Goal: Task Accomplishment & Management: Manage account settings

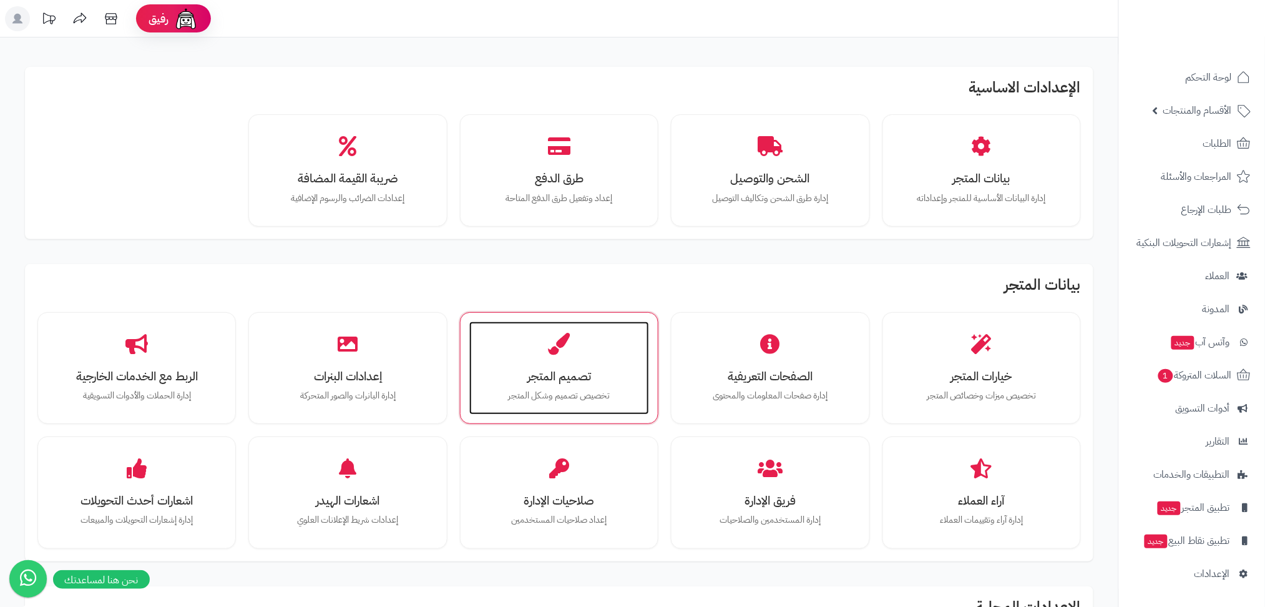
click at [604, 361] on div "تصميم المتجر تخصيص تصميم وشكل المتجر" at bounding box center [559, 369] width 180 height 94
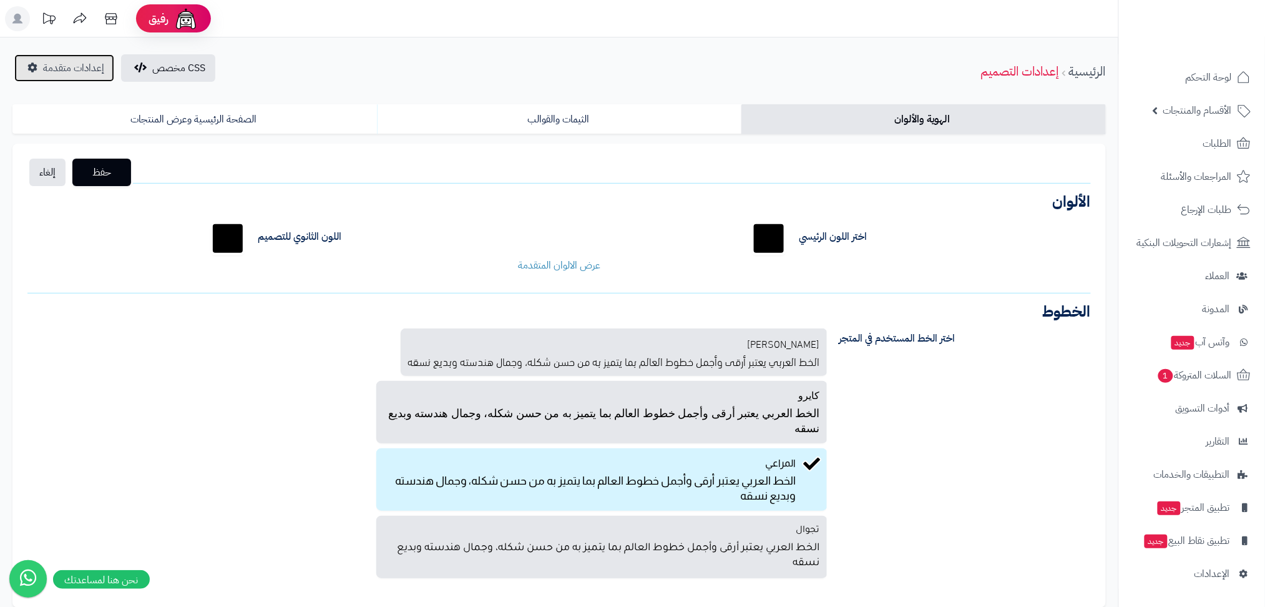
click at [87, 71] on span "إعدادات متقدمة" at bounding box center [73, 68] width 61 height 15
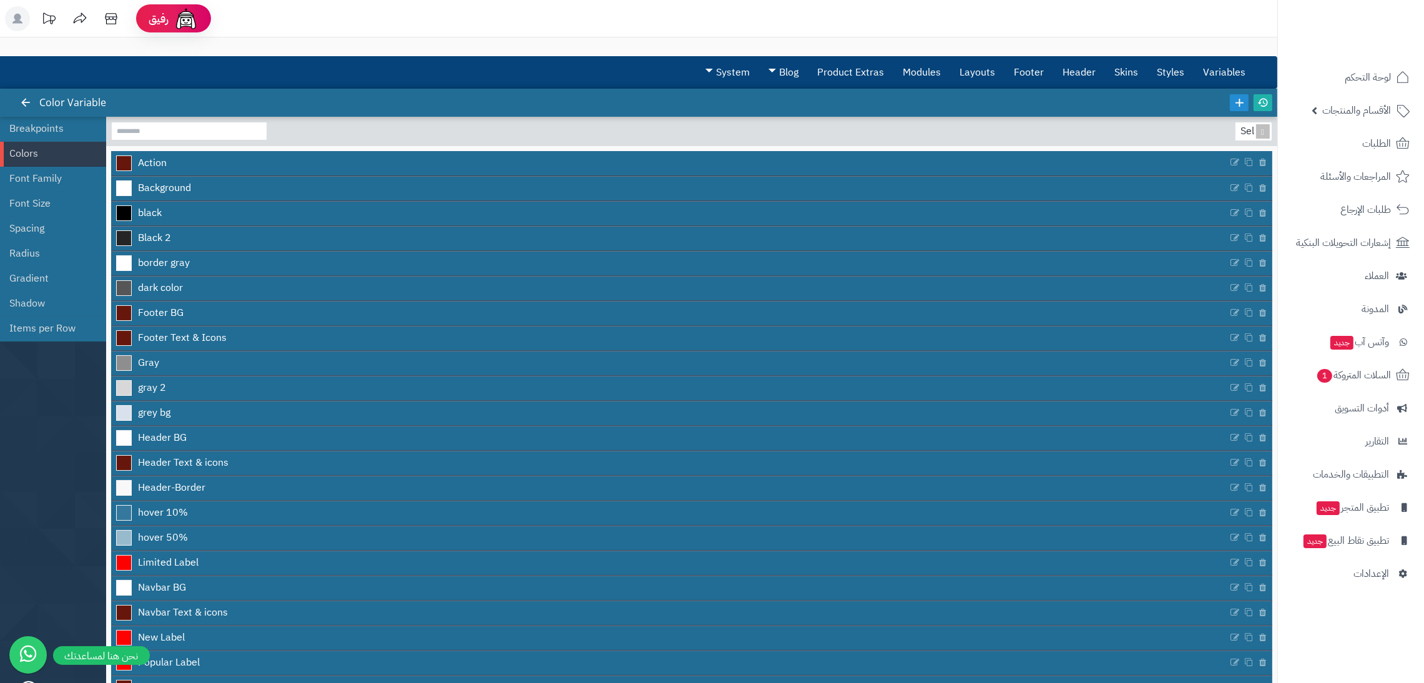
drag, startPoint x: 1264, startPoint y: 3, endPoint x: 969, endPoint y: 134, distance: 322.5
click at [969, 134] on section "Select..." at bounding box center [691, 131] width 1171 height 29
click at [930, 71] on link "Modules" at bounding box center [921, 72] width 57 height 31
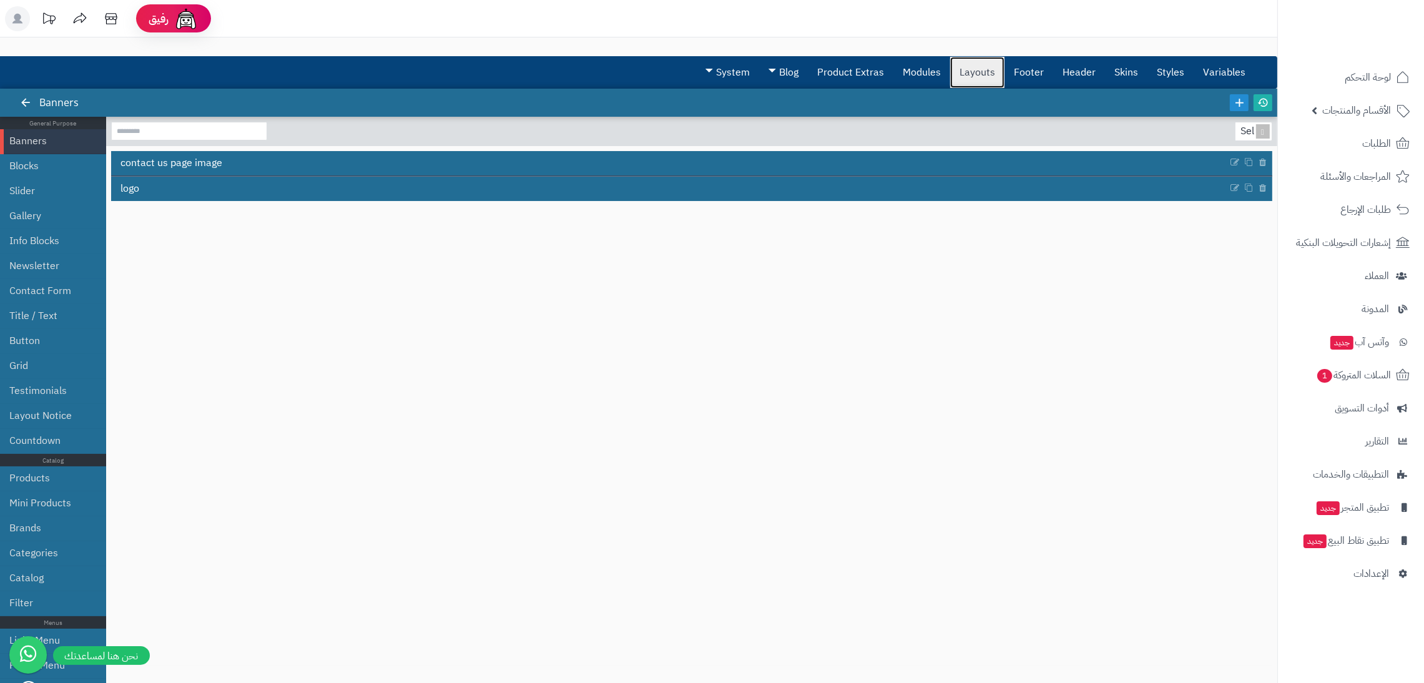
click at [997, 64] on link "Layouts" at bounding box center [977, 72] width 54 height 31
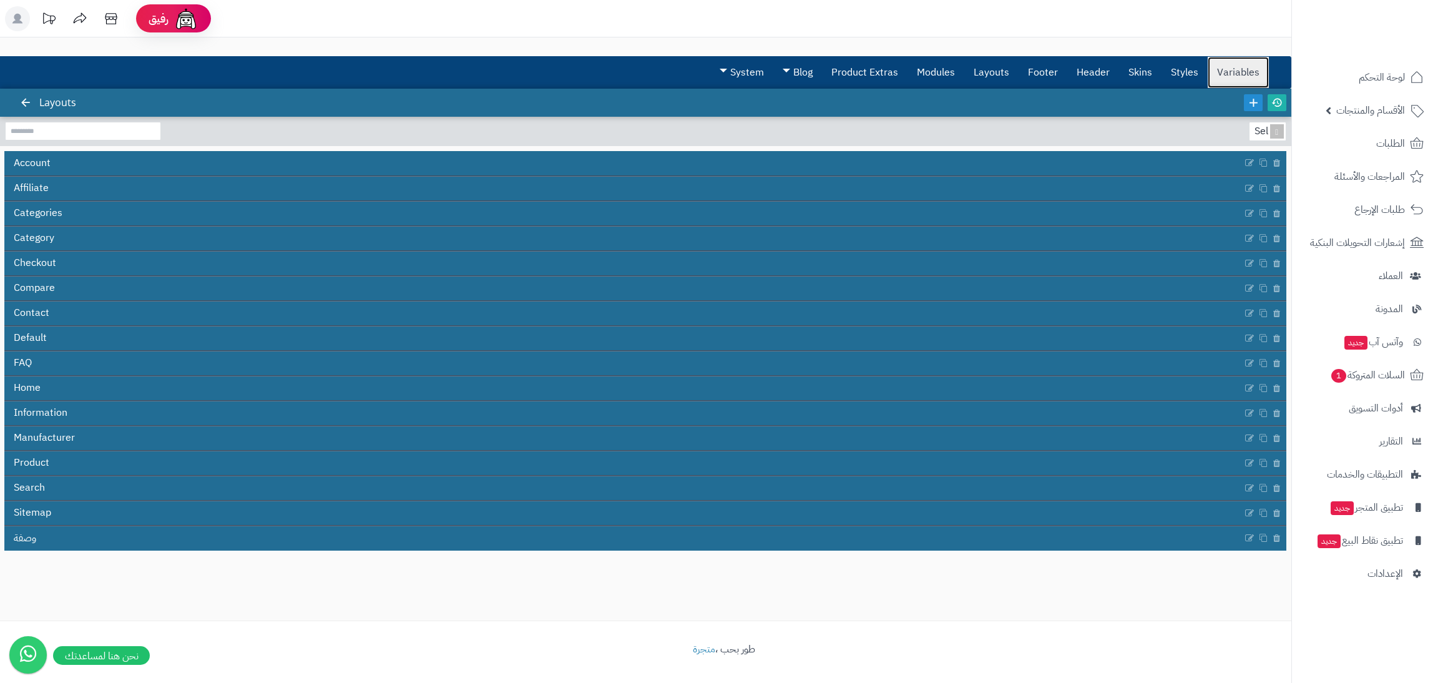
click at [1218, 64] on link "Variables" at bounding box center [1238, 72] width 61 height 31
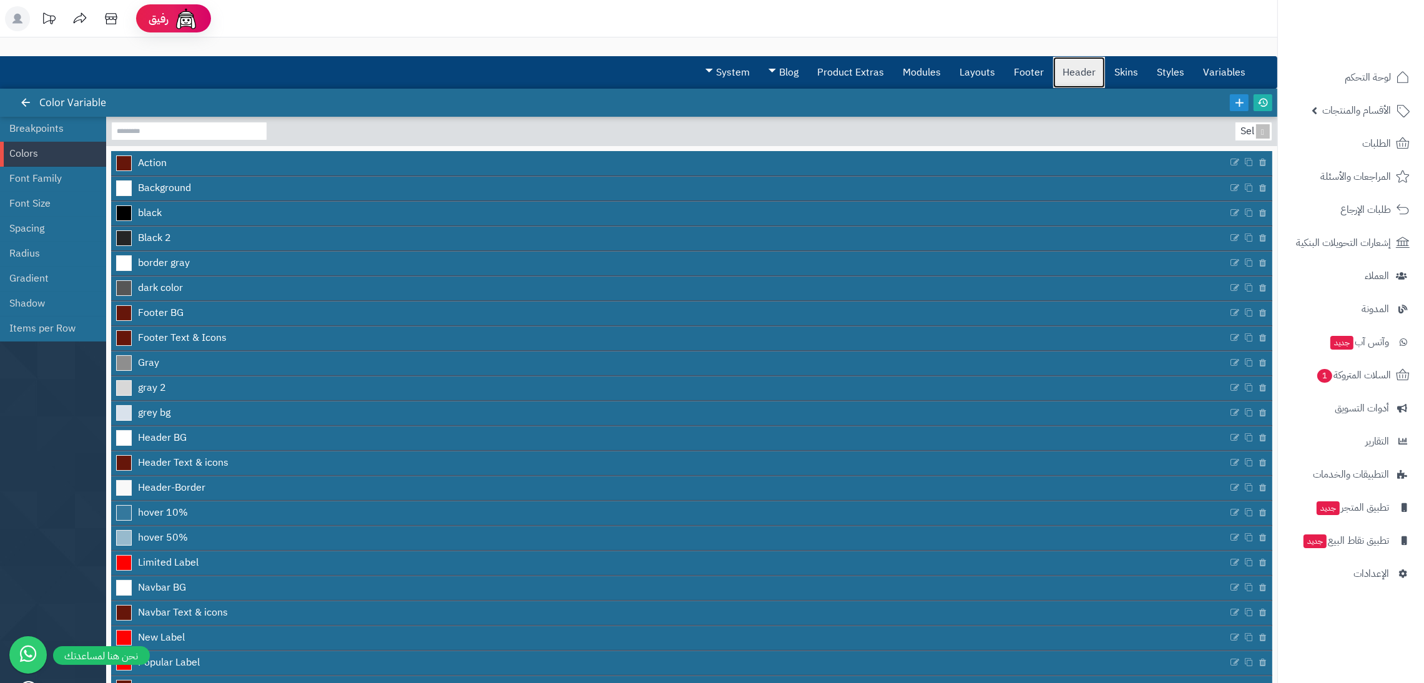
click at [1072, 72] on link "Header" at bounding box center [1079, 72] width 52 height 31
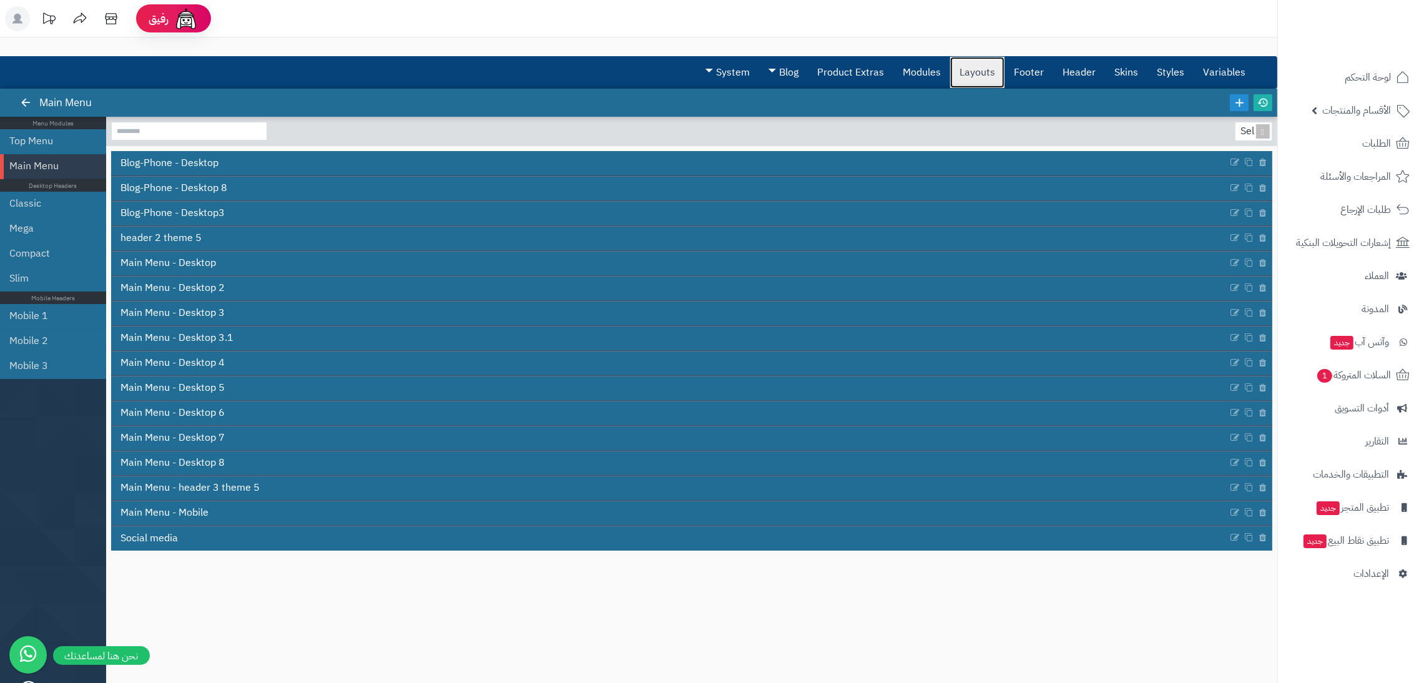
click at [985, 67] on link "Layouts" at bounding box center [977, 72] width 54 height 31
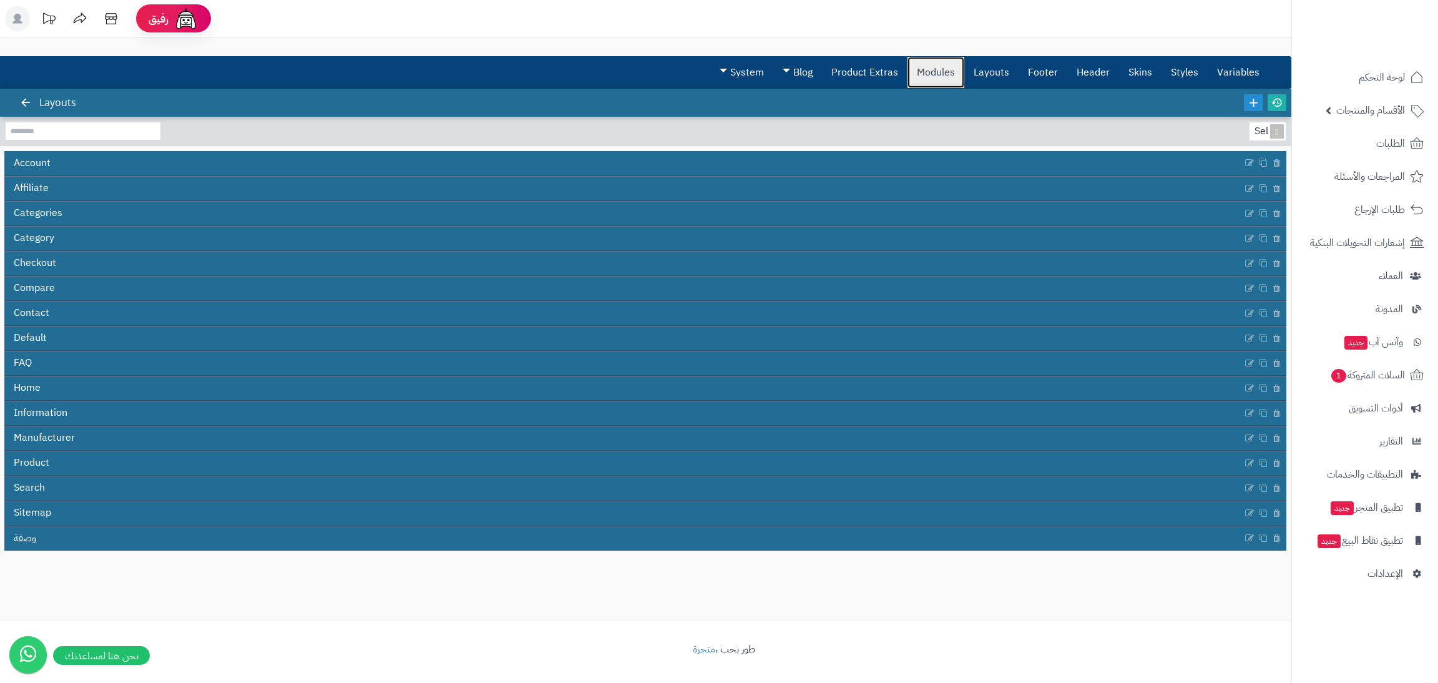
click at [952, 71] on link "Modules" at bounding box center [936, 72] width 57 height 31
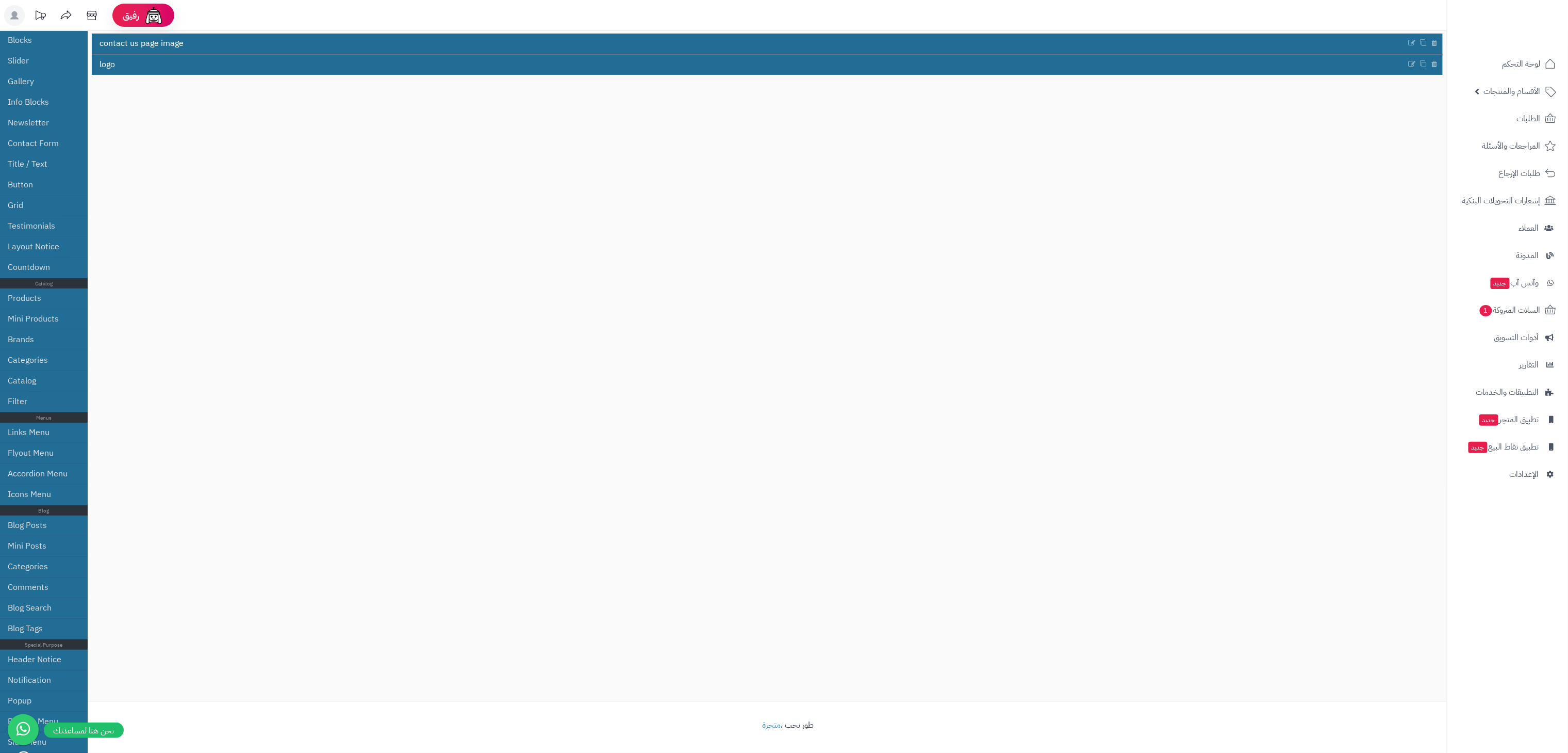
scroll to position [6, 0]
drag, startPoint x: 1113, startPoint y: 2, endPoint x: 947, endPoint y: 384, distance: 416.5
click at [947, 384] on div "Select... contact us page image logo" at bounding box center [767, 328] width 1352 height 638
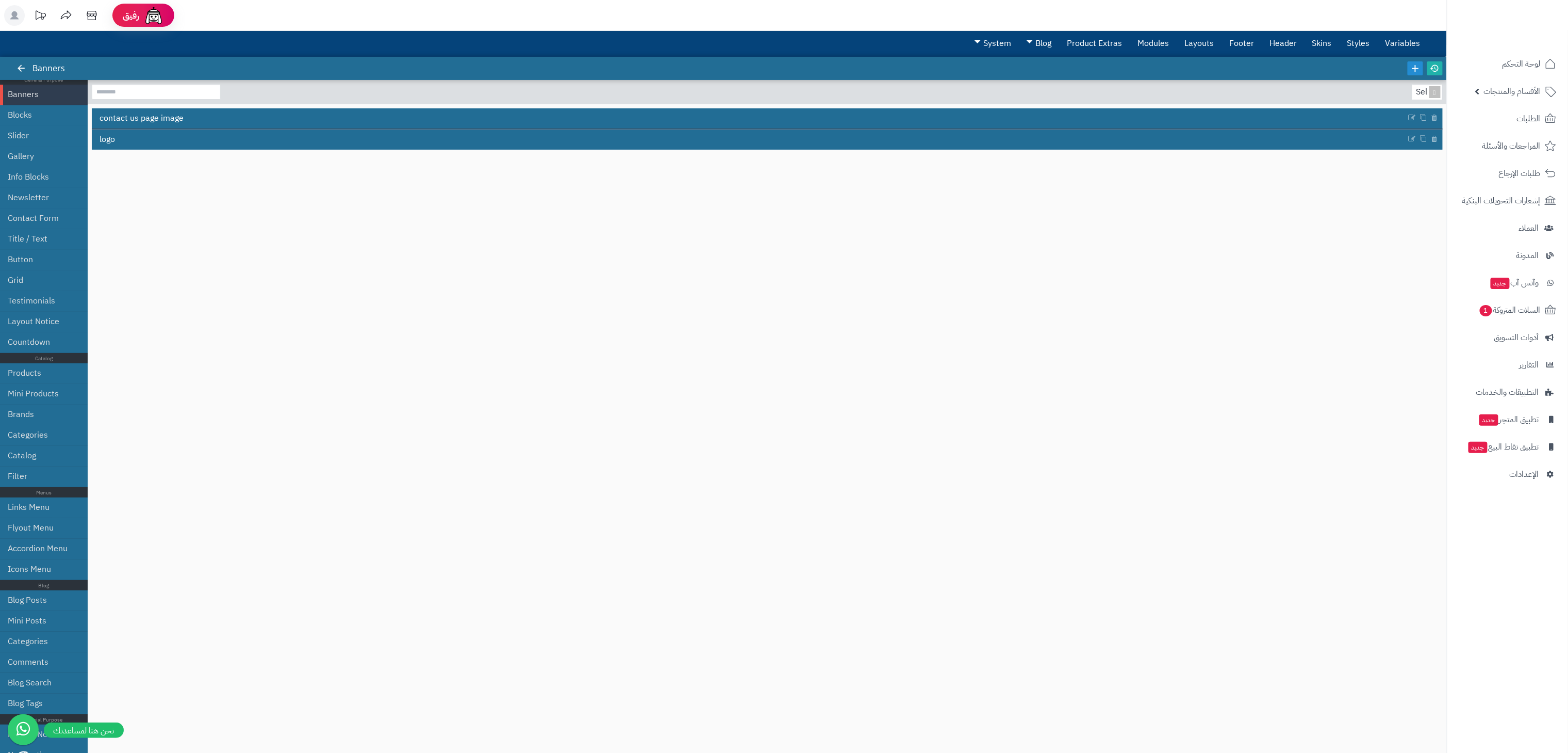
scroll to position [16, 0]
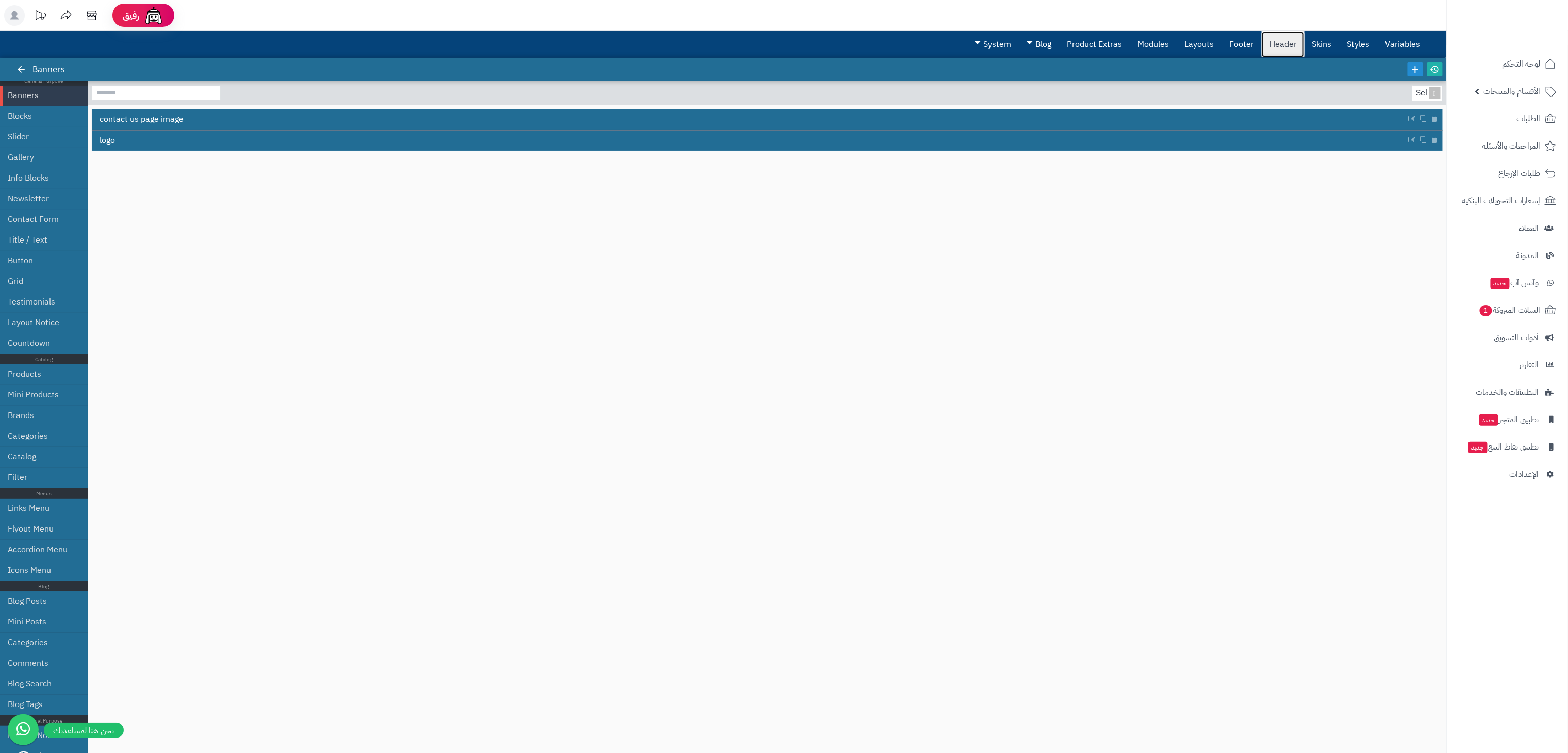
click at [1188, 42] on link "Header" at bounding box center [1284, 44] width 43 height 26
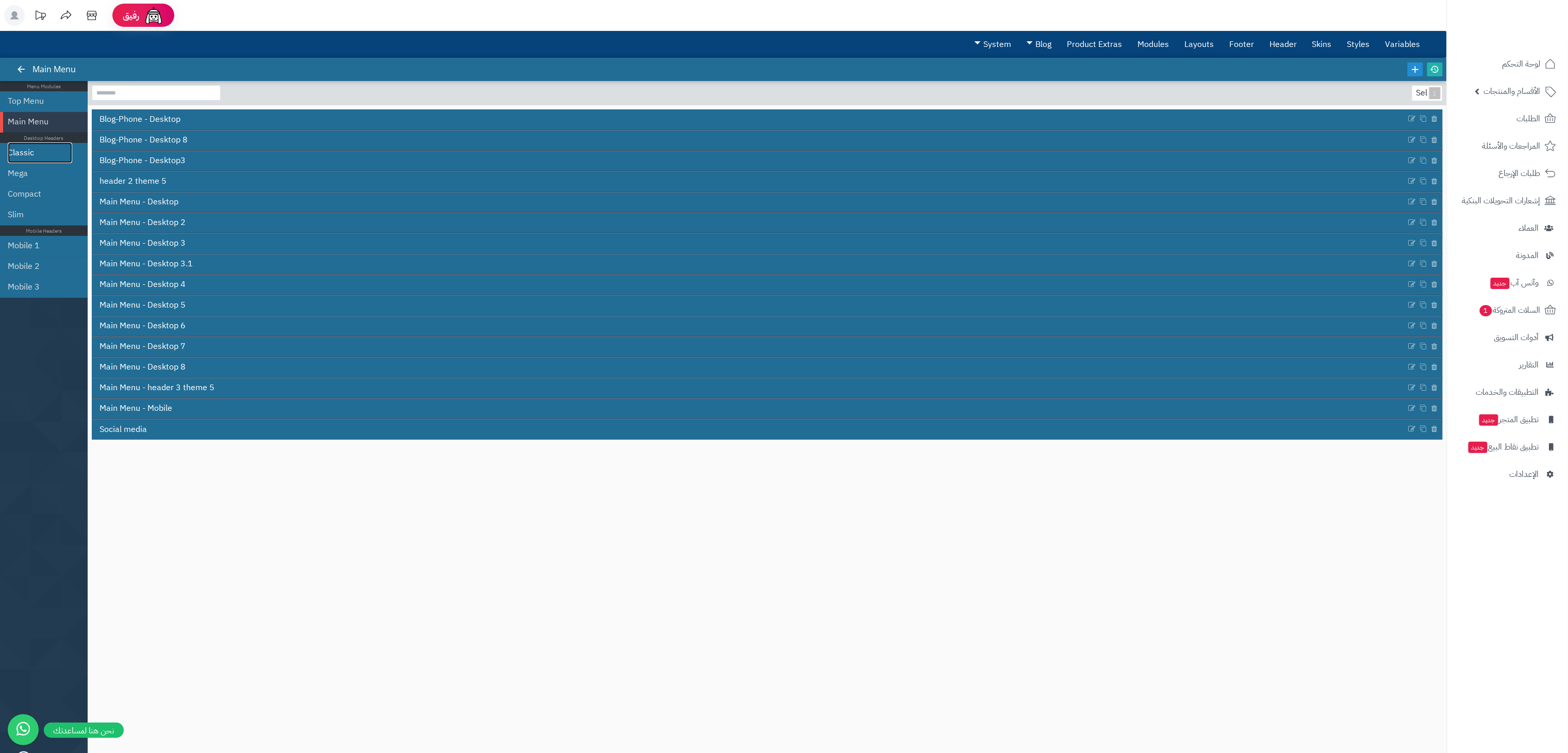
click at [22, 156] on link "Classic" at bounding box center [40, 152] width 64 height 21
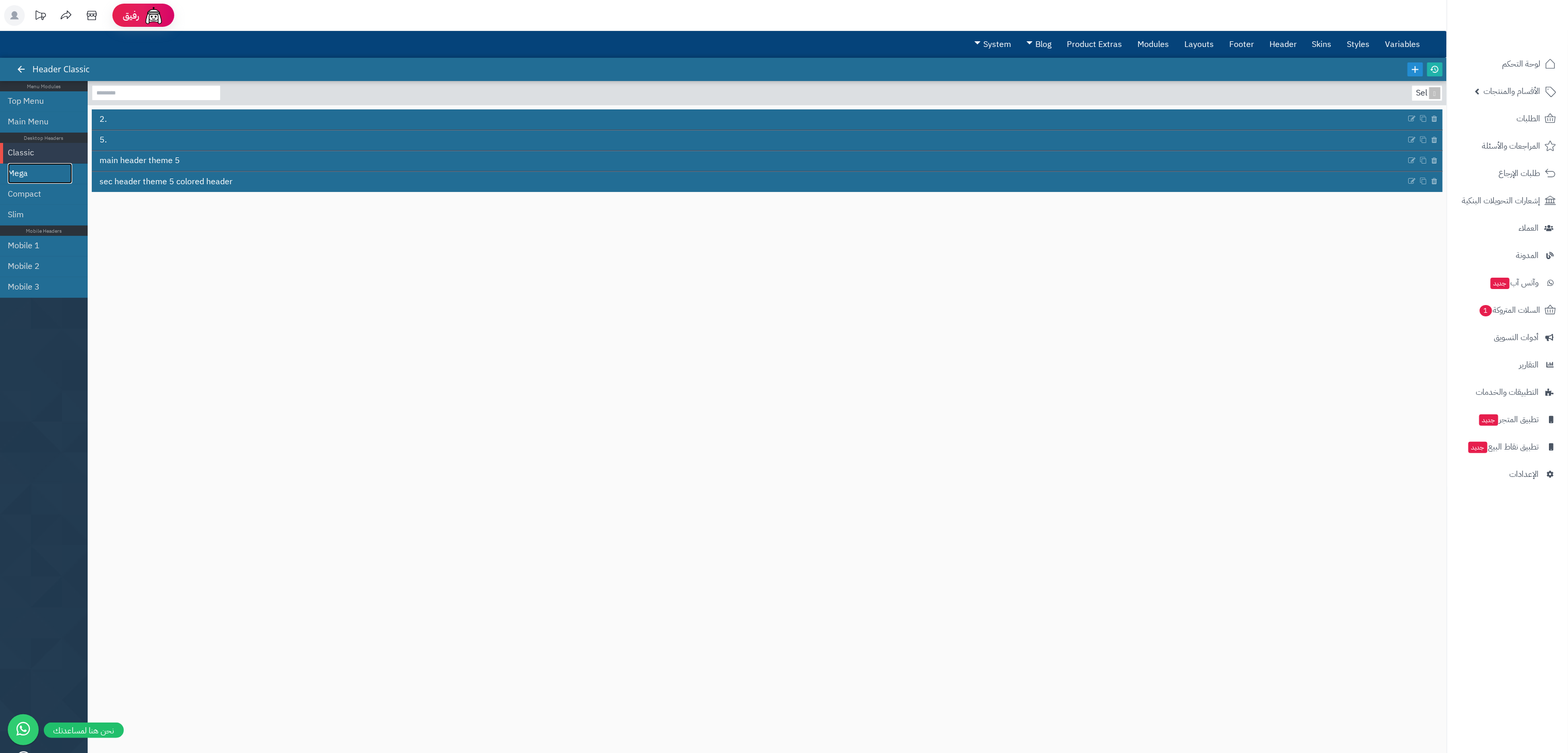
click at [26, 179] on link "Mega" at bounding box center [40, 173] width 64 height 21
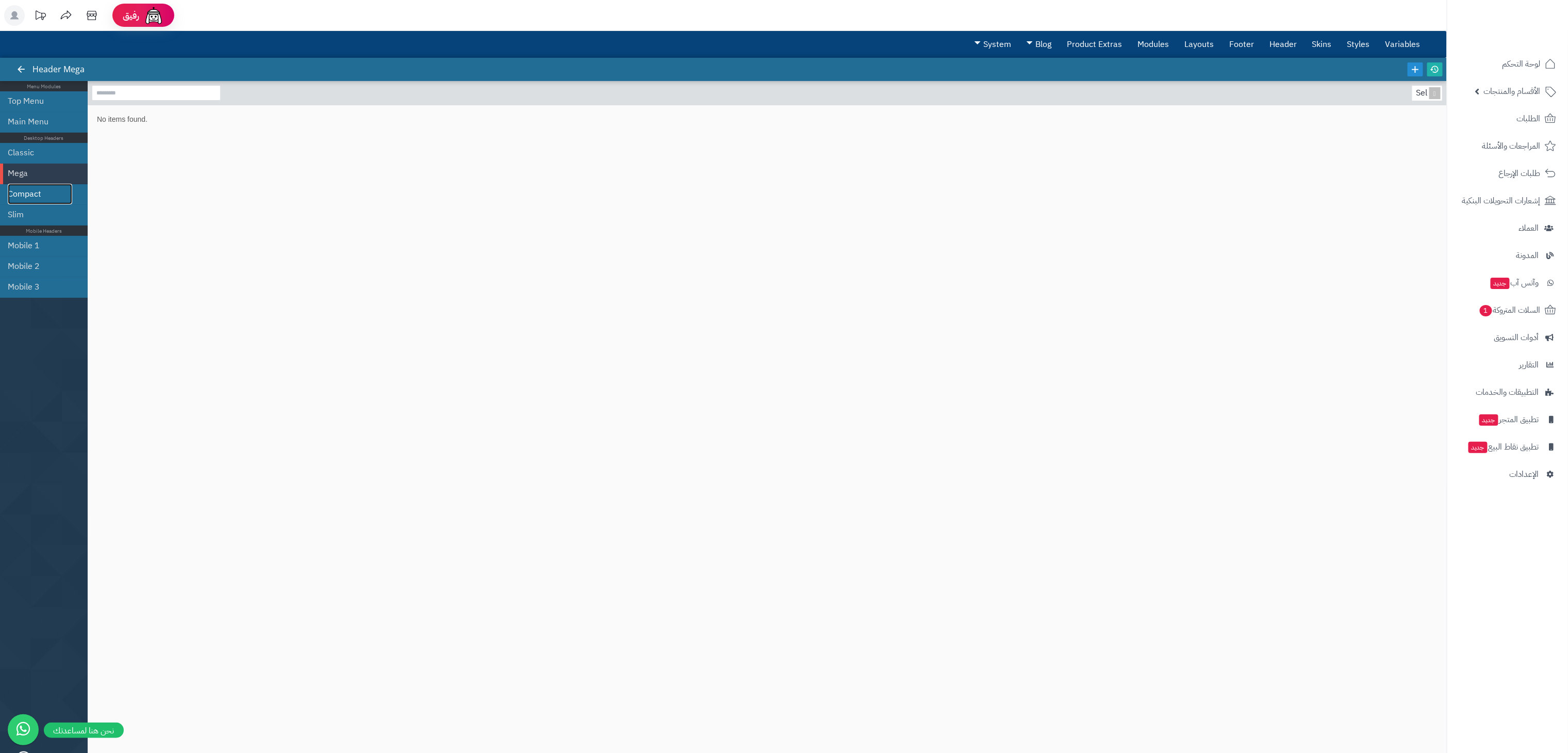
click at [32, 198] on link "Compact" at bounding box center [40, 193] width 64 height 21
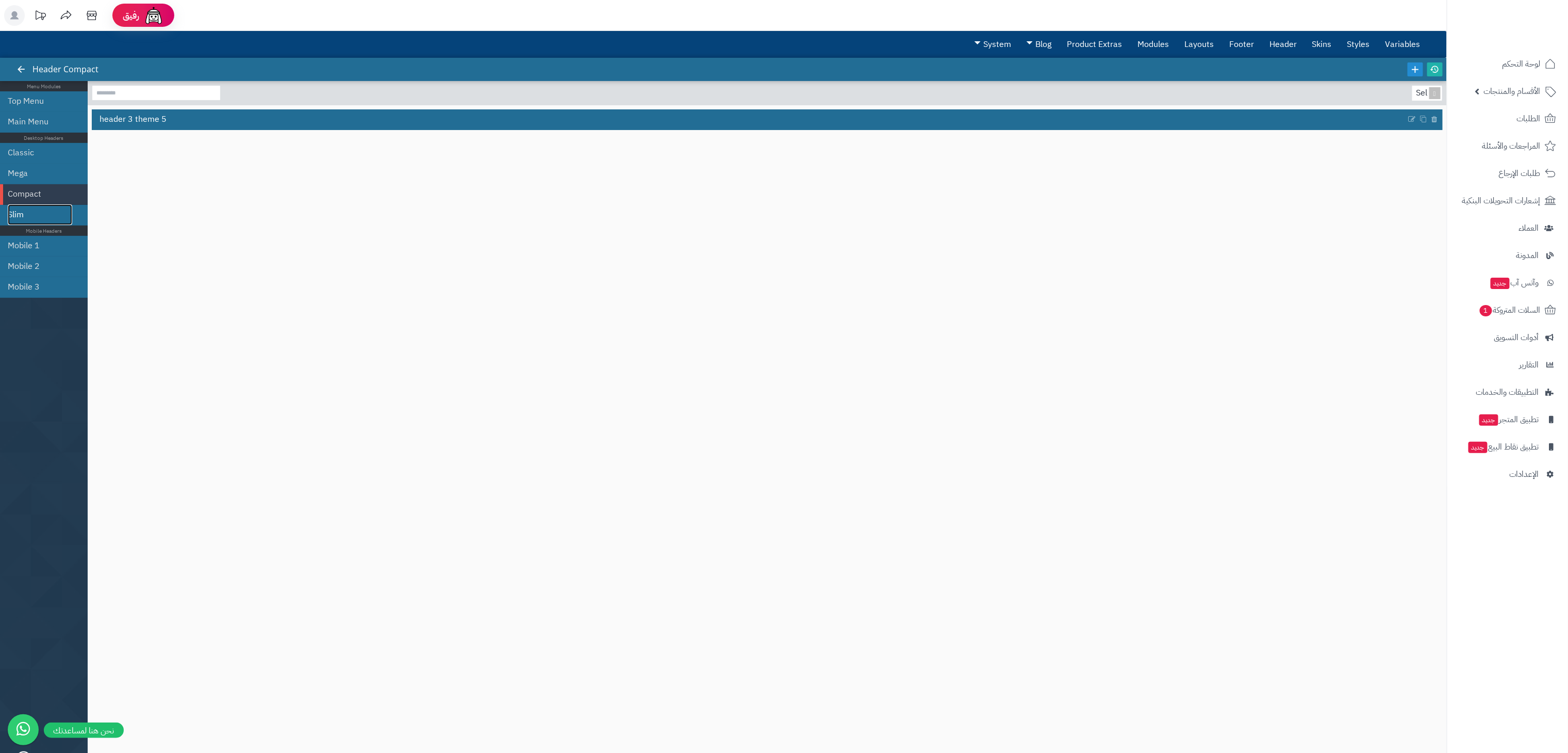
click at [25, 216] on link "Slim" at bounding box center [40, 214] width 64 height 21
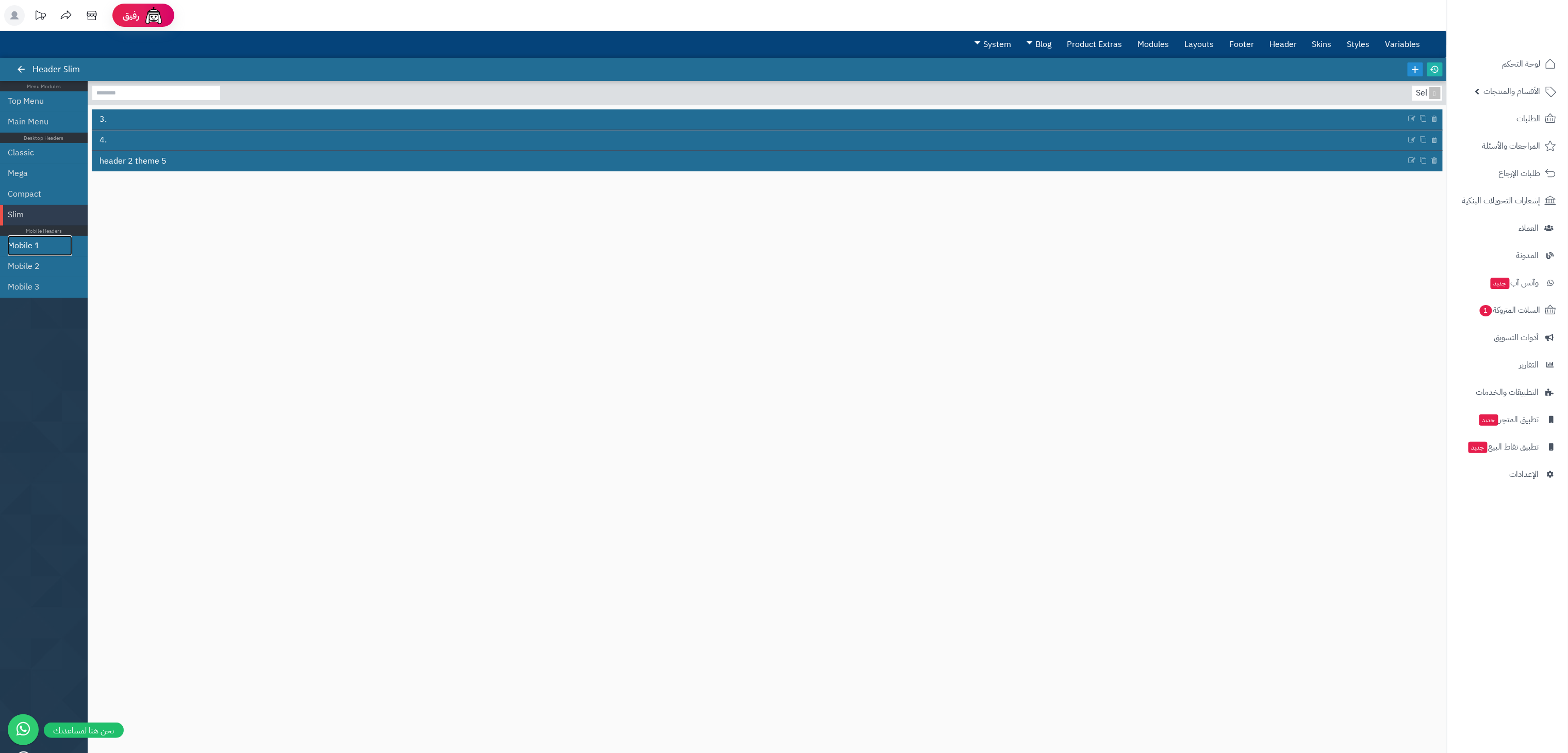
click at [26, 248] on link "Mobile 1" at bounding box center [40, 245] width 64 height 21
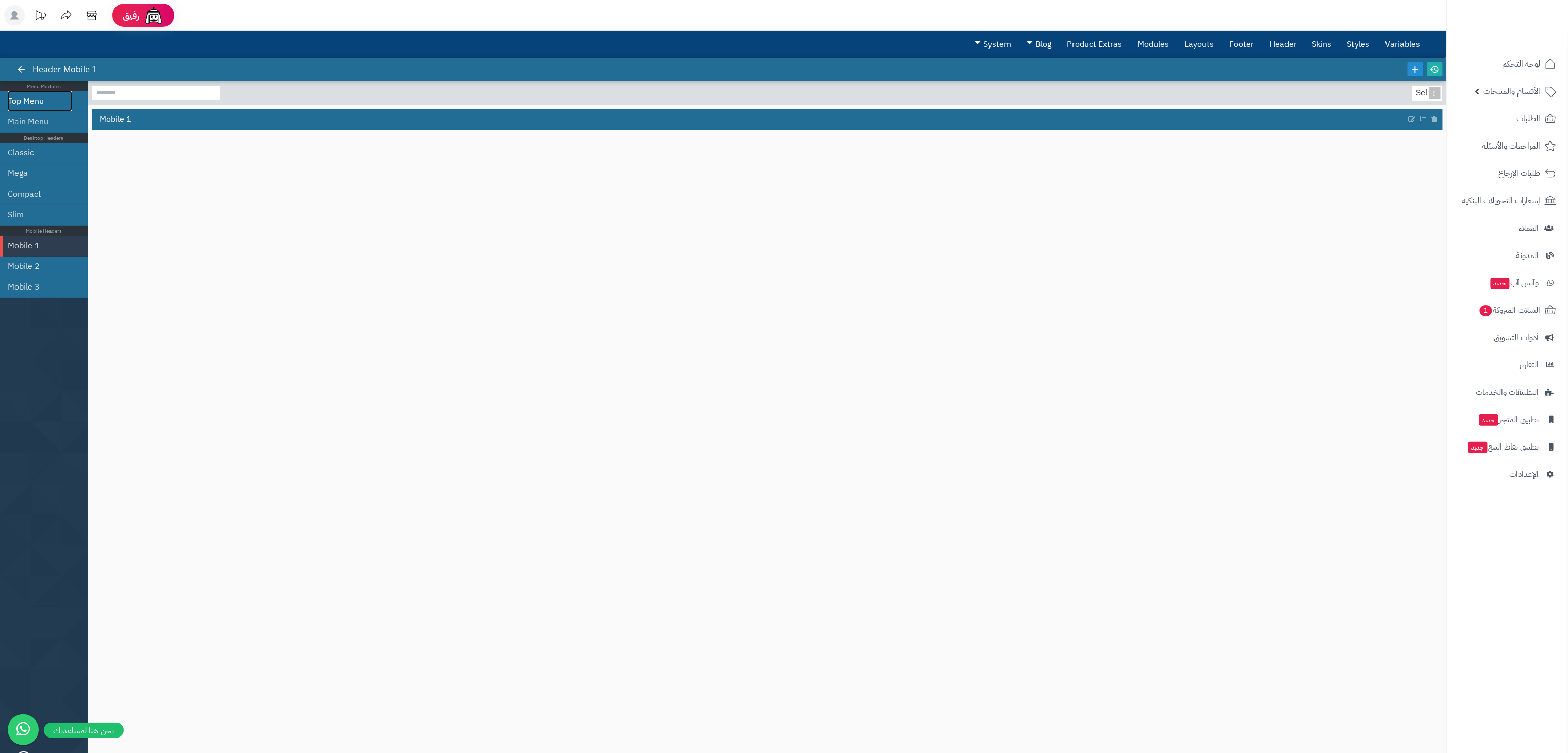
click at [10, 104] on link "Top Menu" at bounding box center [40, 101] width 64 height 21
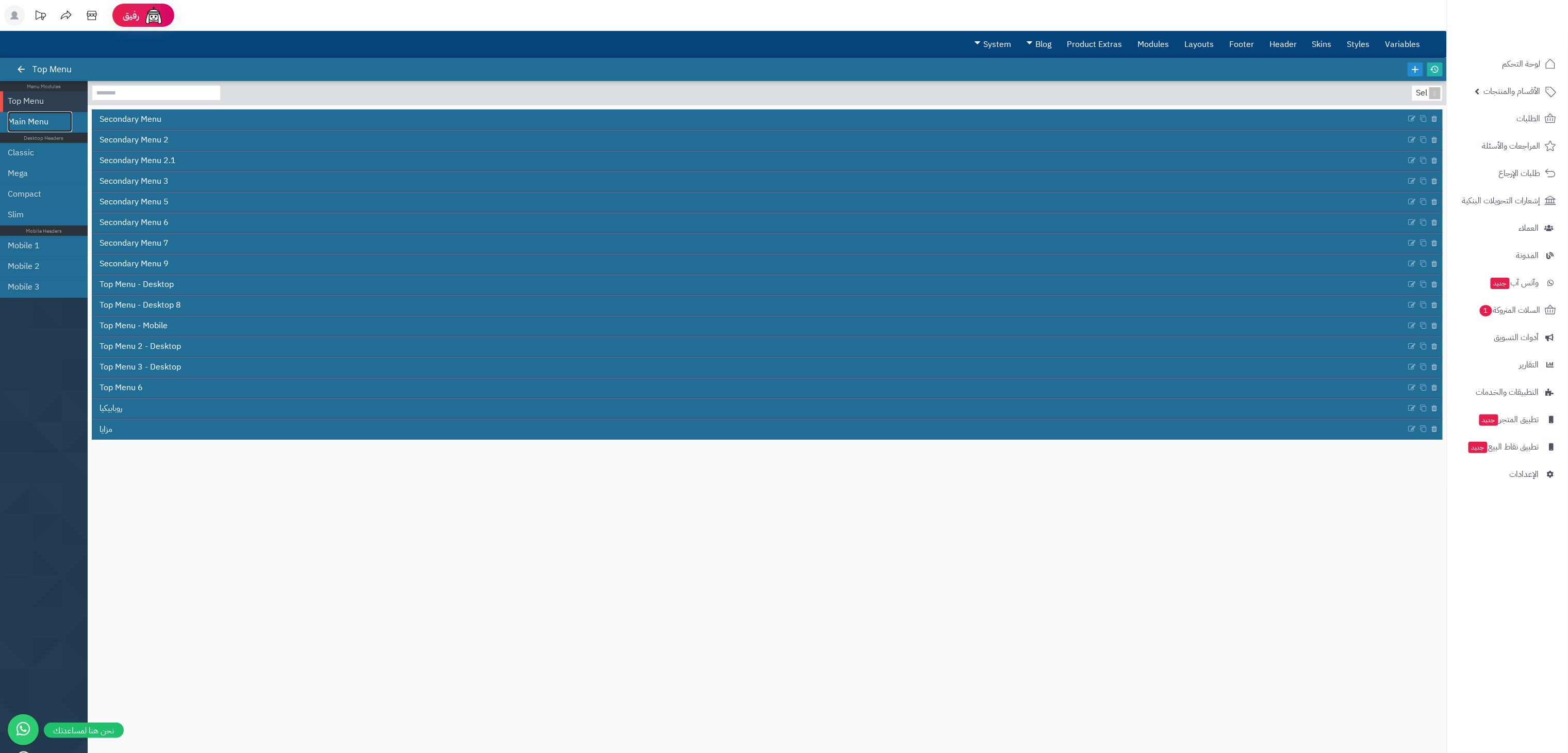
click at [31, 120] on link "Main Menu" at bounding box center [40, 122] width 64 height 21
click at [30, 96] on link "Top Menu" at bounding box center [40, 101] width 64 height 21
click at [17, 122] on link "Main Menu" at bounding box center [40, 122] width 64 height 21
click at [28, 150] on link "Classic" at bounding box center [40, 152] width 64 height 21
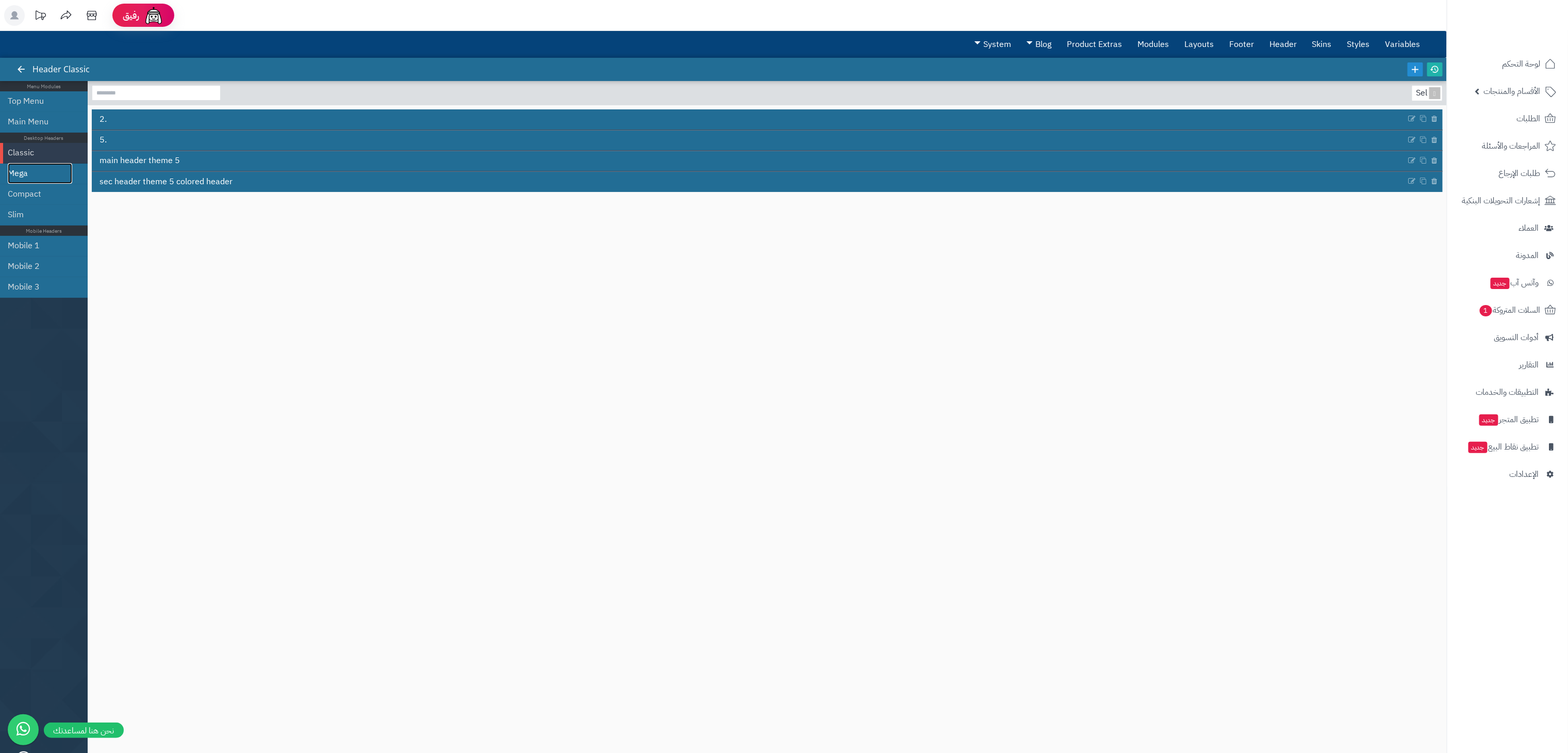
click at [31, 164] on link "Mega" at bounding box center [40, 173] width 64 height 21
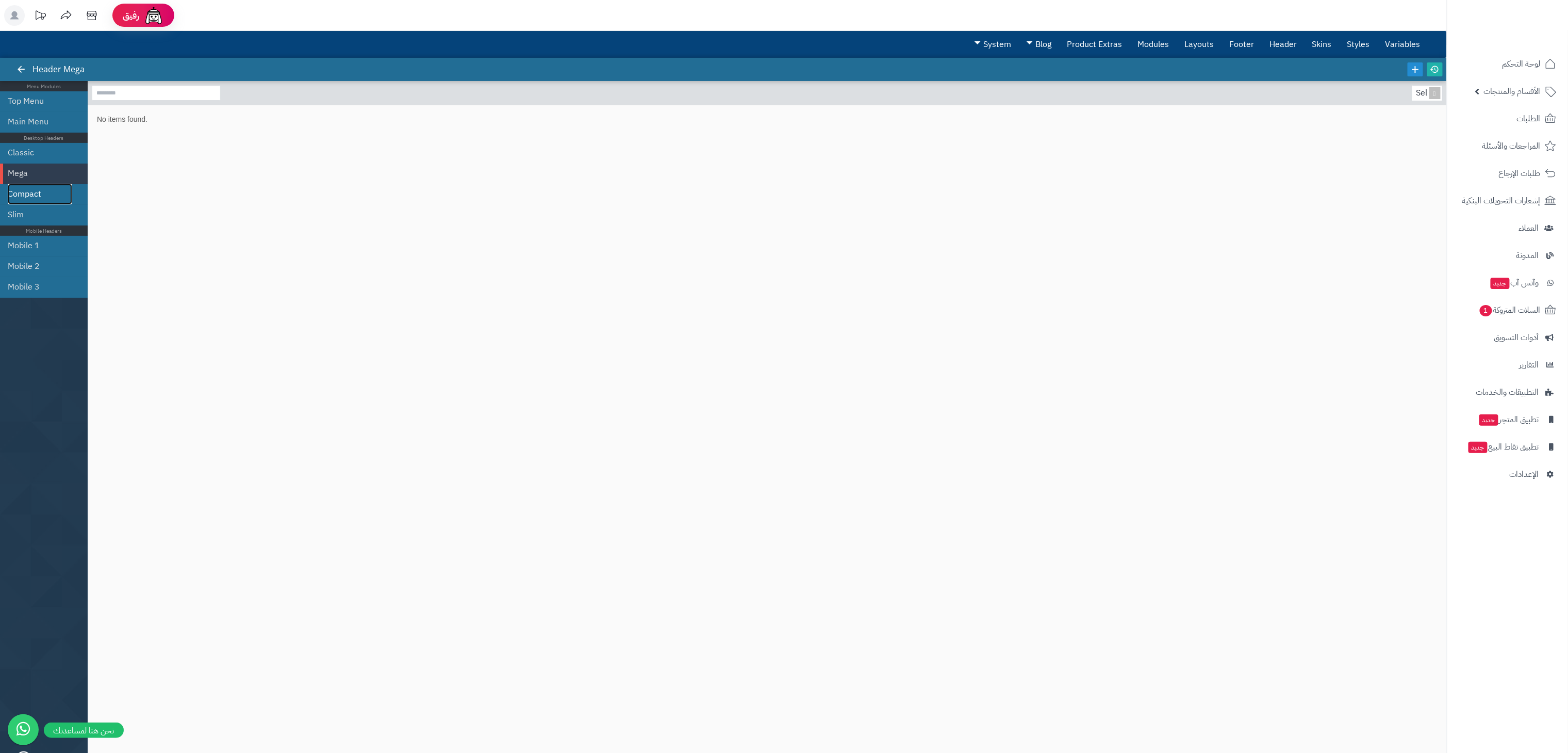
click at [26, 193] on link "Compact" at bounding box center [40, 193] width 64 height 21
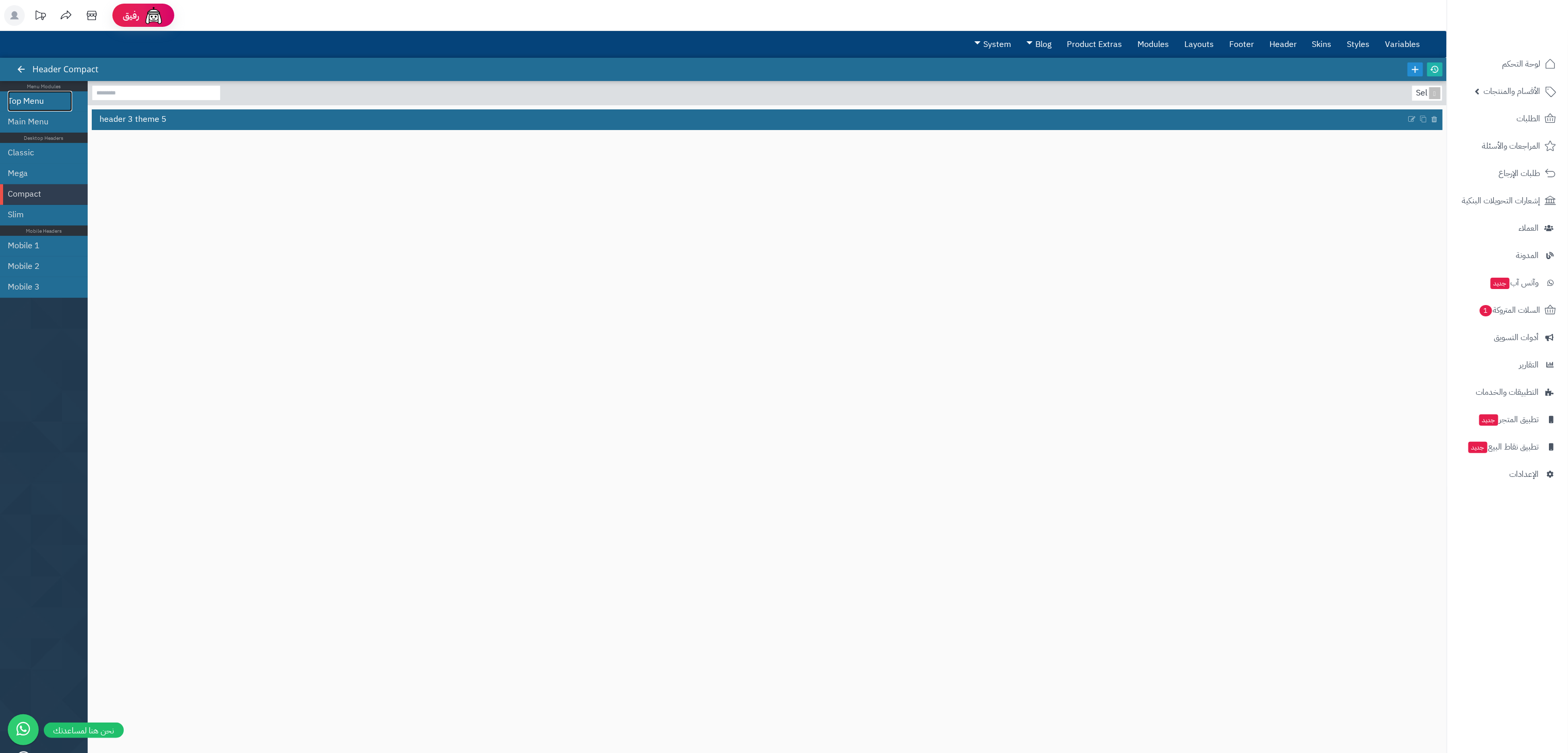
click at [30, 97] on link "Top Menu" at bounding box center [40, 101] width 64 height 21
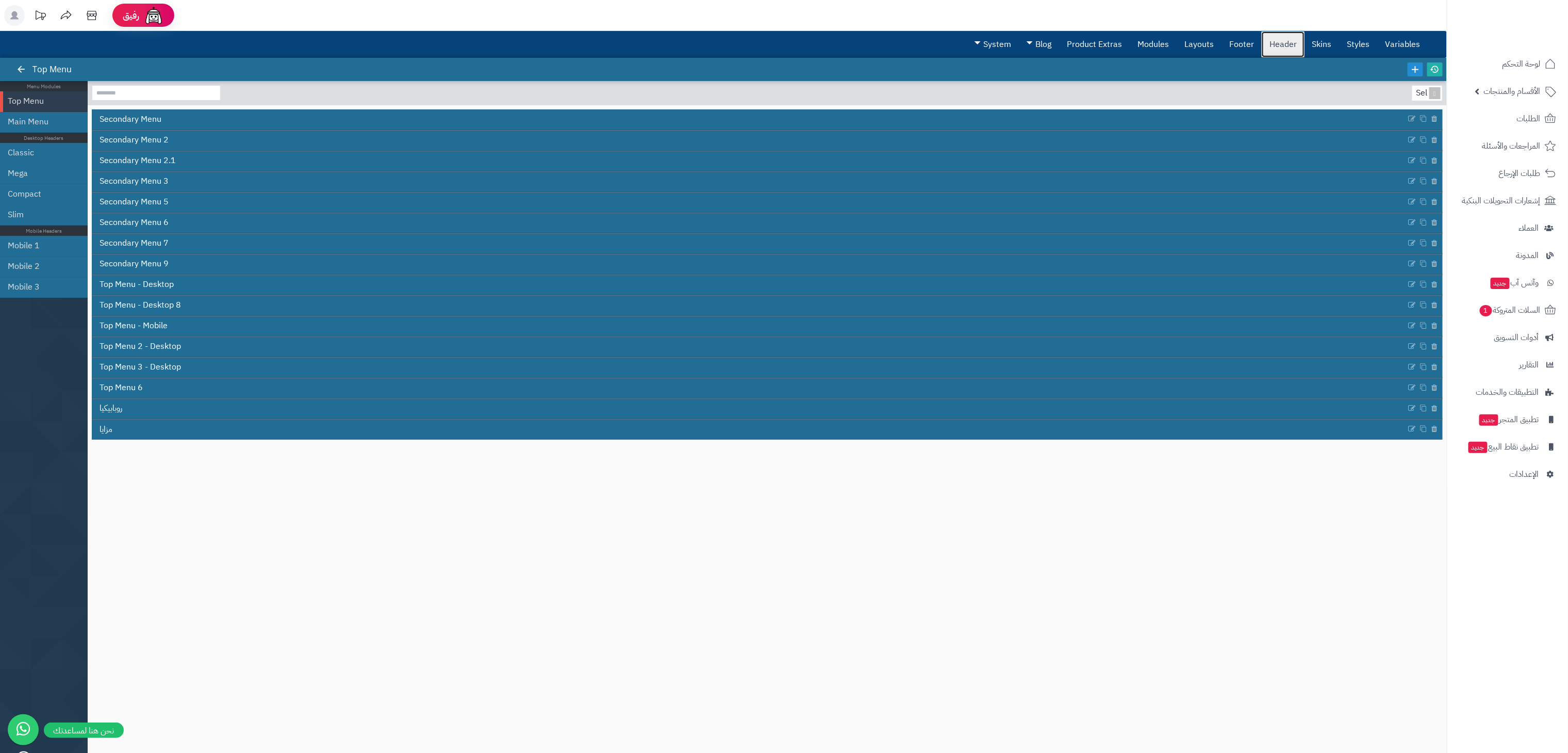
click at [1188, 36] on link "Header" at bounding box center [1284, 44] width 43 height 26
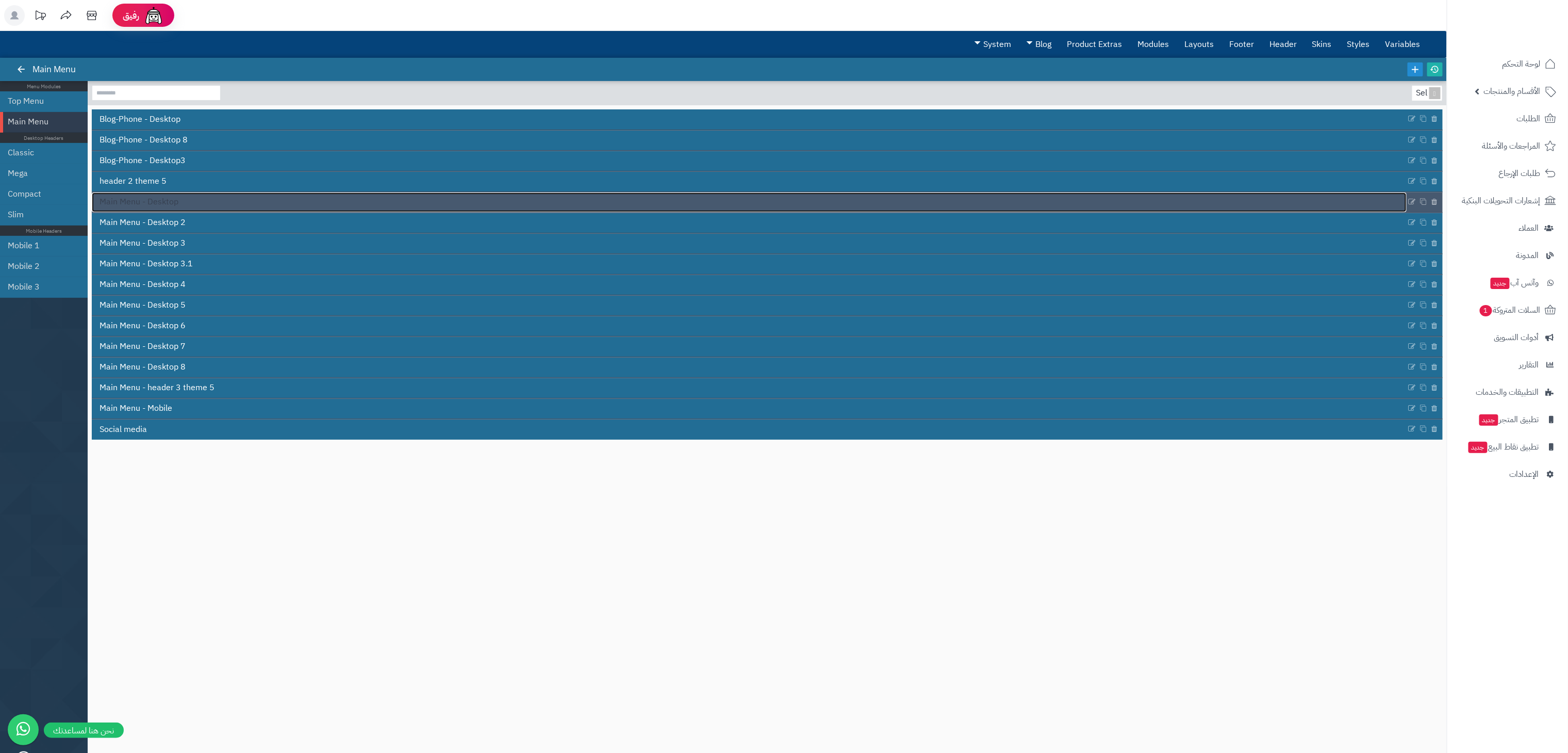
click at [136, 203] on span "Main Menu - Desktop" at bounding box center [139, 202] width 79 height 12
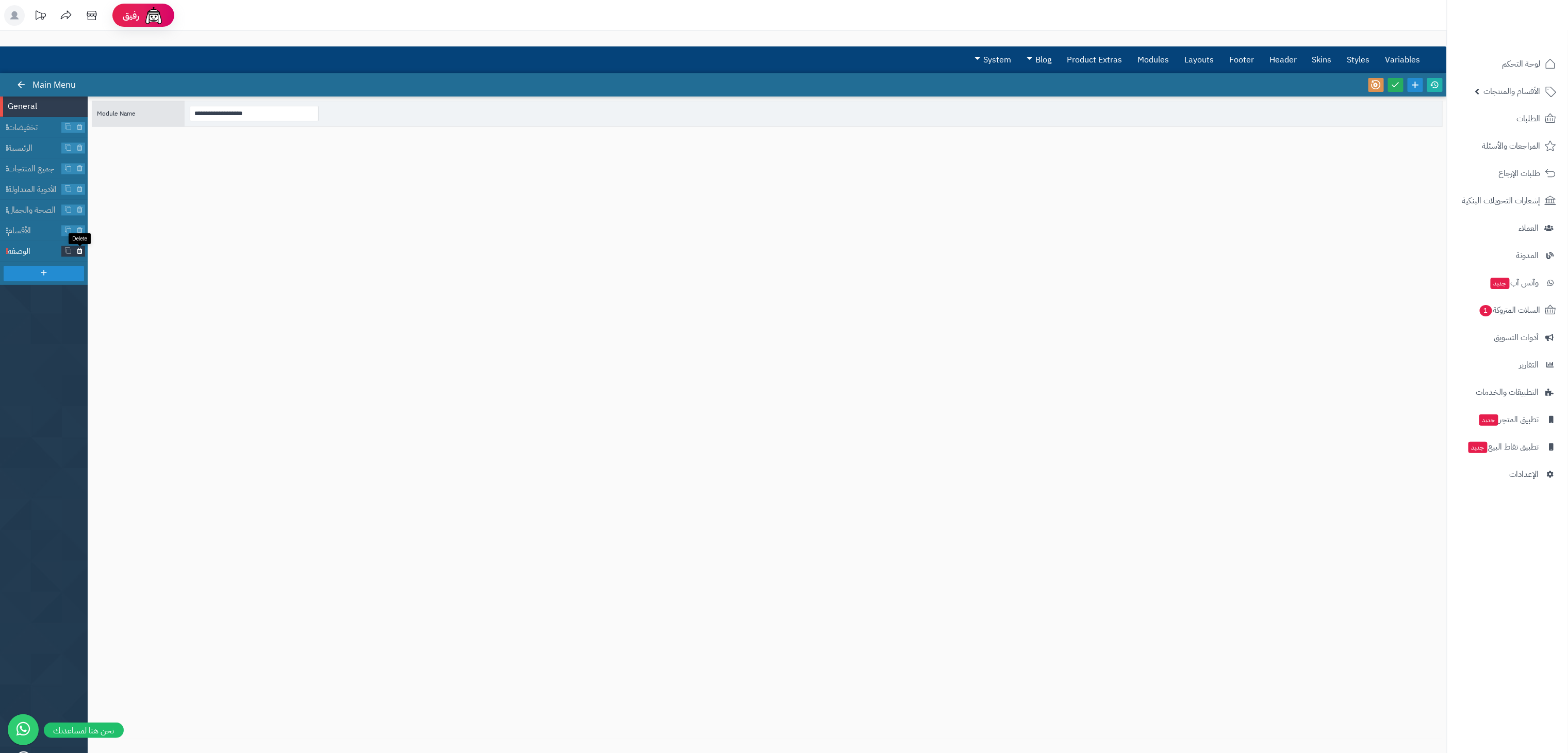
click at [80, 246] on link at bounding box center [79, 251] width 11 height 11
click at [78, 188] on icon at bounding box center [79, 189] width 7 height 9
click at [80, 193] on icon at bounding box center [79, 189] width 7 height 9
click at [20, 193] on span "الأقسام" at bounding box center [35, 189] width 55 height 12
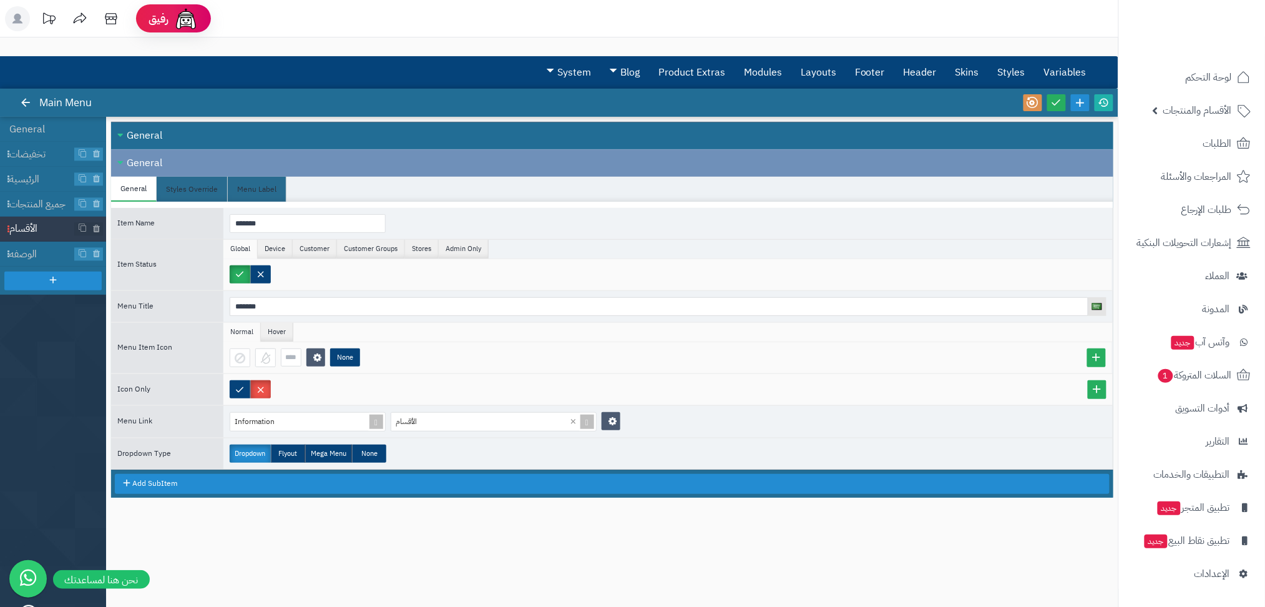
drag, startPoint x: 1862, startPoint y: 7, endPoint x: 737, endPoint y: 509, distance: 1231.6
click at [737, 509] on div "Close All Open All General Close All Open All General General Styles Override M…" at bounding box center [612, 356] width 1003 height 468
click at [119, 132] on div "General" at bounding box center [612, 135] width 1003 height 27
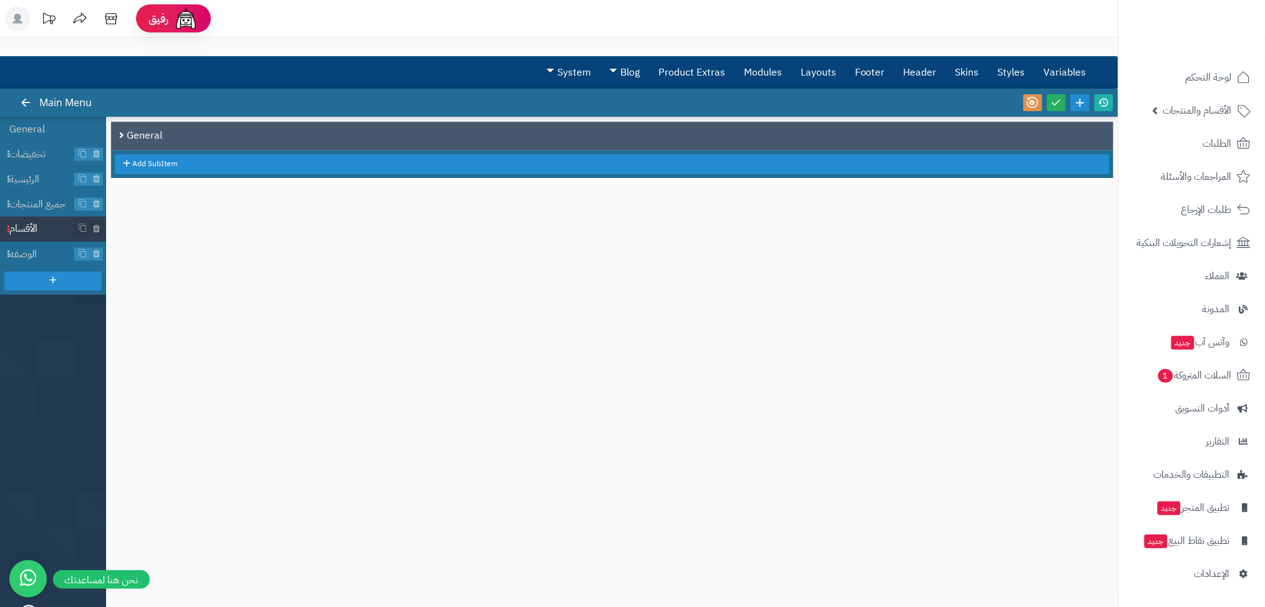
click at [119, 132] on div "General" at bounding box center [612, 135] width 1003 height 27
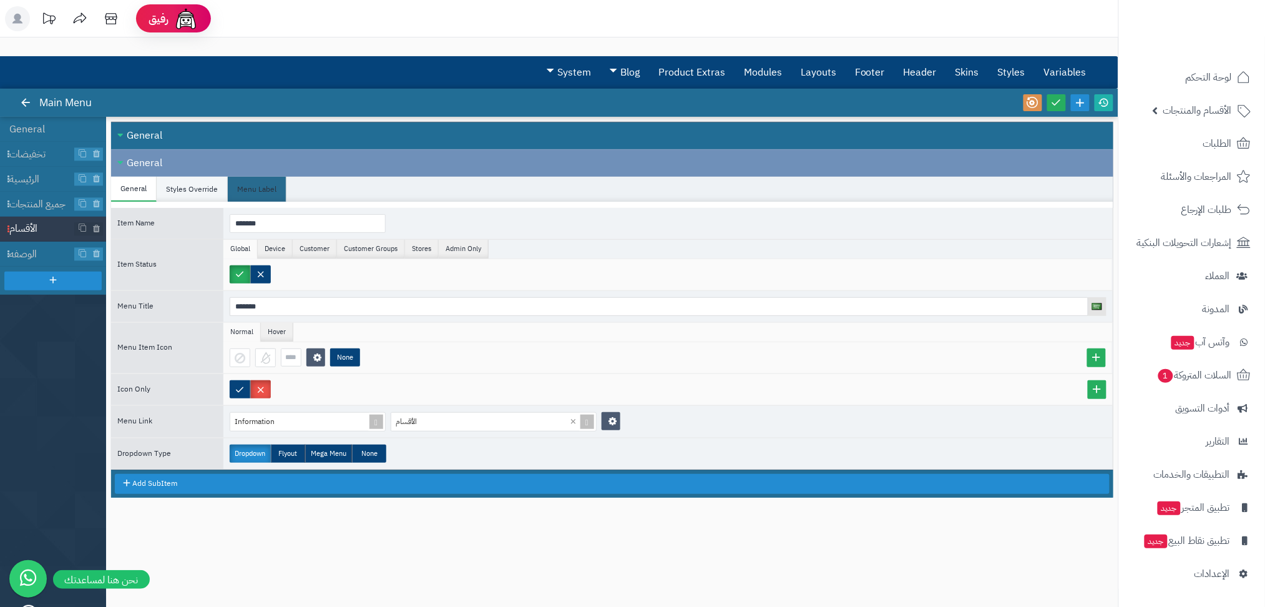
click at [205, 186] on li "Styles Override" at bounding box center [192, 189] width 71 height 25
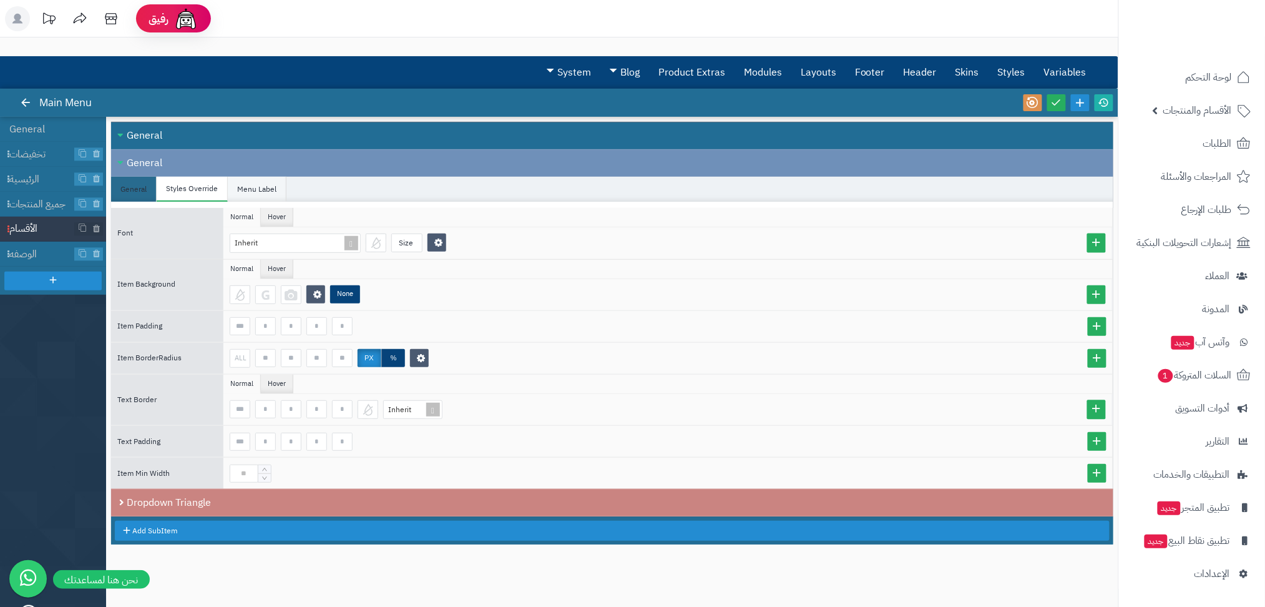
click at [252, 184] on li "Menu Label" at bounding box center [257, 189] width 59 height 25
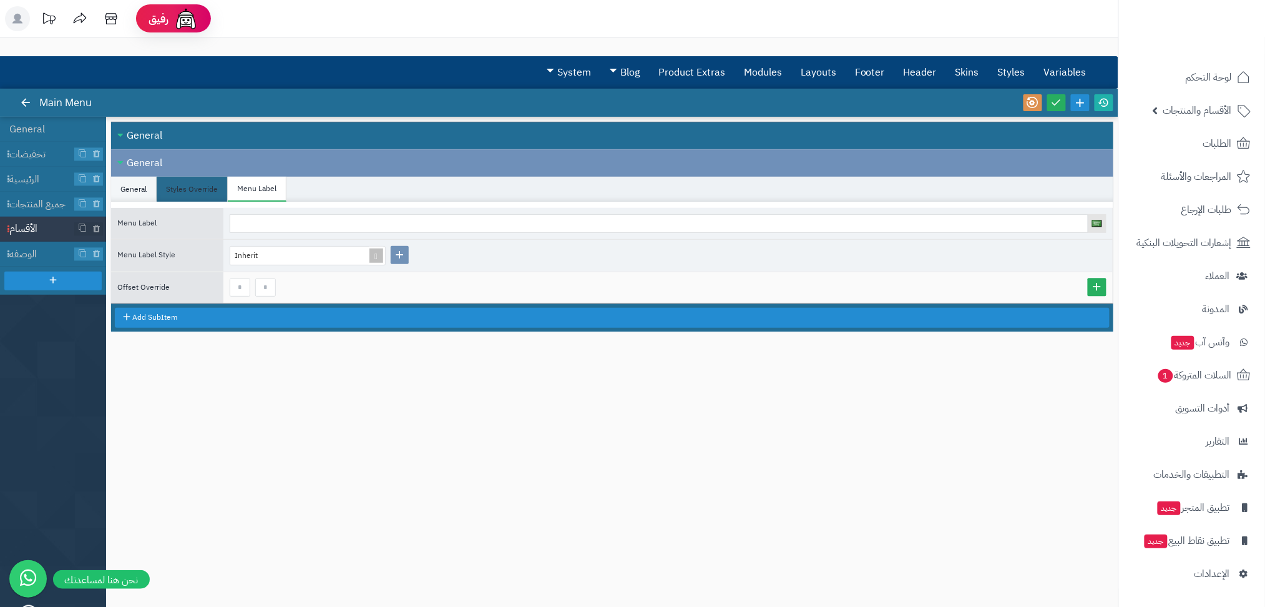
click at [137, 198] on li "General" at bounding box center [134, 189] width 46 height 25
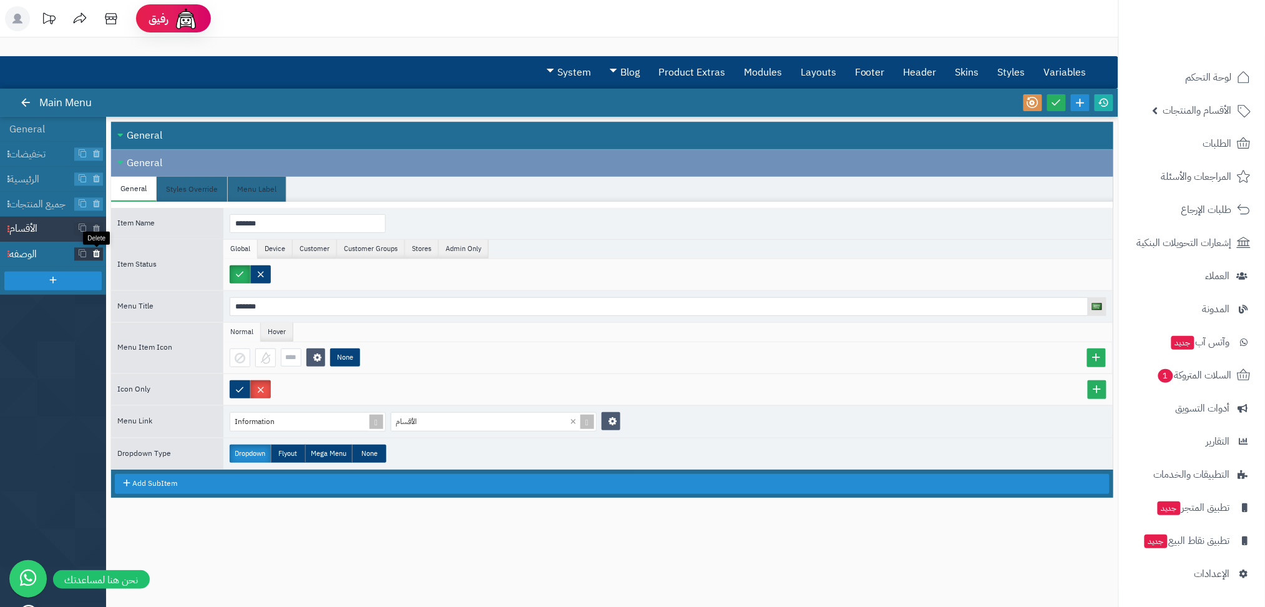
click at [93, 255] on icon at bounding box center [96, 254] width 8 height 11
click at [1059, 101] on icon at bounding box center [1056, 102] width 11 height 11
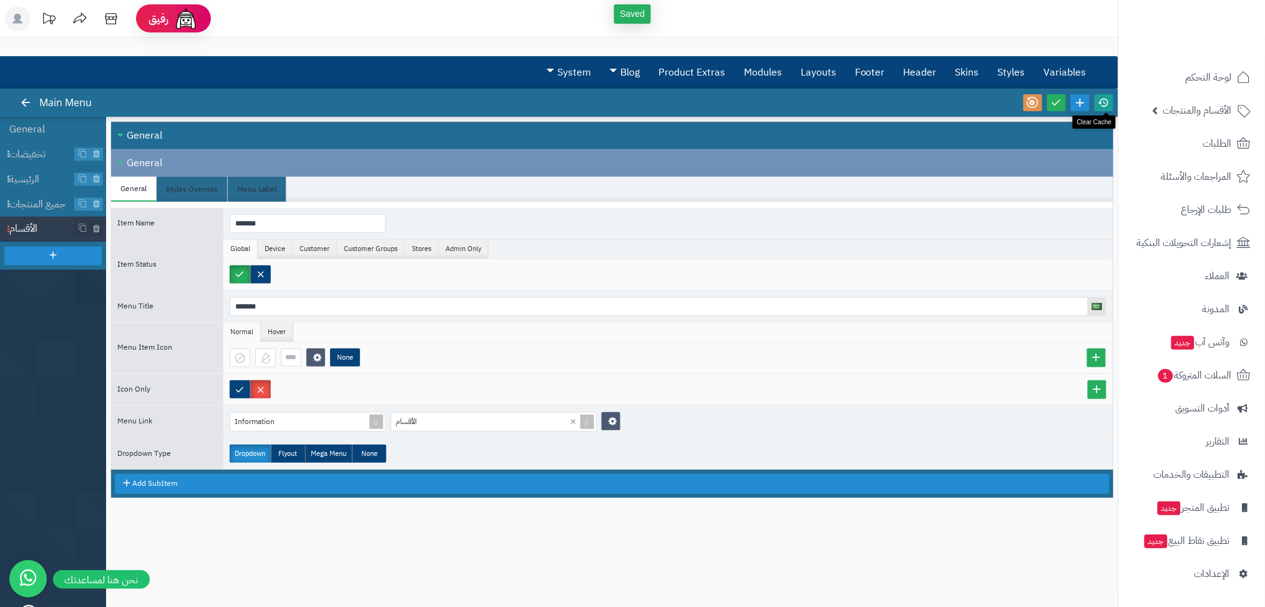
click at [1106, 99] on icon at bounding box center [1104, 102] width 11 height 11
click at [37, 127] on li "General" at bounding box center [53, 129] width 106 height 25
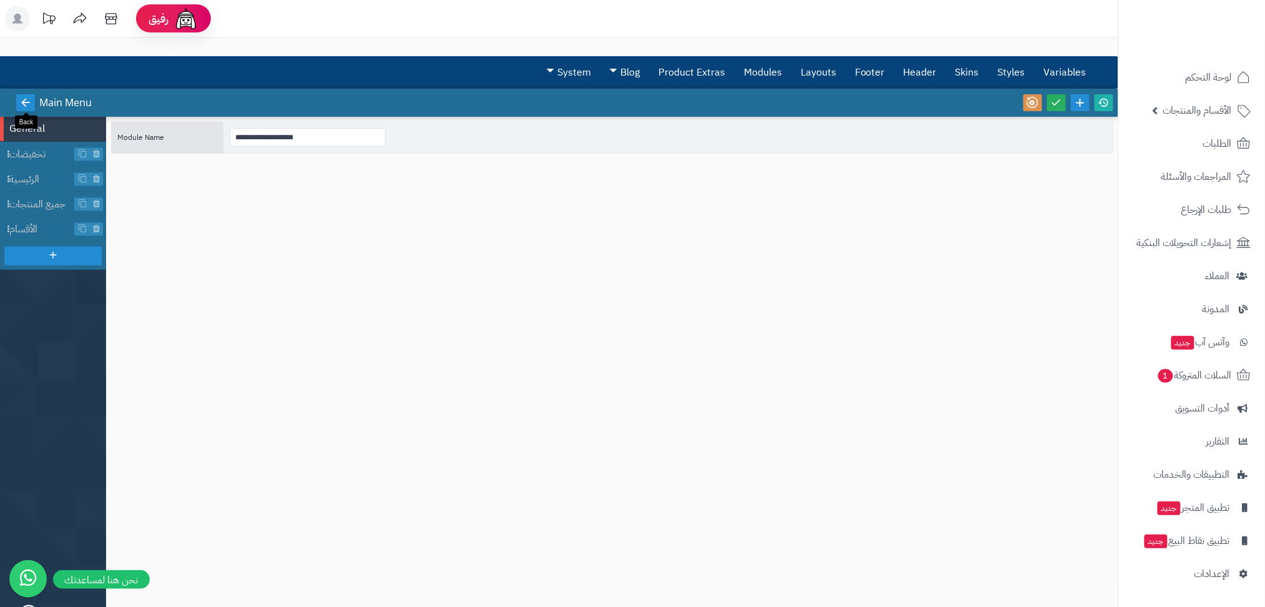
click at [26, 97] on icon at bounding box center [25, 102] width 11 height 11
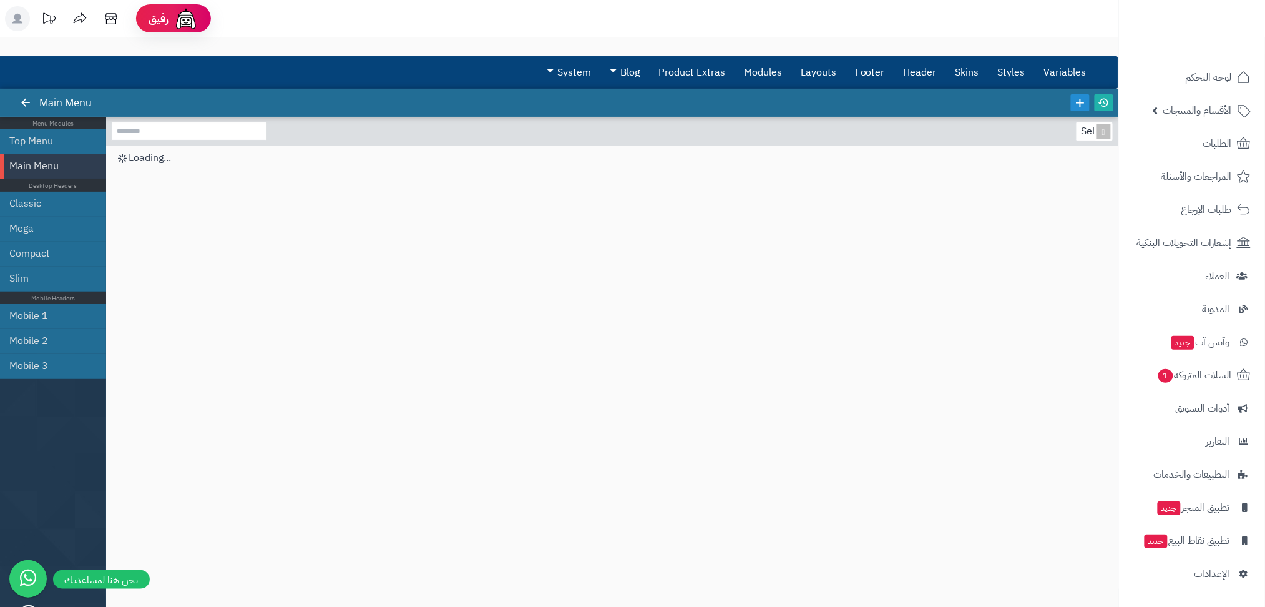
scroll to position [12, 0]
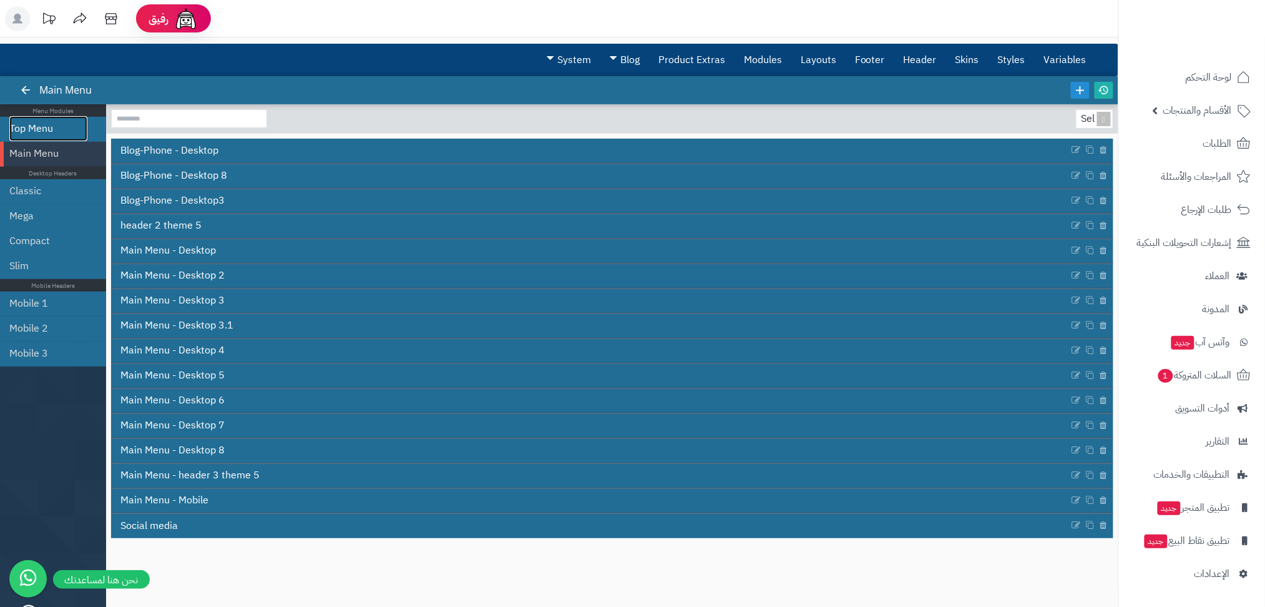
click at [33, 124] on link "Top Menu" at bounding box center [48, 128] width 78 height 25
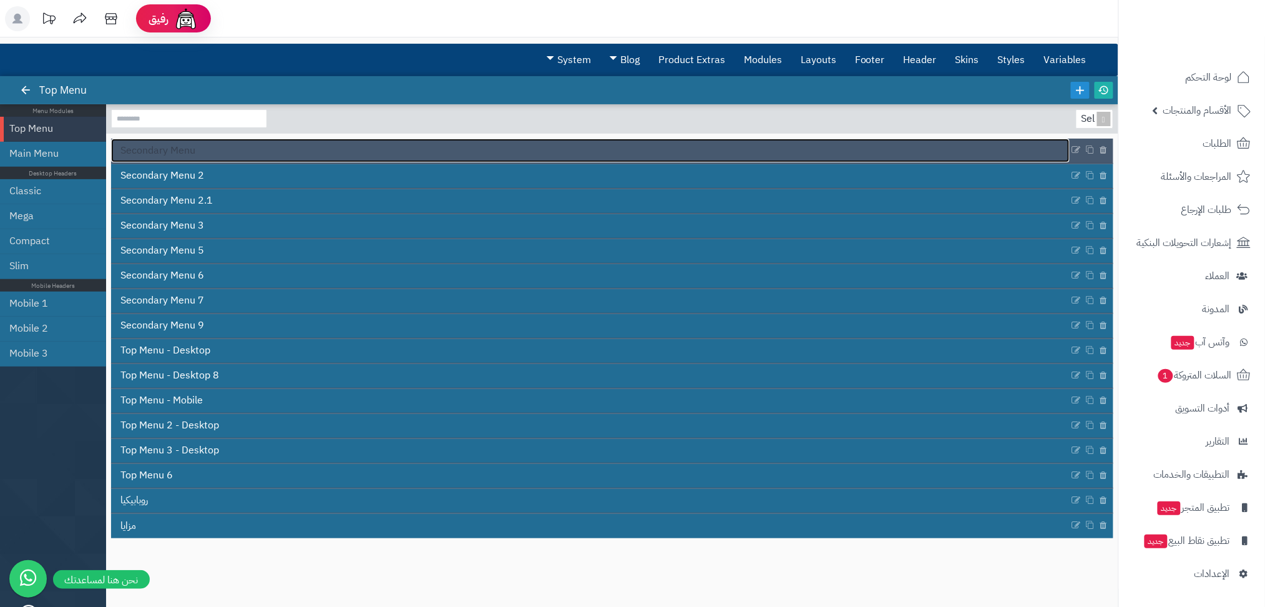
click at [167, 150] on span "Secondary Menu" at bounding box center [157, 151] width 75 height 14
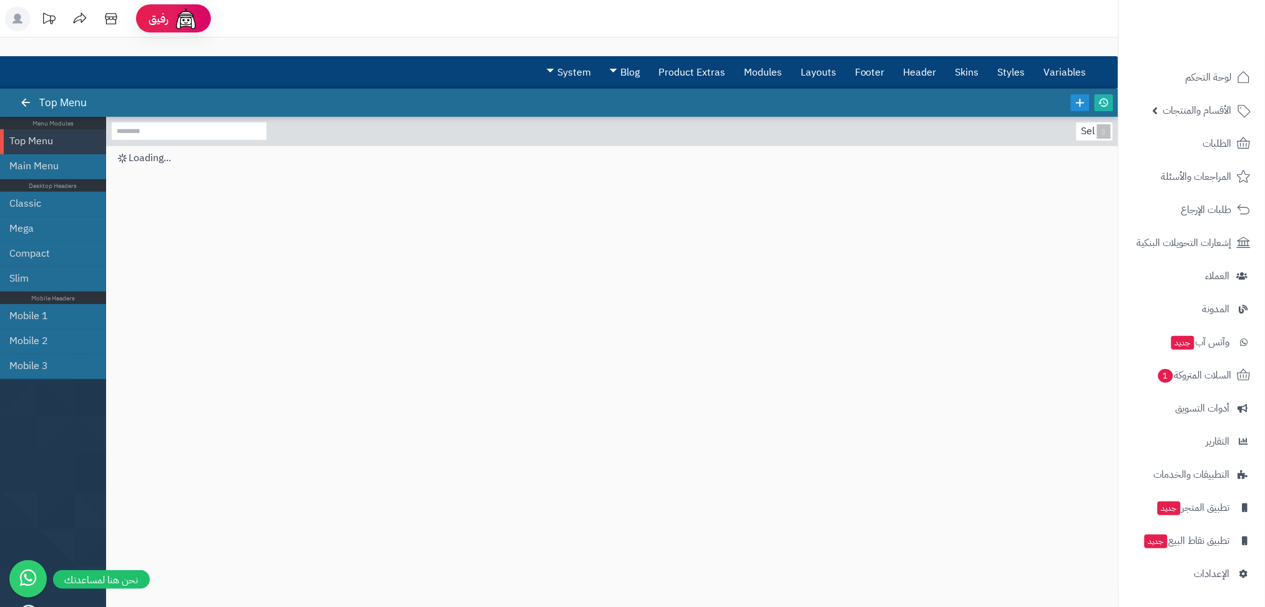
scroll to position [12, 0]
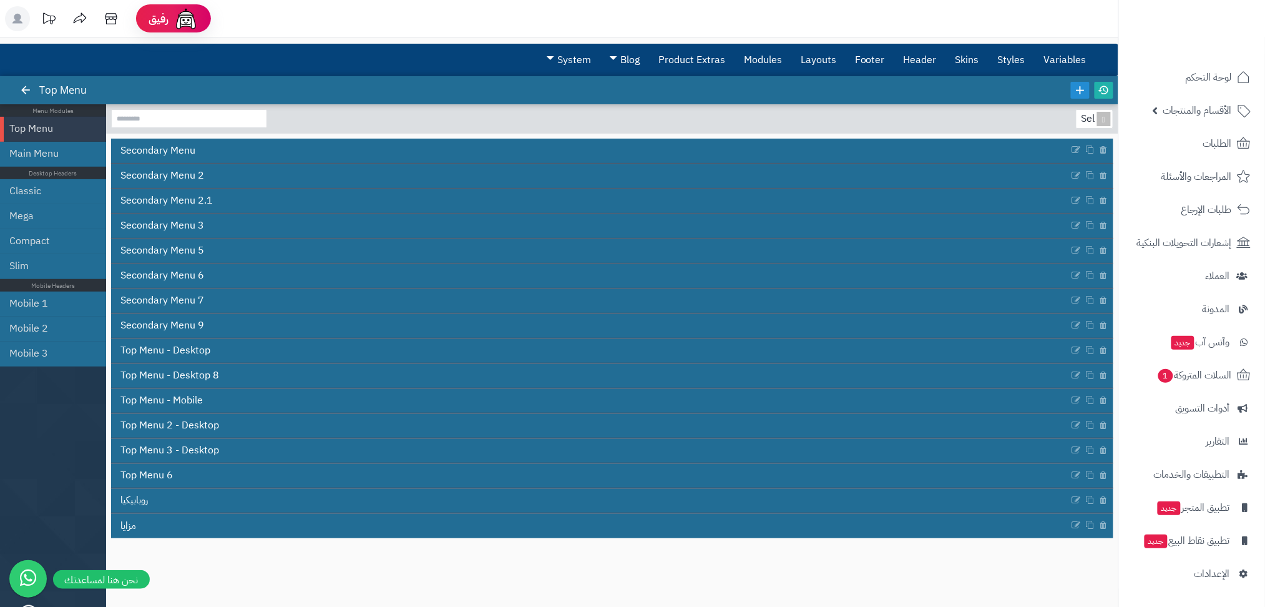
click at [385, 543] on div "Select... [GEOGRAPHIC_DATA] Menu 2 Secondary Menu 2.1 Secondary Menu 3 Secondar…" at bounding box center [612, 343] width 1003 height 468
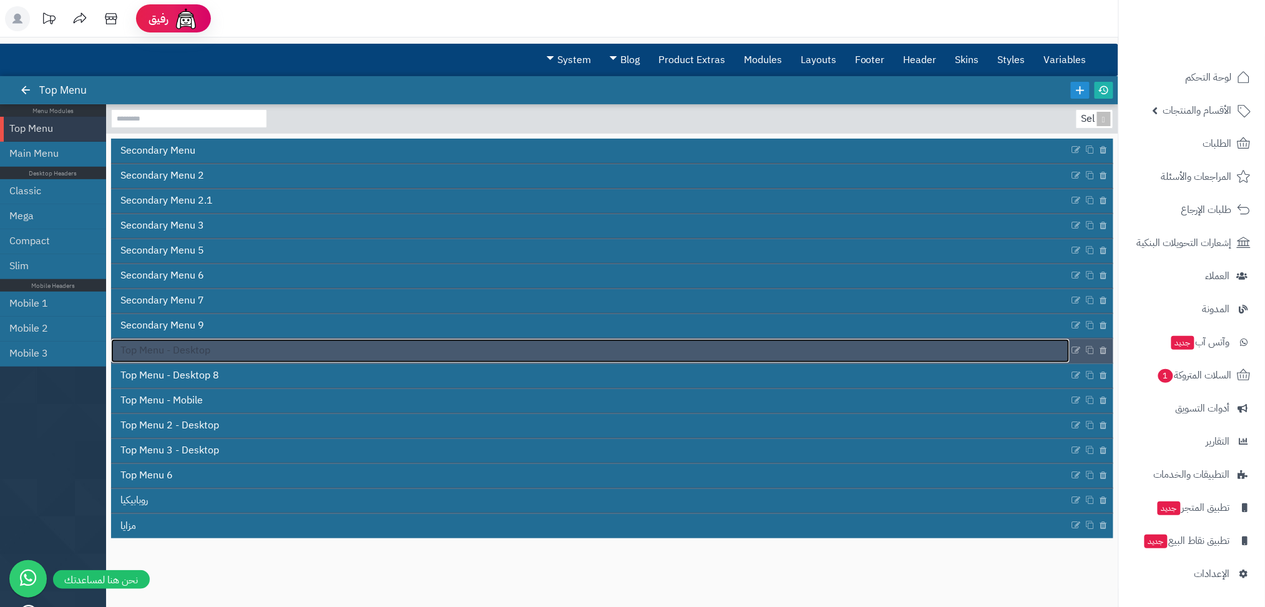
click at [163, 346] on span "Top Menu - Desktop" at bounding box center [165, 350] width 90 height 14
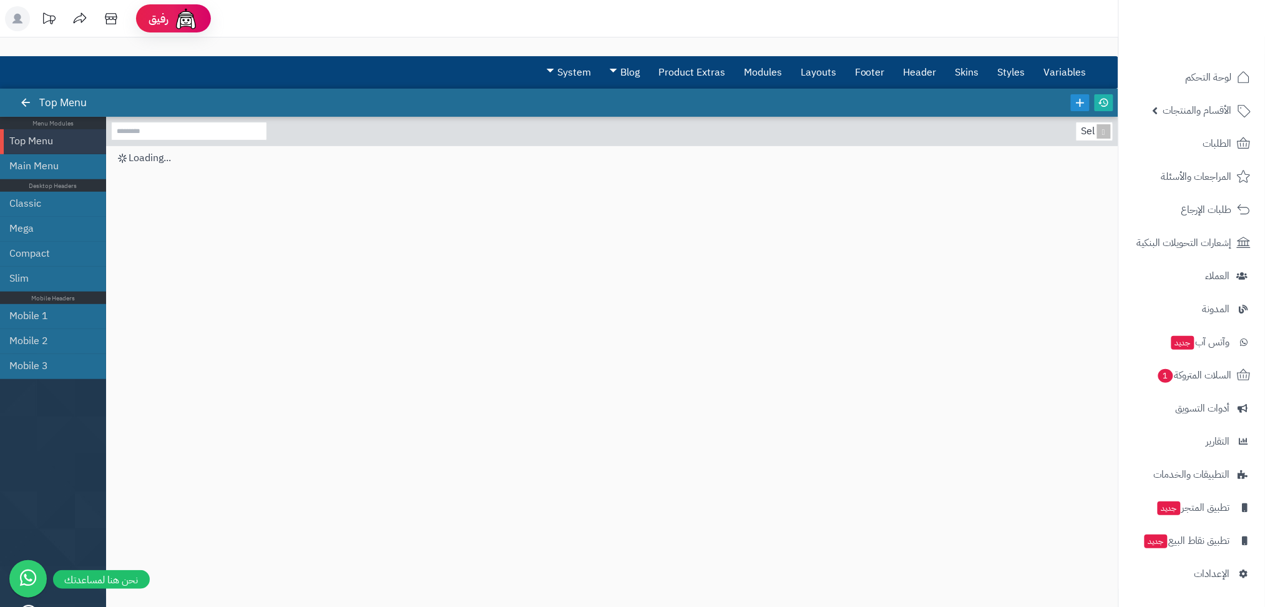
scroll to position [12, 0]
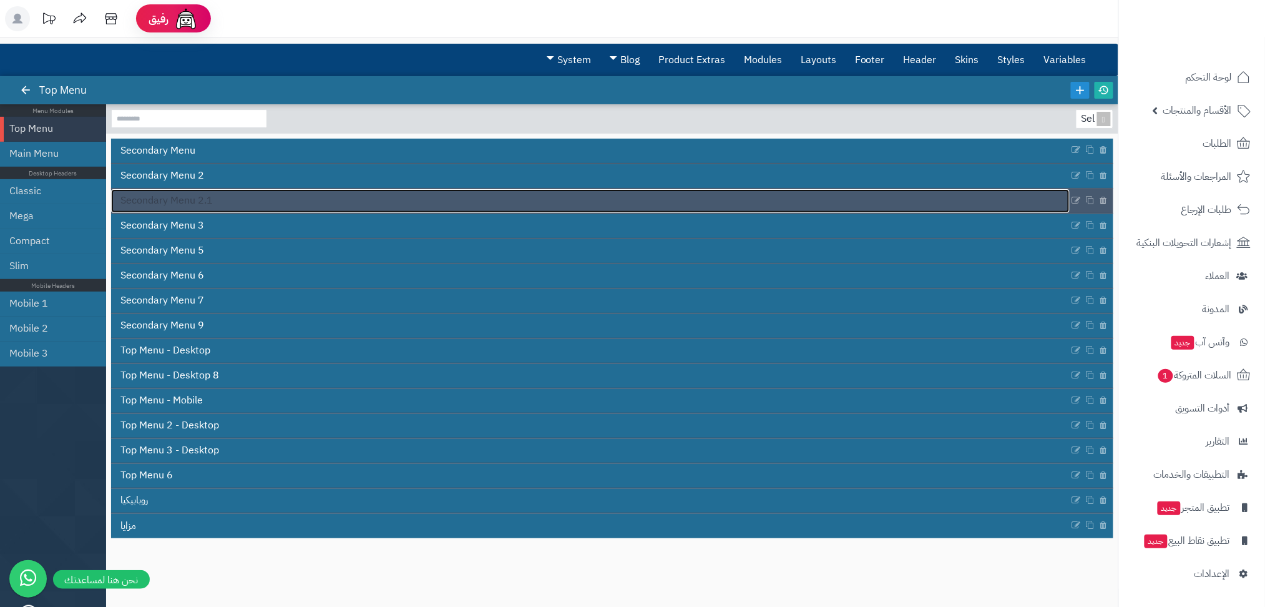
click at [160, 202] on span "Secondary Menu 2.1" at bounding box center [166, 201] width 92 height 14
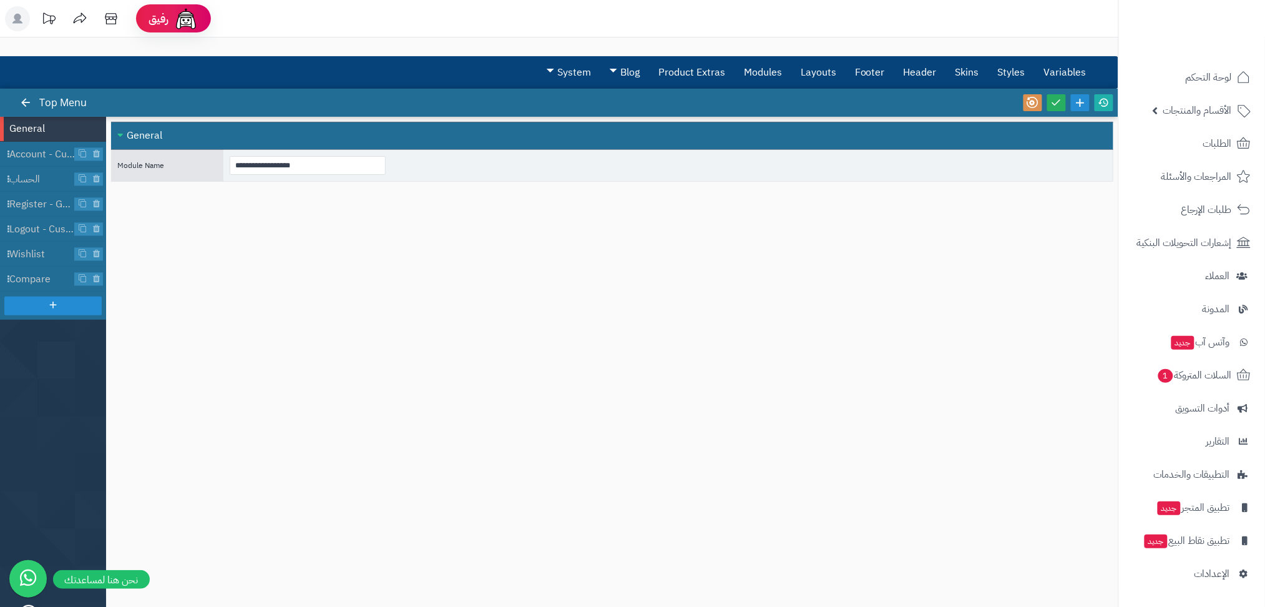
scroll to position [12, 0]
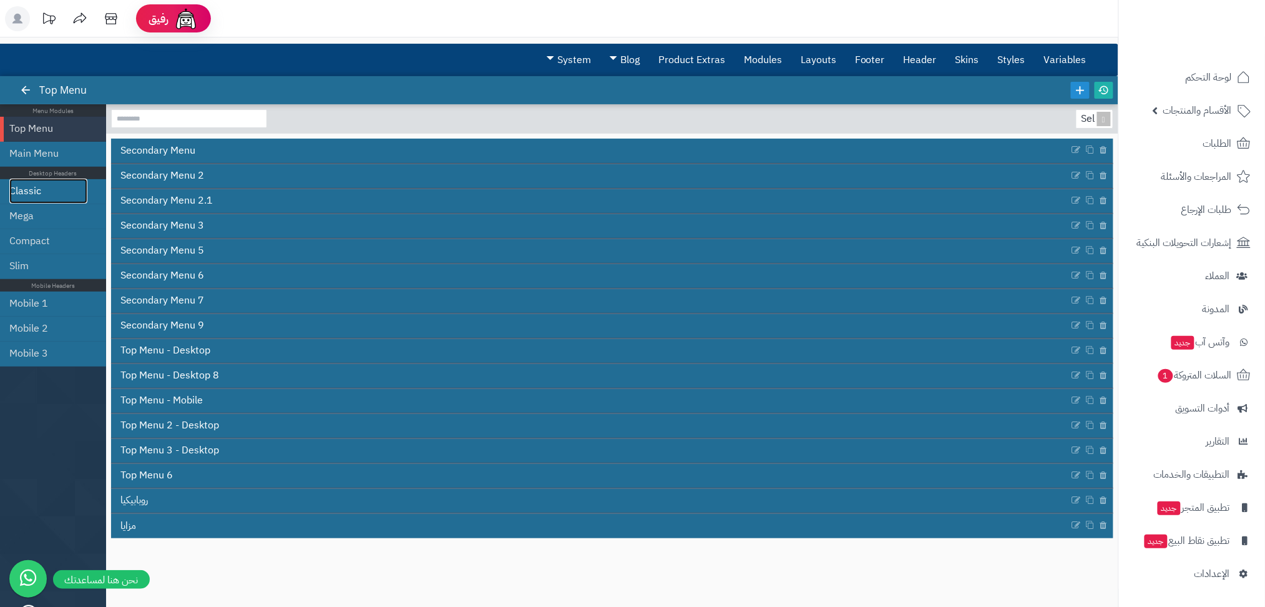
click at [38, 185] on link "Classic" at bounding box center [48, 191] width 78 height 25
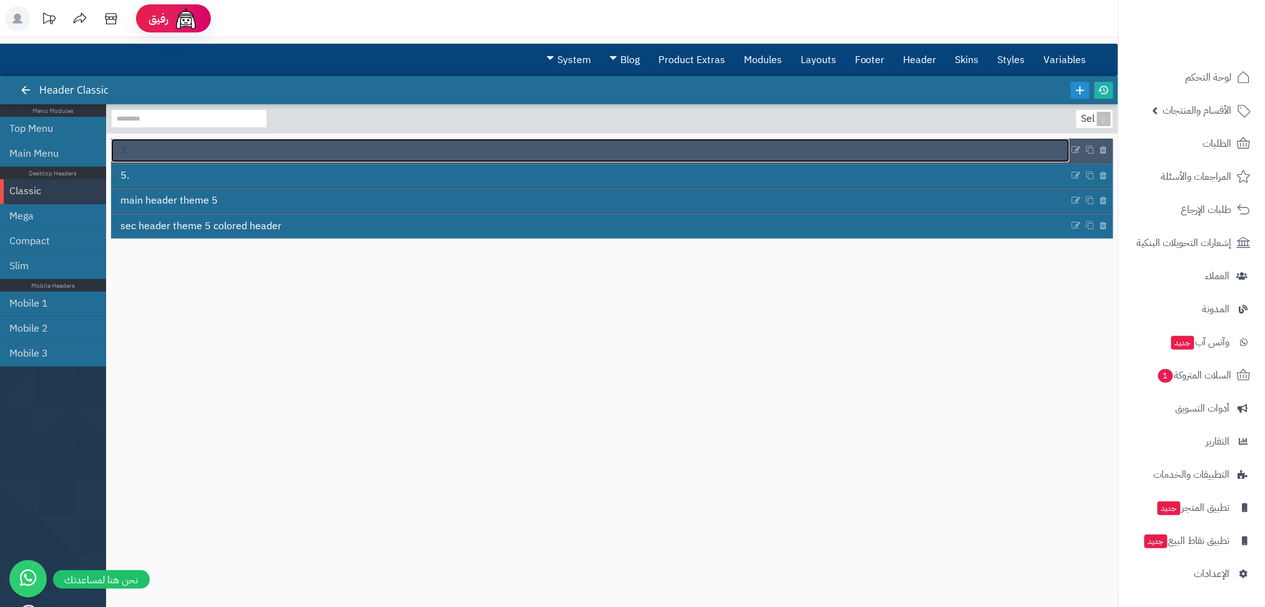
click at [158, 144] on link "2." at bounding box center [590, 151] width 959 height 24
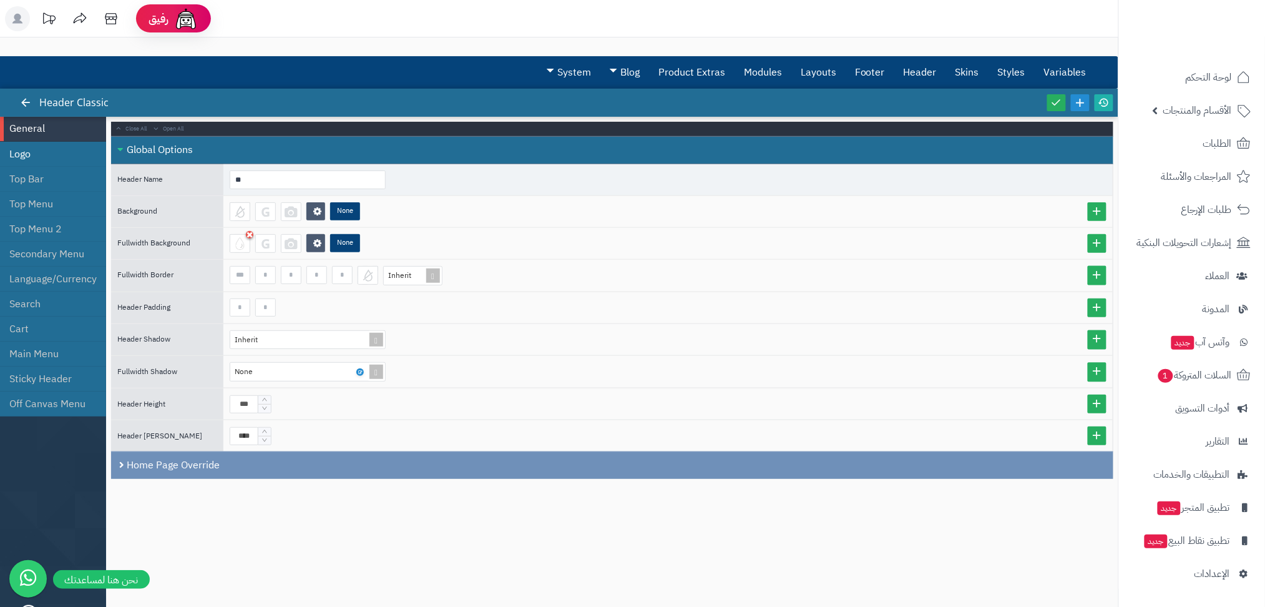
click at [18, 160] on li "Logo" at bounding box center [53, 154] width 106 height 25
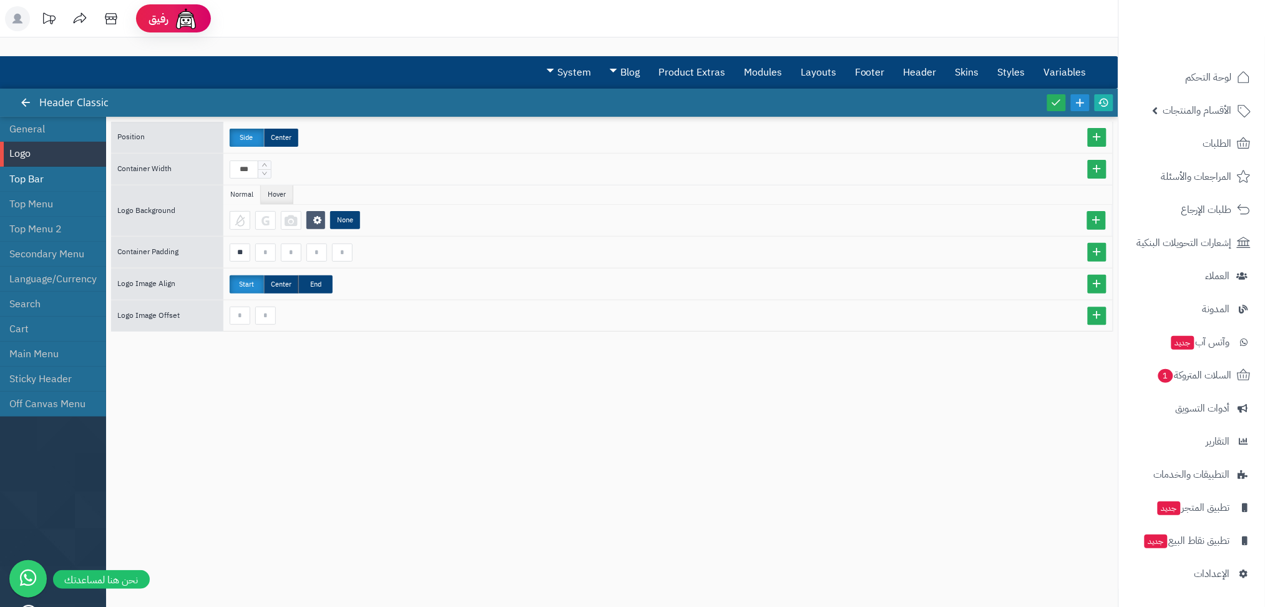
click at [36, 174] on li "Top Bar" at bounding box center [53, 179] width 106 height 25
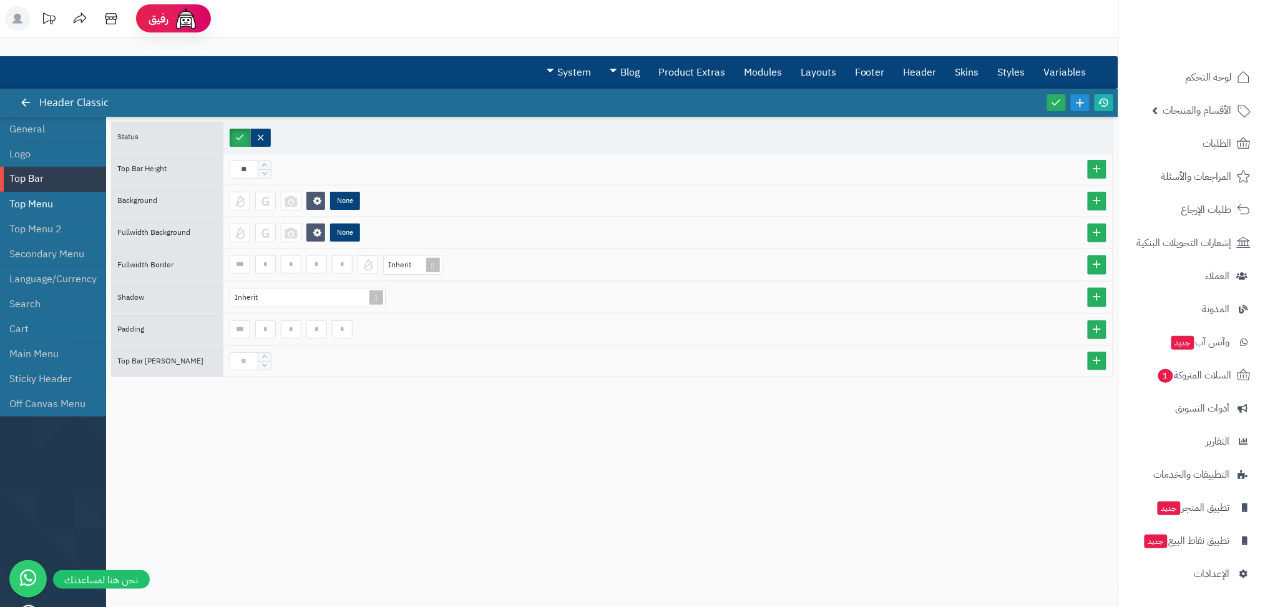
click at [37, 195] on li "Top Menu" at bounding box center [53, 204] width 106 height 25
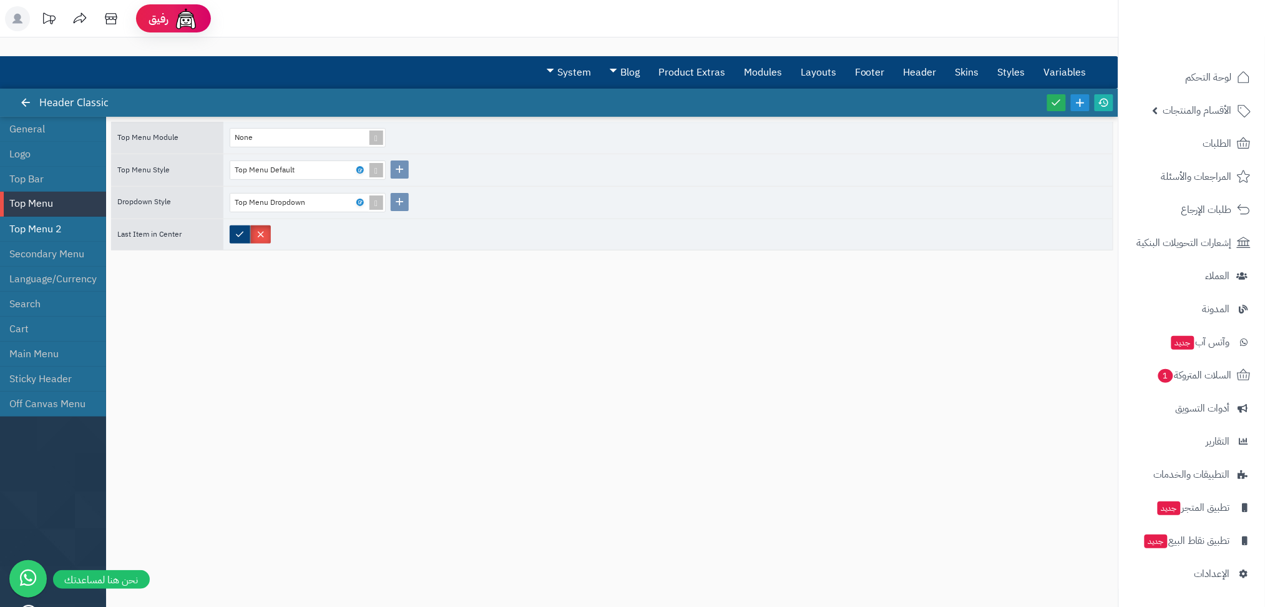
click at [52, 238] on li "Top Menu 2" at bounding box center [53, 229] width 106 height 25
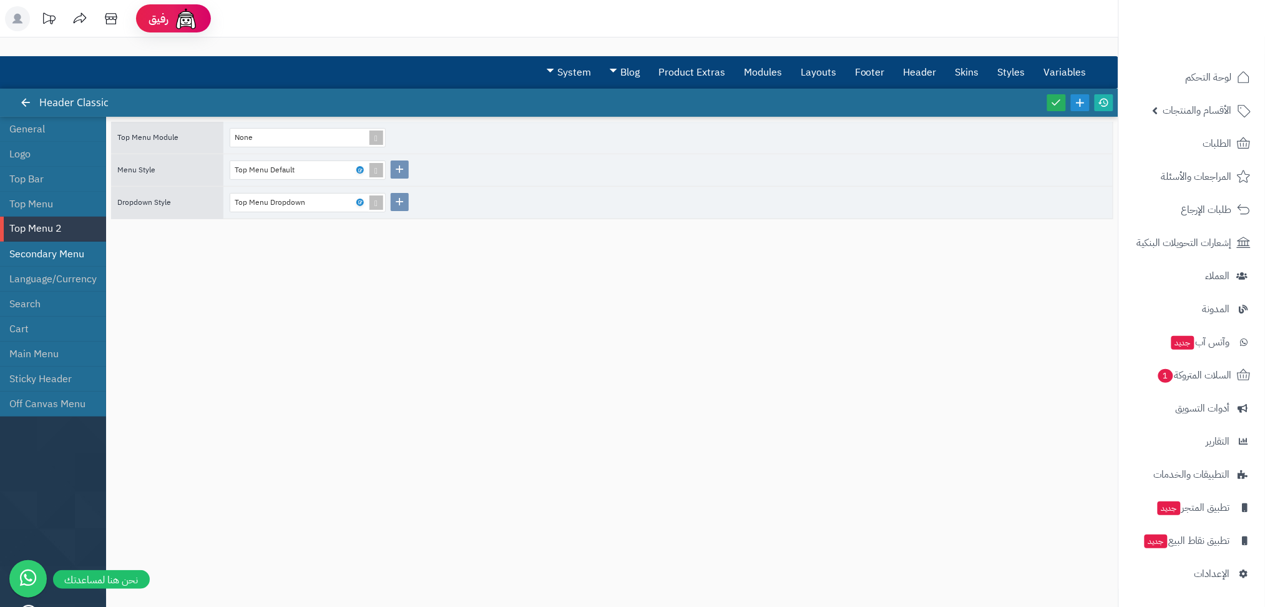
click at [61, 246] on li "Secondary Menu" at bounding box center [53, 254] width 106 height 25
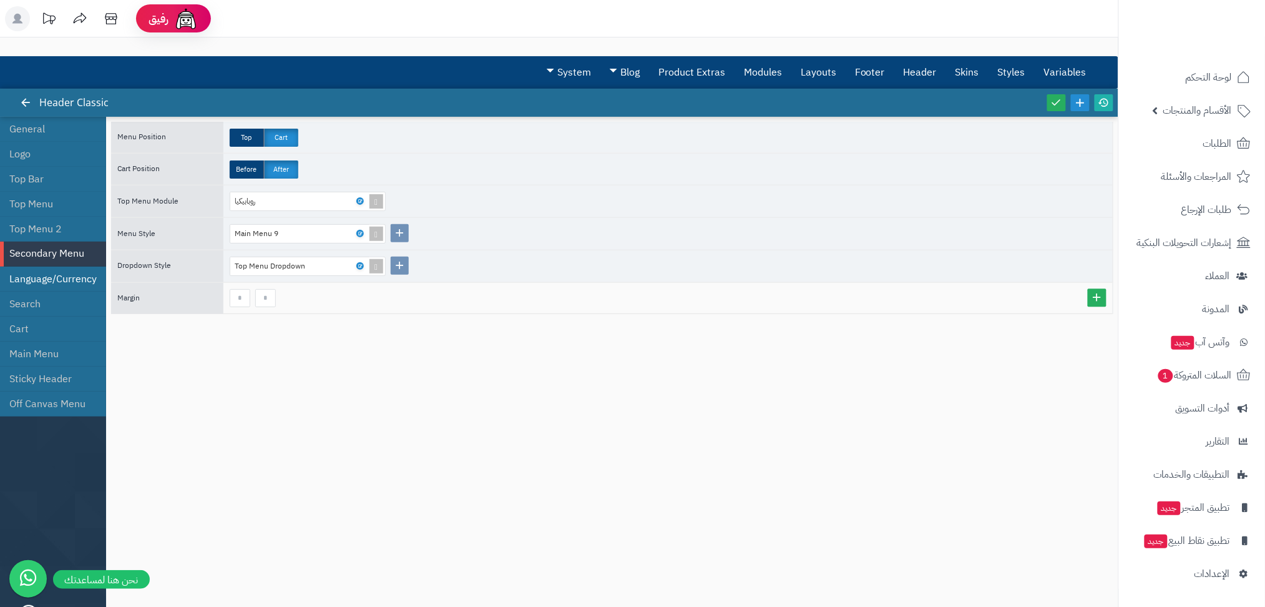
click at [73, 274] on li "Language/Currency" at bounding box center [53, 279] width 106 height 25
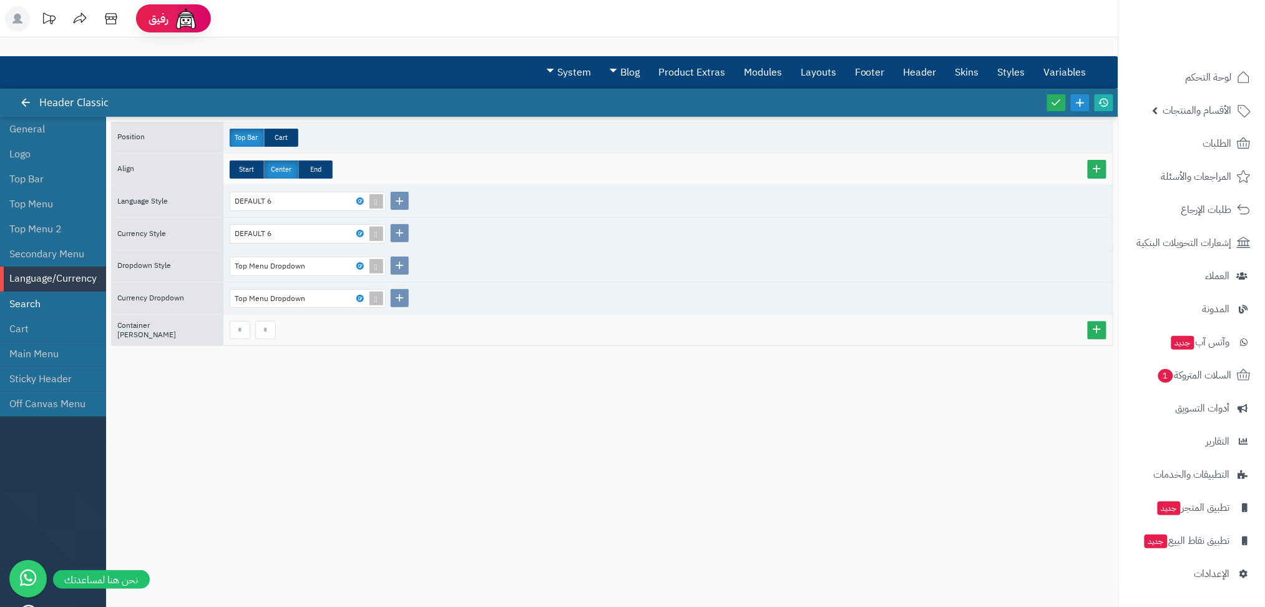
click at [16, 304] on li "Search" at bounding box center [53, 304] width 106 height 25
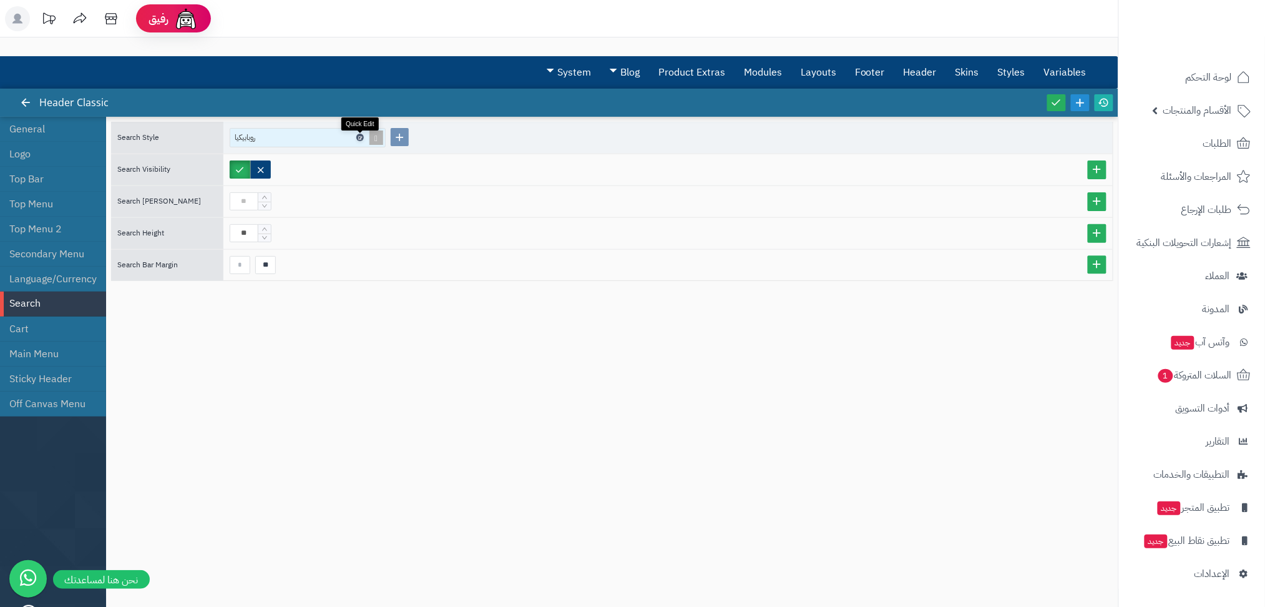
click at [358, 136] on icon at bounding box center [360, 138] width 4 height 6
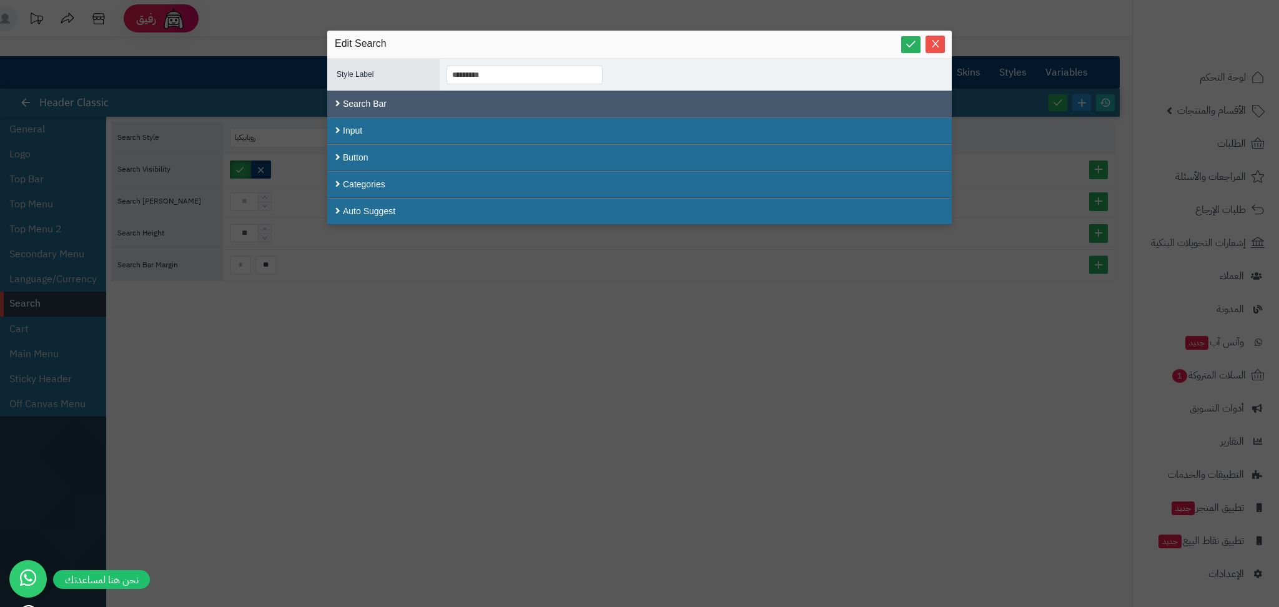
click at [341, 101] on div "Search Bar" at bounding box center [639, 104] width 624 height 27
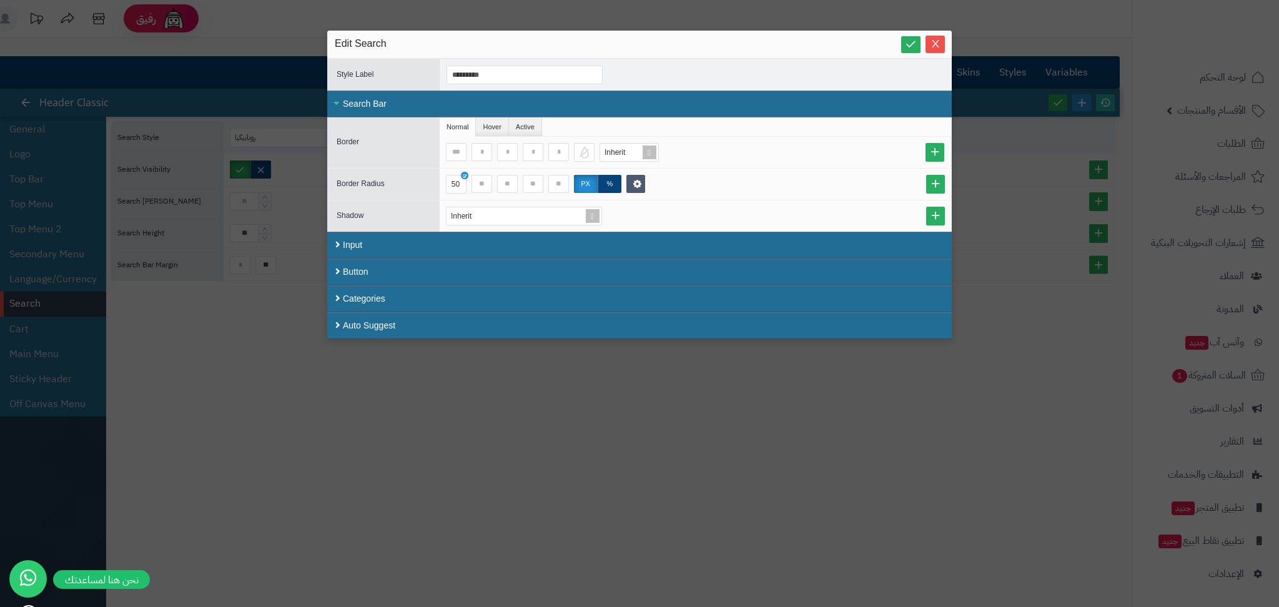
click at [341, 101] on div "Search Bar" at bounding box center [639, 104] width 624 height 27
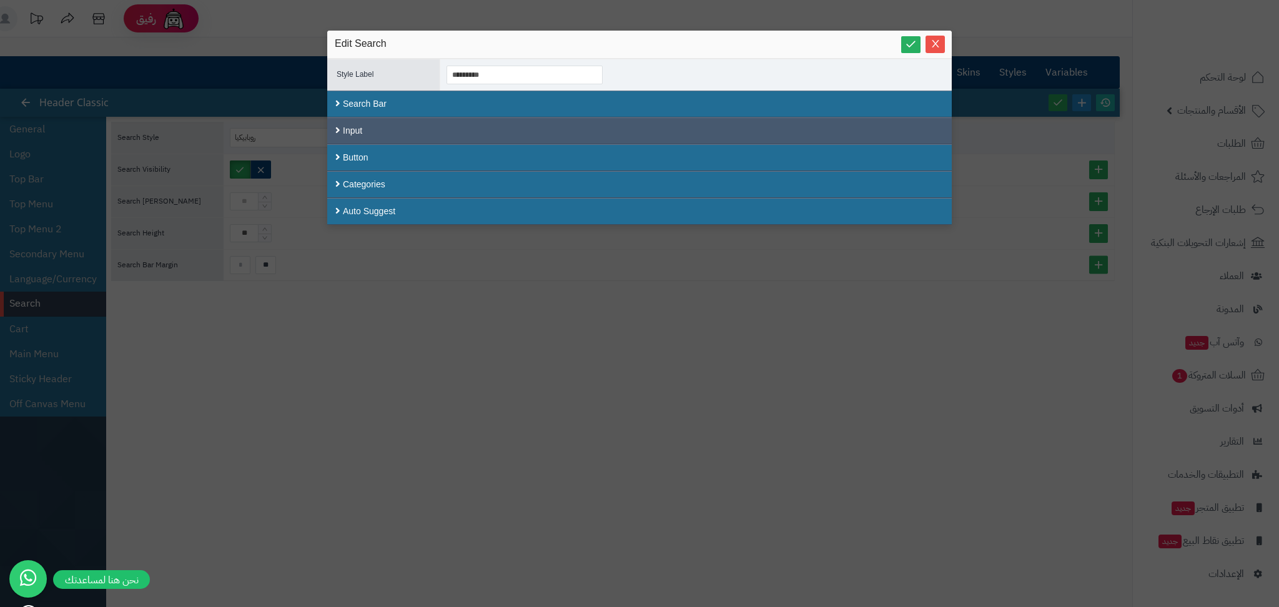
click at [330, 135] on div "Input" at bounding box center [639, 130] width 624 height 27
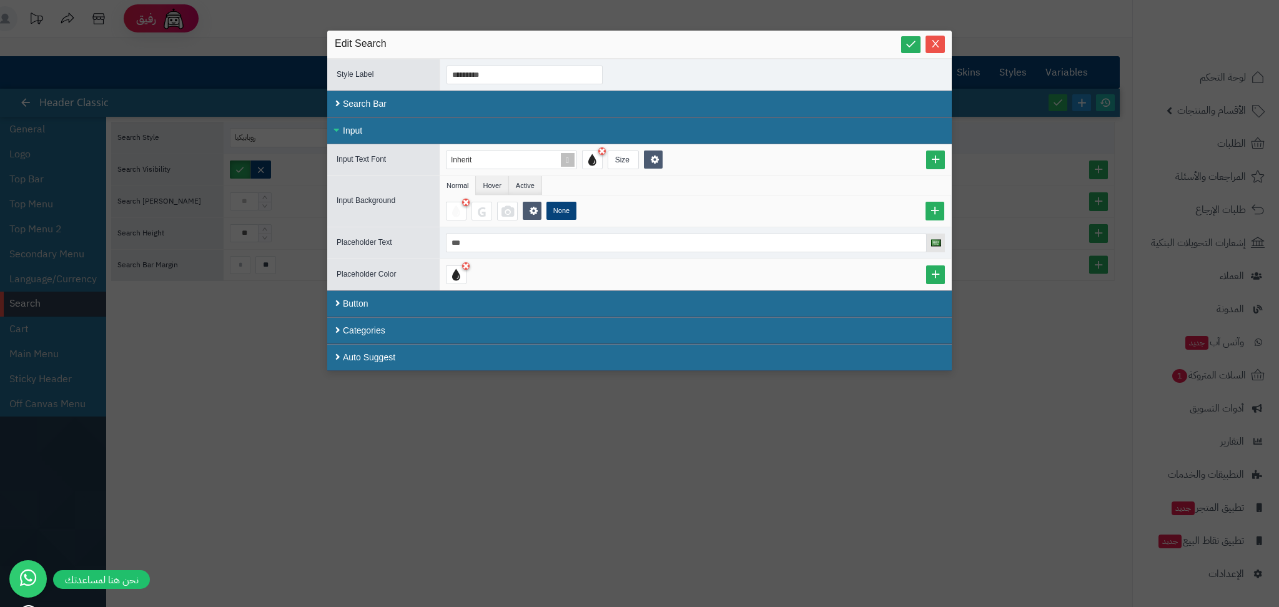
click at [362, 124] on div "Input" at bounding box center [639, 130] width 624 height 27
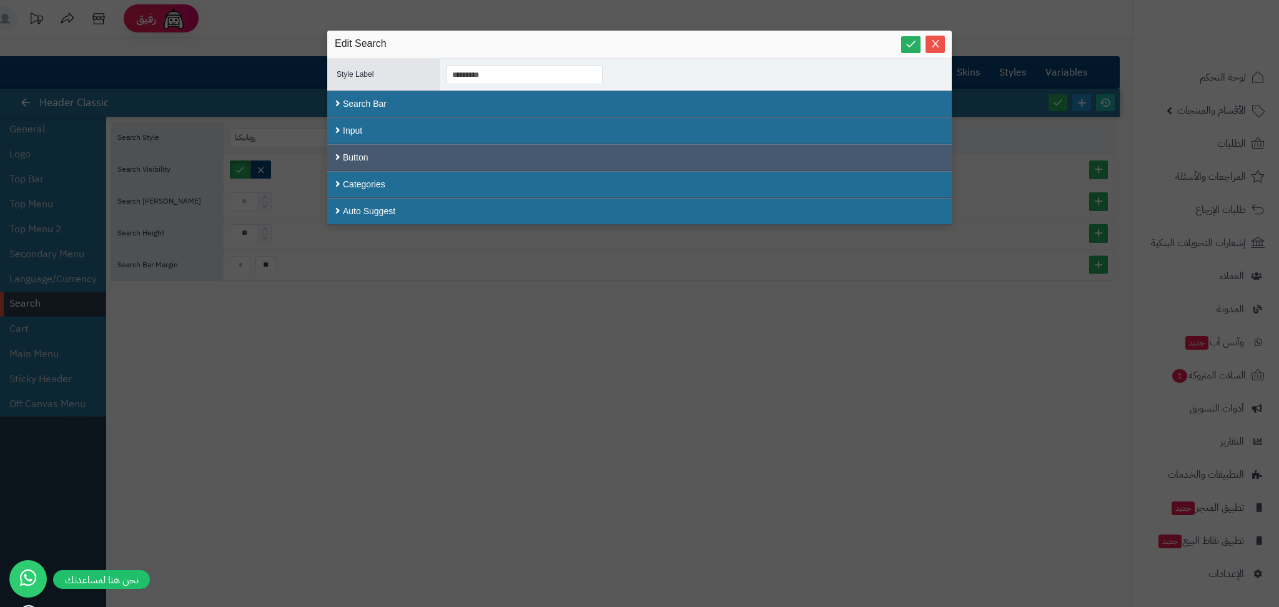
click at [343, 155] on div "Button" at bounding box center [639, 157] width 624 height 27
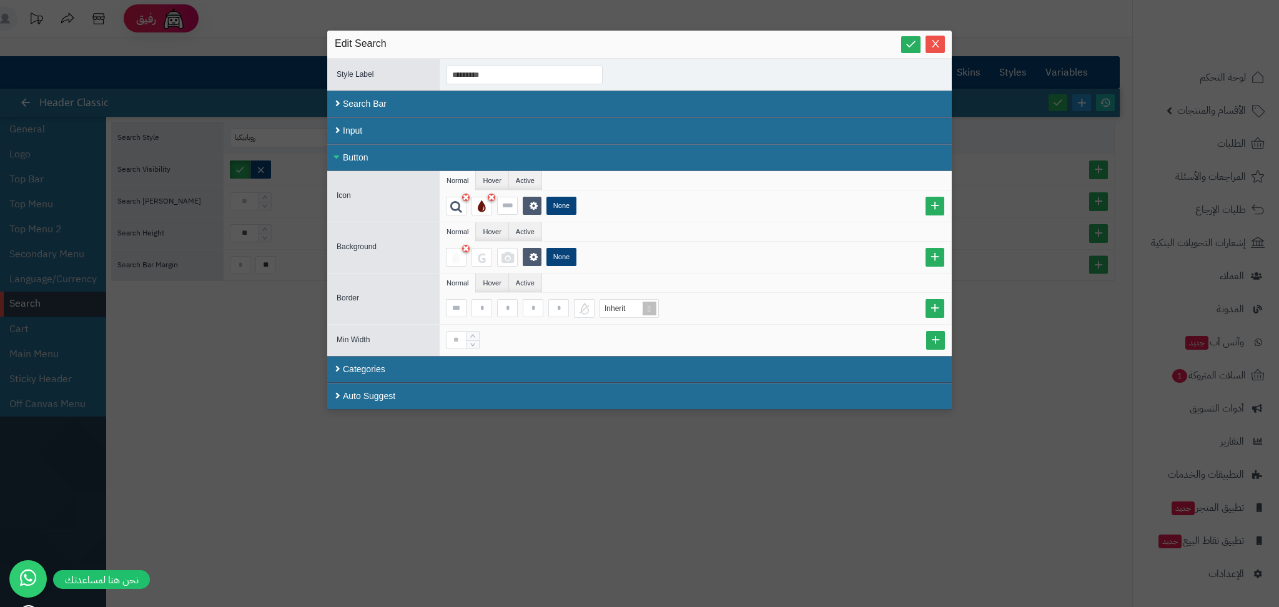
click at [343, 155] on div "Button" at bounding box center [639, 157] width 624 height 27
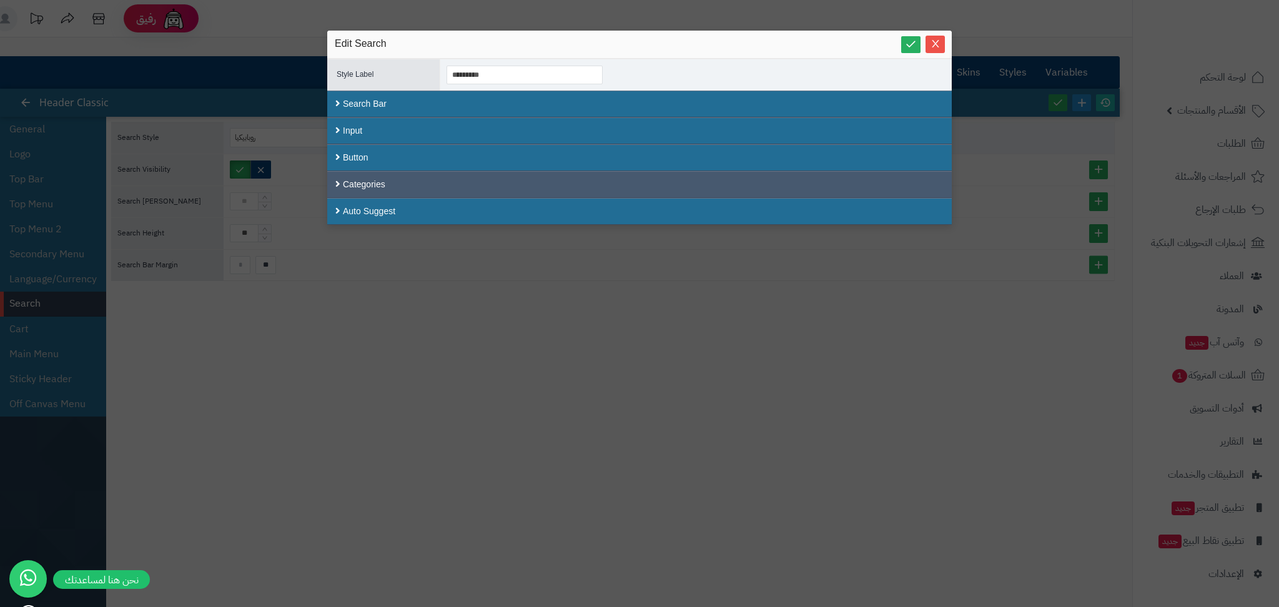
click at [345, 184] on div "Categories" at bounding box center [639, 184] width 624 height 27
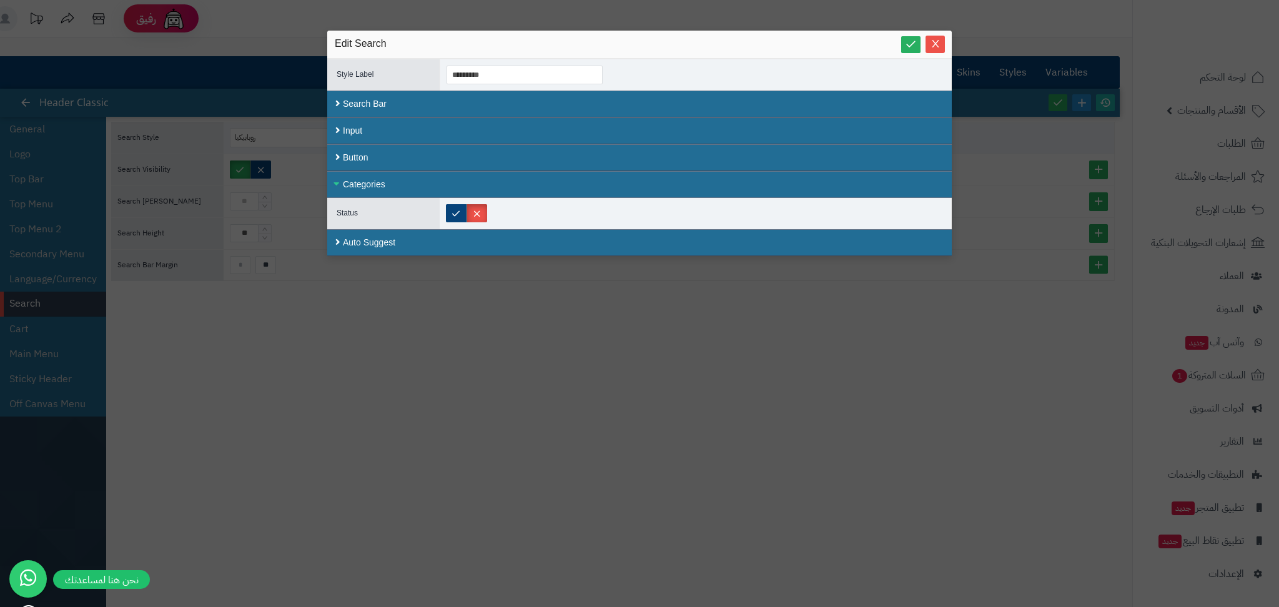
click at [345, 184] on div "Categories" at bounding box center [639, 184] width 624 height 27
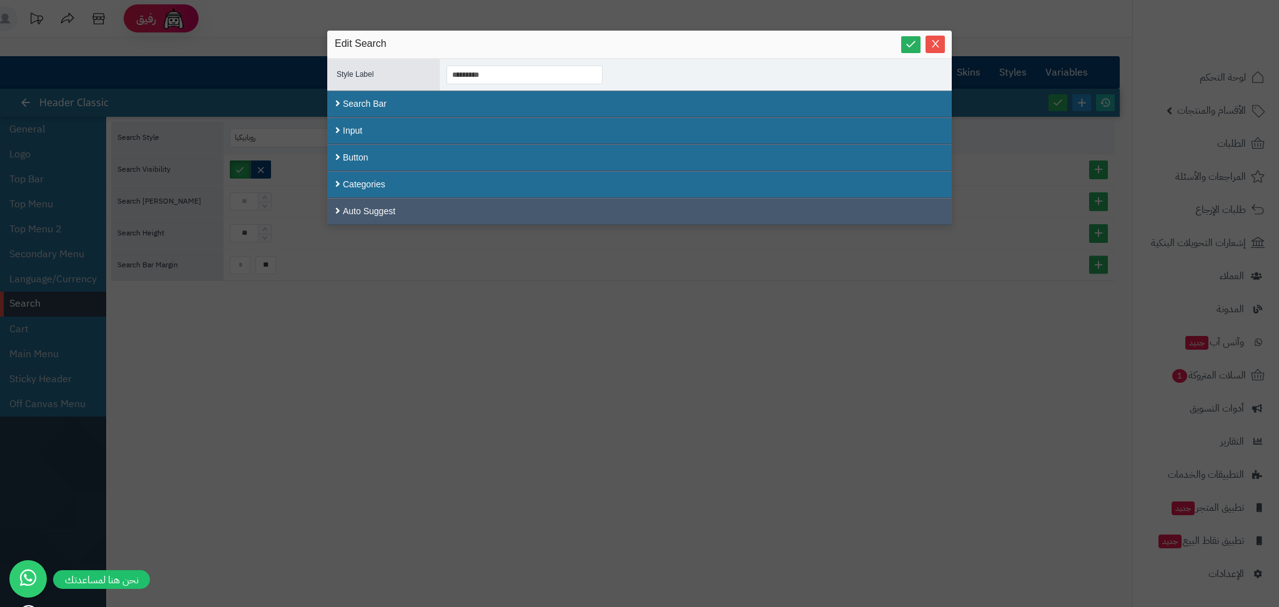
click at [350, 200] on div "Auto Suggest" at bounding box center [639, 211] width 624 height 27
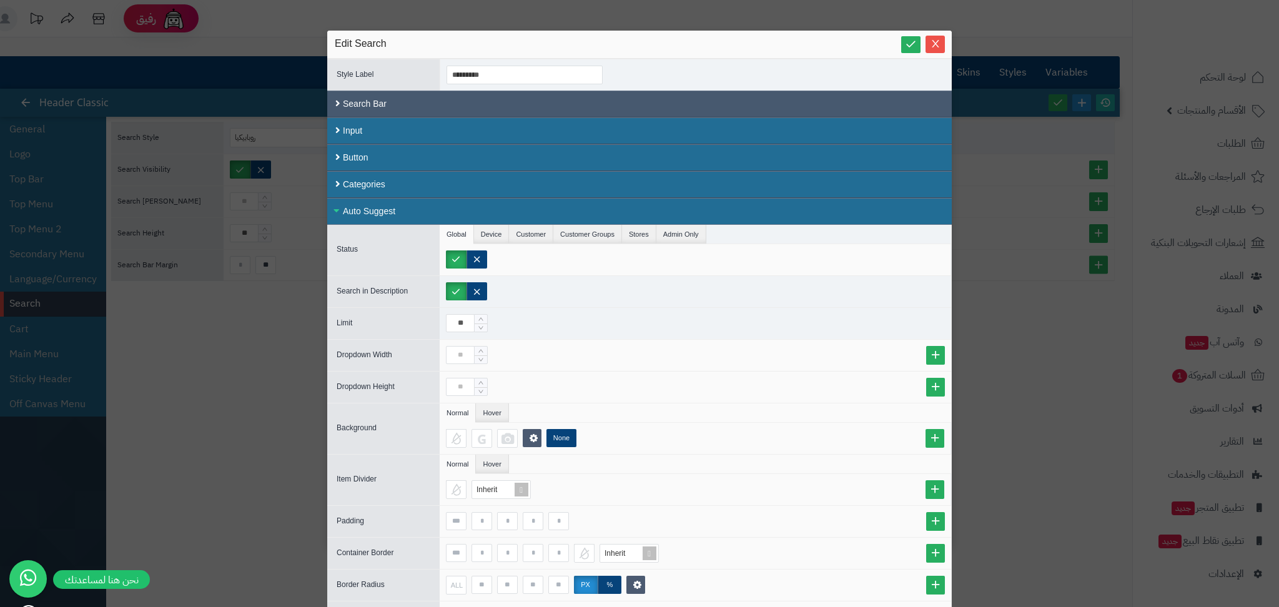
click at [356, 96] on div "Search Bar" at bounding box center [639, 104] width 624 height 27
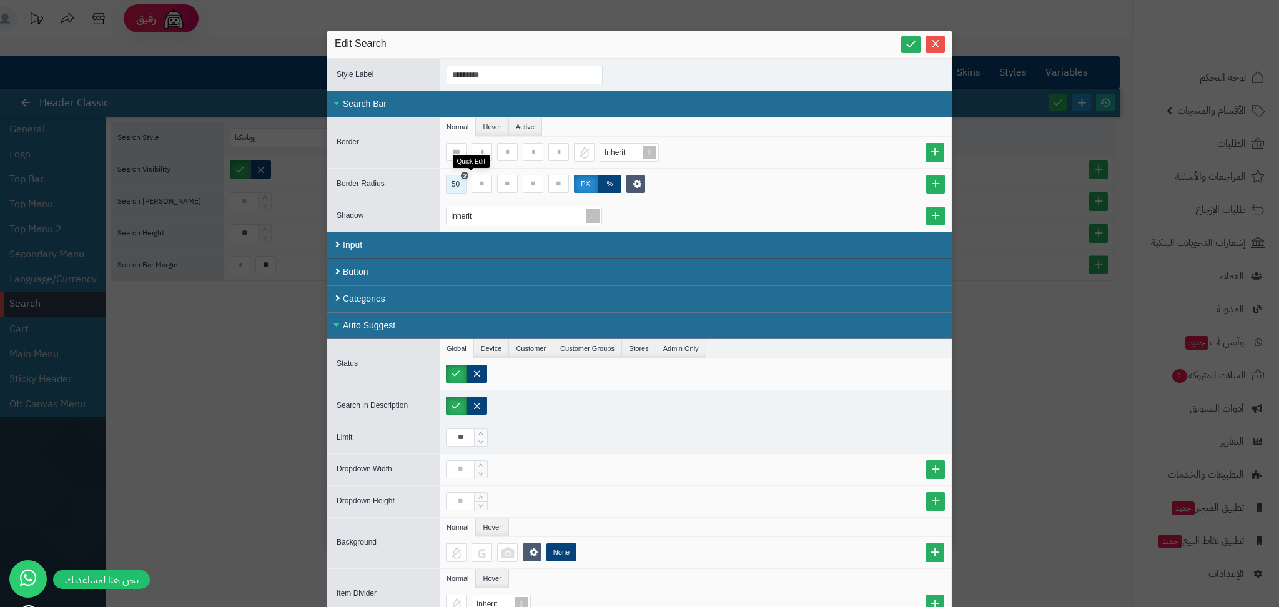
click at [466, 174] on icon at bounding box center [465, 175] width 4 height 6
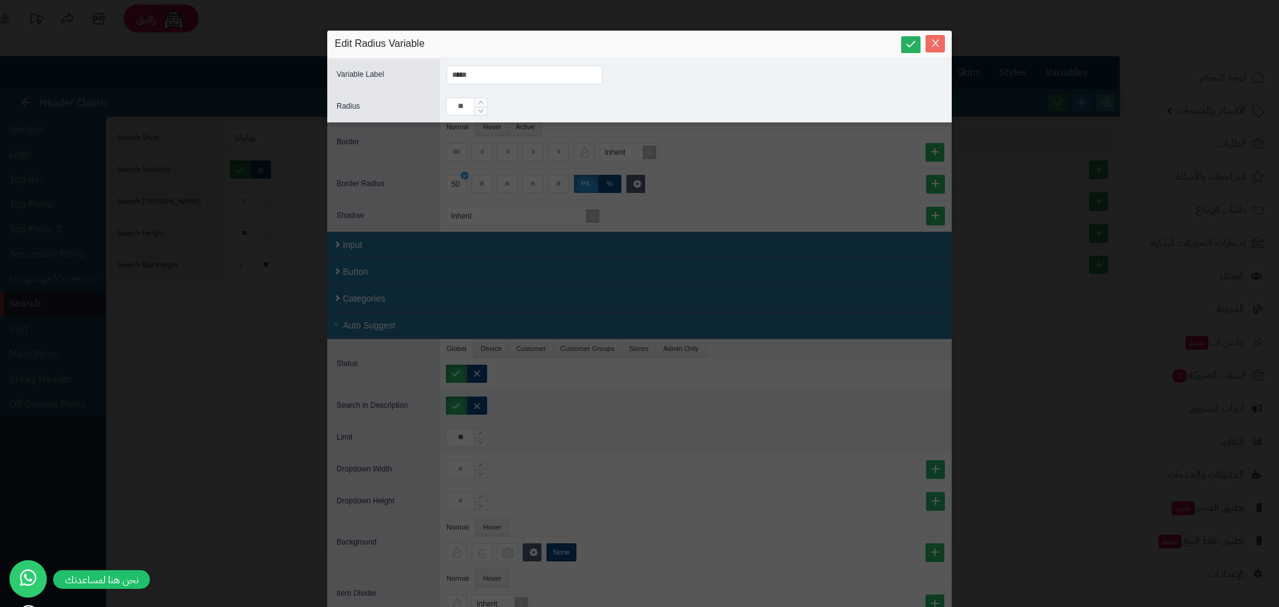
click at [931, 46] on icon "Close" at bounding box center [935, 43] width 10 height 10
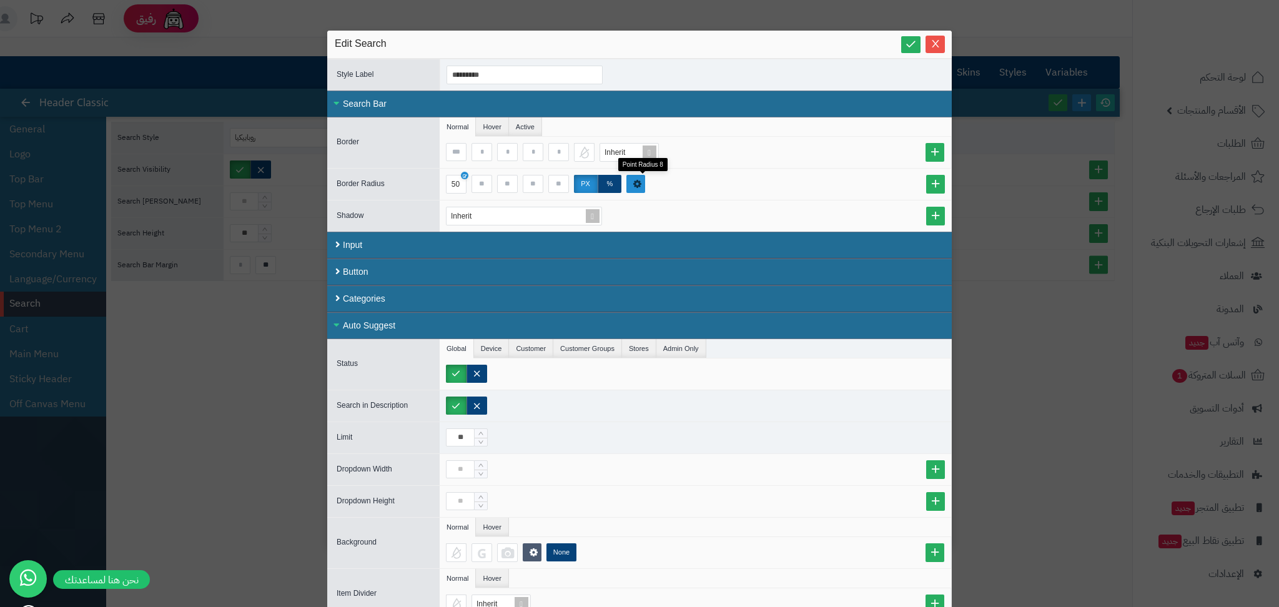
click at [645, 188] on link at bounding box center [635, 184] width 19 height 18
click at [647, 188] on div at bounding box center [652, 184] width 10 height 10
click at [637, 214] on div "Inherit" at bounding box center [695, 216] width 499 height 19
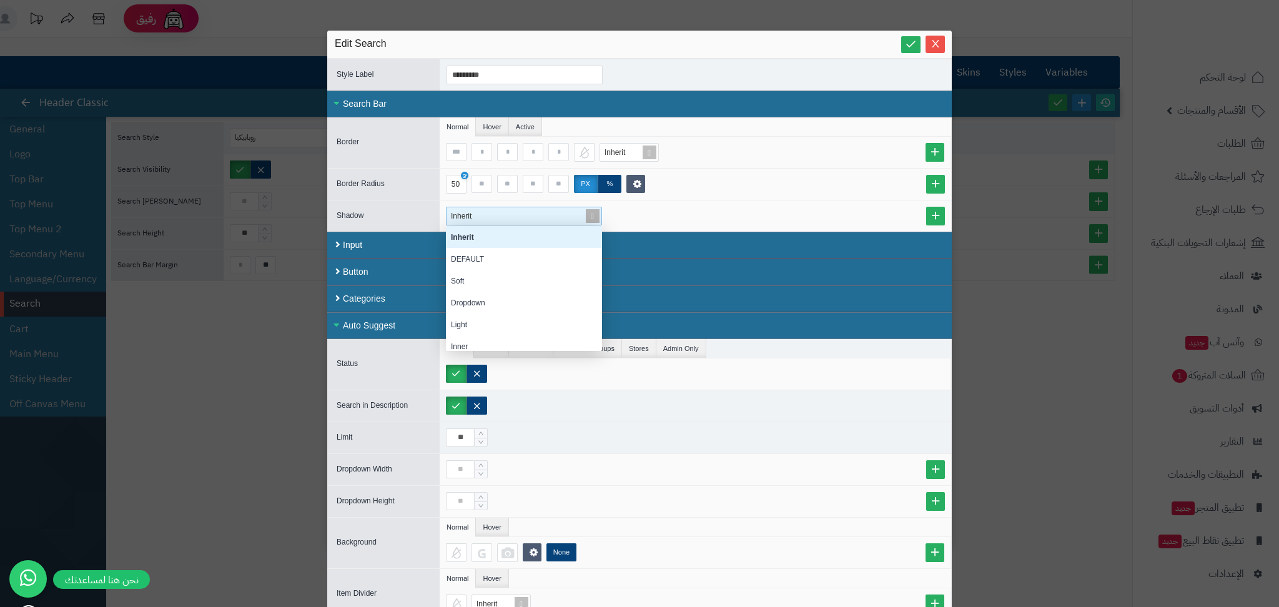
click at [541, 214] on div "Inherit" at bounding box center [518, 215] width 135 height 17
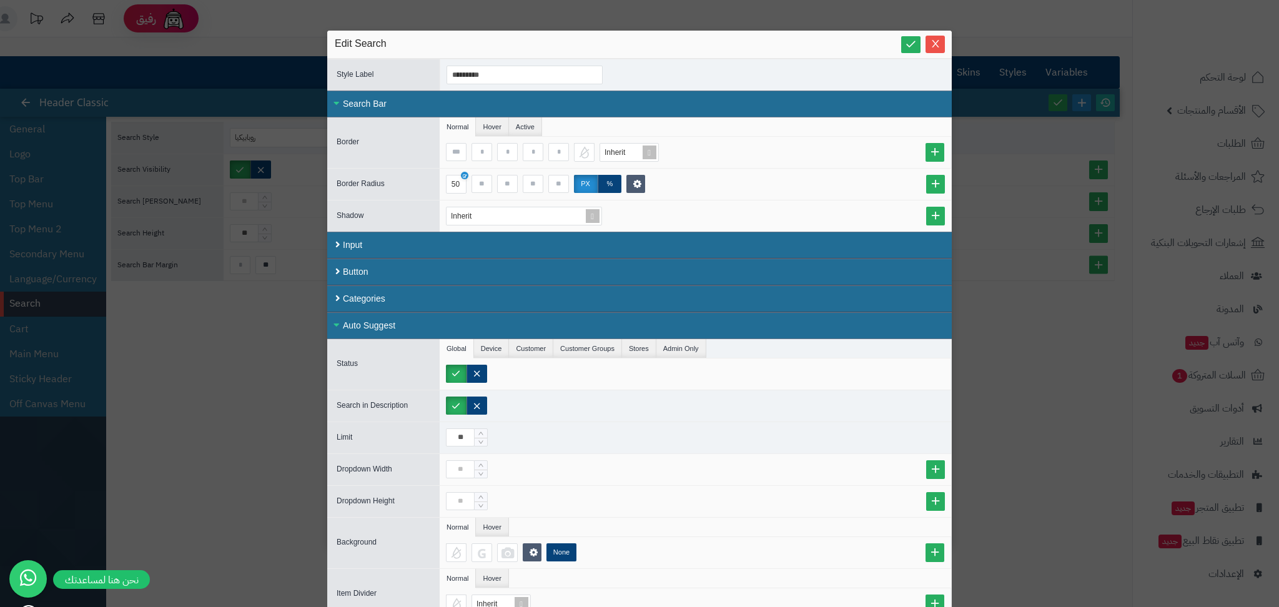
click at [644, 210] on div "Inherit" at bounding box center [695, 216] width 499 height 19
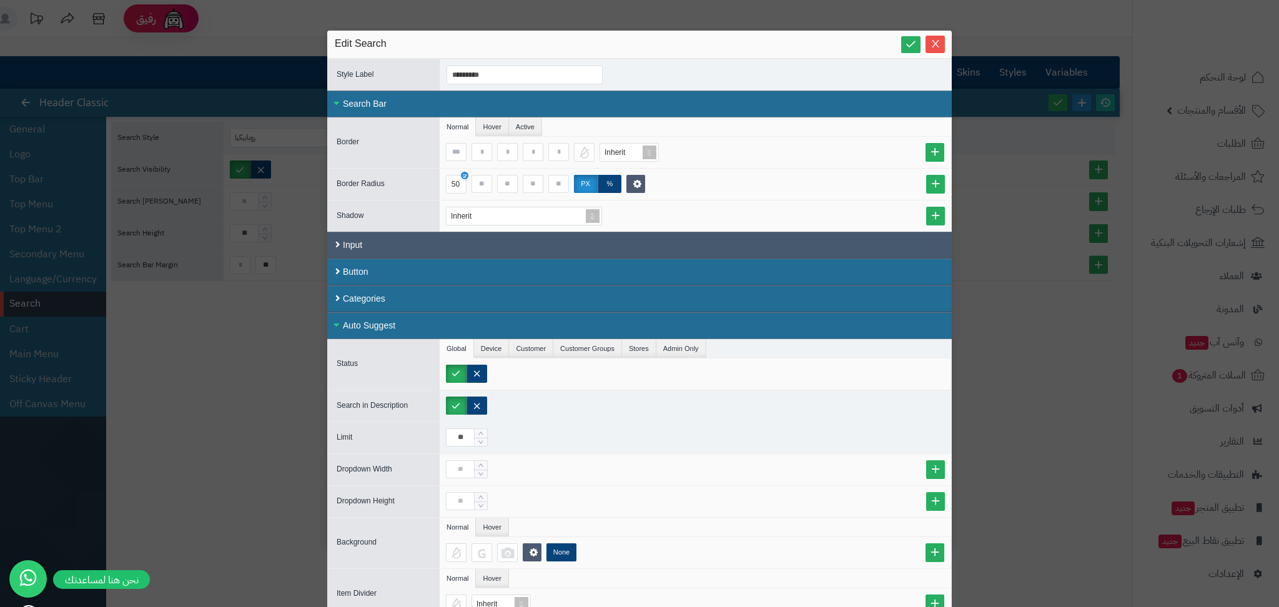
click at [347, 245] on div "Input" at bounding box center [639, 245] width 624 height 27
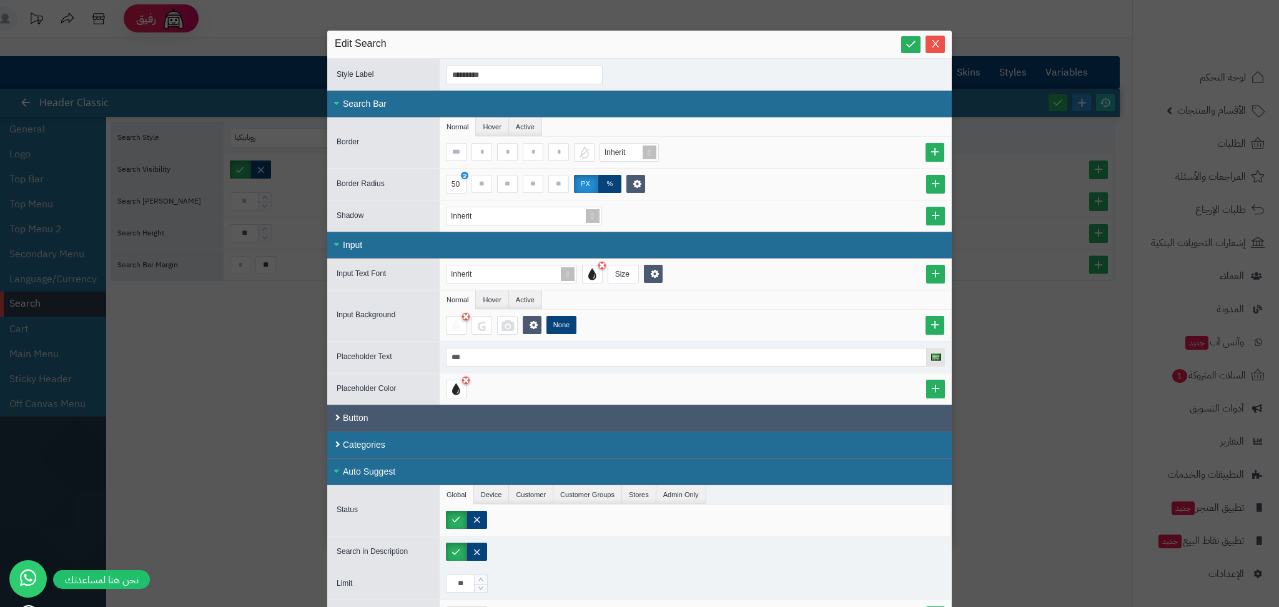
click at [377, 422] on div "Button" at bounding box center [639, 418] width 624 height 27
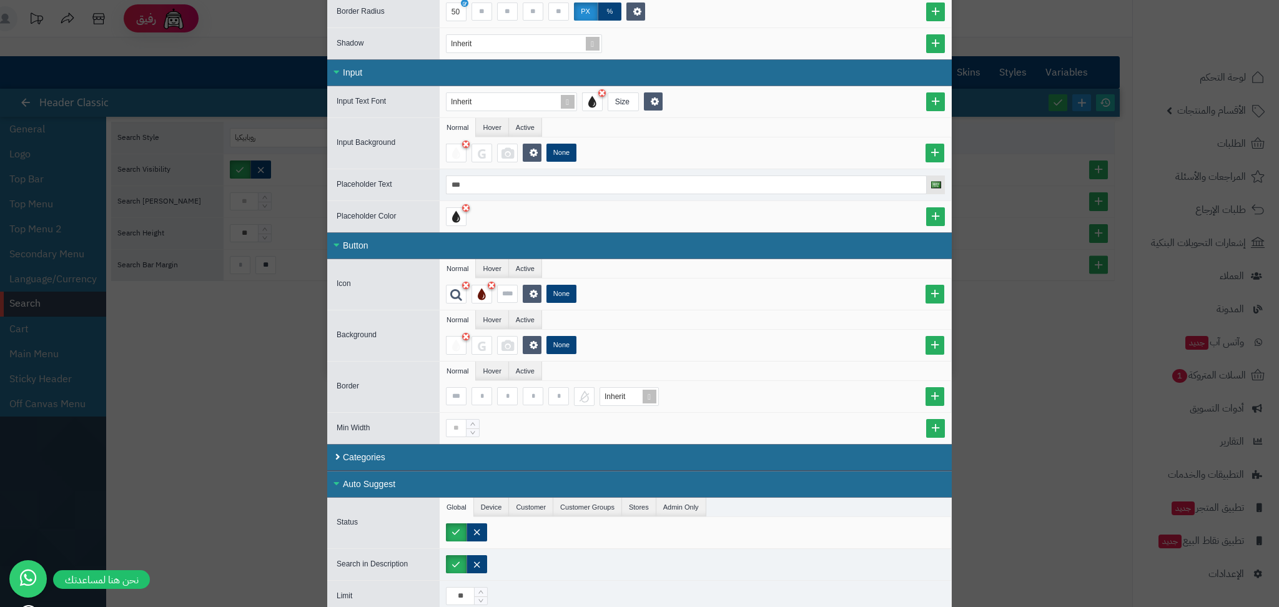
scroll to position [173, 0]
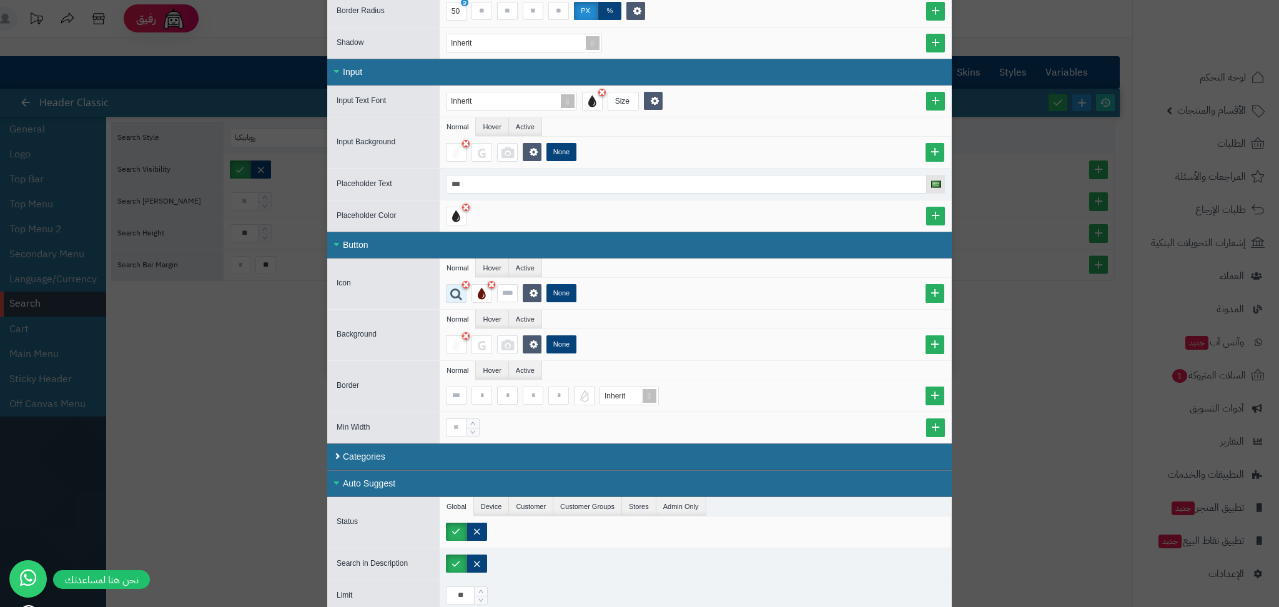
click at [462, 297] on icon at bounding box center [456, 293] width 12 height 12
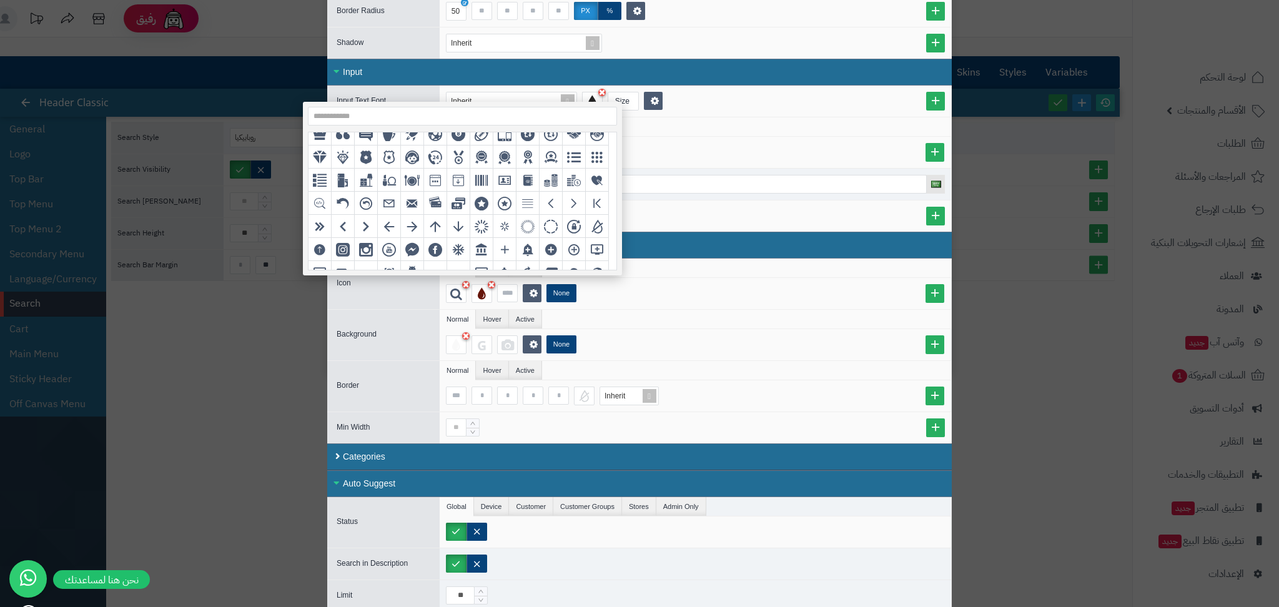
scroll to position [288, 0]
click at [495, 186] on div "grid" at bounding box center [504, 178] width 23 height 23
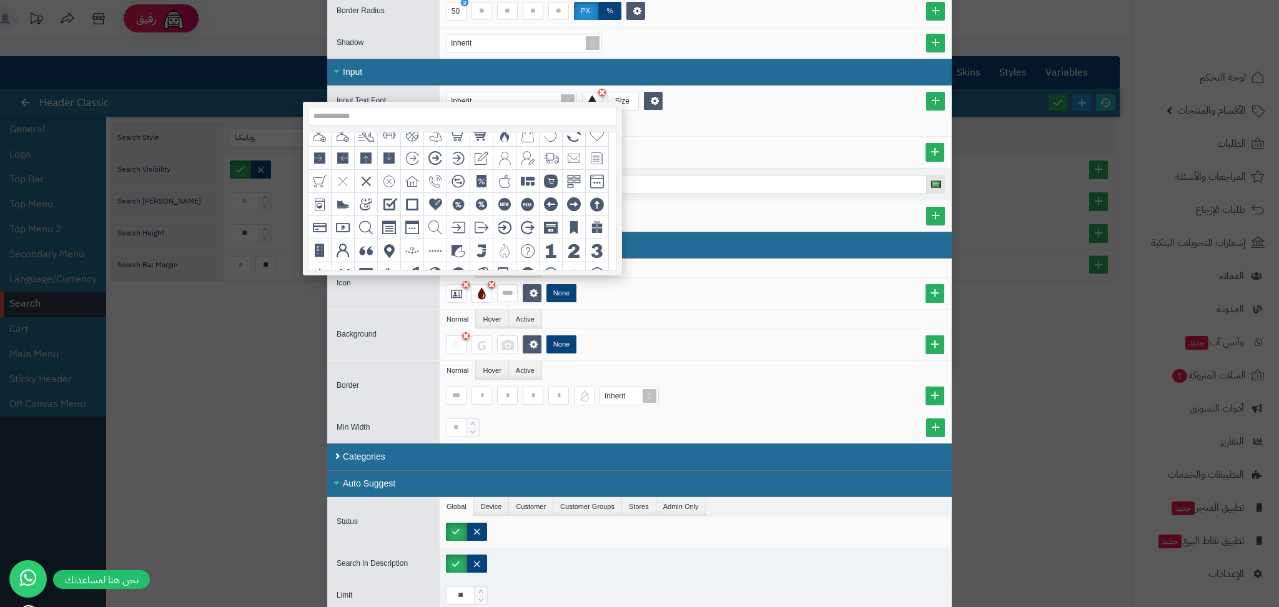
scroll to position [146, 0]
click at [366, 223] on icon "grid" at bounding box center [366, 229] width 14 height 14
click at [433, 222] on icon "grid" at bounding box center [435, 229] width 14 height 14
click at [363, 224] on icon "grid" at bounding box center [366, 229] width 14 height 14
click at [443, 222] on div "grid" at bounding box center [435, 228] width 23 height 23
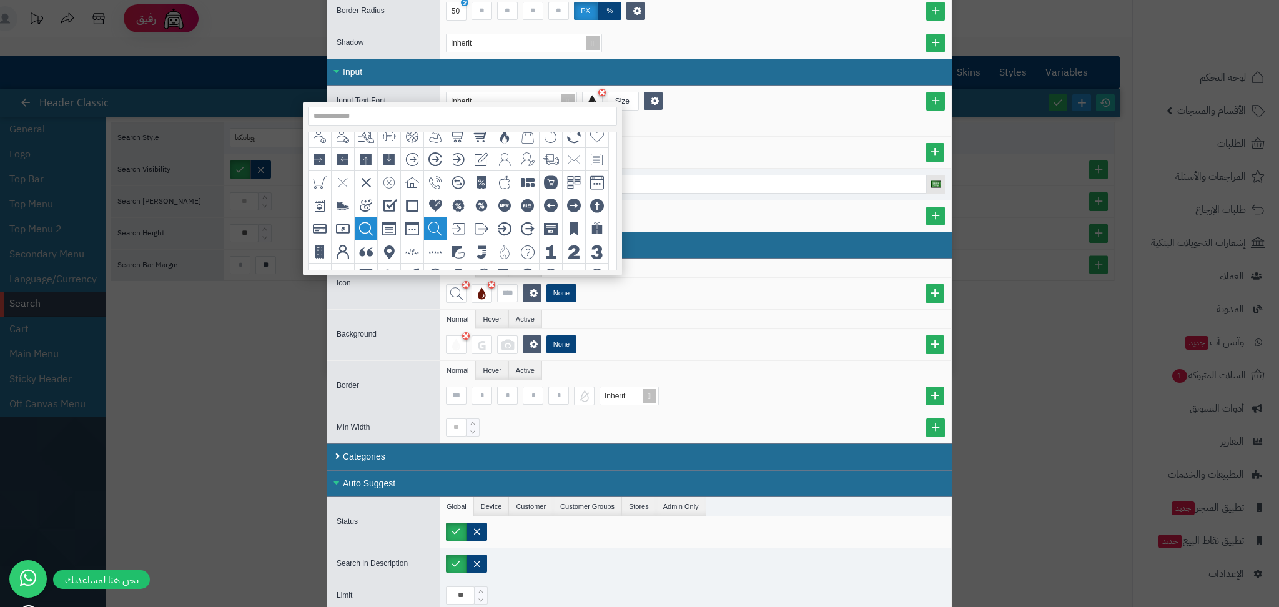
click at [364, 218] on div "grid" at bounding box center [366, 228] width 23 height 23
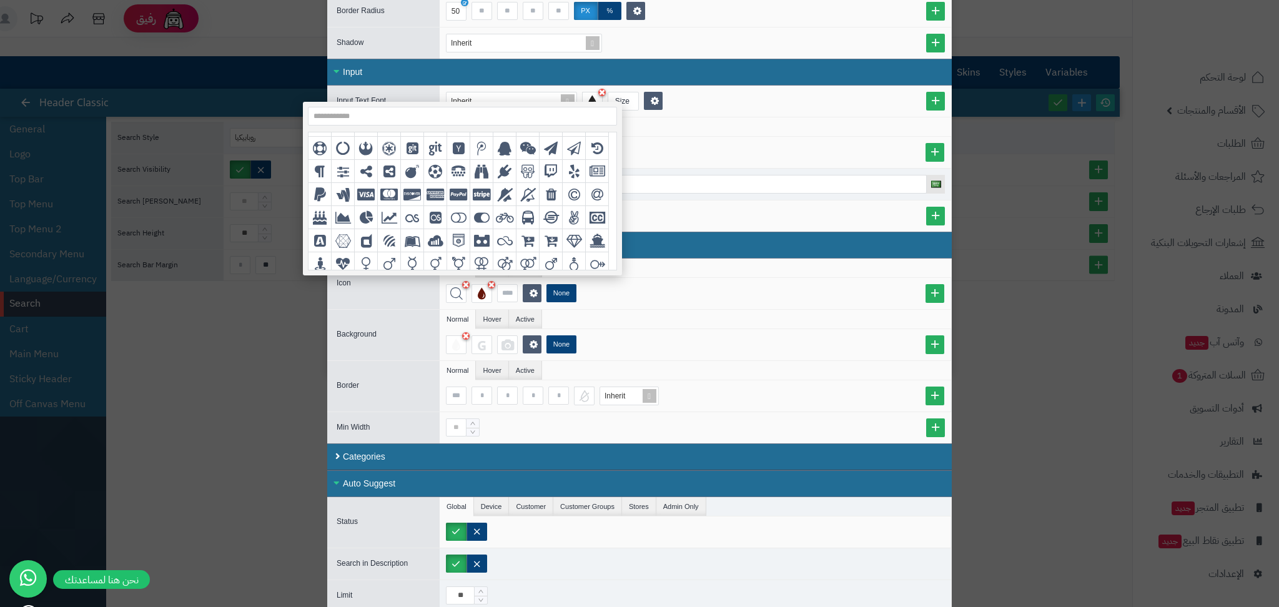
scroll to position [1845, 0]
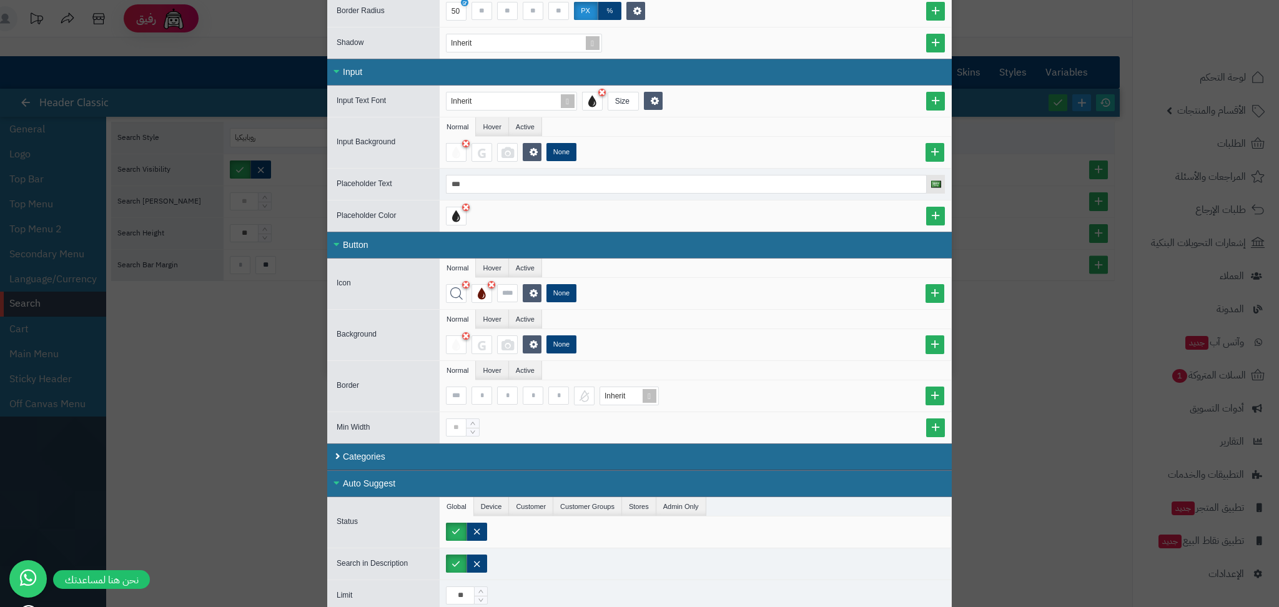
click at [390, 320] on div "Background Normal Hover Active None" at bounding box center [639, 334] width 624 height 51
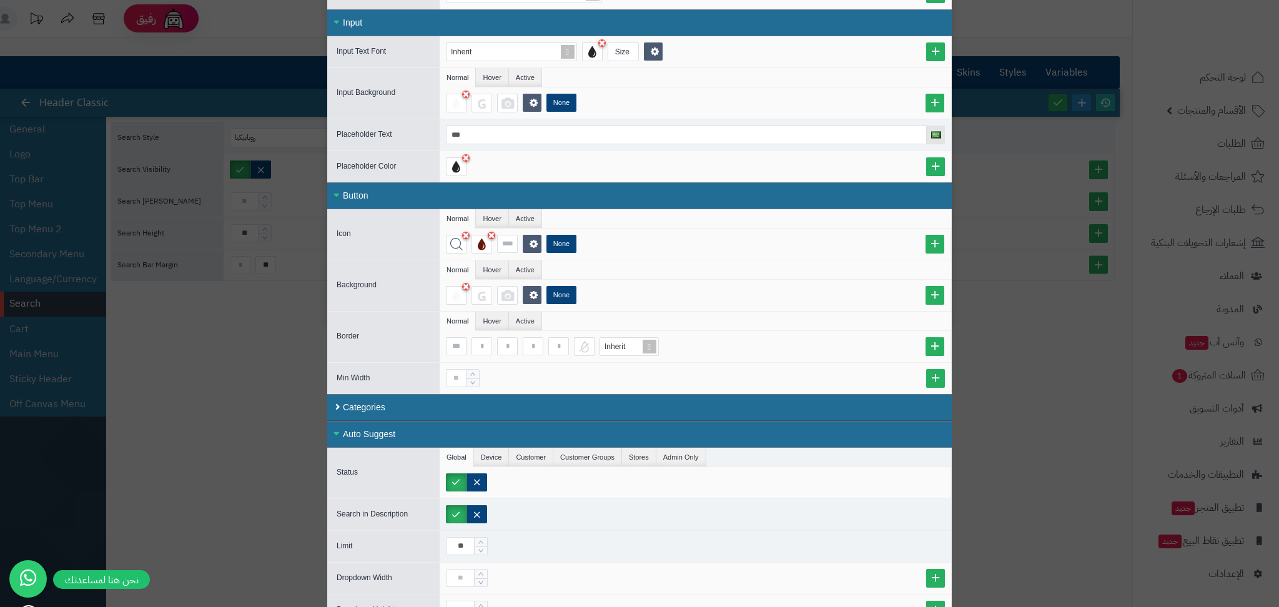
scroll to position [223, 0]
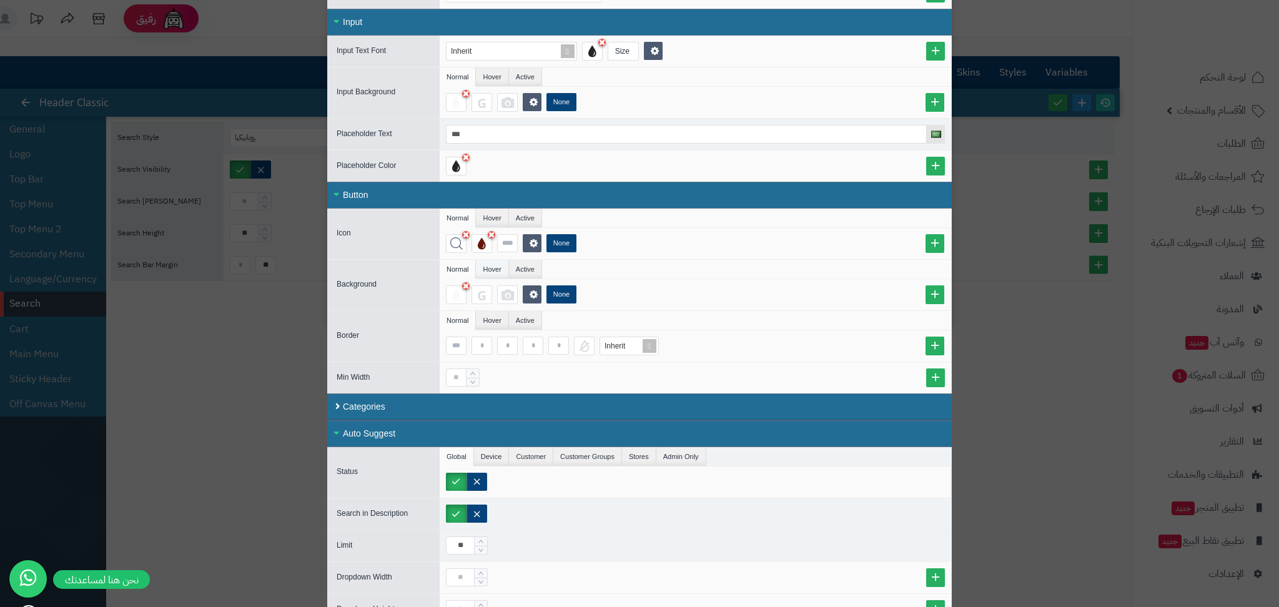
click at [501, 263] on li "Hover" at bounding box center [492, 269] width 32 height 19
click at [527, 268] on li "Active" at bounding box center [525, 269] width 33 height 19
click at [360, 199] on div "Button" at bounding box center [639, 195] width 624 height 27
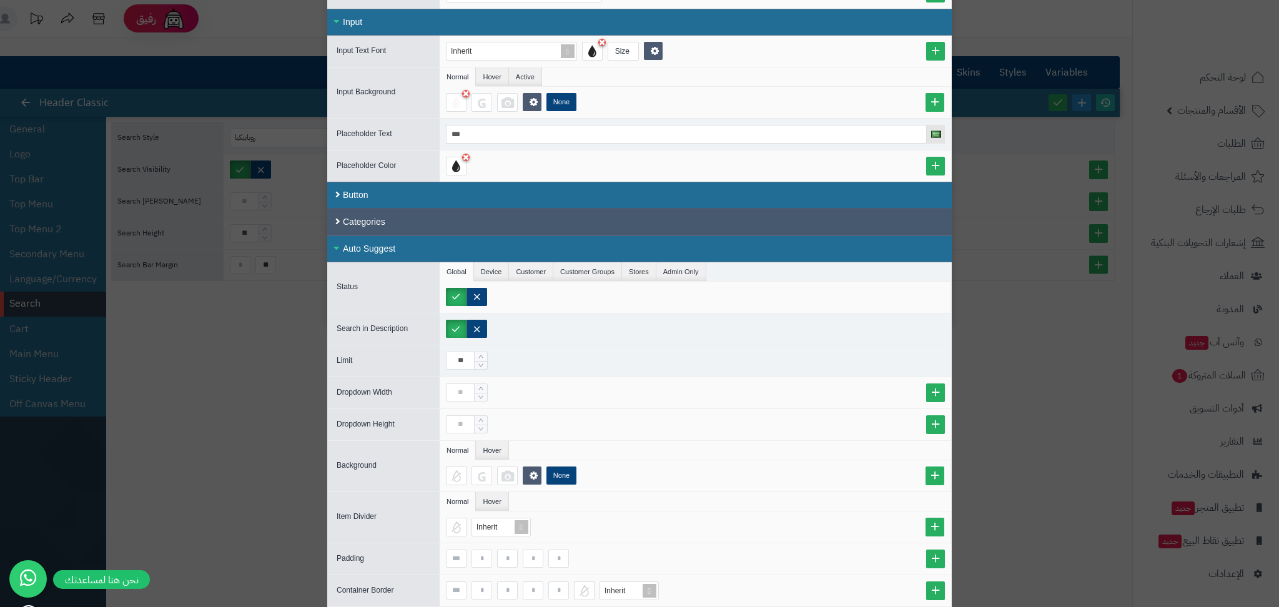
click at [365, 222] on div "Categories" at bounding box center [639, 222] width 624 height 27
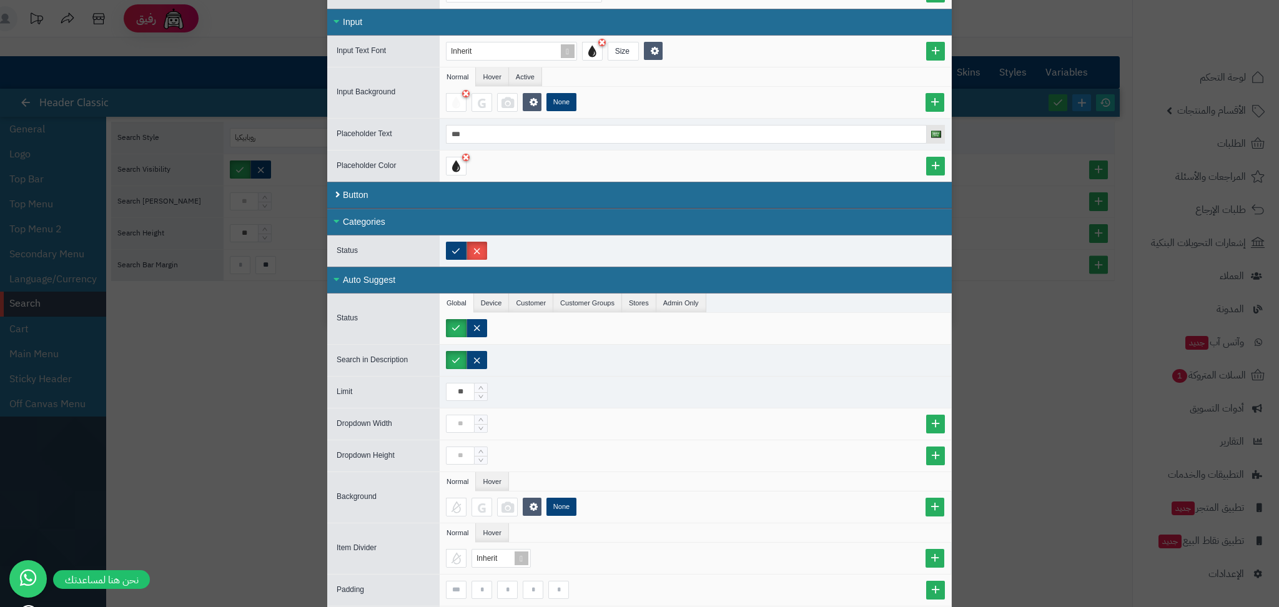
click at [396, 277] on div "Auto Suggest" at bounding box center [639, 280] width 624 height 27
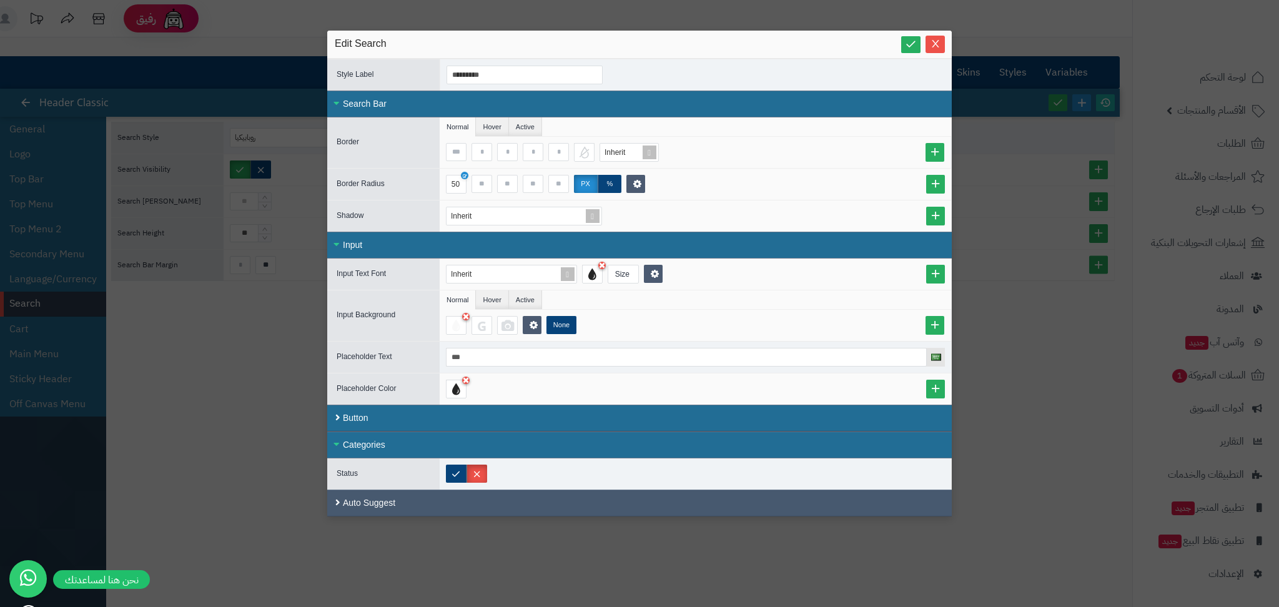
scroll to position [0, 0]
click at [375, 505] on div "Auto Suggest" at bounding box center [639, 502] width 624 height 27
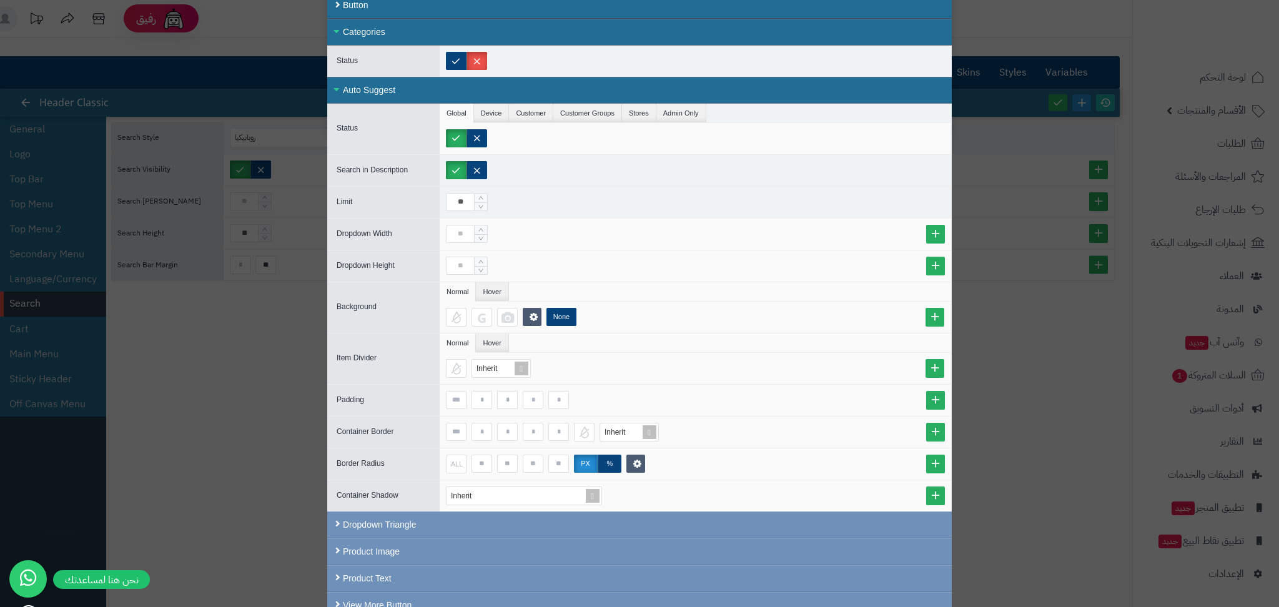
scroll to position [452, 0]
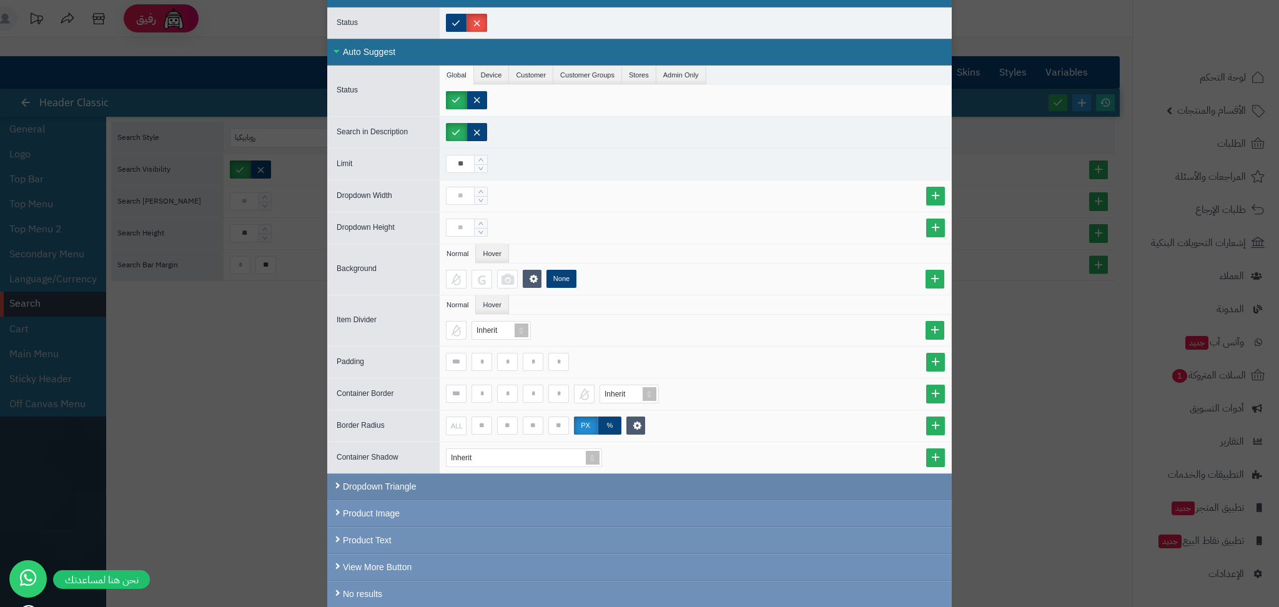
click at [366, 490] on div "Dropdown Triangle" at bounding box center [639, 486] width 624 height 27
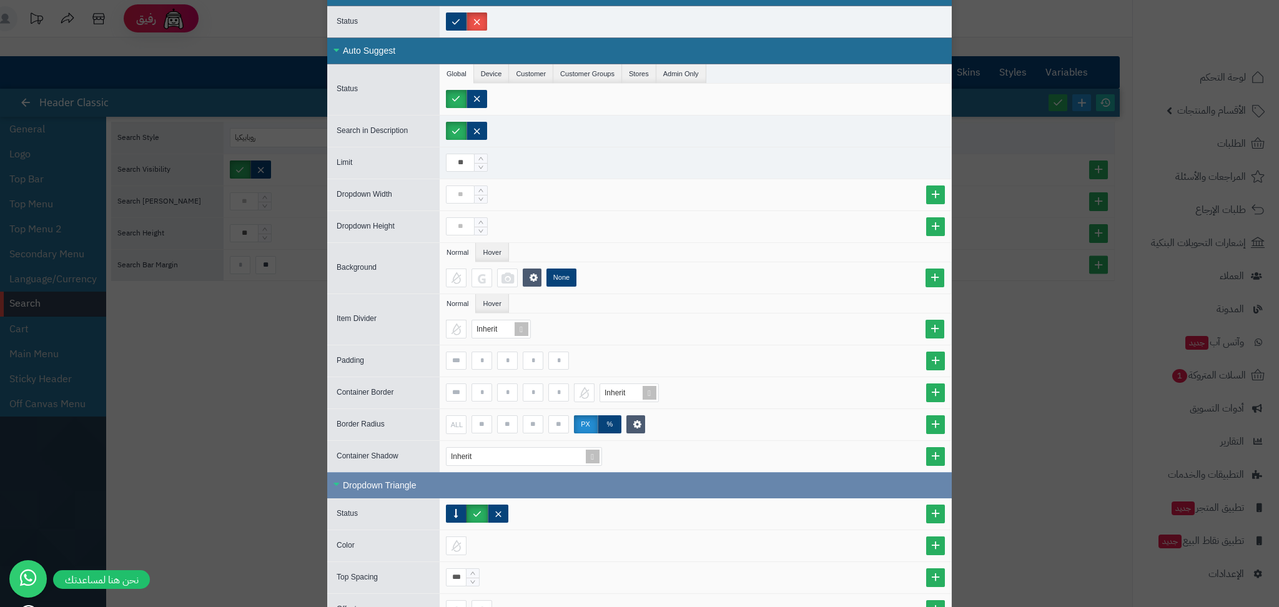
scroll to position [578, 0]
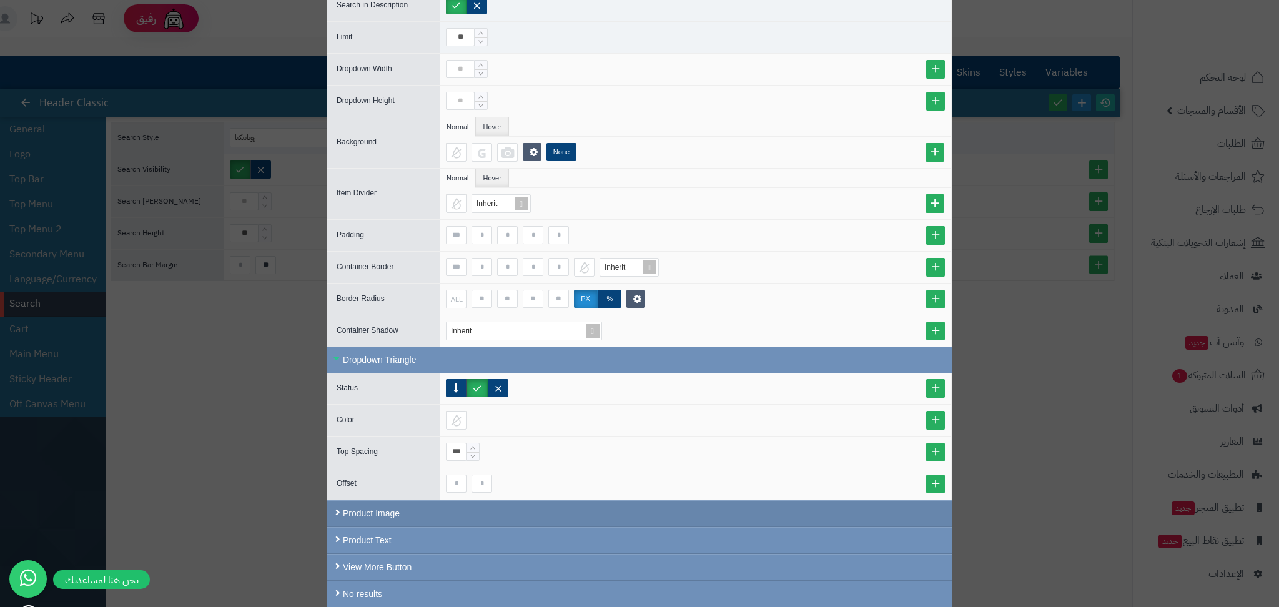
click at [384, 523] on div "Product Image" at bounding box center [639, 513] width 624 height 27
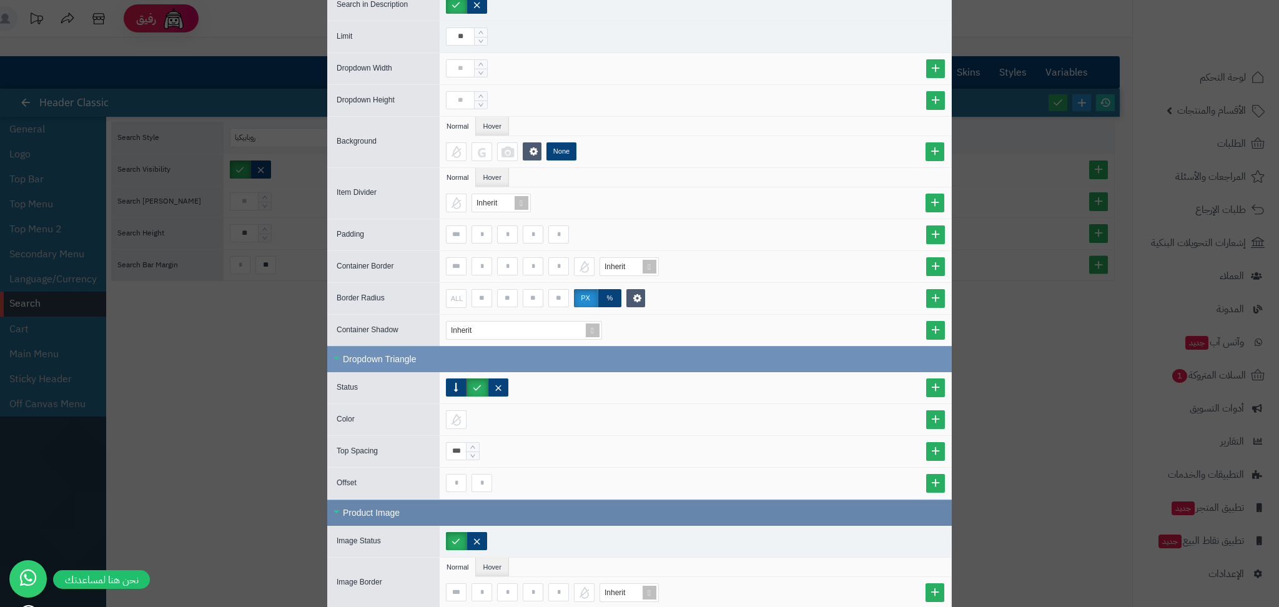
scroll to position [744, 0]
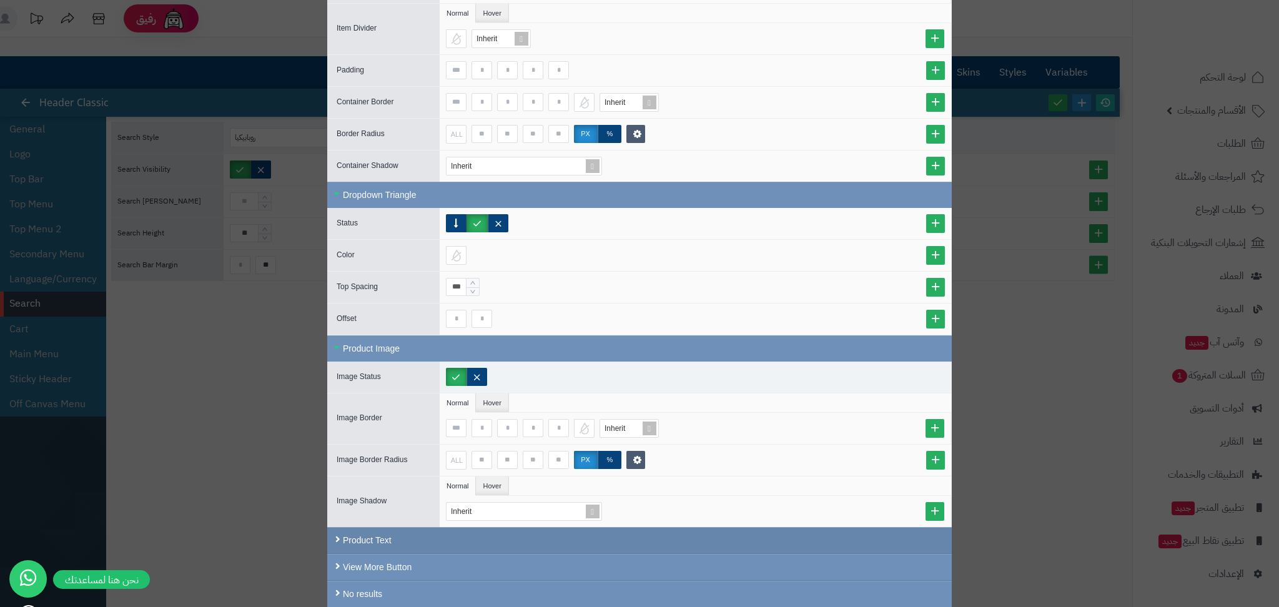
click at [385, 544] on div "Product Text" at bounding box center [639, 540] width 624 height 27
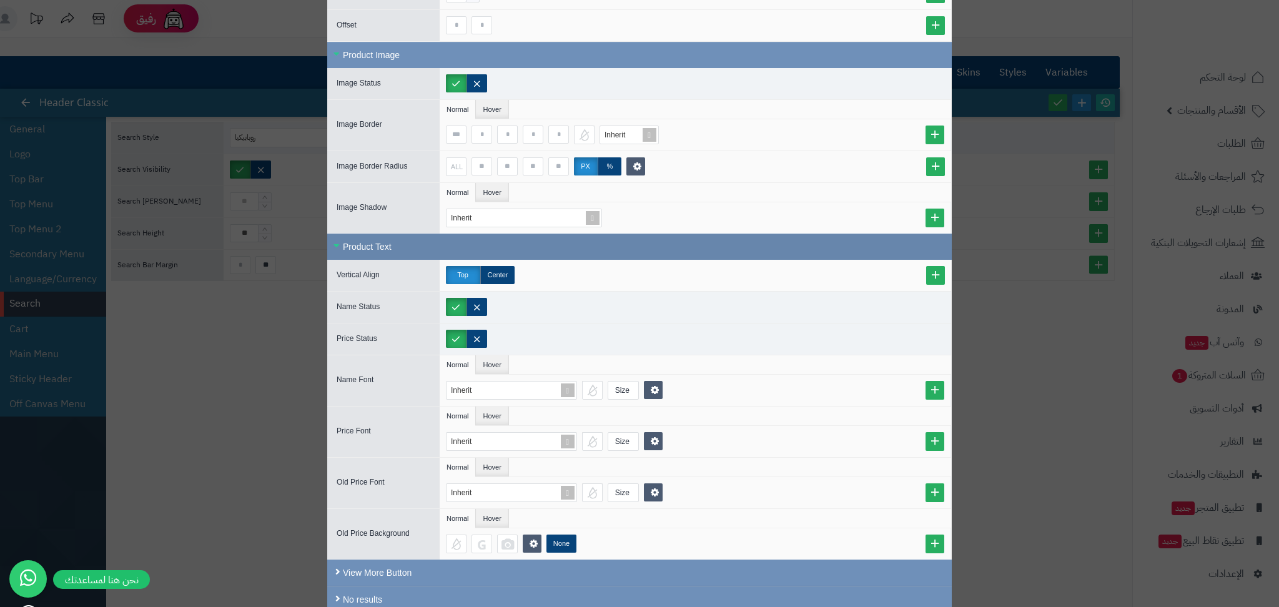
scroll to position [1043, 0]
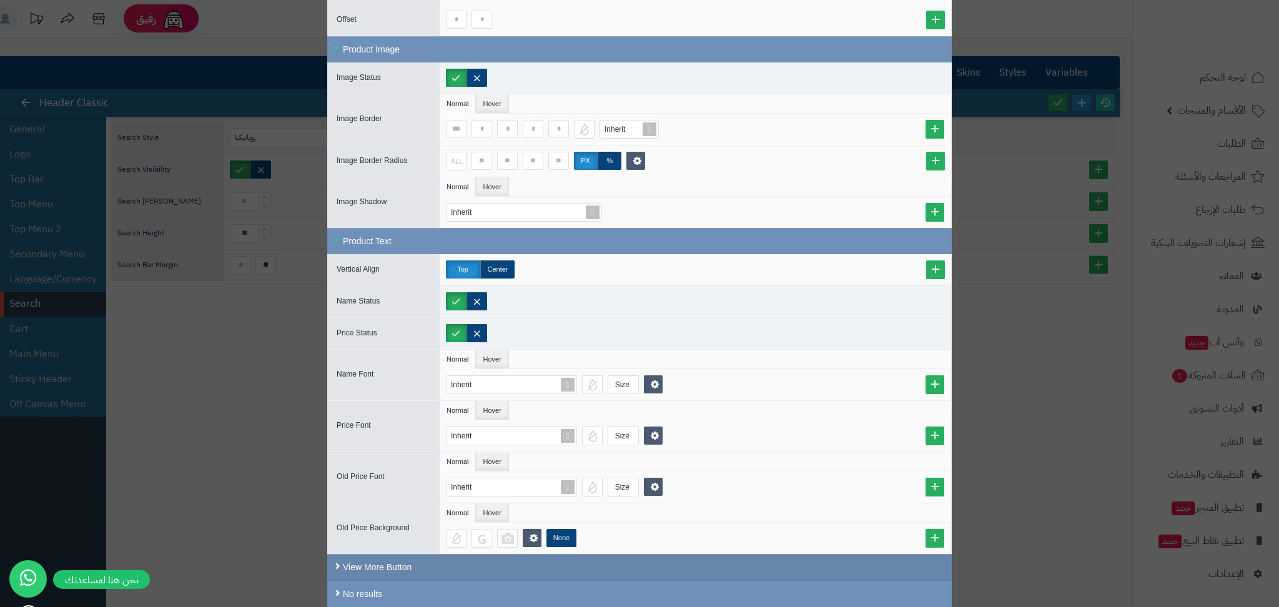
click at [388, 571] on div "View More Button" at bounding box center [639, 567] width 624 height 27
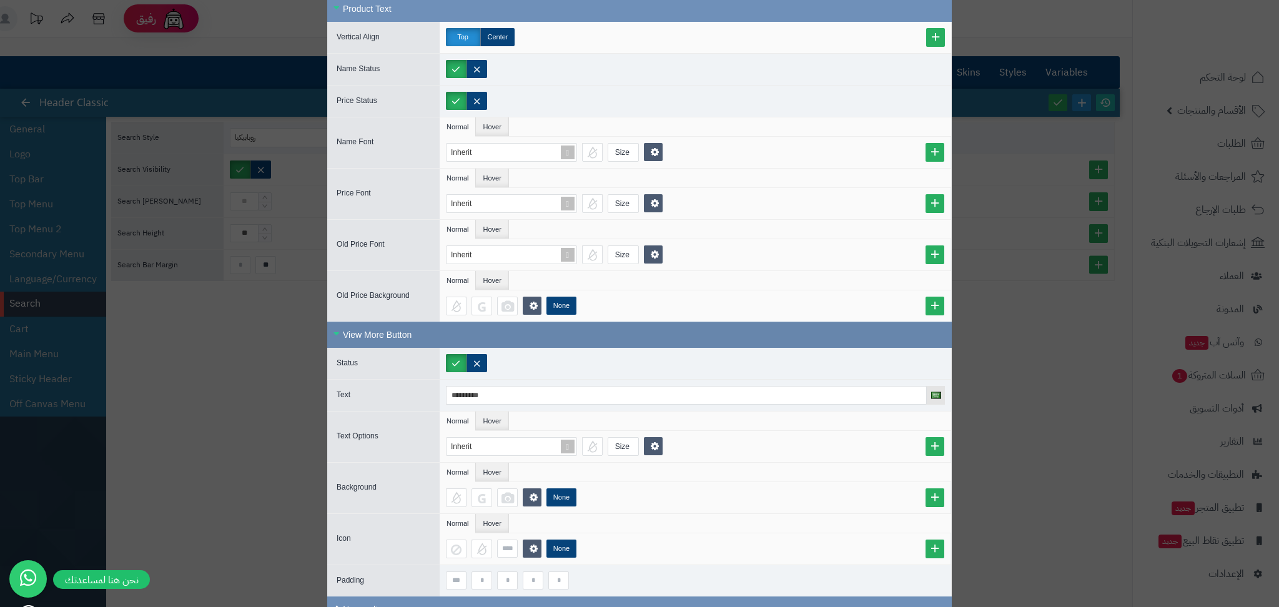
scroll to position [1292, 0]
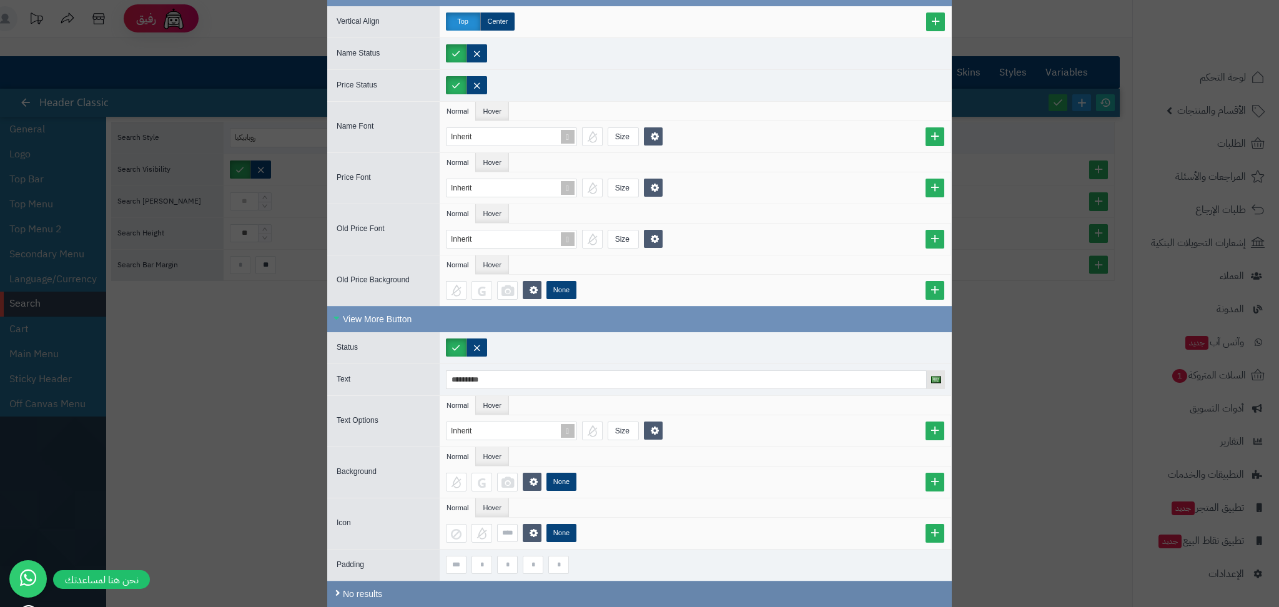
click at [383, 592] on div "No results" at bounding box center [639, 594] width 624 height 26
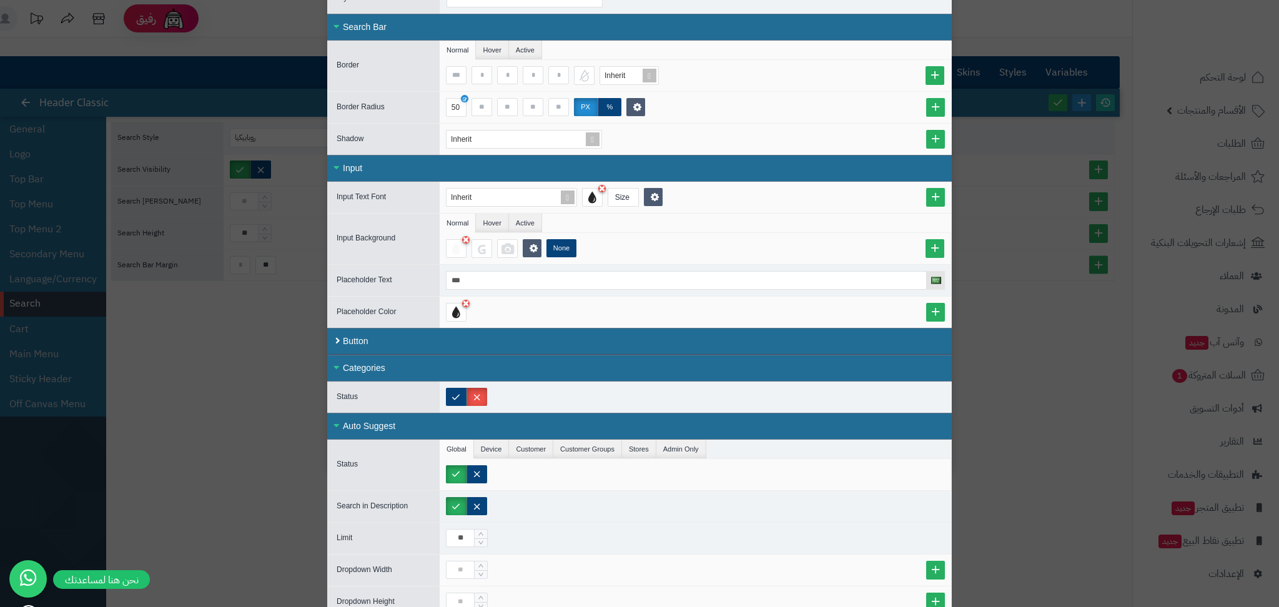
scroll to position [73, 0]
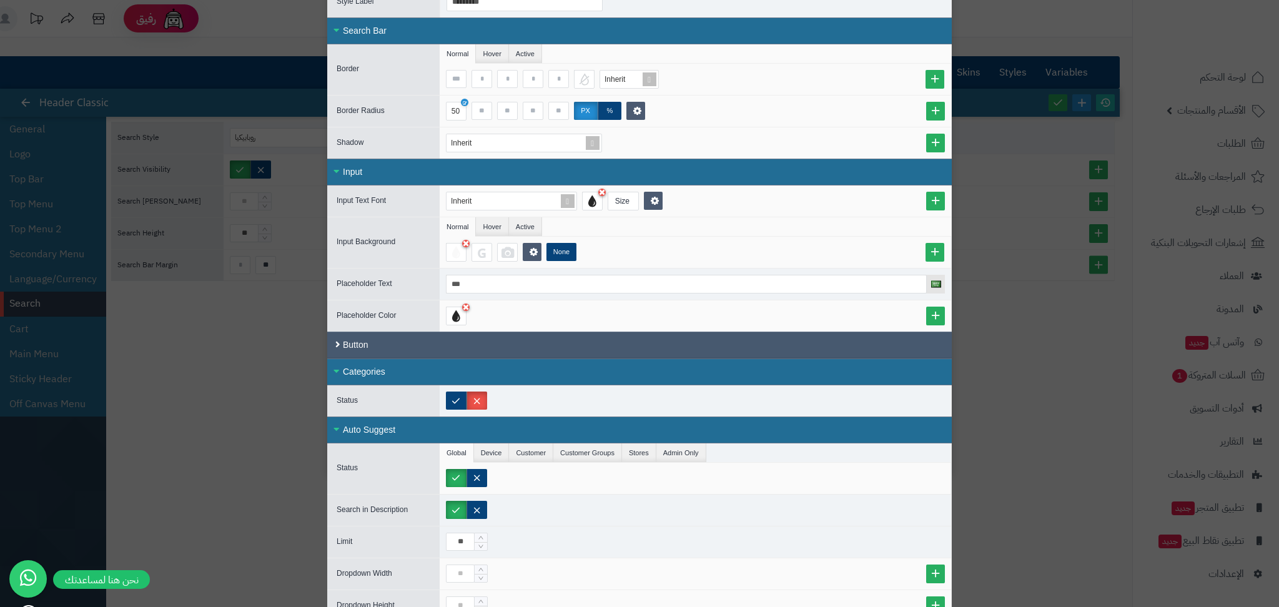
click at [365, 341] on div "Button" at bounding box center [639, 345] width 624 height 27
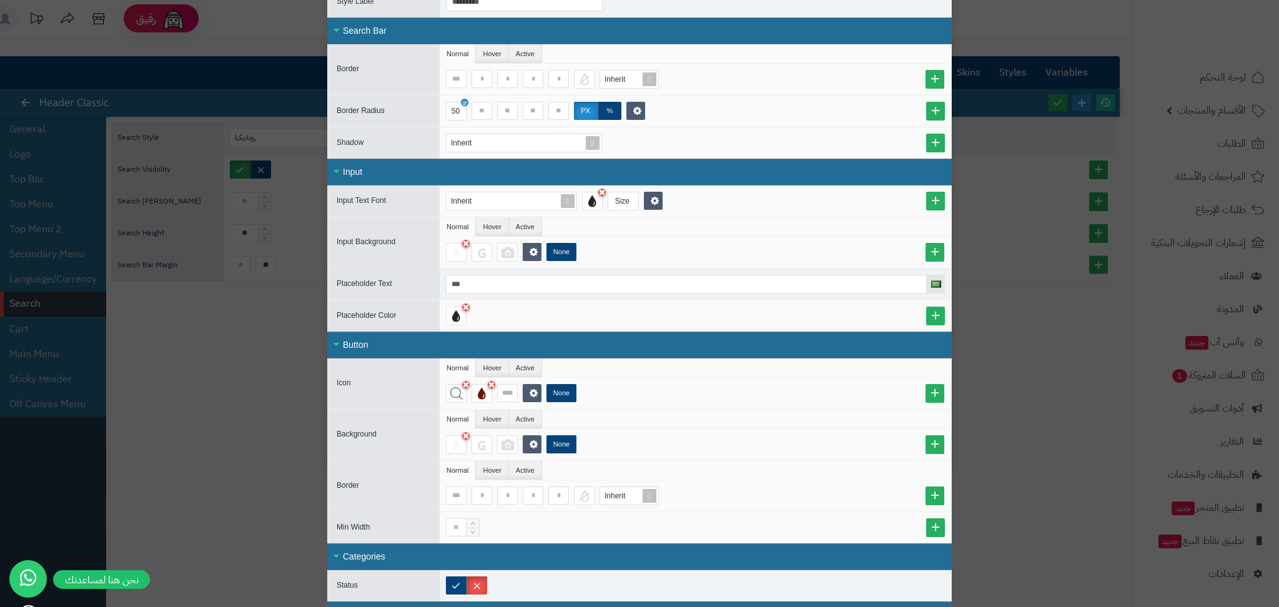
scroll to position [0, 0]
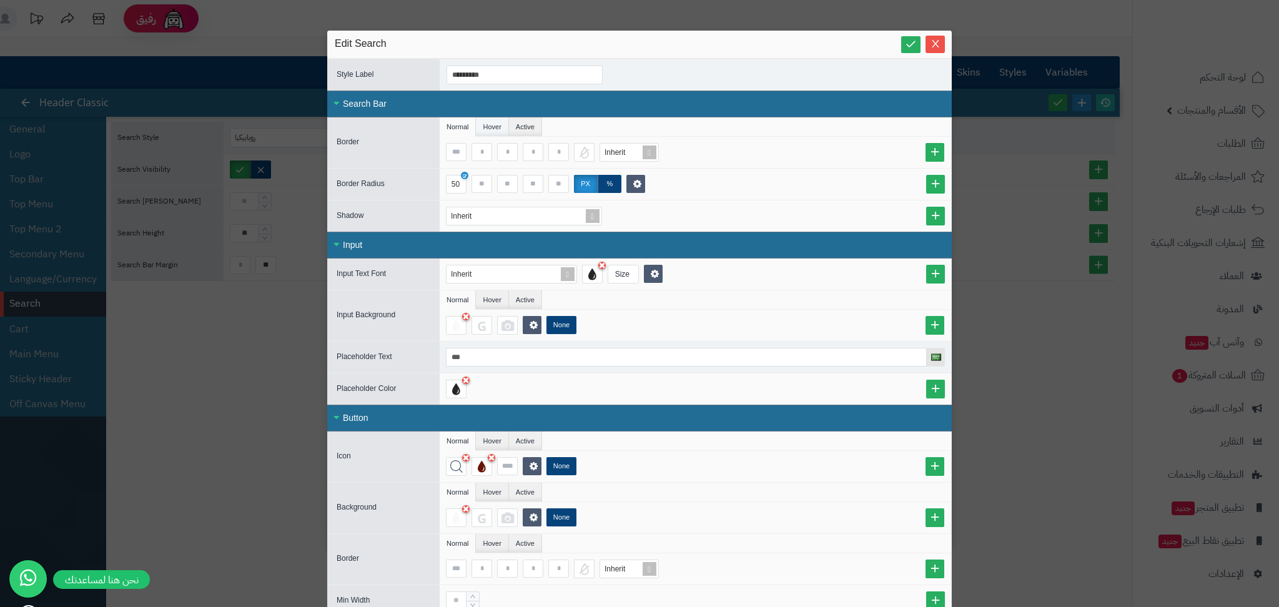
click at [496, 124] on li "Hover" at bounding box center [492, 126] width 32 height 19
click at [454, 124] on li "Normal" at bounding box center [458, 126] width 36 height 19
click at [459, 185] on div "50" at bounding box center [455, 183] width 8 height 17
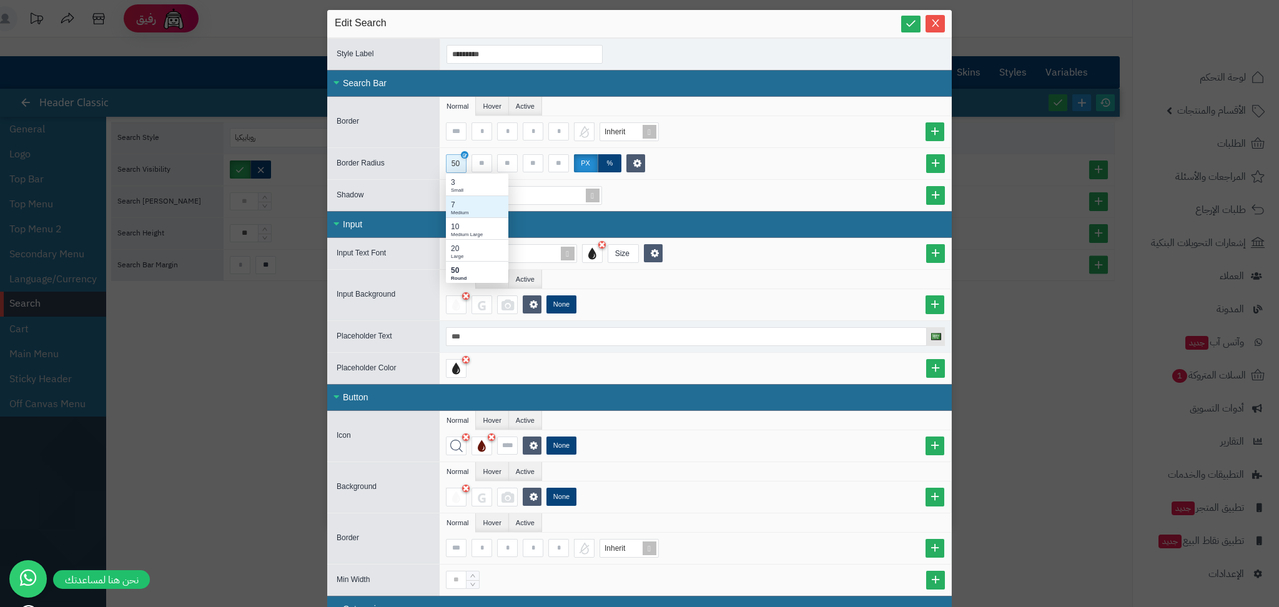
scroll to position [8, 0]
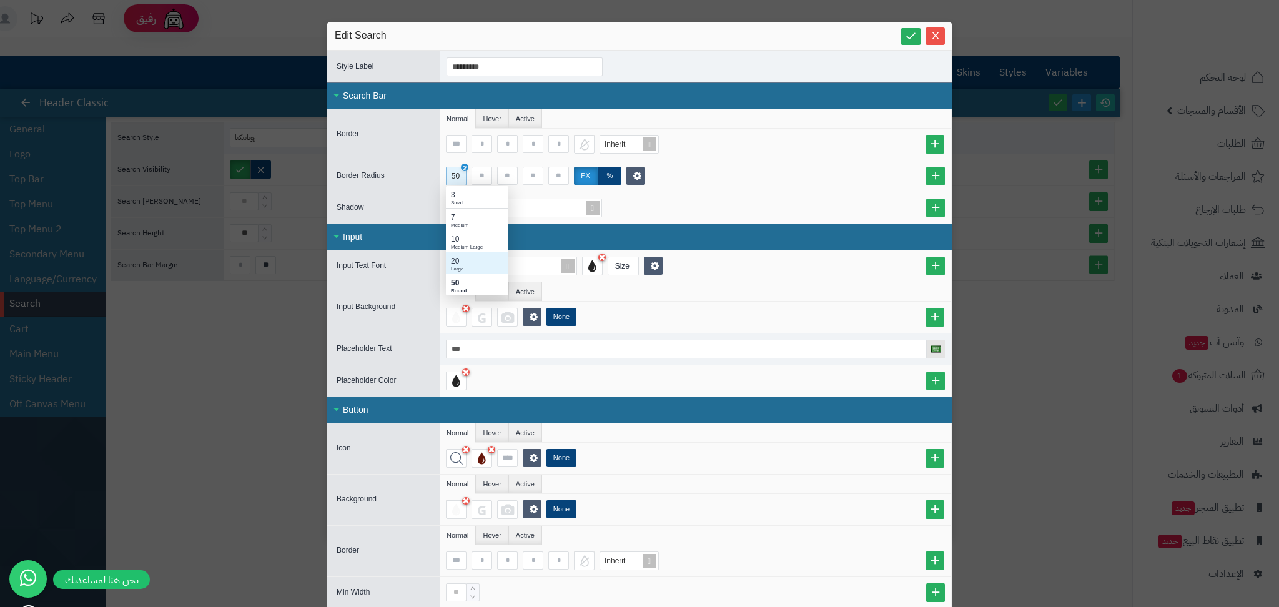
click at [481, 260] on div "20" at bounding box center [477, 260] width 52 height 11
click at [911, 36] on icon at bounding box center [911, 36] width 12 height 12
click at [457, 174] on div "20" at bounding box center [455, 175] width 8 height 17
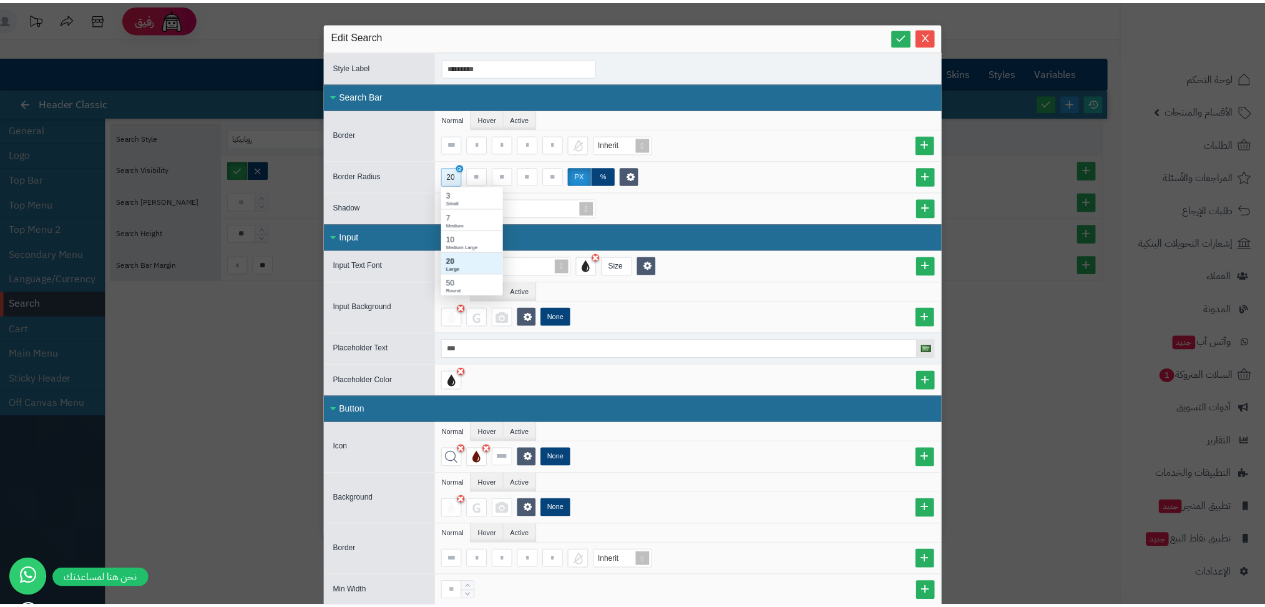
scroll to position [96, 50]
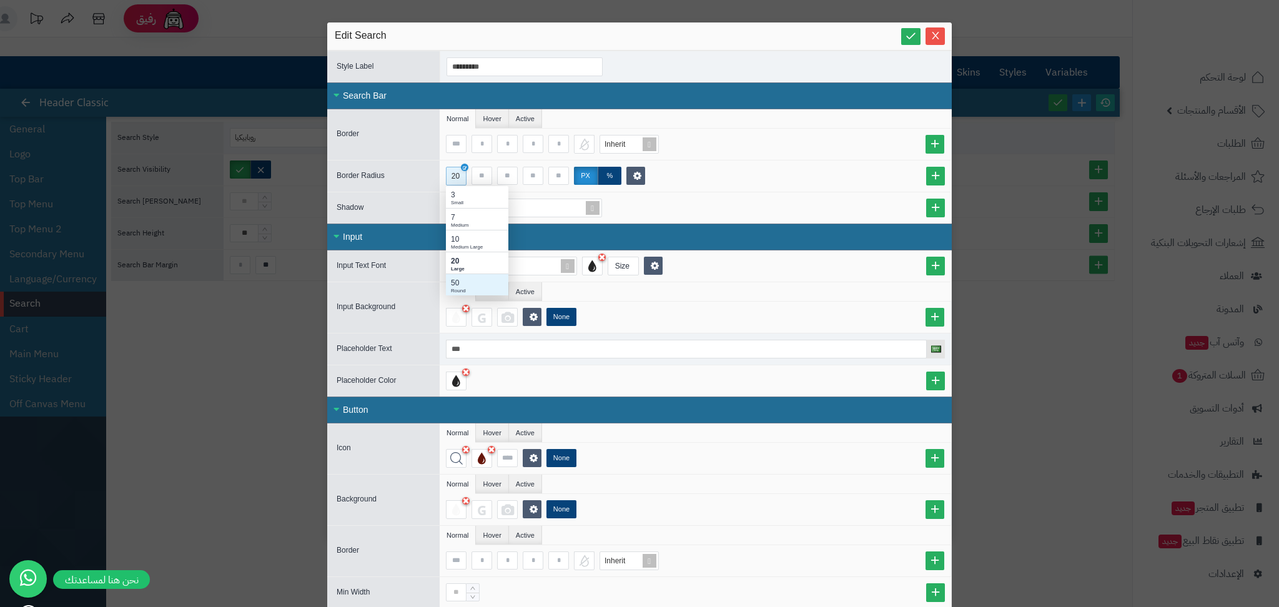
click at [456, 284] on div "50 Round" at bounding box center [477, 284] width 62 height 22
click at [915, 28] on link at bounding box center [910, 36] width 19 height 17
click at [945, 42] on button "Close" at bounding box center [934, 35] width 19 height 17
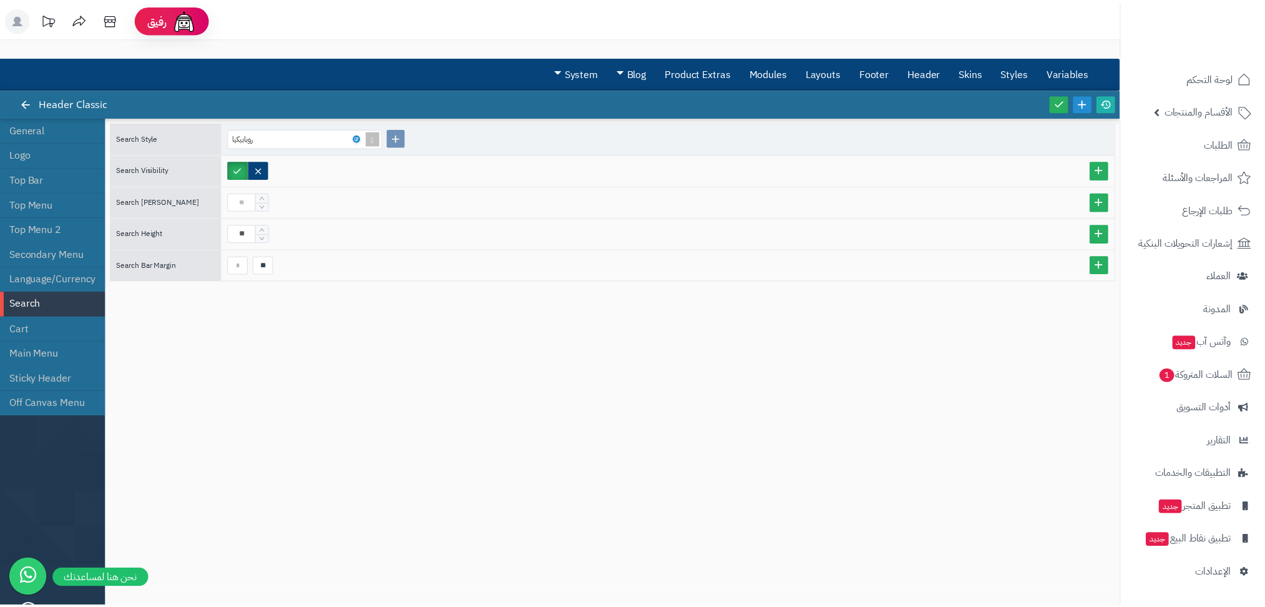
scroll to position [0, 0]
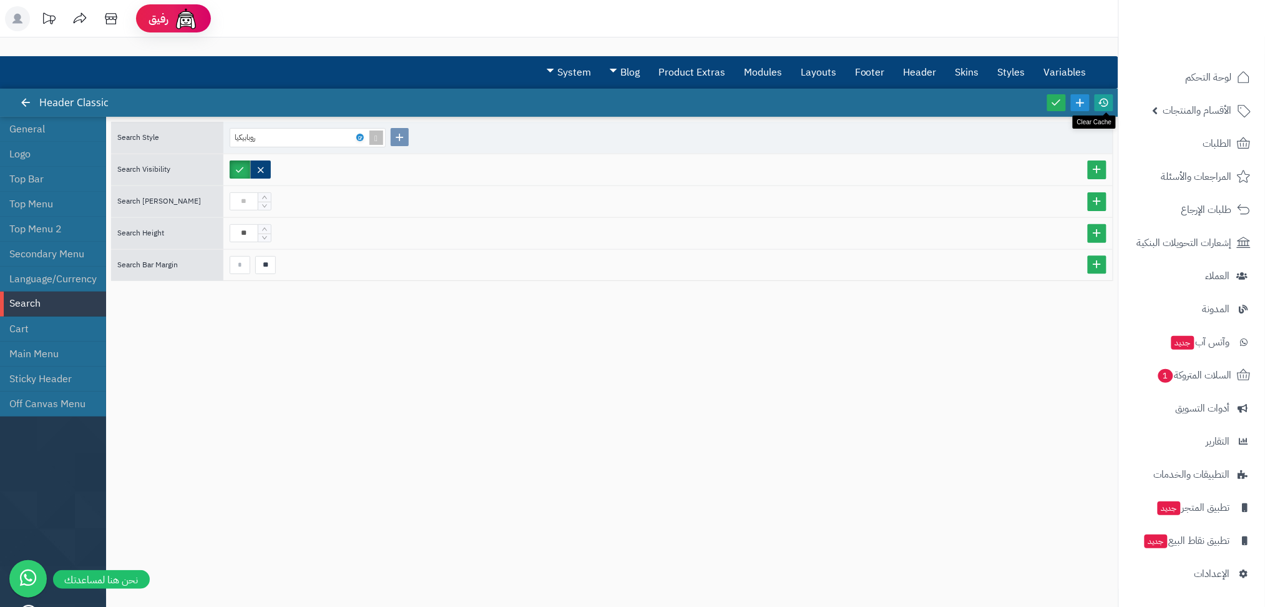
click at [1109, 100] on icon at bounding box center [1104, 102] width 11 height 11
click at [1055, 101] on icon at bounding box center [1056, 102] width 11 height 11
click at [27, 134] on li "General" at bounding box center [53, 129] width 106 height 25
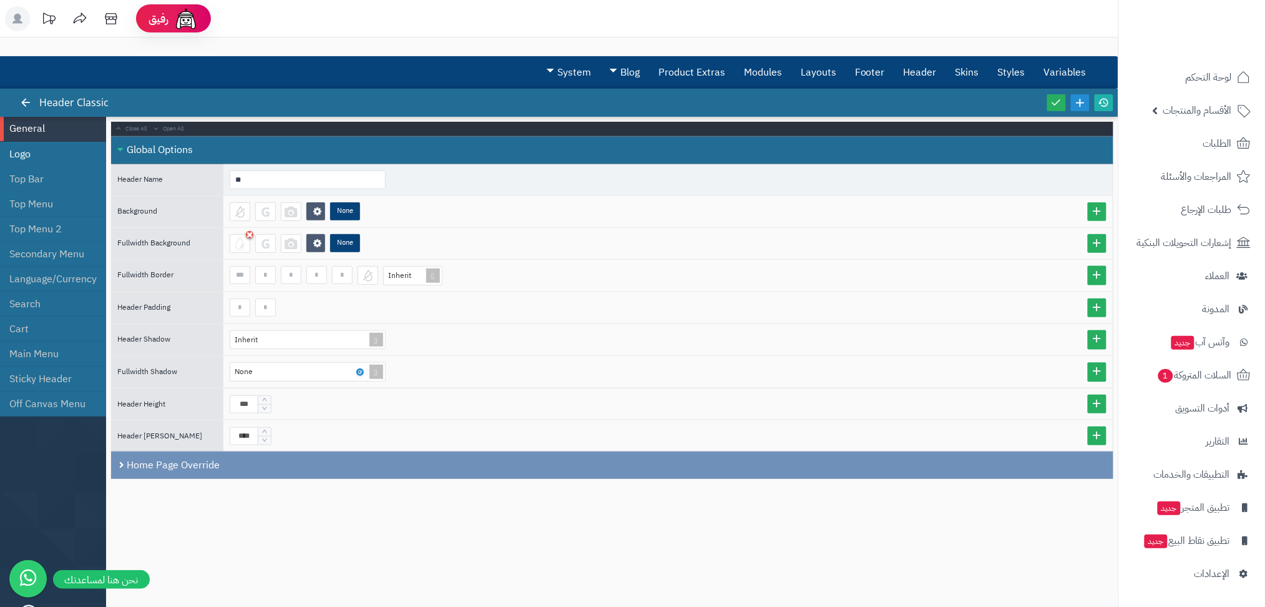
click at [35, 155] on li "Logo" at bounding box center [53, 154] width 106 height 25
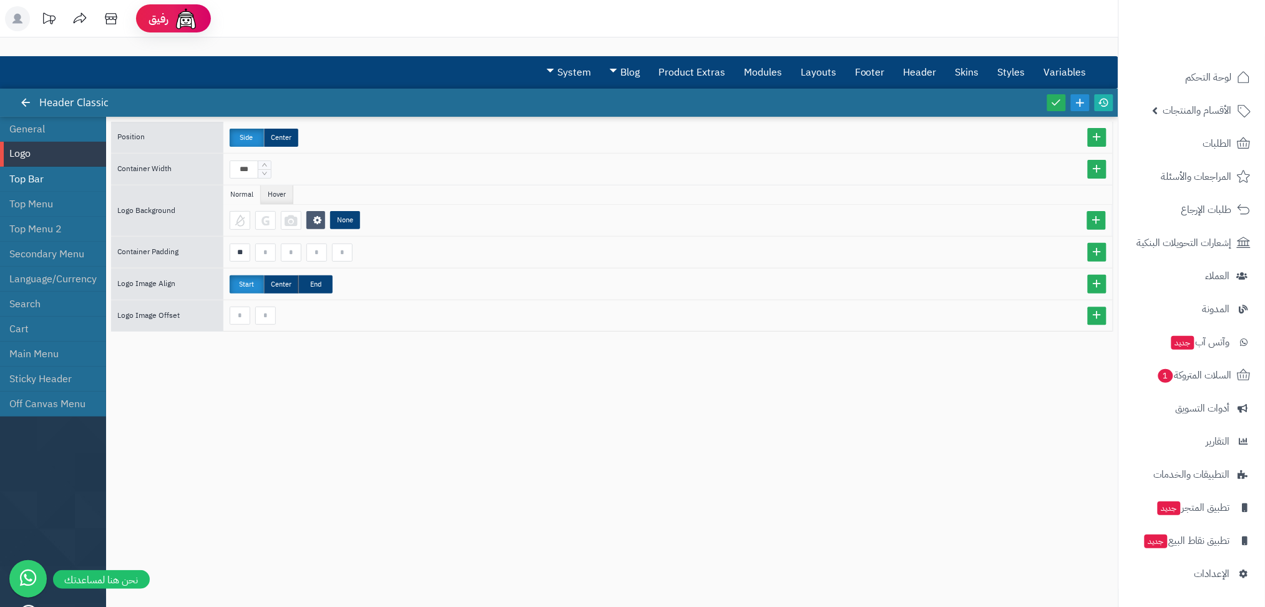
click at [36, 184] on li "Top Bar" at bounding box center [53, 179] width 106 height 25
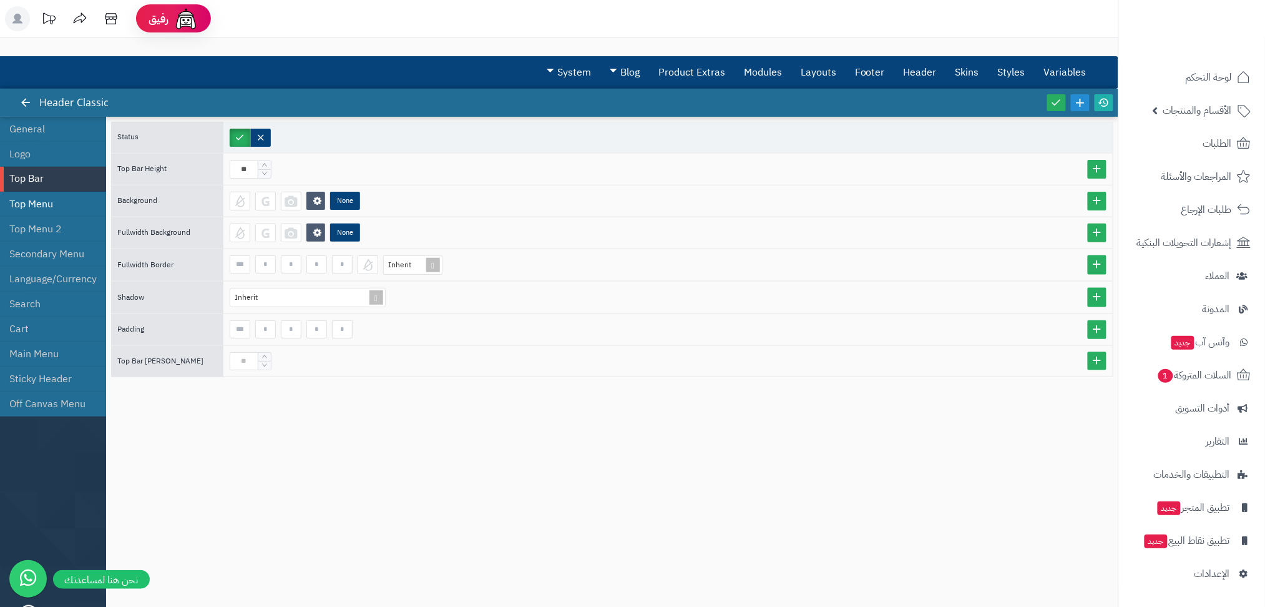
click at [45, 207] on li "Top Menu" at bounding box center [53, 204] width 106 height 25
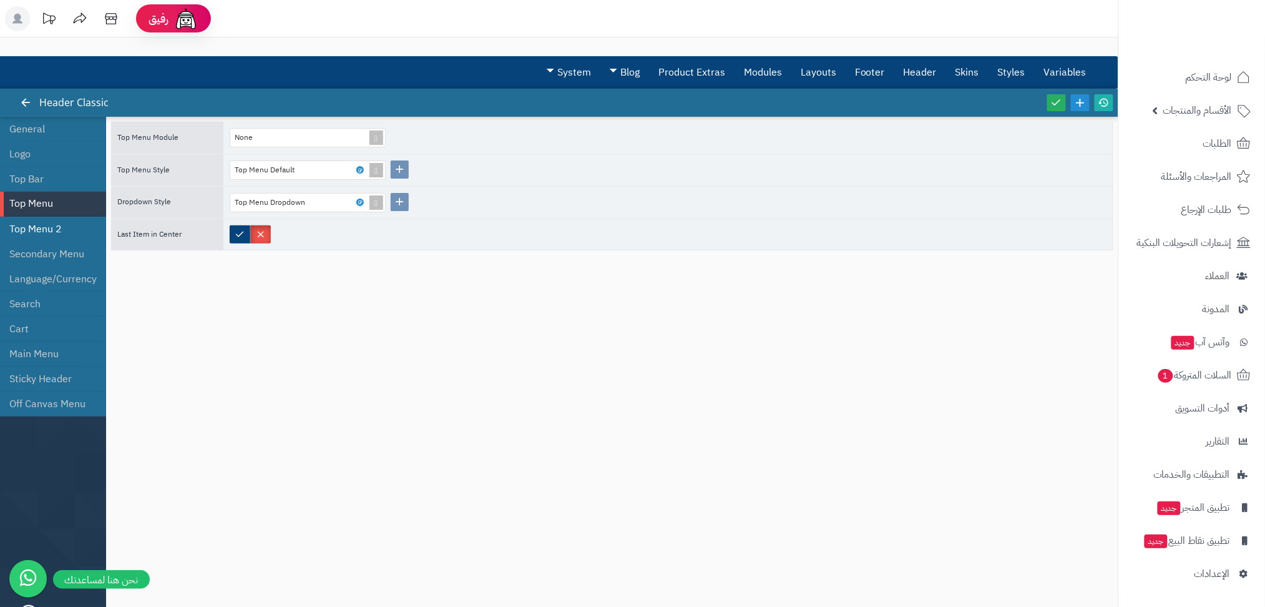
click at [51, 223] on li "Top Menu 2" at bounding box center [53, 229] width 106 height 25
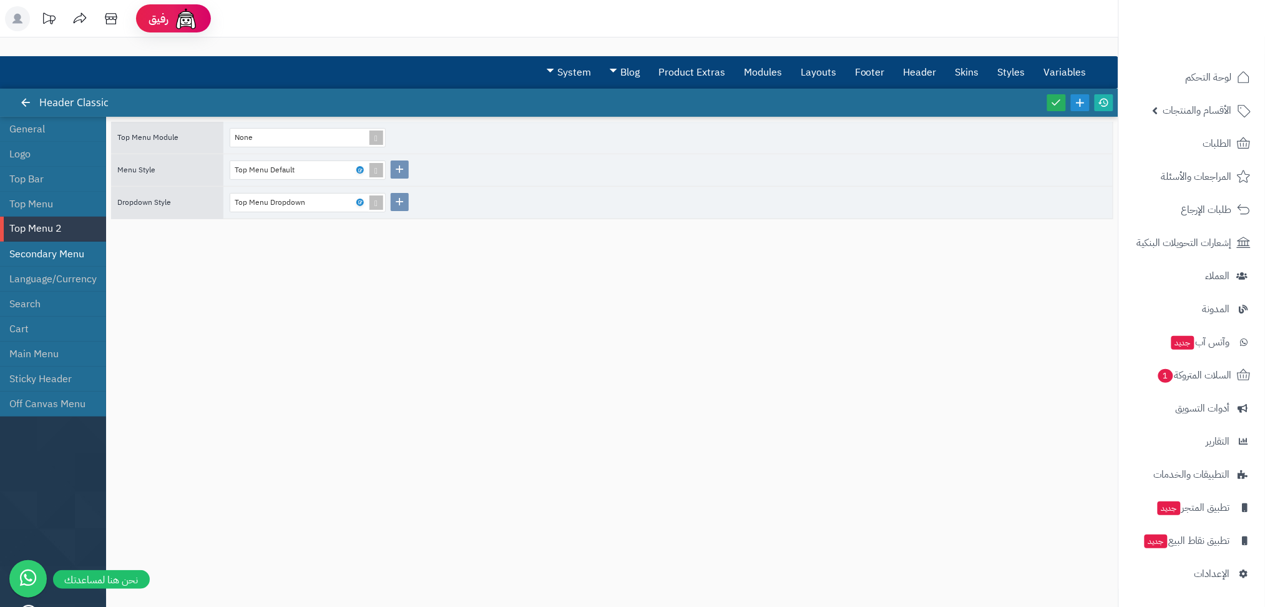
click at [68, 248] on li "Secondary Menu" at bounding box center [53, 254] width 106 height 25
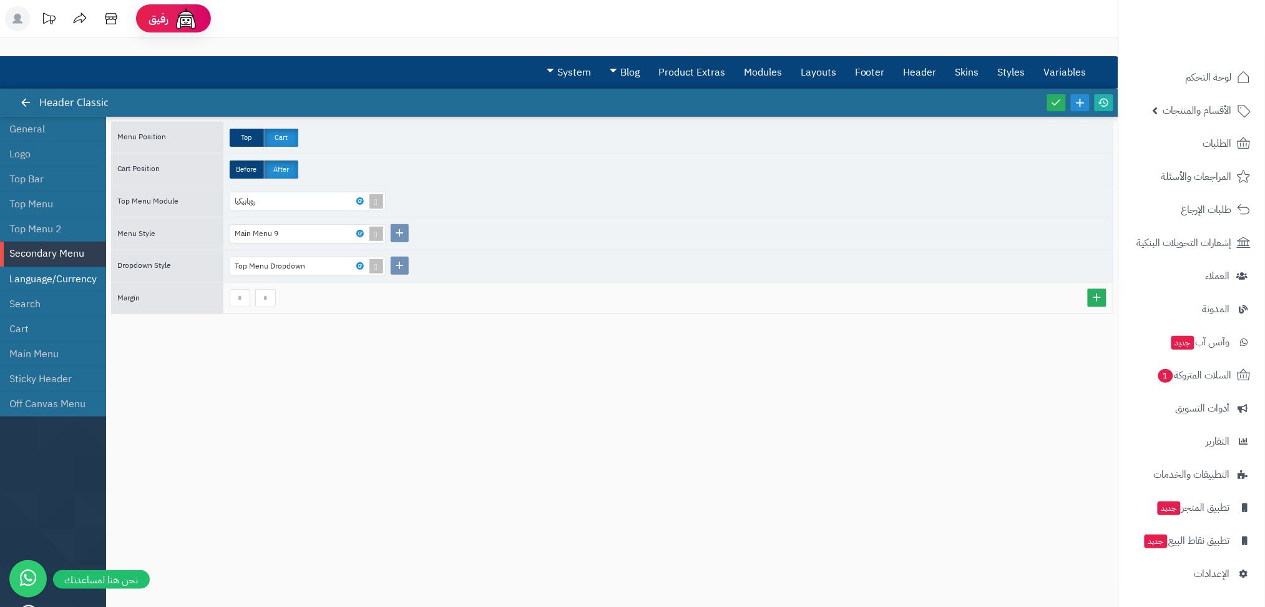
click at [51, 280] on li "Language/Currency" at bounding box center [53, 279] width 106 height 25
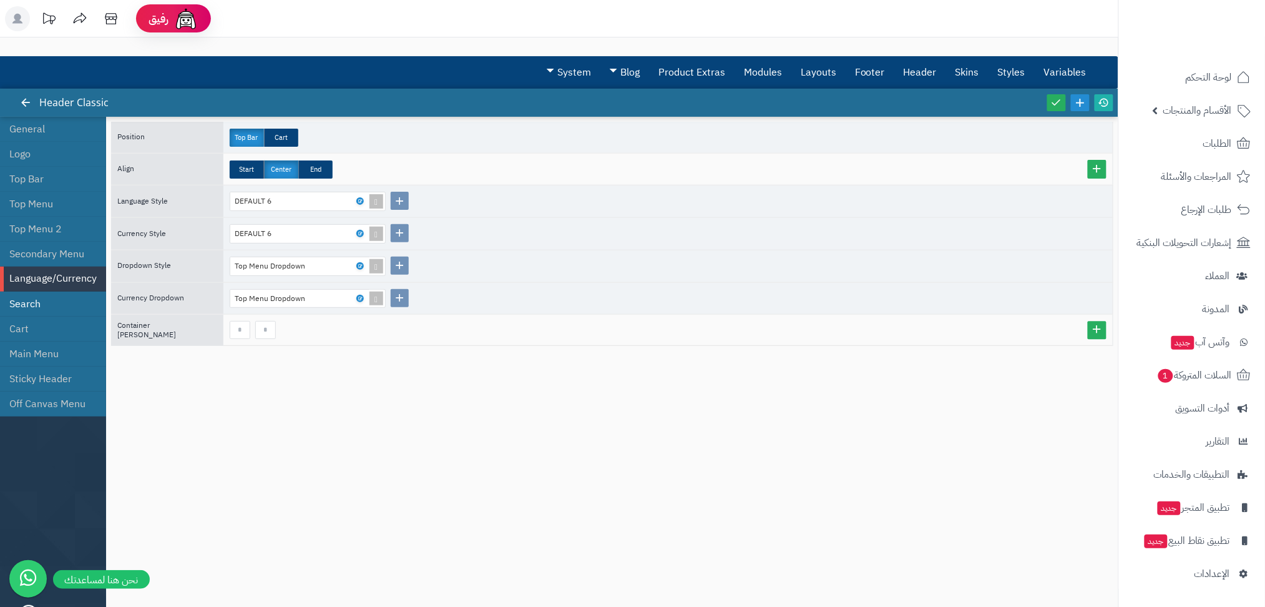
click at [43, 300] on li "Search" at bounding box center [53, 304] width 106 height 25
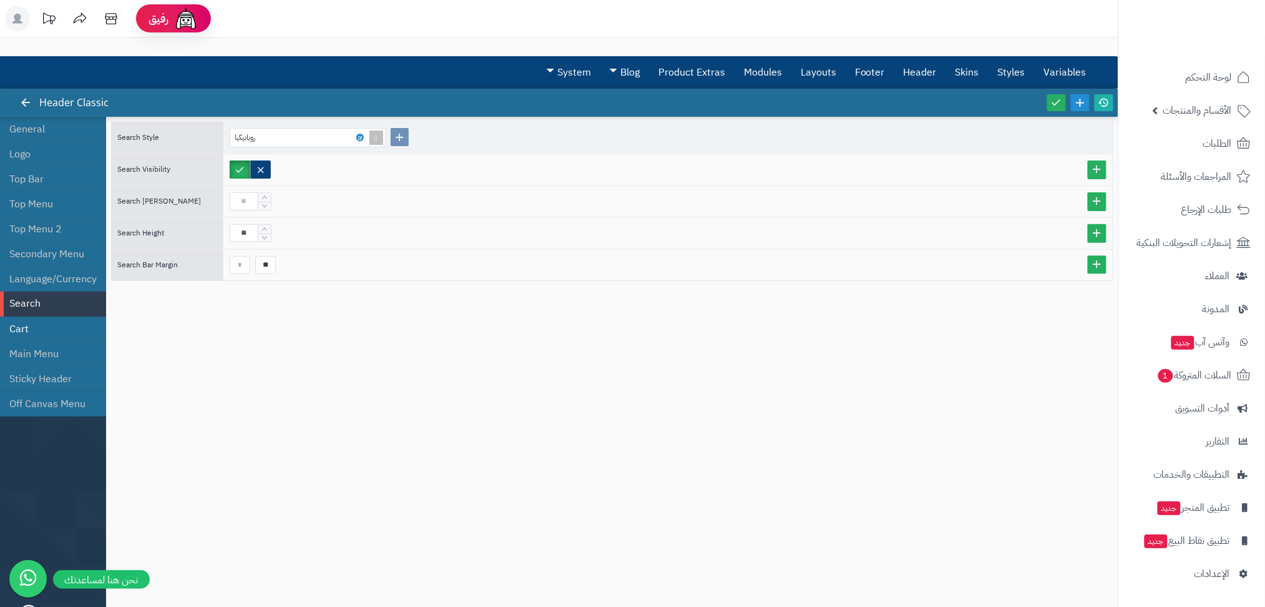
click at [59, 325] on li "Cart" at bounding box center [53, 329] width 106 height 25
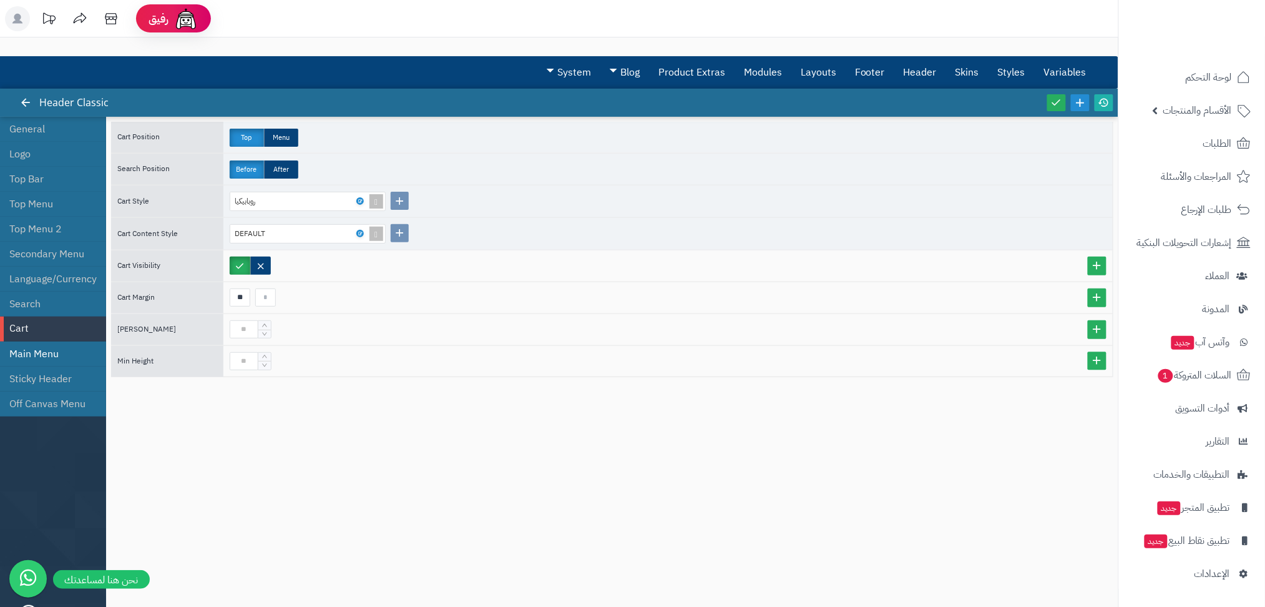
click at [56, 345] on li "Main Menu" at bounding box center [53, 353] width 106 height 25
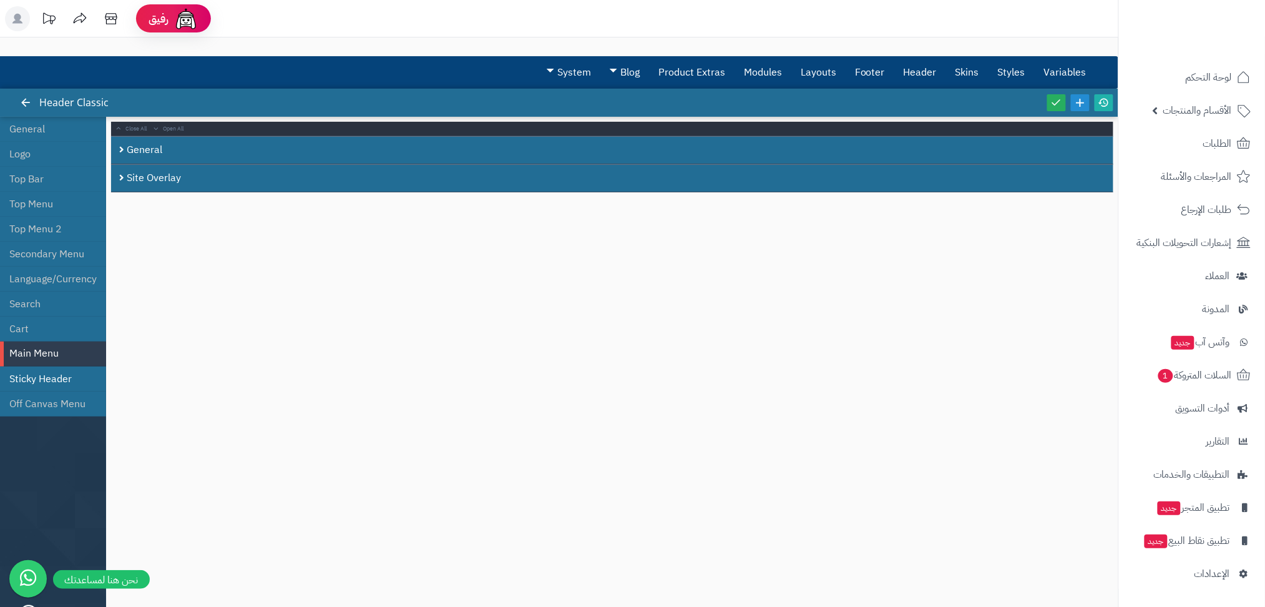
click at [72, 371] on li "Sticky Header" at bounding box center [53, 378] width 106 height 25
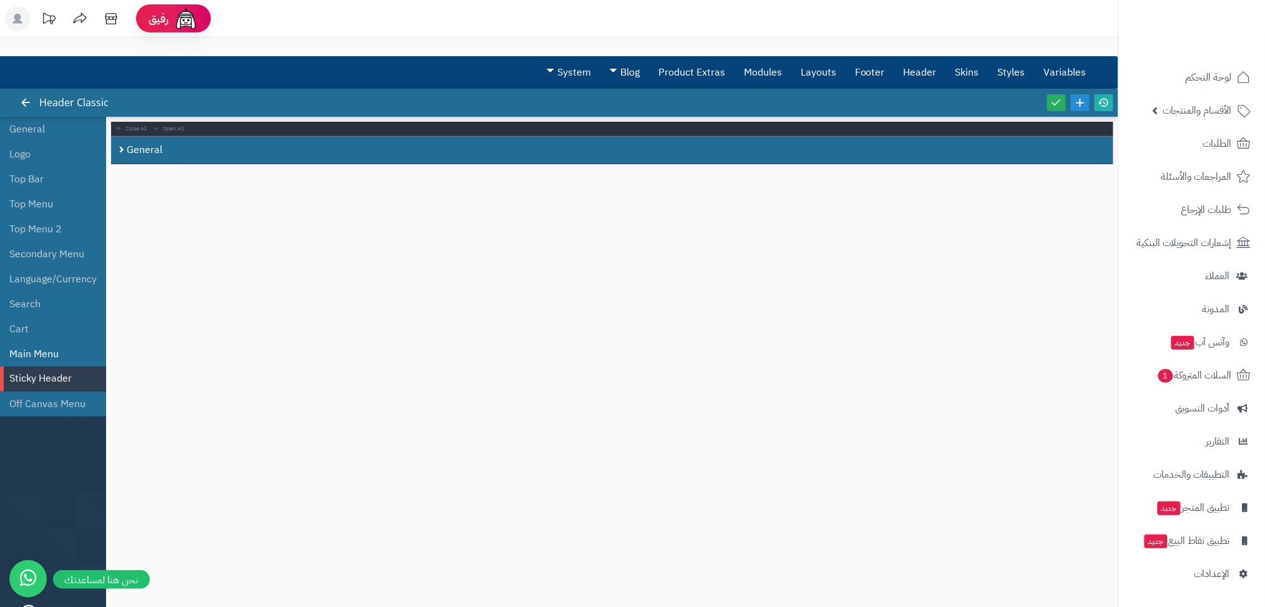
click at [55, 353] on li "Main Menu" at bounding box center [53, 353] width 106 height 25
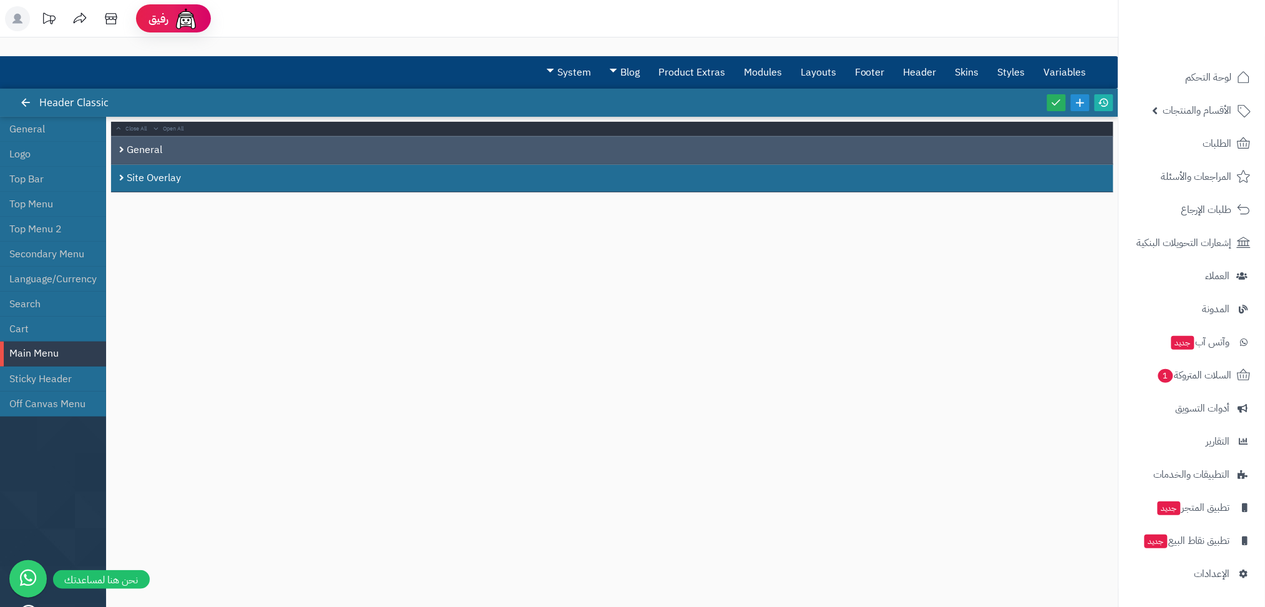
click at [147, 145] on div "General" at bounding box center [612, 150] width 1003 height 28
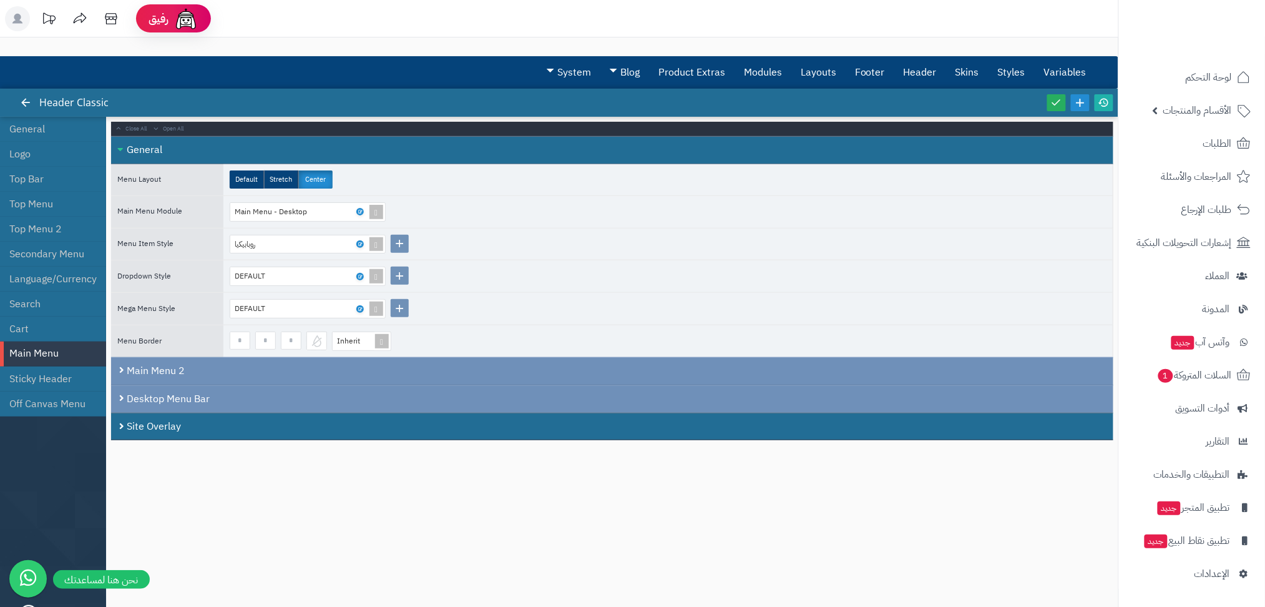
click at [147, 145] on div "General" at bounding box center [612, 150] width 1003 height 28
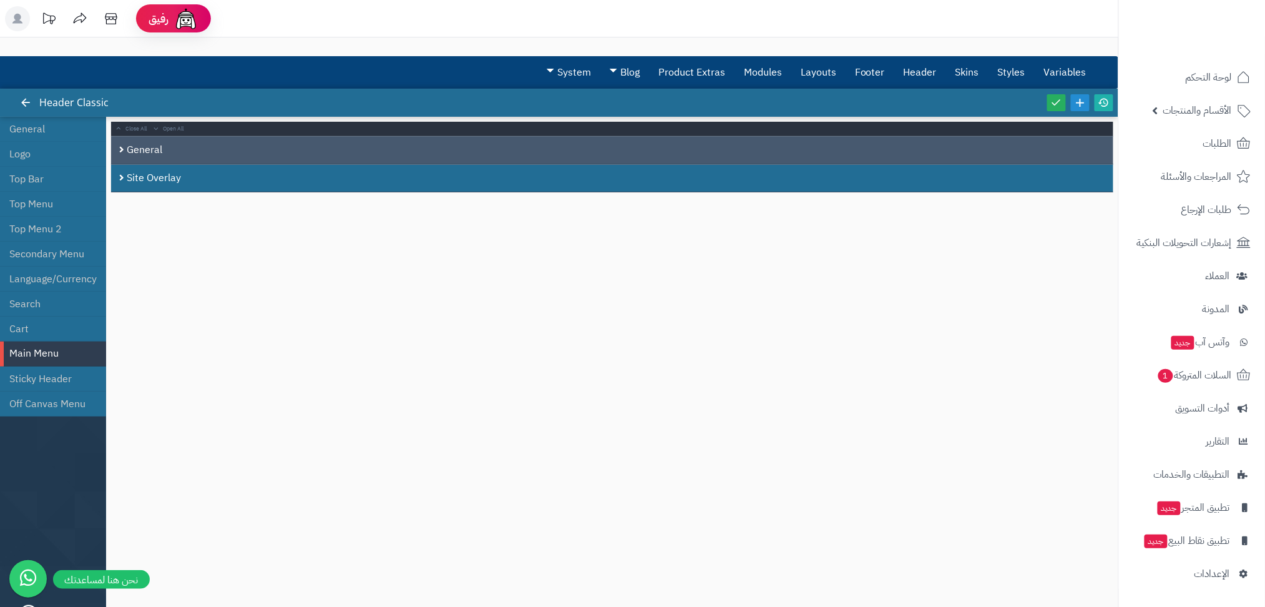
click at [147, 145] on div "General" at bounding box center [612, 150] width 1003 height 28
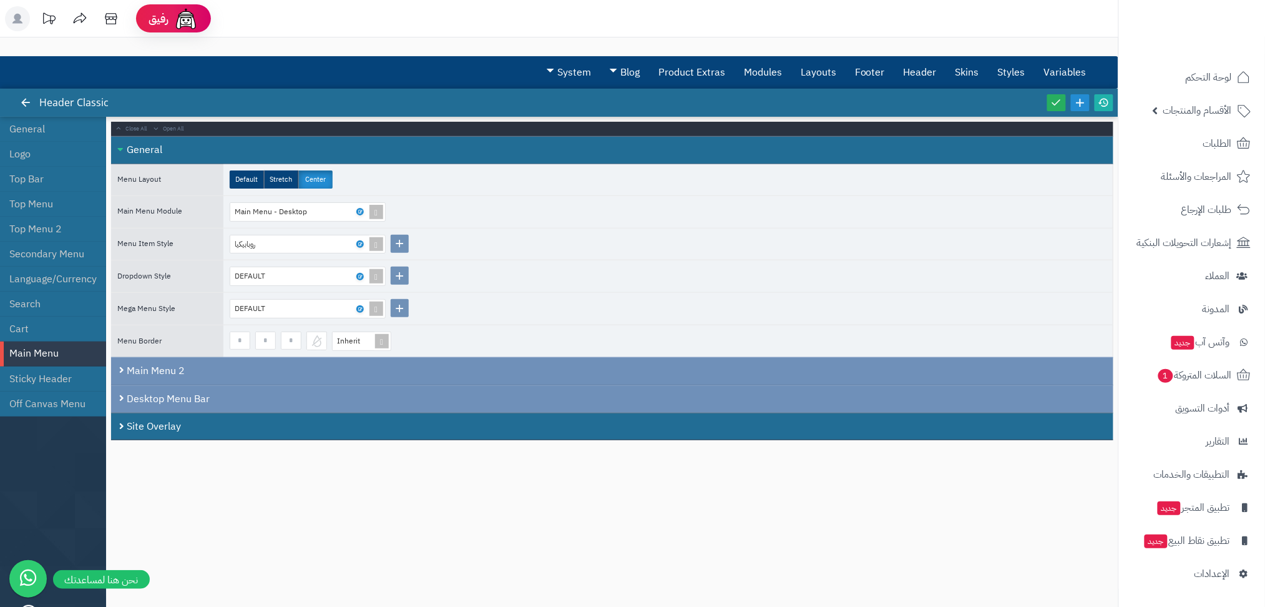
click at [147, 145] on div "General" at bounding box center [612, 150] width 1003 height 28
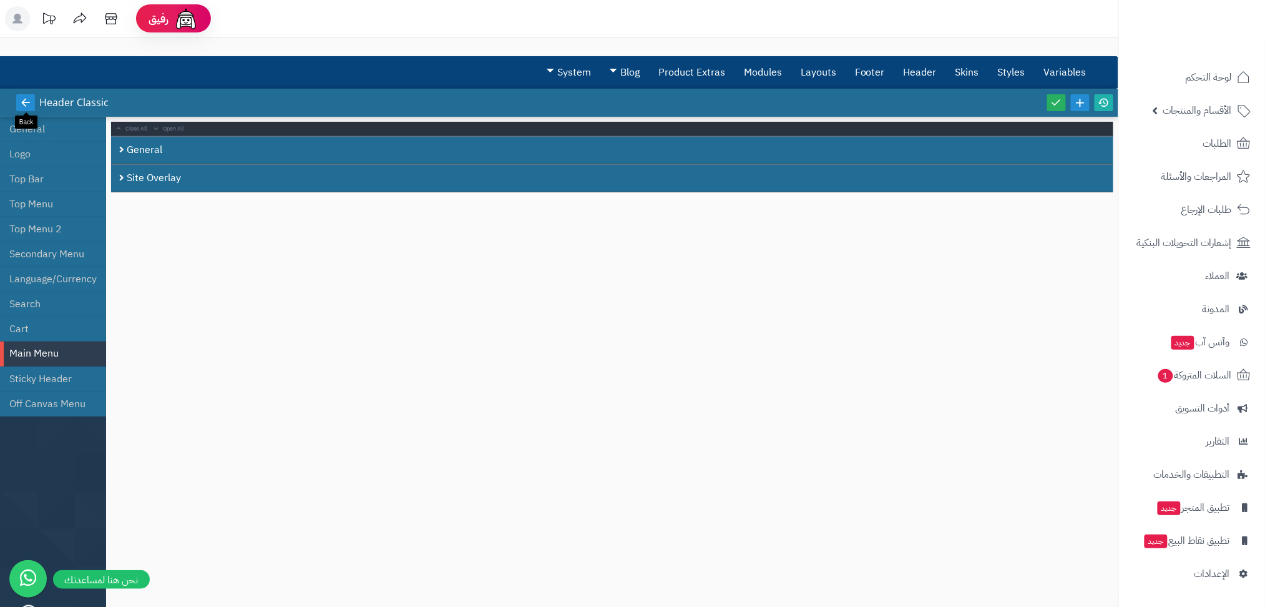
click at [27, 100] on icon at bounding box center [25, 102] width 11 height 11
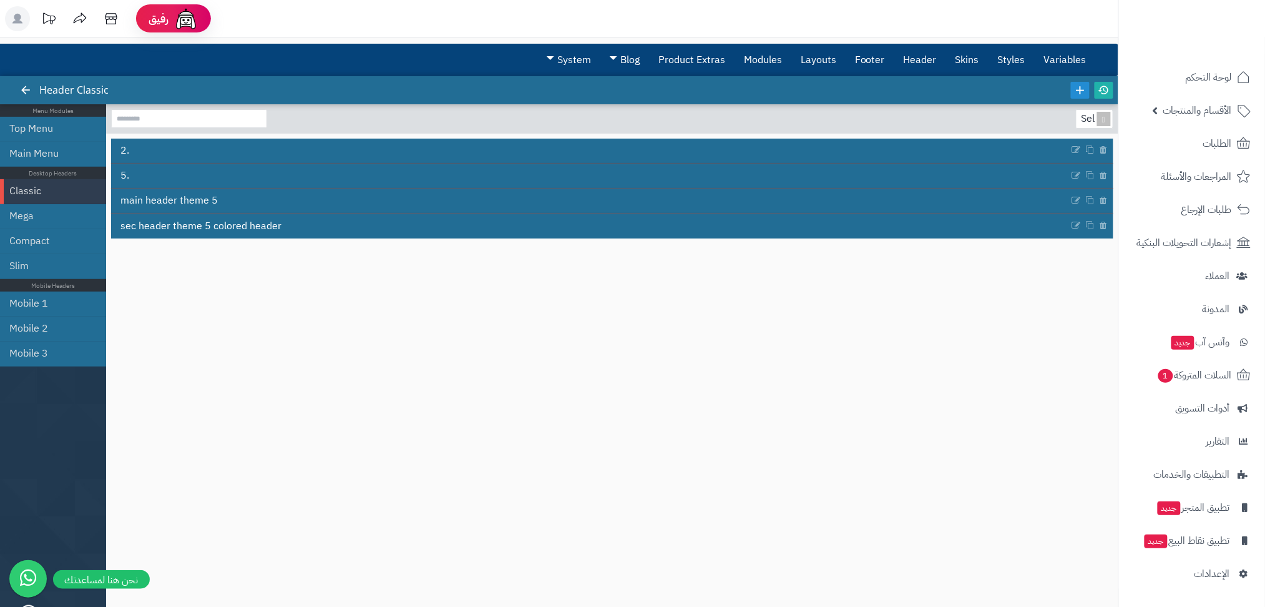
click at [27, 100] on div at bounding box center [25, 90] width 22 height 28
click at [23, 94] on icon at bounding box center [25, 89] width 11 height 11
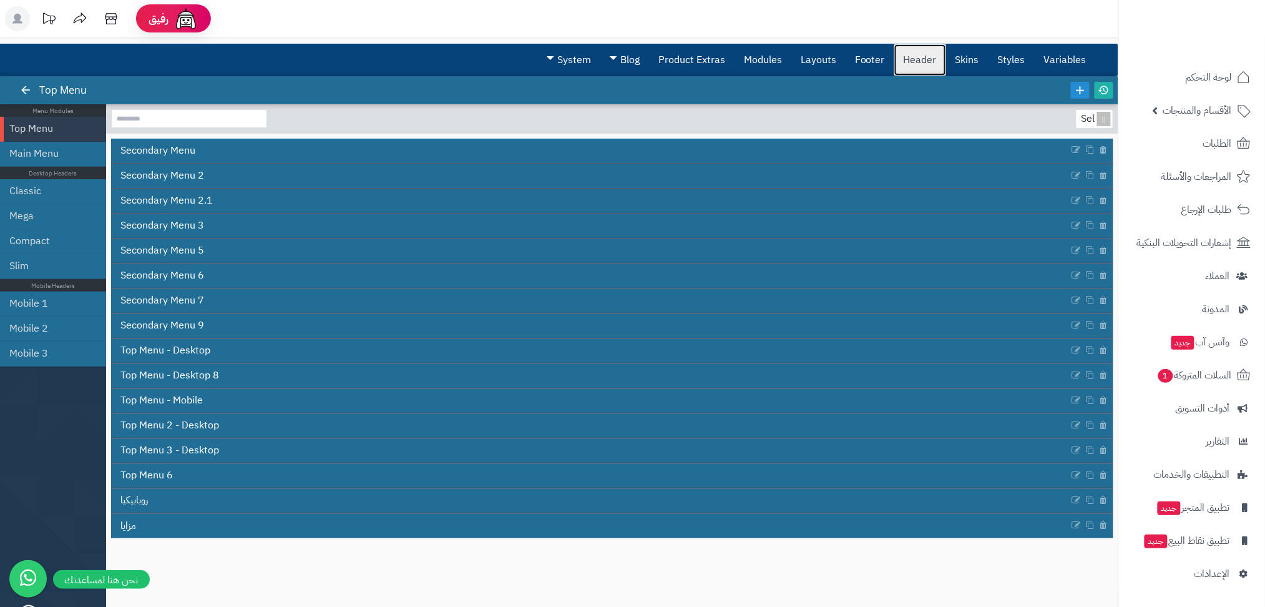
click at [915, 52] on link "Header" at bounding box center [921, 59] width 52 height 31
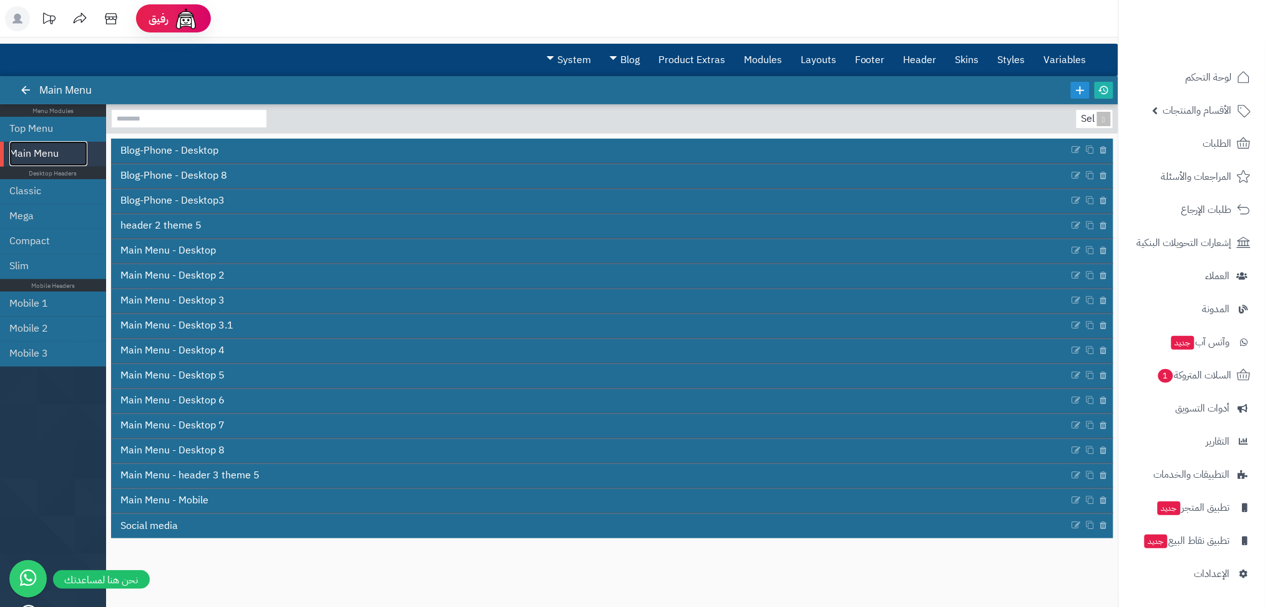
click at [80, 151] on link "Main Menu" at bounding box center [48, 153] width 78 height 25
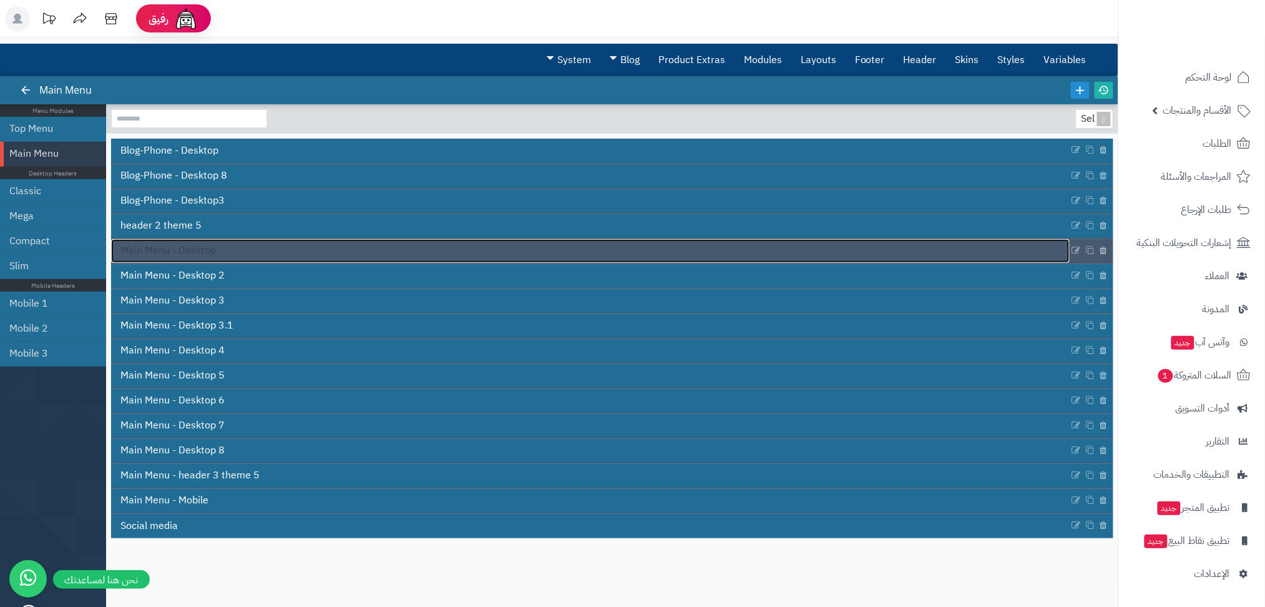
click at [162, 253] on span "Main Menu - Desktop" at bounding box center [168, 250] width 96 height 14
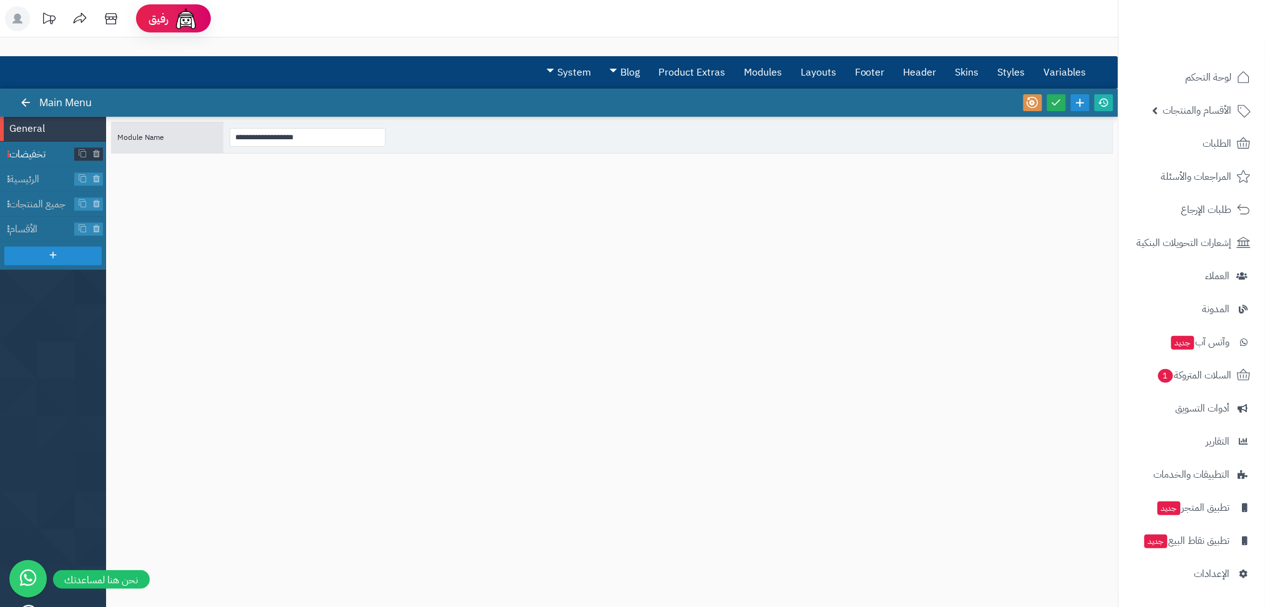
click at [16, 159] on span "تخفيضات" at bounding box center [42, 154] width 66 height 14
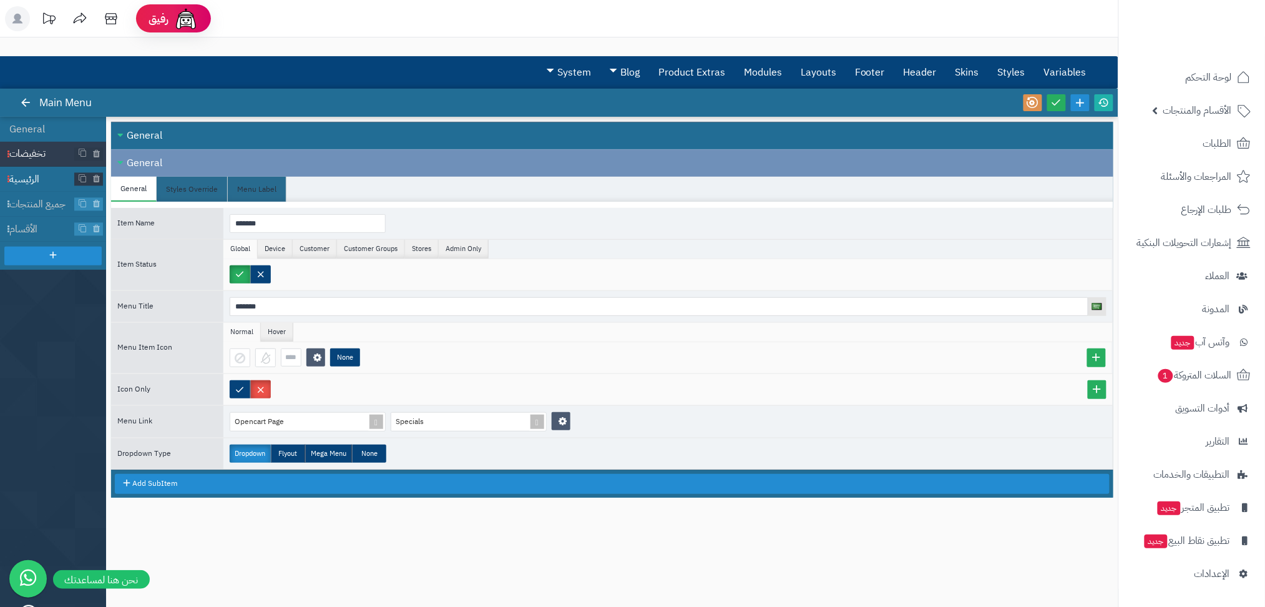
click at [32, 176] on span "الرئيسية" at bounding box center [42, 179] width 66 height 14
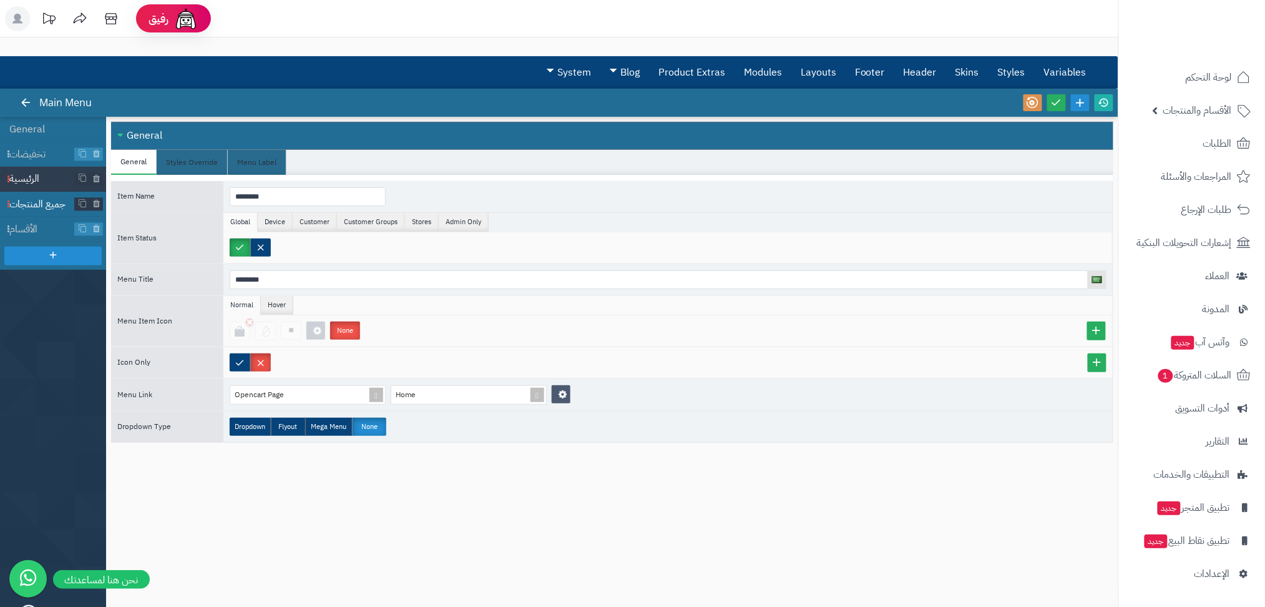
click at [40, 206] on span "جميع المنتجات" at bounding box center [42, 204] width 66 height 14
click at [36, 233] on span "الأقسام" at bounding box center [42, 229] width 66 height 14
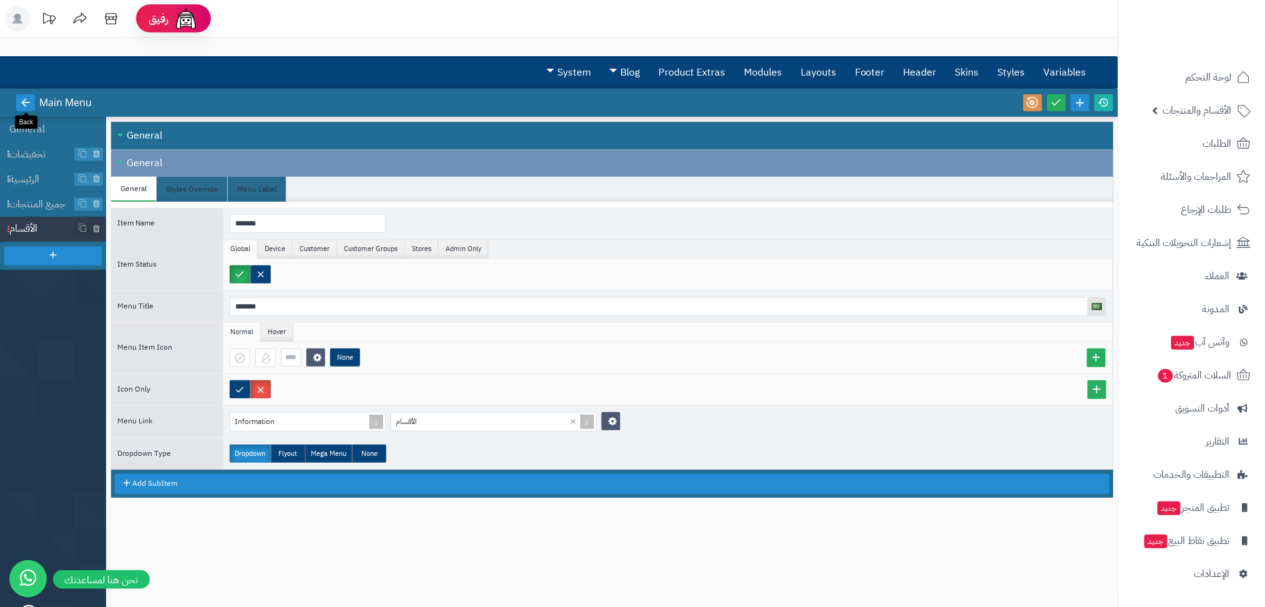
click at [29, 104] on icon at bounding box center [25, 102] width 11 height 11
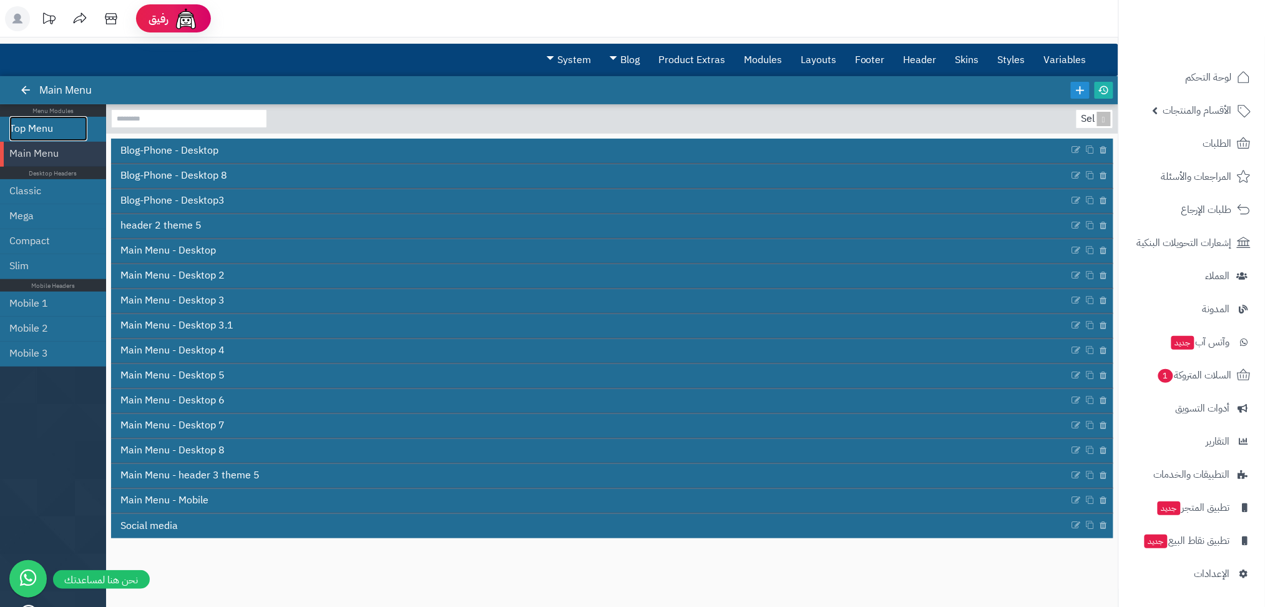
click at [45, 134] on link "Top Menu" at bounding box center [48, 128] width 78 height 25
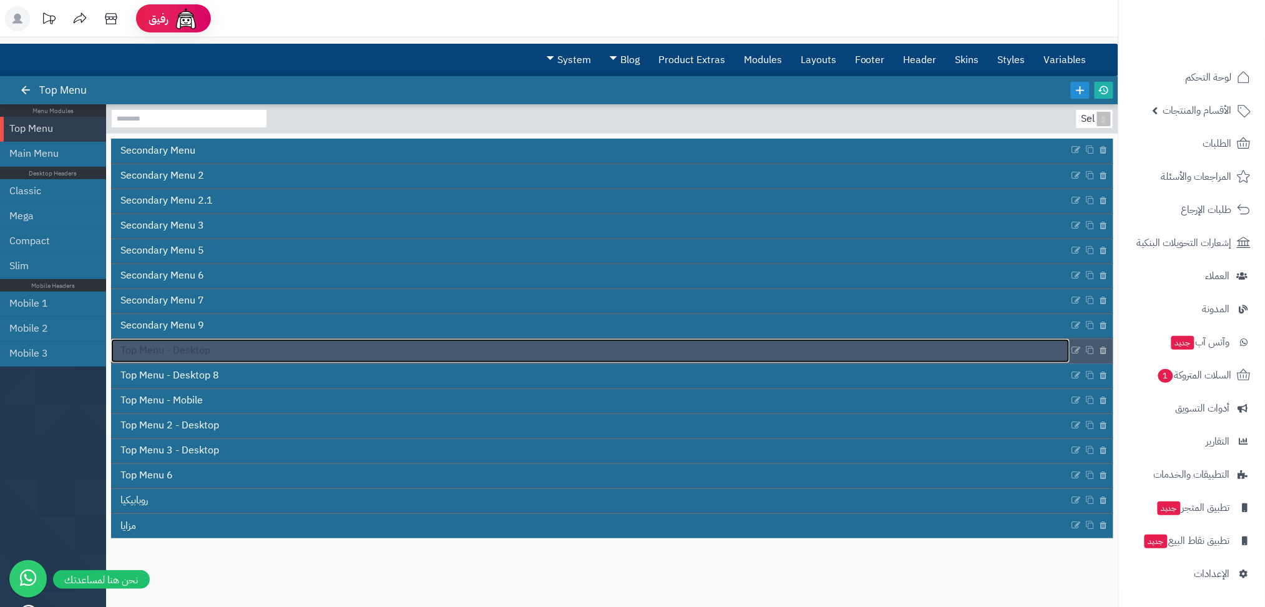
click at [205, 347] on span "Top Menu - Desktop" at bounding box center [165, 350] width 90 height 14
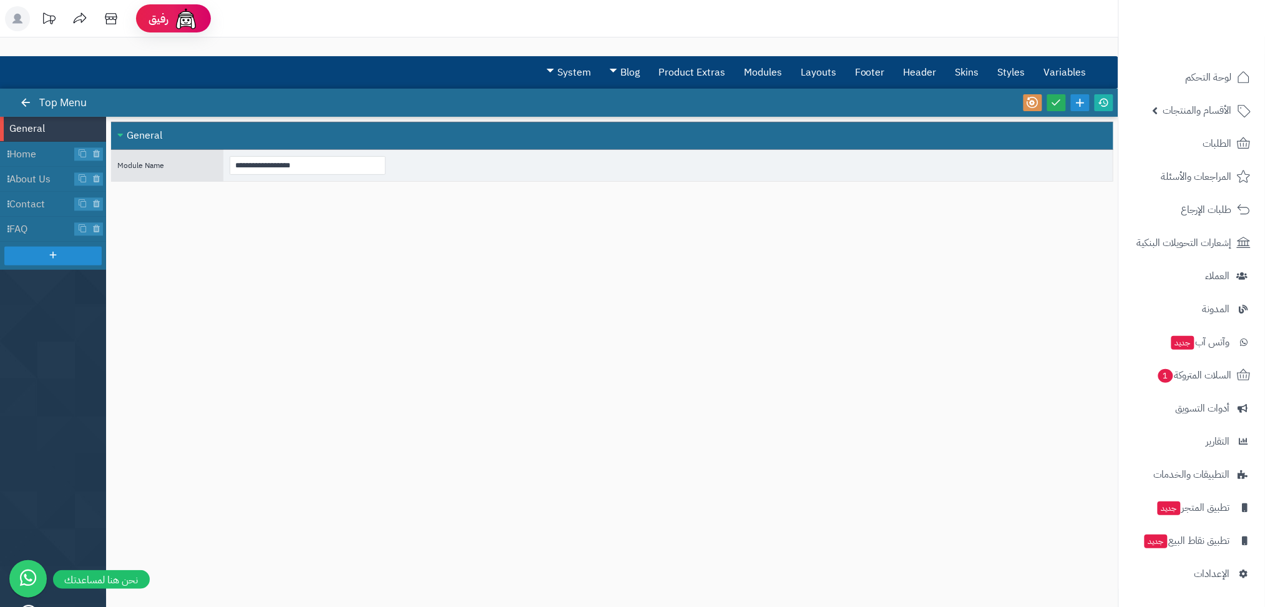
click at [127, 140] on div "General" at bounding box center [612, 136] width 1003 height 28
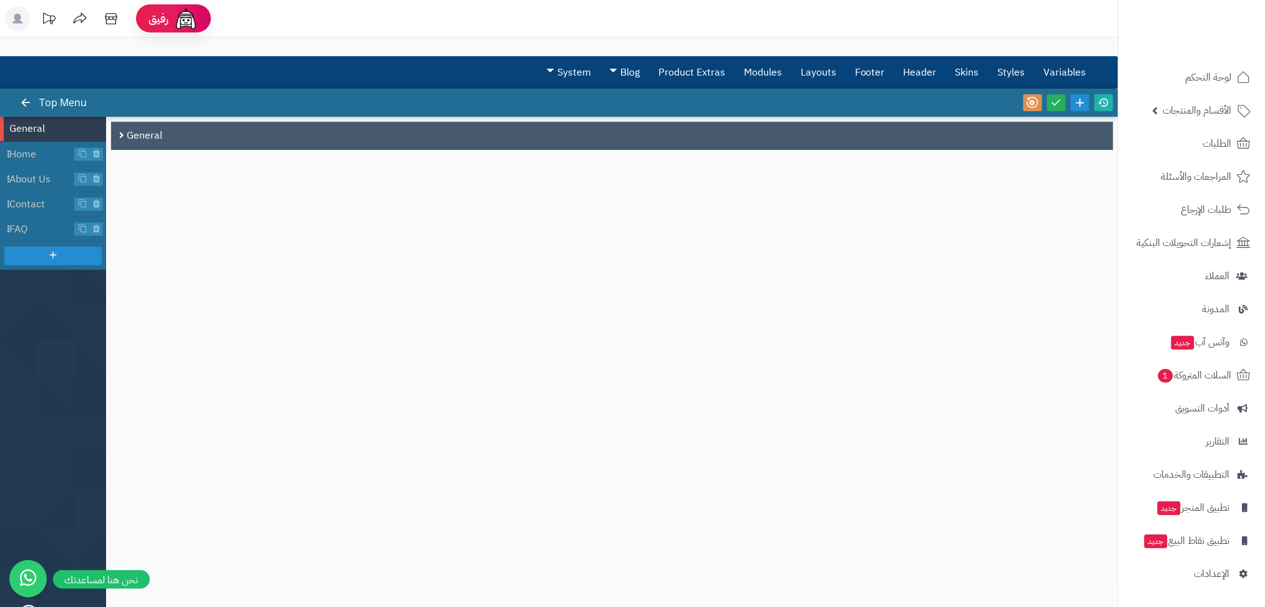
click at [127, 140] on div "General" at bounding box center [612, 136] width 1003 height 28
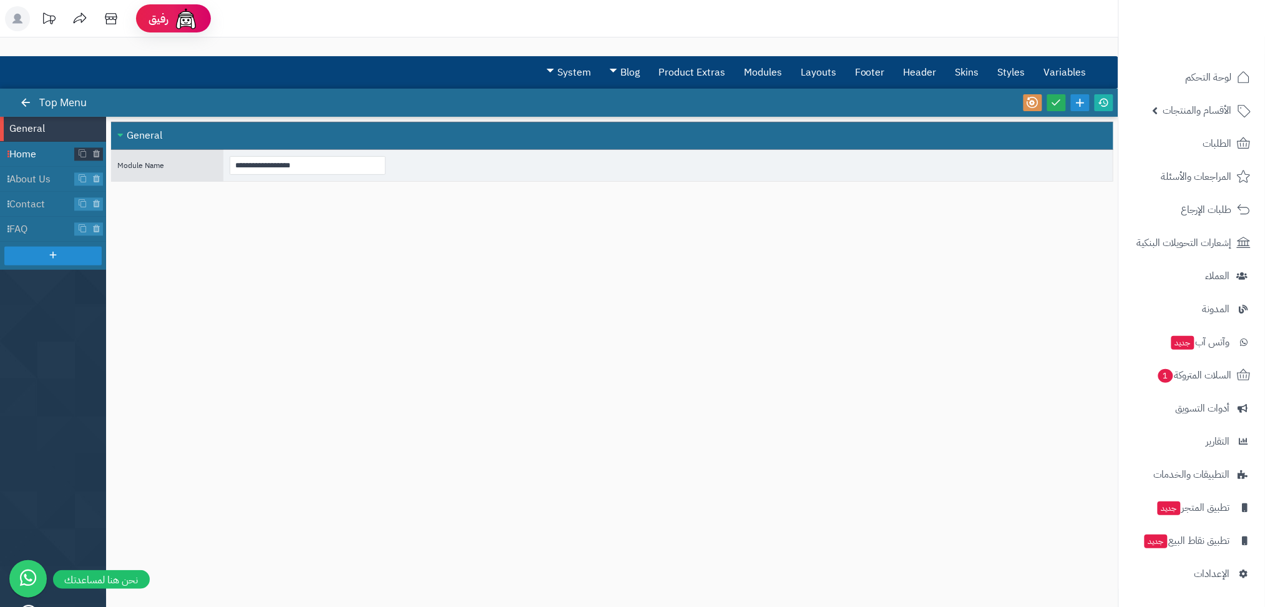
click at [24, 151] on span "Home" at bounding box center [42, 154] width 66 height 14
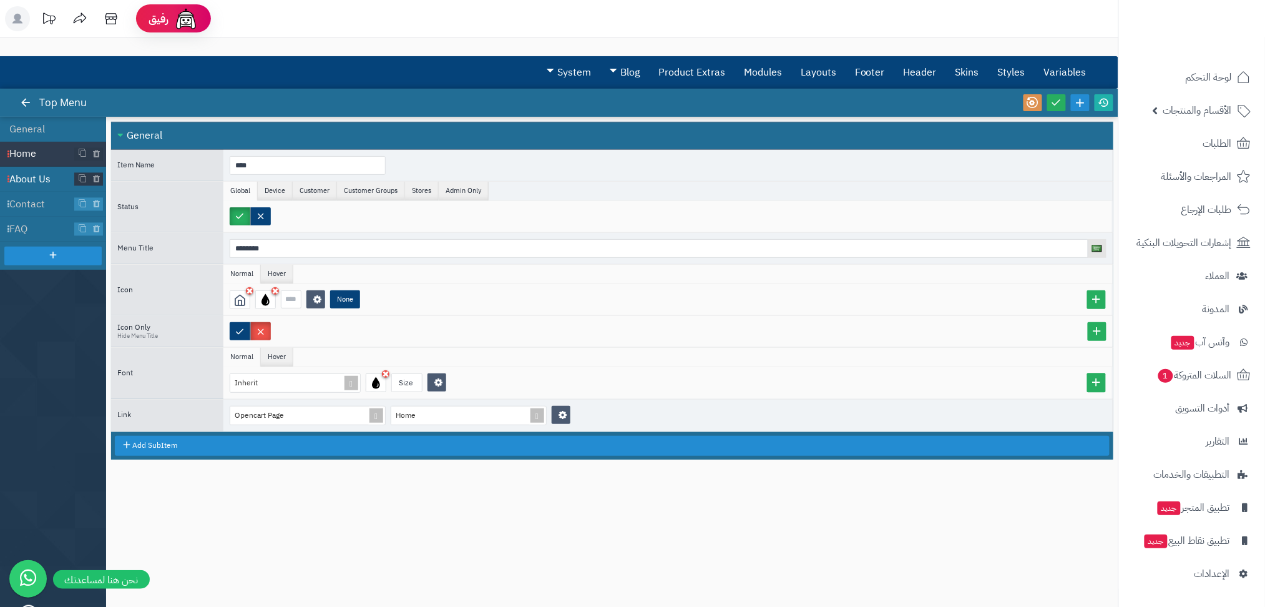
click at [32, 175] on span "About Us" at bounding box center [42, 179] width 66 height 14
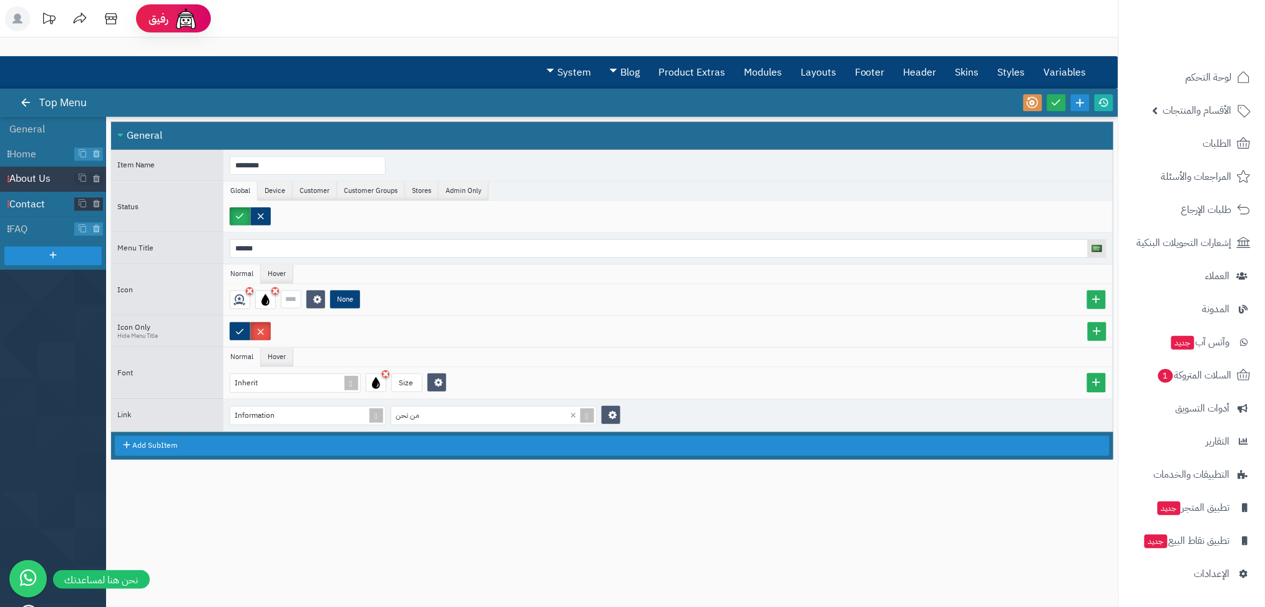
click at [24, 203] on span "Contact" at bounding box center [42, 204] width 66 height 14
click at [26, 223] on span "FAQ" at bounding box center [42, 229] width 66 height 14
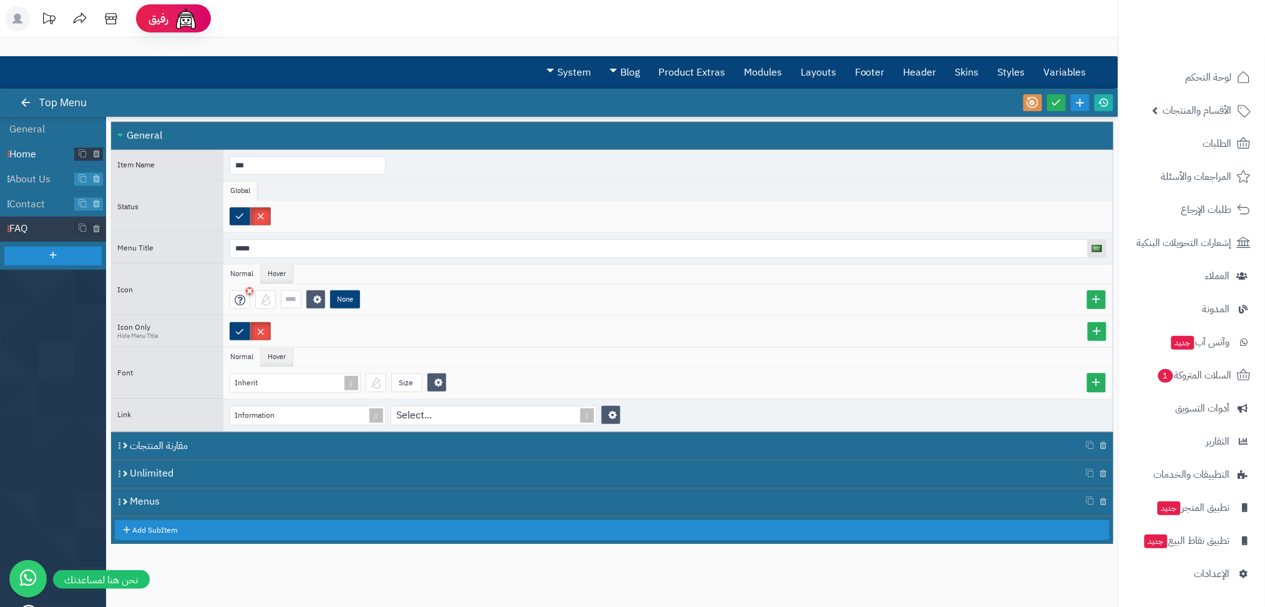
click at [31, 148] on span "Home" at bounding box center [42, 154] width 66 height 14
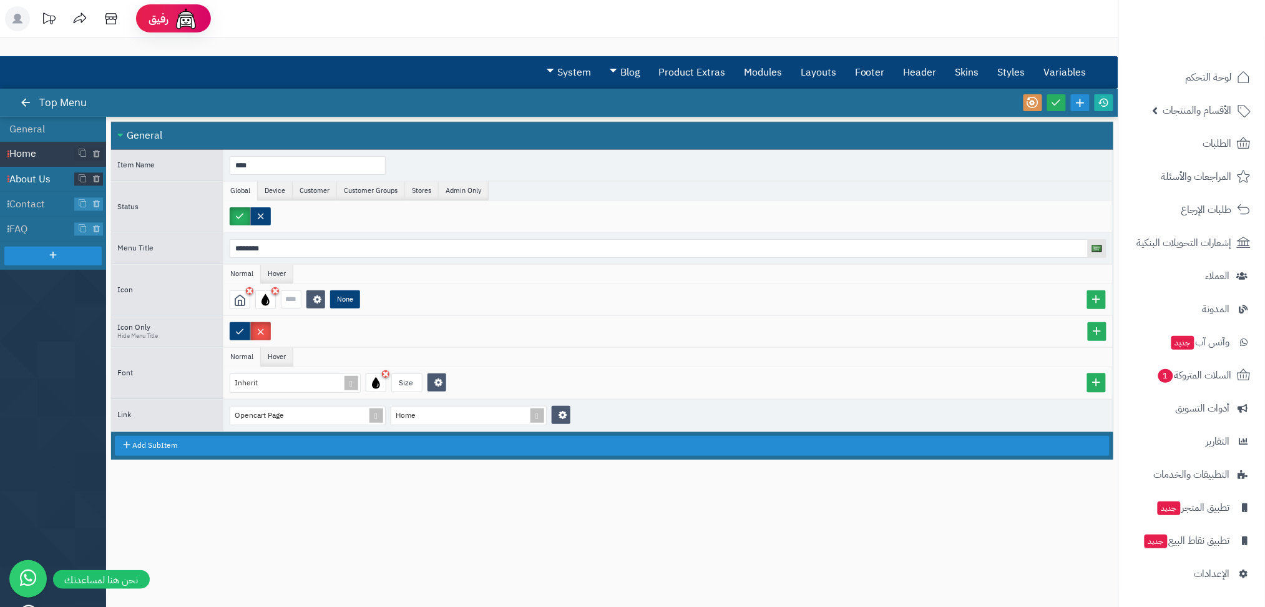
click at [31, 185] on span "About Us" at bounding box center [42, 179] width 66 height 14
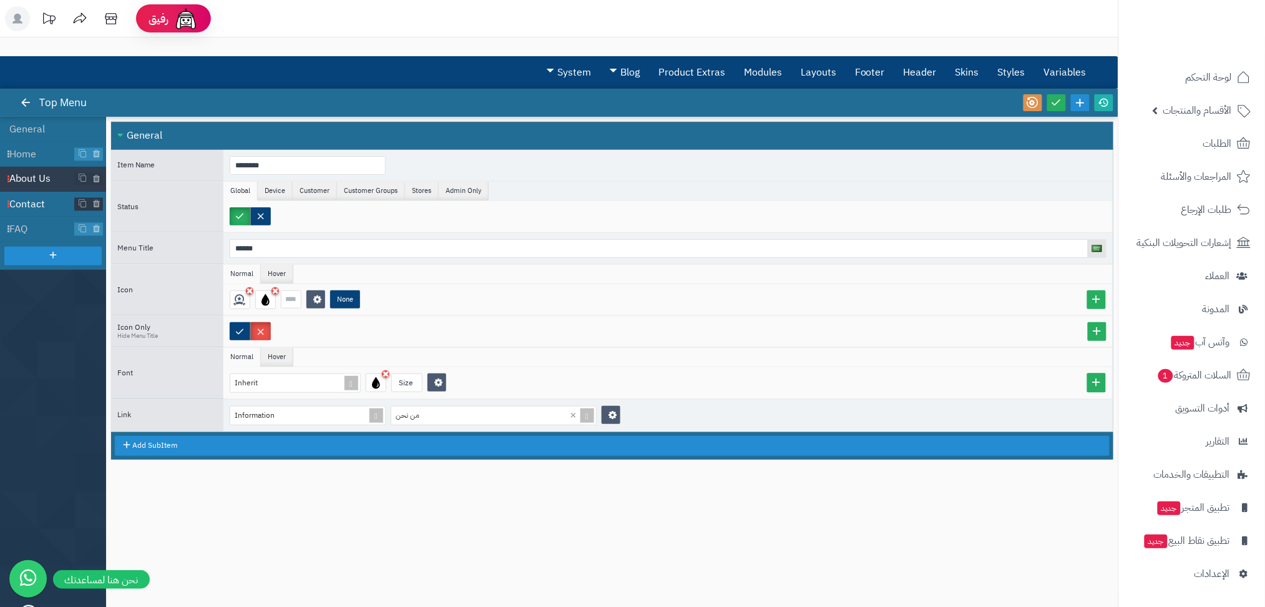
click at [32, 193] on li "Contact" at bounding box center [53, 204] width 106 height 25
click at [36, 224] on span "FAQ" at bounding box center [42, 229] width 66 height 14
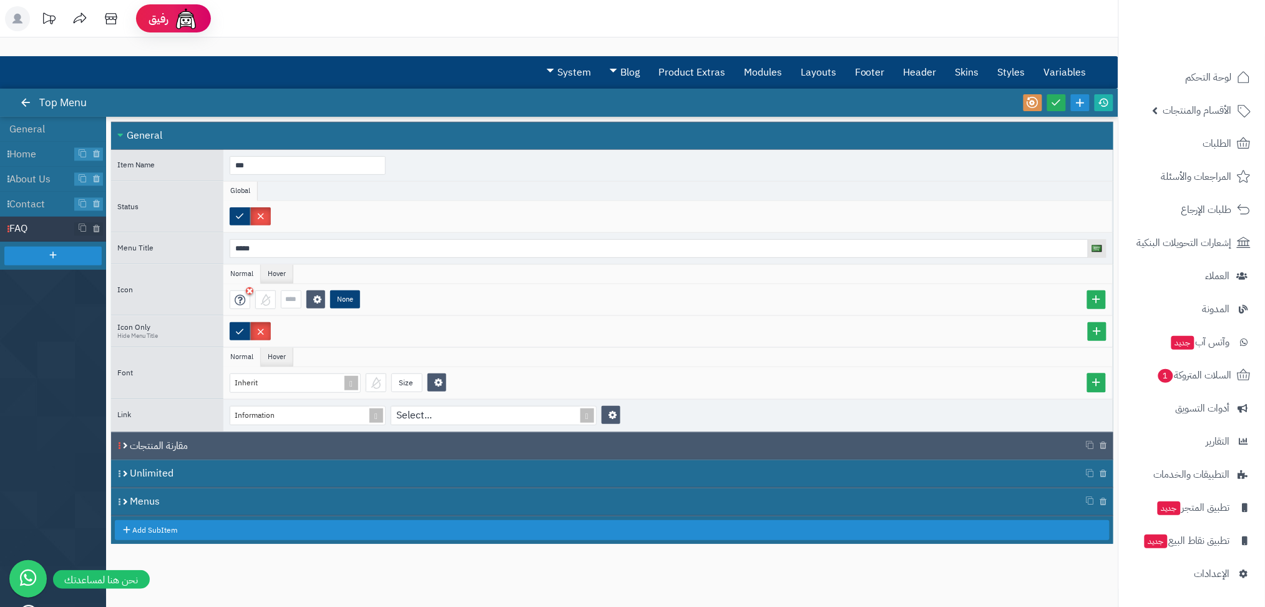
click at [123, 440] on span at bounding box center [118, 446] width 9 height 27
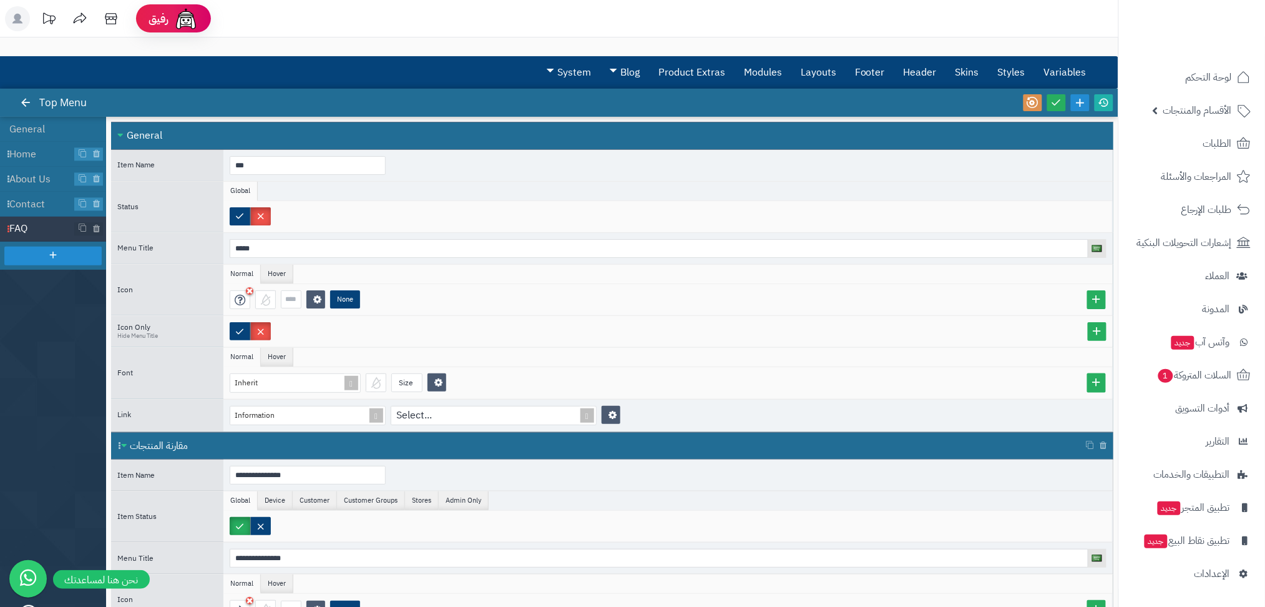
scroll to position [143, 0]
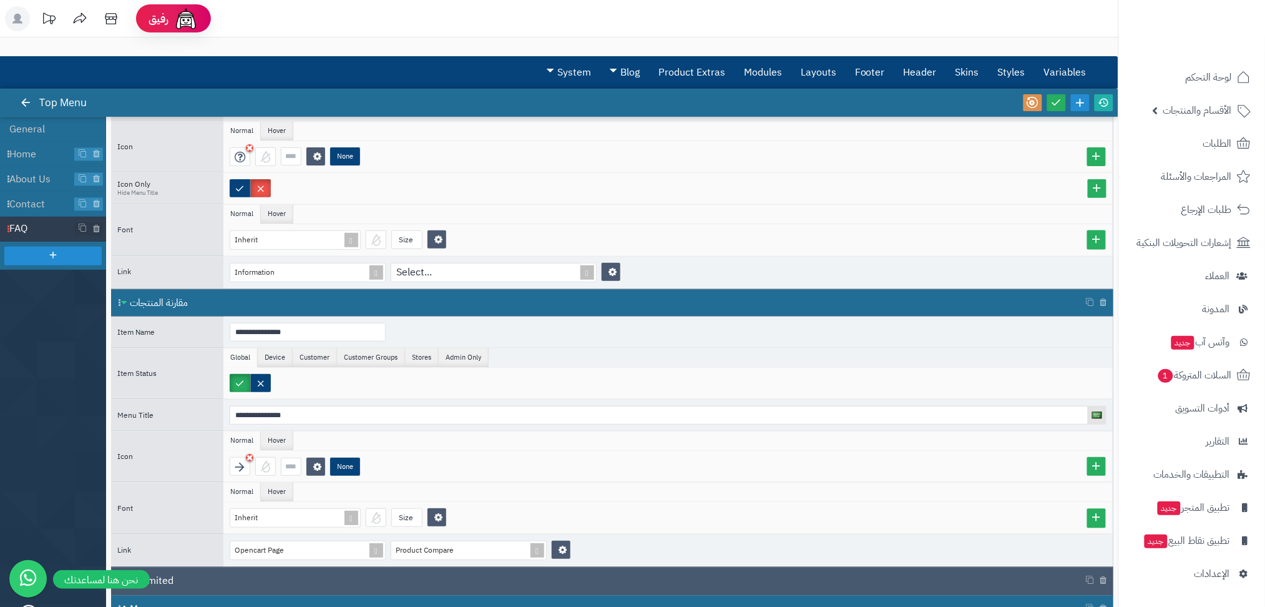
click at [178, 583] on div "Unlimited" at bounding box center [612, 581] width 965 height 14
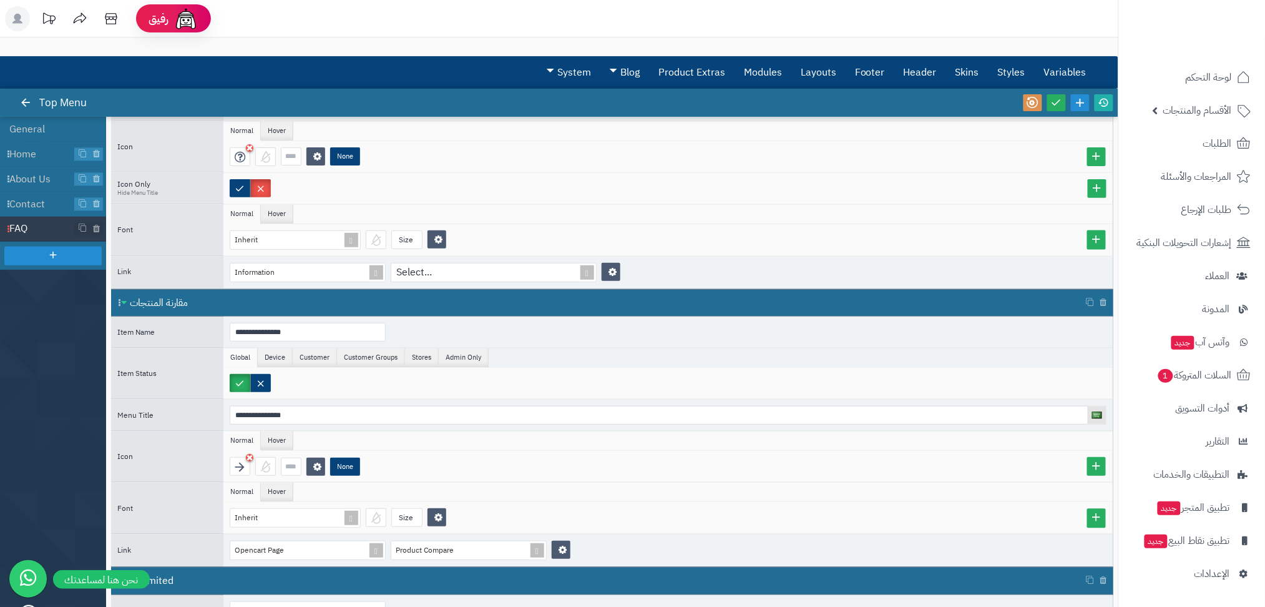
scroll to position [393, 0]
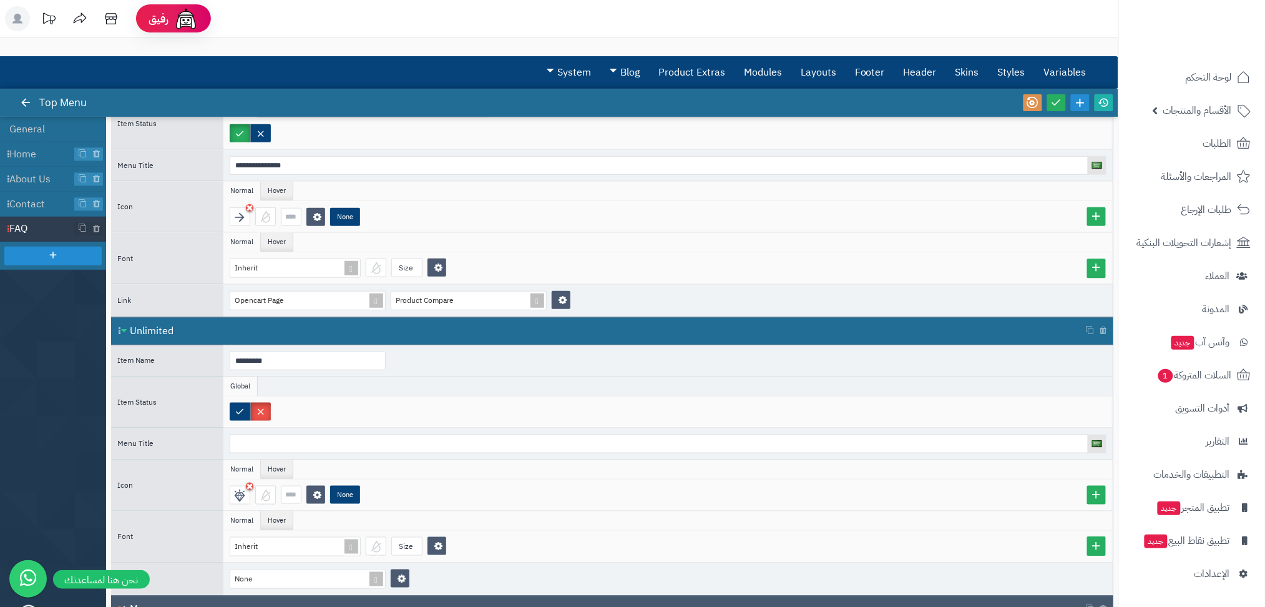
click at [194, 596] on div "Menus" at bounding box center [612, 610] width 1003 height 28
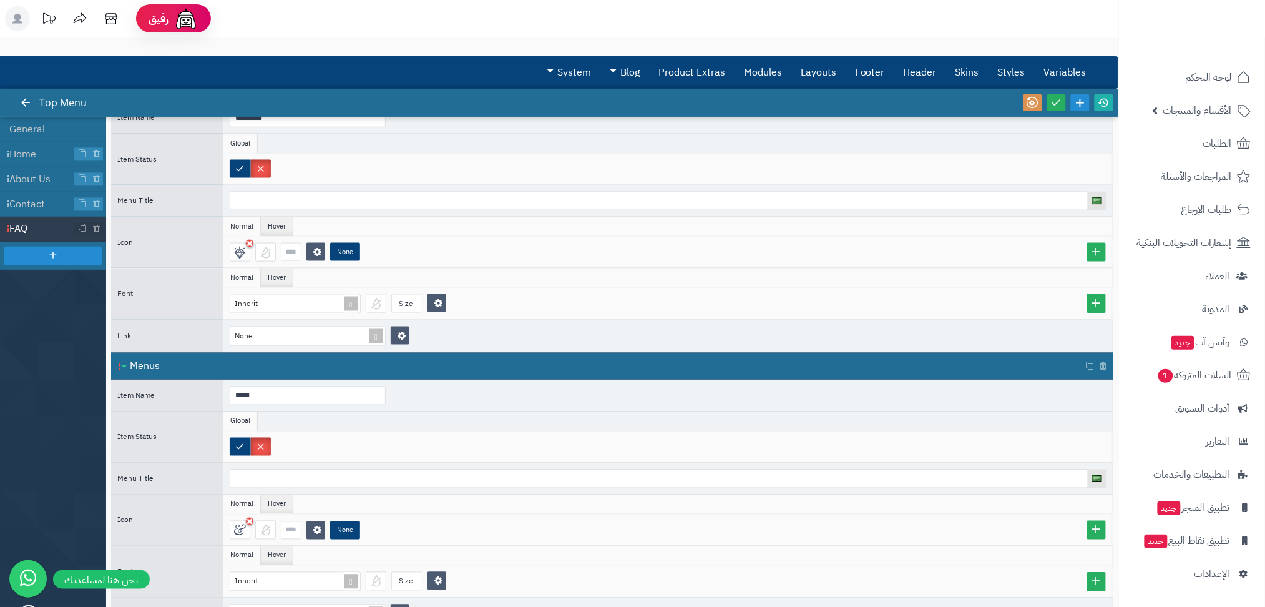
scroll to position [642, 0]
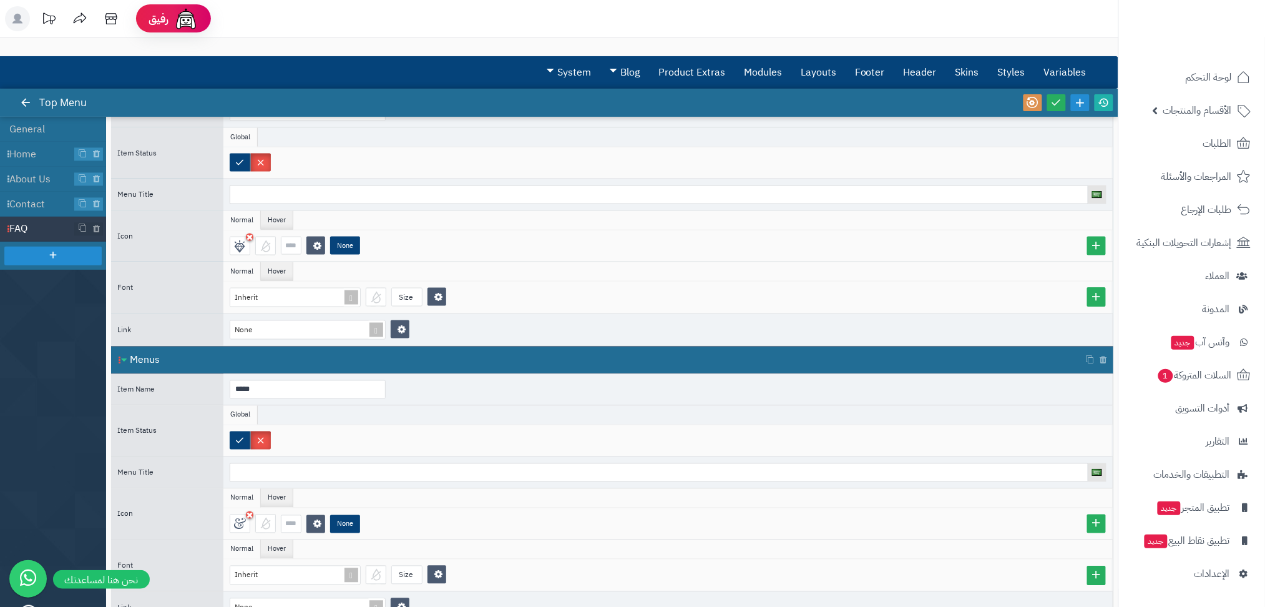
click at [138, 362] on span "Menus" at bounding box center [145, 360] width 30 height 15
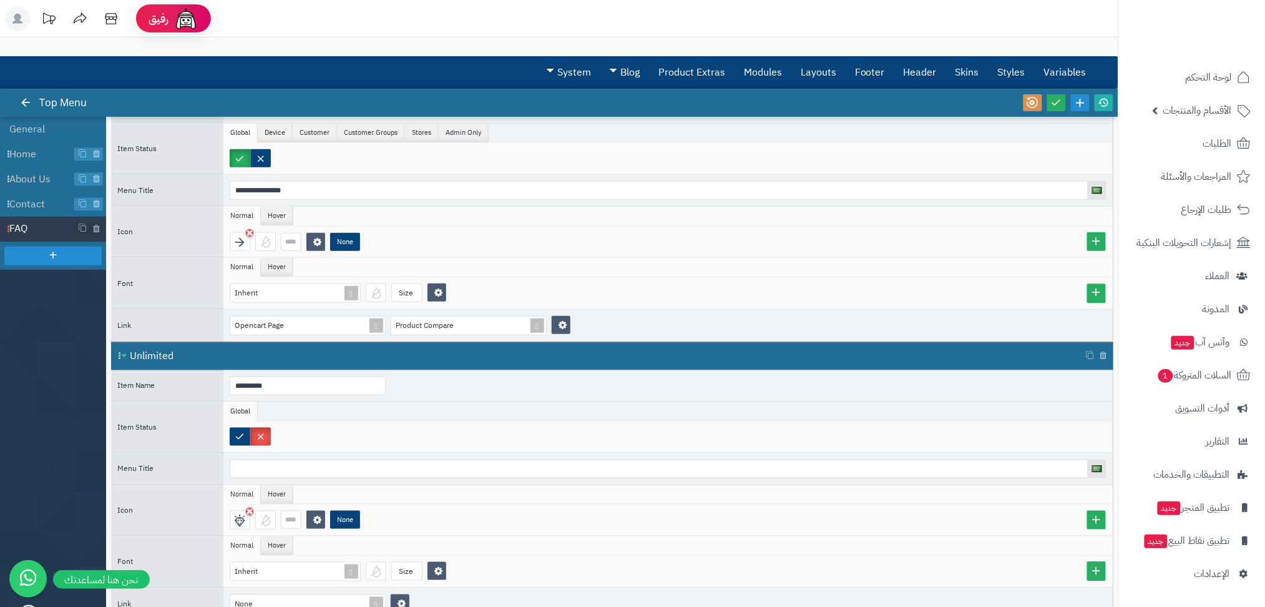
click at [138, 362] on div "Unlimited" at bounding box center [612, 356] width 1003 height 28
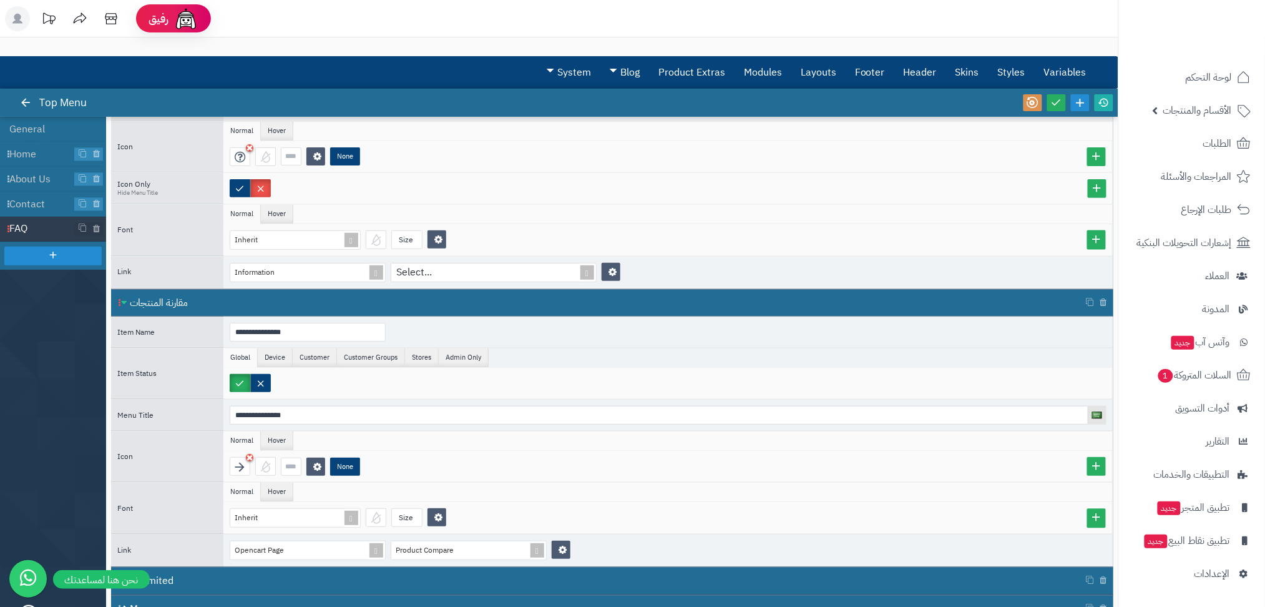
click at [140, 295] on span "مقارنة المنتجات" at bounding box center [159, 302] width 58 height 15
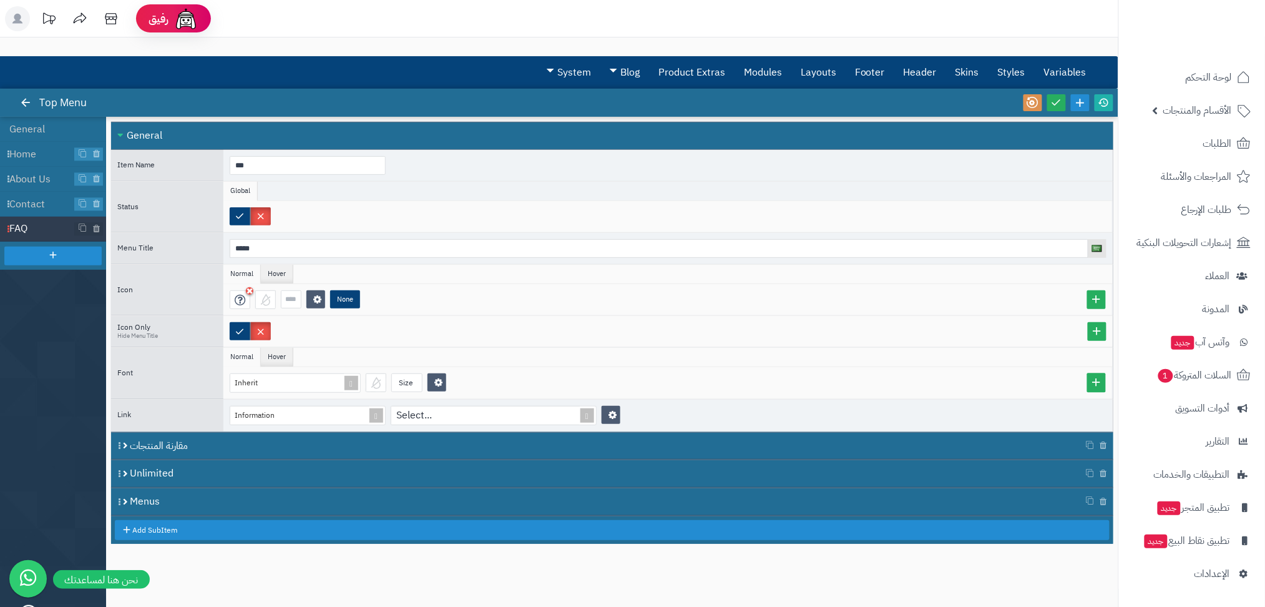
click at [122, 145] on div "General" at bounding box center [612, 136] width 1003 height 28
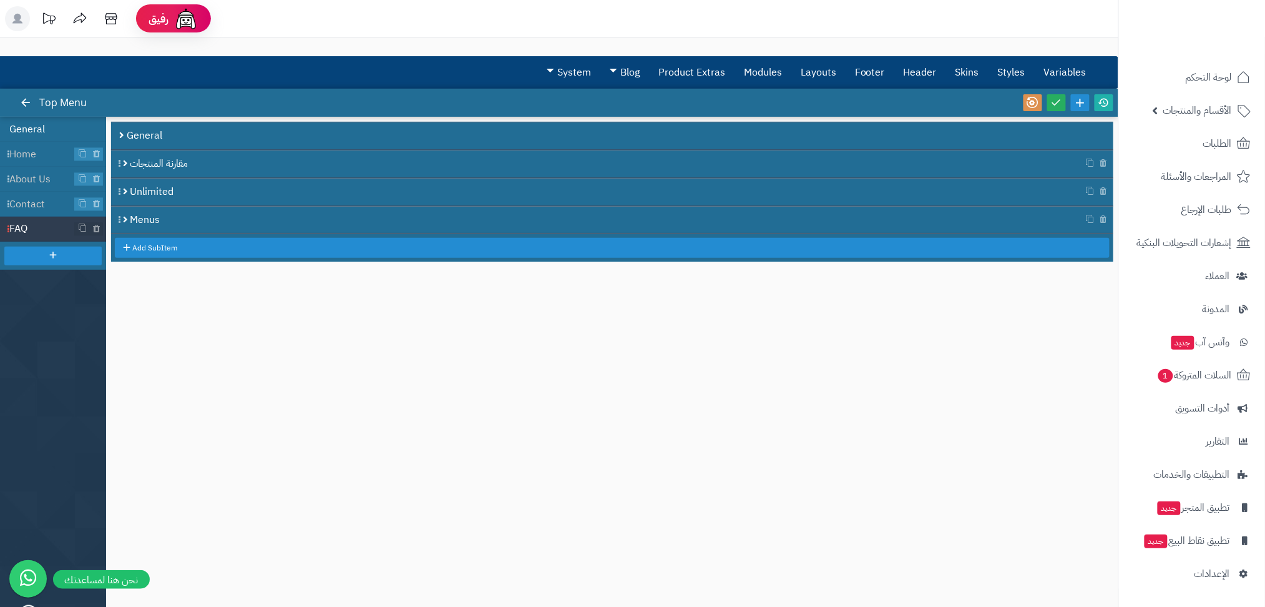
click at [44, 124] on li "General" at bounding box center [53, 129] width 106 height 25
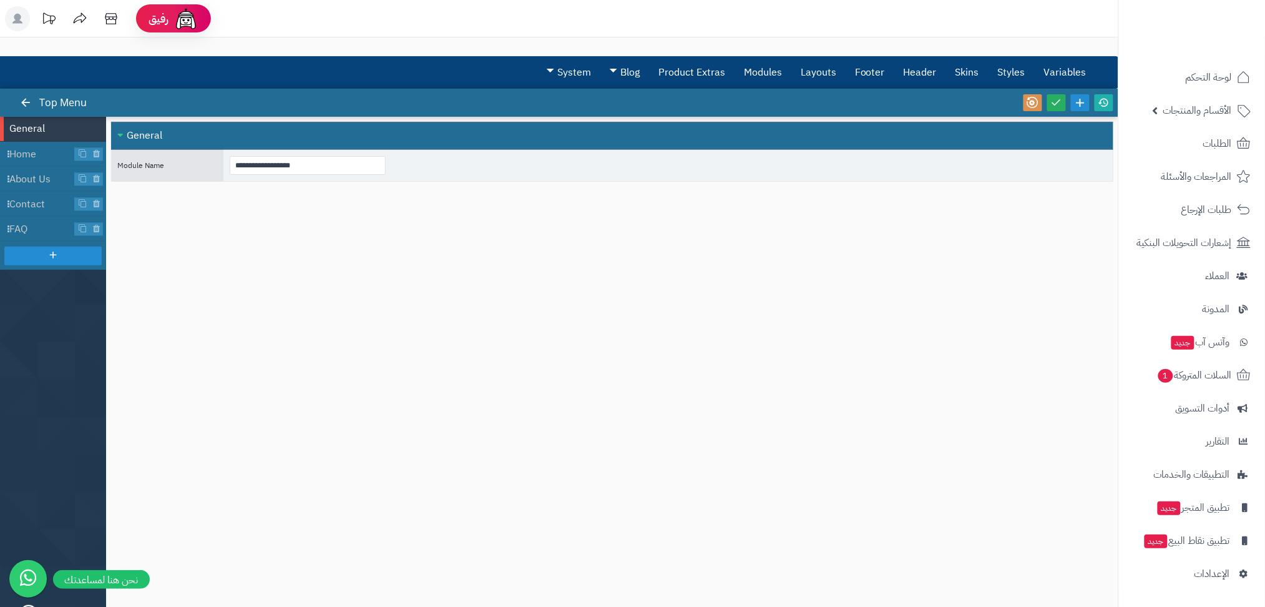
click at [330, 336] on div "**********" at bounding box center [612, 356] width 1003 height 468
click at [77, 254] on div at bounding box center [52, 256] width 97 height 19
click at [52, 250] on span "New Item" at bounding box center [42, 254] width 66 height 14
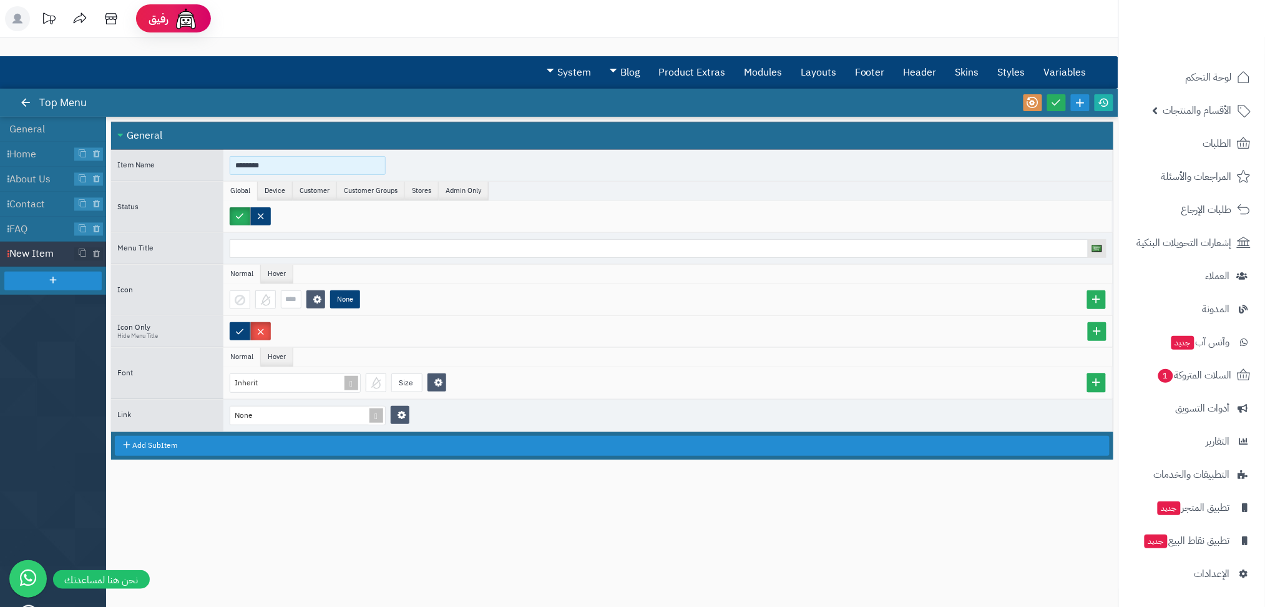
click at [275, 165] on input "********" at bounding box center [308, 165] width 156 height 19
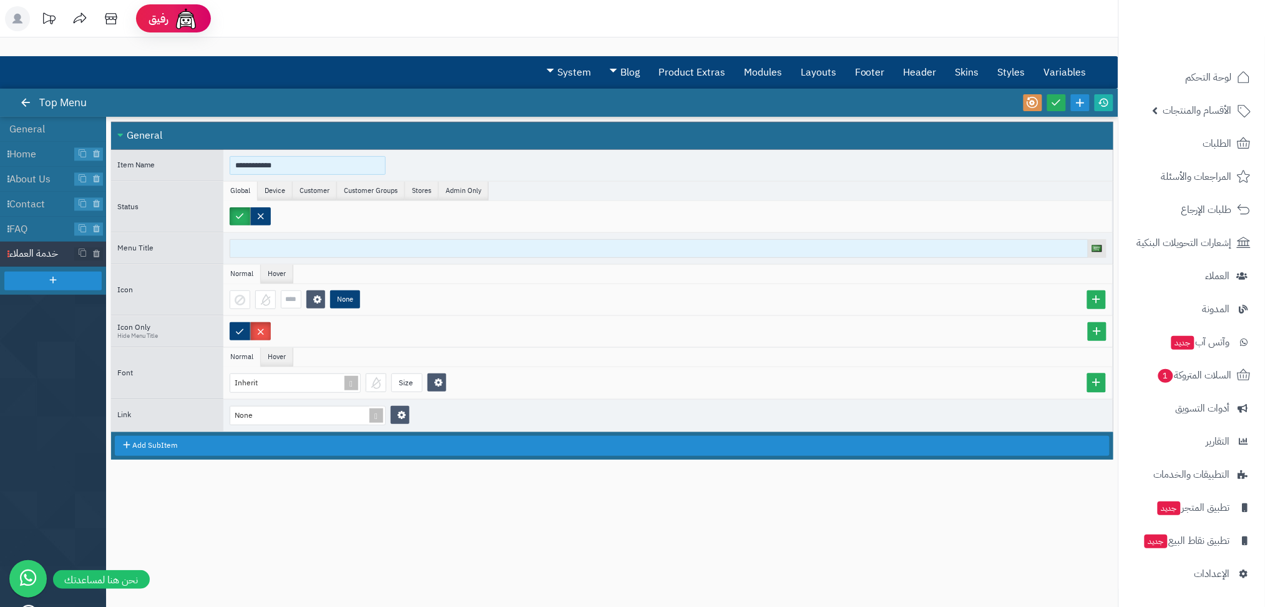
type input "**********"
click at [345, 248] on input at bounding box center [659, 248] width 859 height 19
type input "**********"
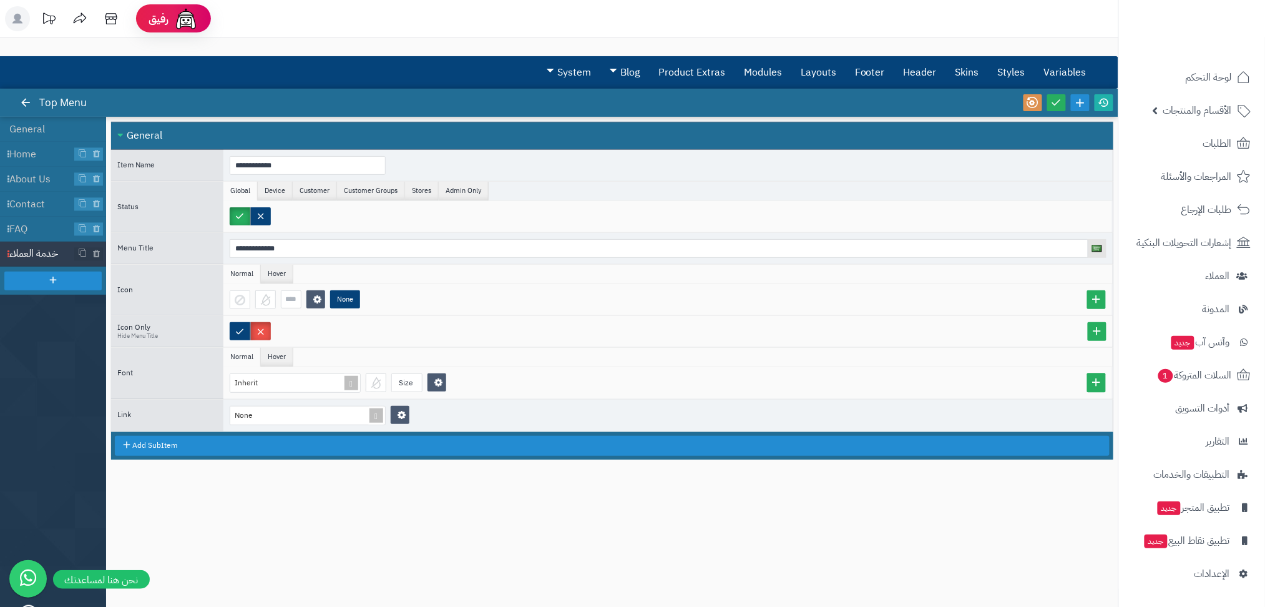
click at [403, 275] on ul "Normal Hover" at bounding box center [668, 274] width 890 height 19
click at [242, 305] on div at bounding box center [240, 299] width 21 height 19
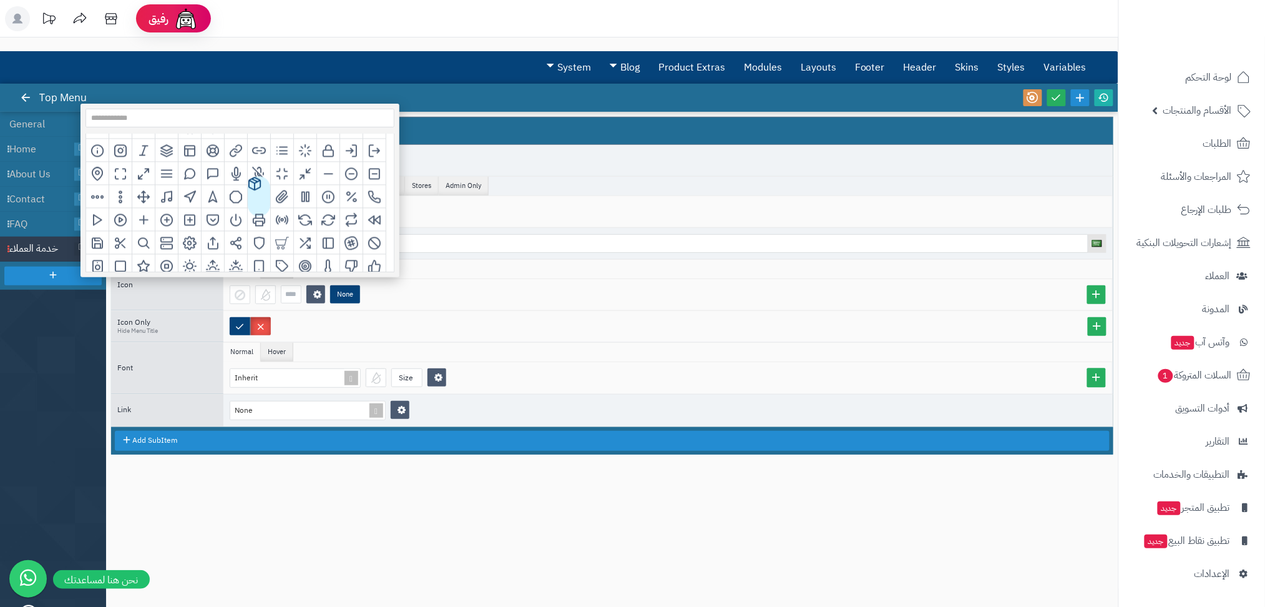
scroll to position [920, 0]
click at [215, 115] on input at bounding box center [240, 118] width 309 height 19
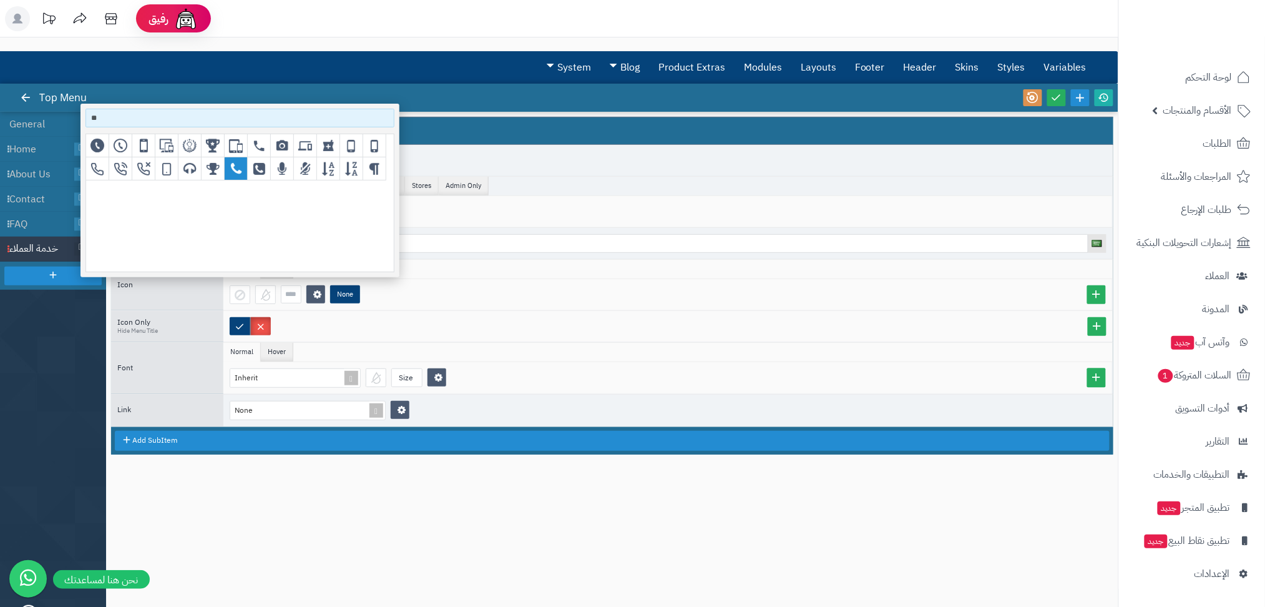
type input "**"
click at [231, 164] on icon "grid" at bounding box center [236, 169] width 11 height 14
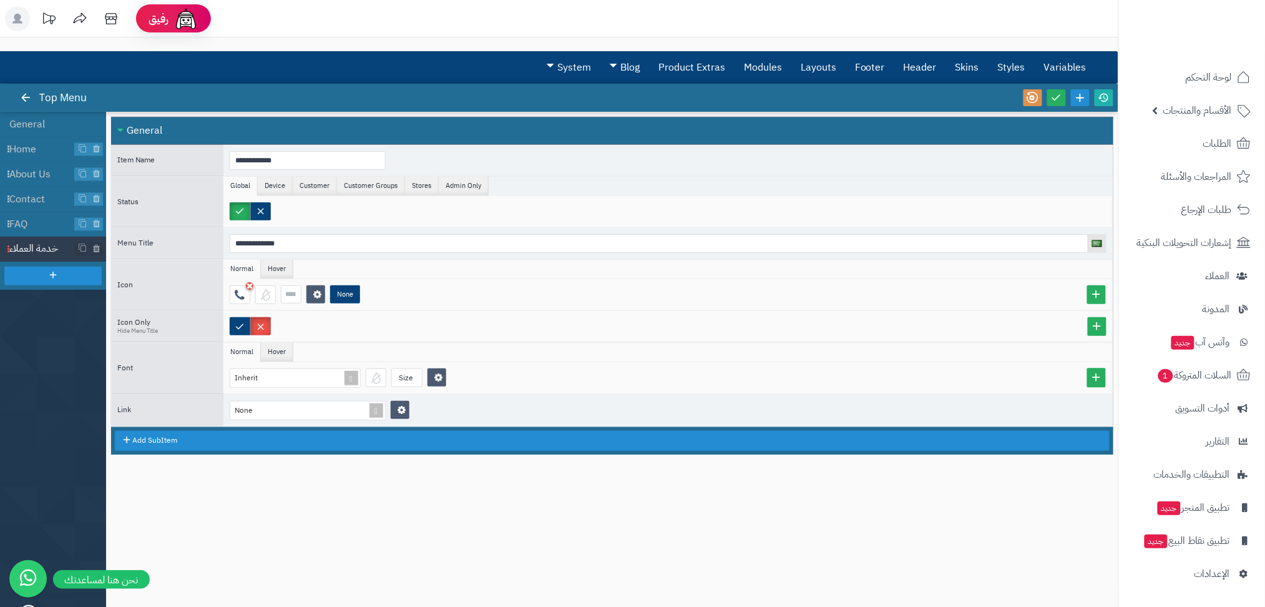
click at [403, 317] on div at bounding box center [668, 326] width 877 height 18
click at [233, 207] on label at bounding box center [240, 211] width 21 height 18
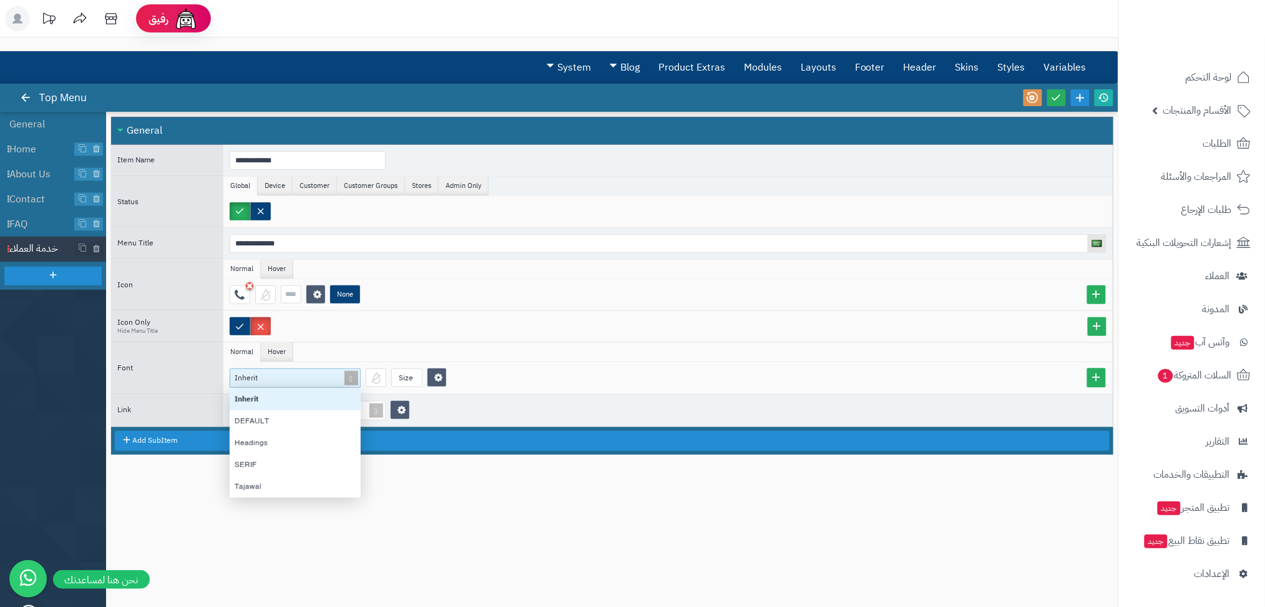
scroll to position [96, 118]
click at [301, 383] on div "Inherit" at bounding box center [291, 377] width 112 height 17
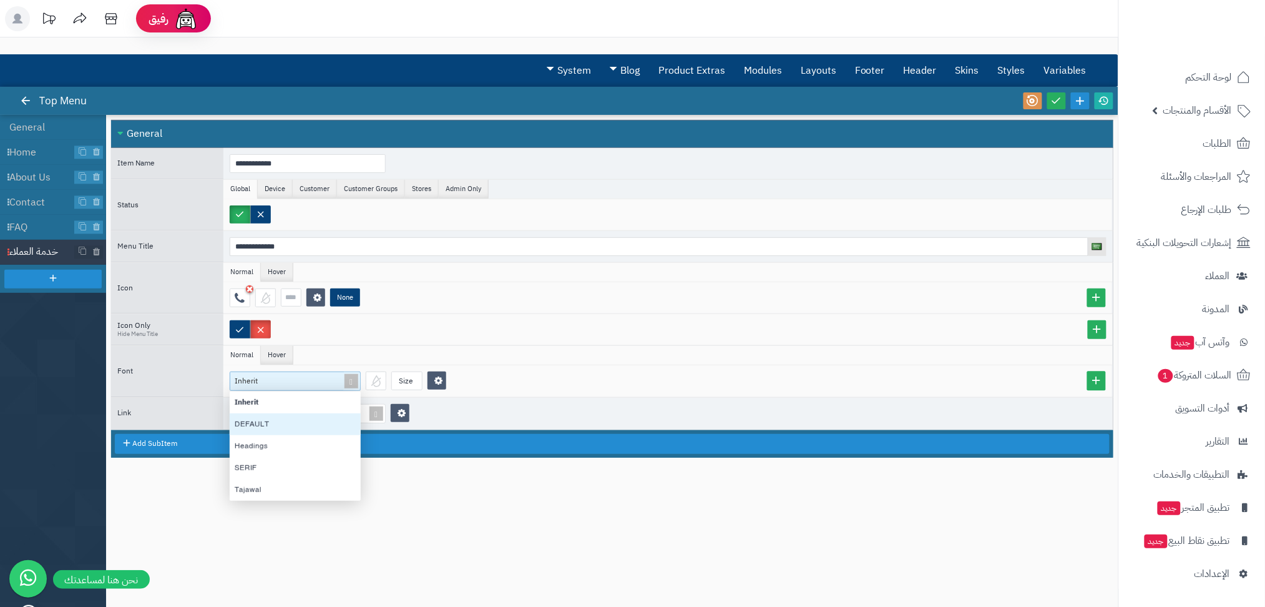
scroll to position [1, 0]
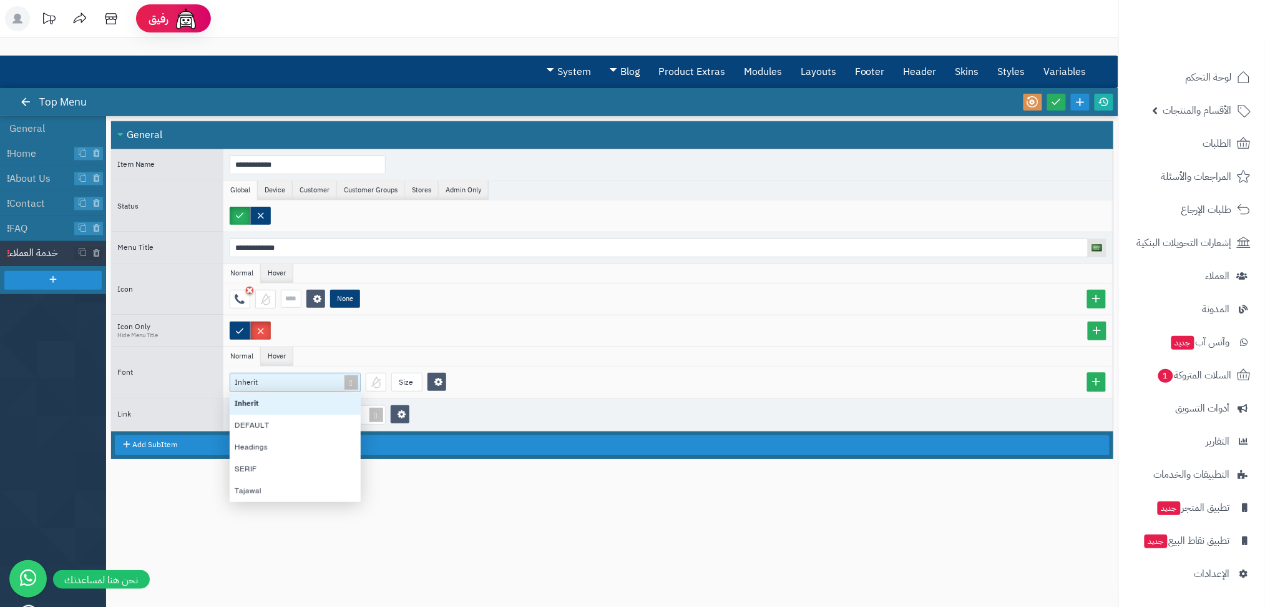
click at [348, 330] on div at bounding box center [668, 331] width 877 height 18
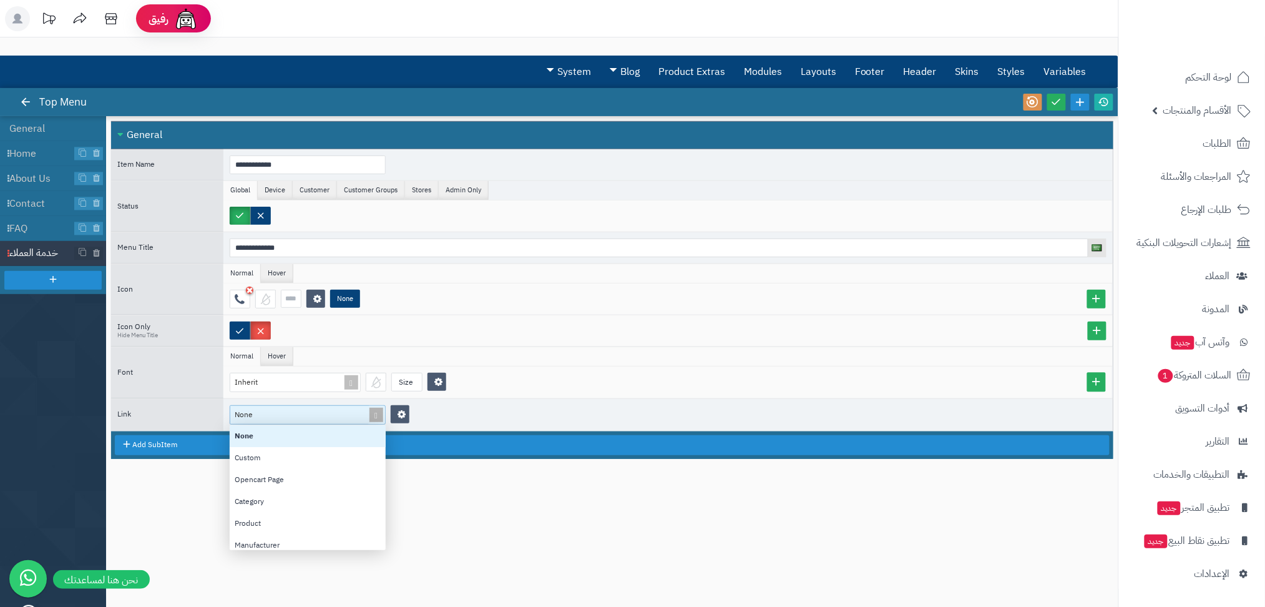
scroll to position [112, 144]
click at [290, 413] on div "None" at bounding box center [302, 415] width 144 height 18
click at [330, 418] on div "None" at bounding box center [302, 415] width 144 height 18
click at [330, 463] on div "Custom" at bounding box center [308, 458] width 156 height 22
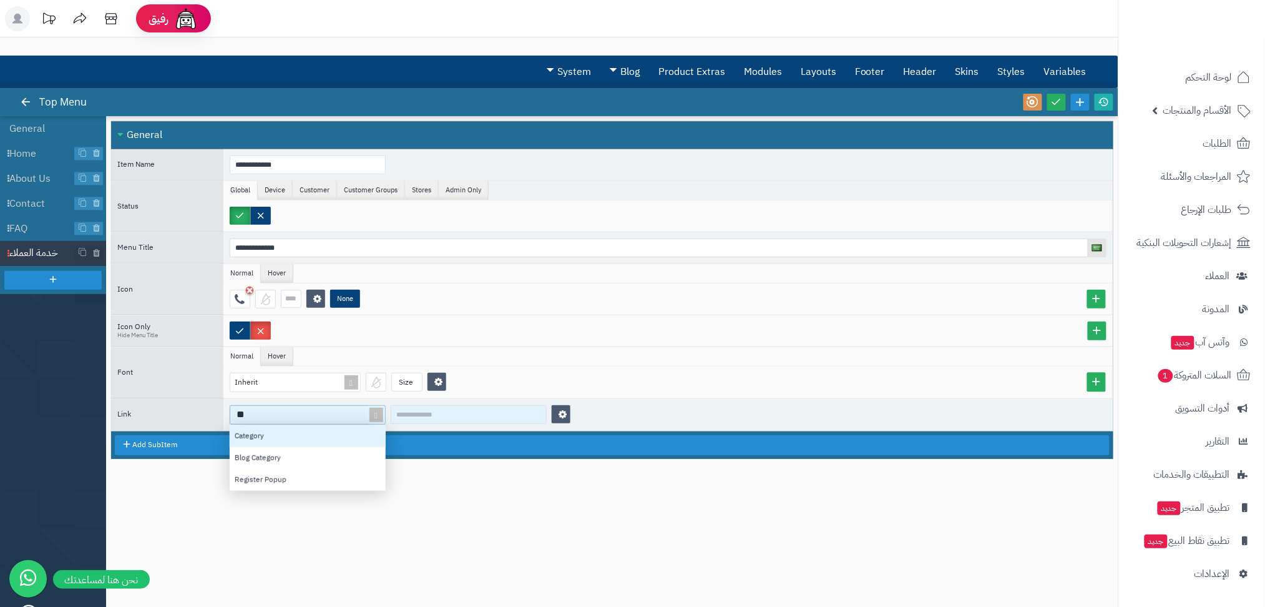
scroll to position [53, 144]
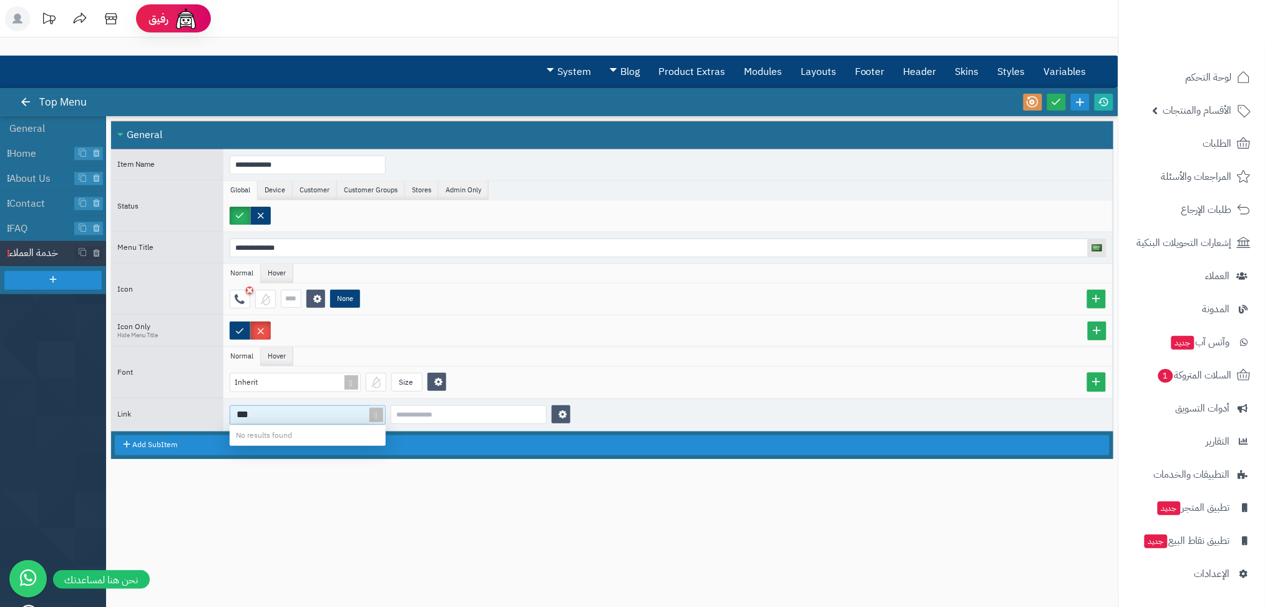
type input "***"
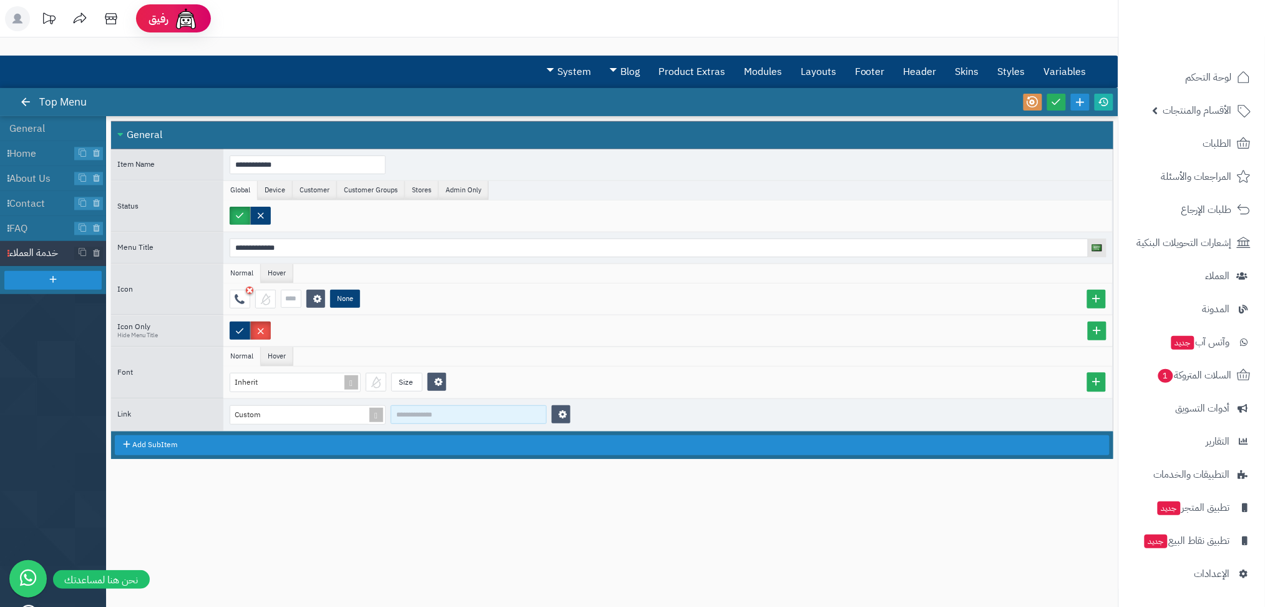
click at [456, 421] on input at bounding box center [469, 414] width 156 height 19
type input "**********"
click at [486, 518] on div "**********" at bounding box center [612, 355] width 1003 height 468
click at [564, 408] on link at bounding box center [561, 414] width 19 height 18
click at [598, 433] on span "None" at bounding box center [595, 434] width 18 height 9
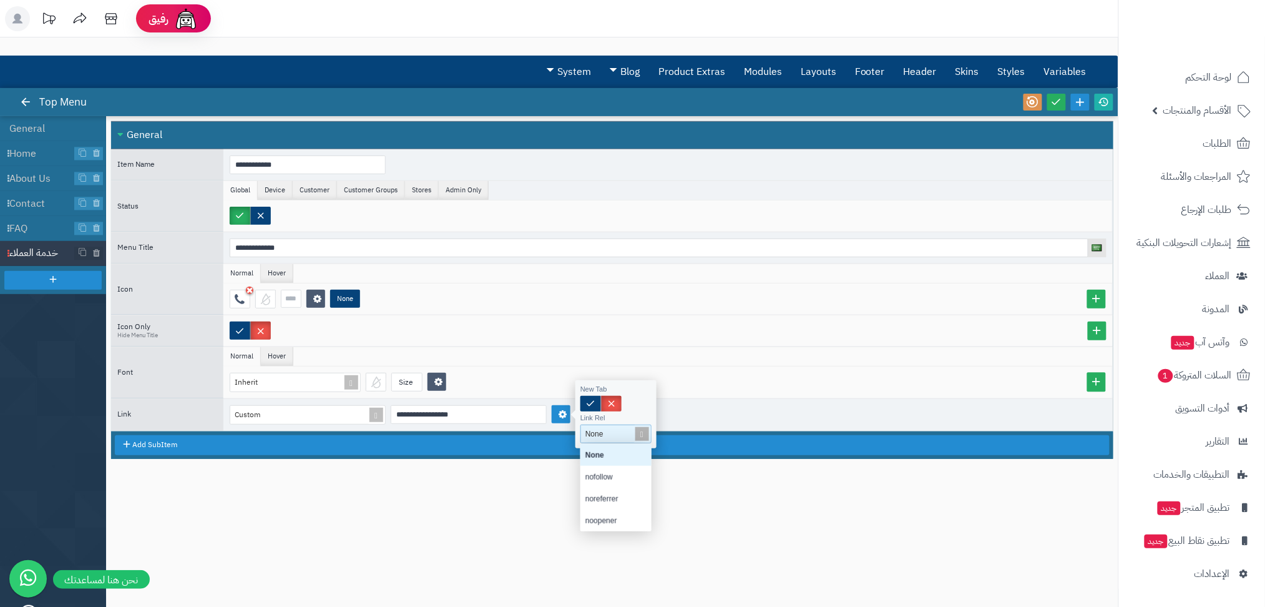
scroll to position [75, 58]
click at [487, 507] on div "**********" at bounding box center [612, 355] width 1003 height 468
click at [563, 409] on link at bounding box center [561, 414] width 19 height 18
click at [589, 397] on label at bounding box center [591, 404] width 21 height 16
click at [562, 542] on div "**********" at bounding box center [612, 355] width 1003 height 468
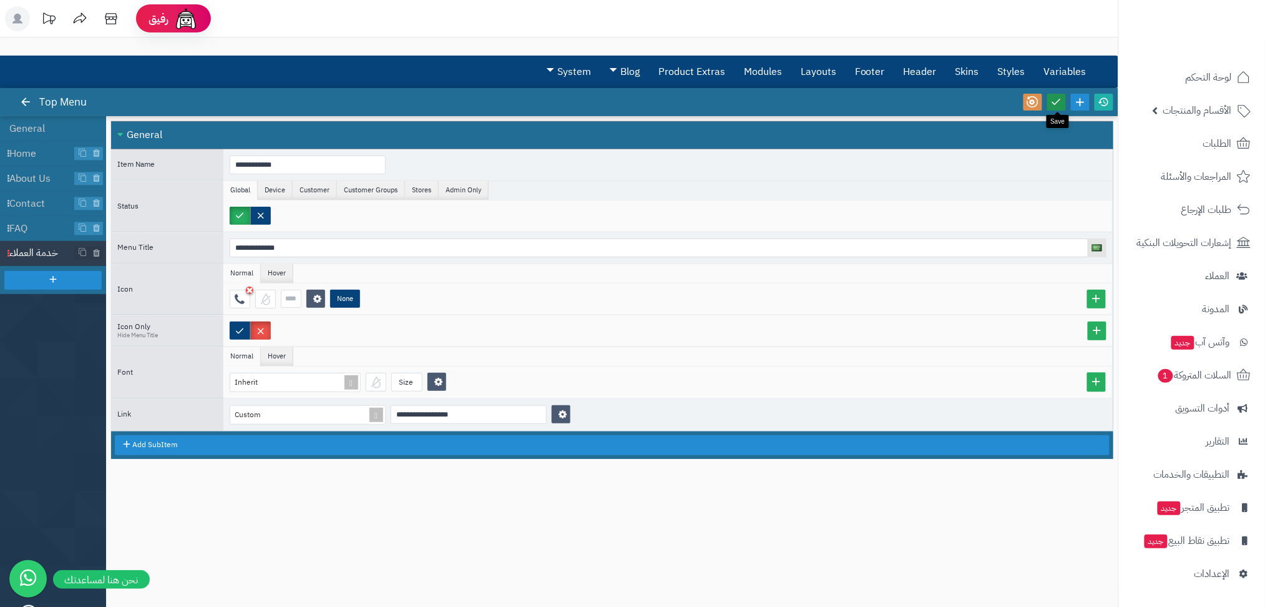
click at [1058, 100] on icon at bounding box center [1056, 101] width 11 height 11
click at [1106, 96] on icon at bounding box center [1104, 101] width 11 height 11
click at [1056, 106] on icon at bounding box center [1056, 101] width 11 height 11
click at [1103, 92] on div at bounding box center [1068, 102] width 95 height 28
click at [1105, 96] on icon at bounding box center [1104, 101] width 11 height 11
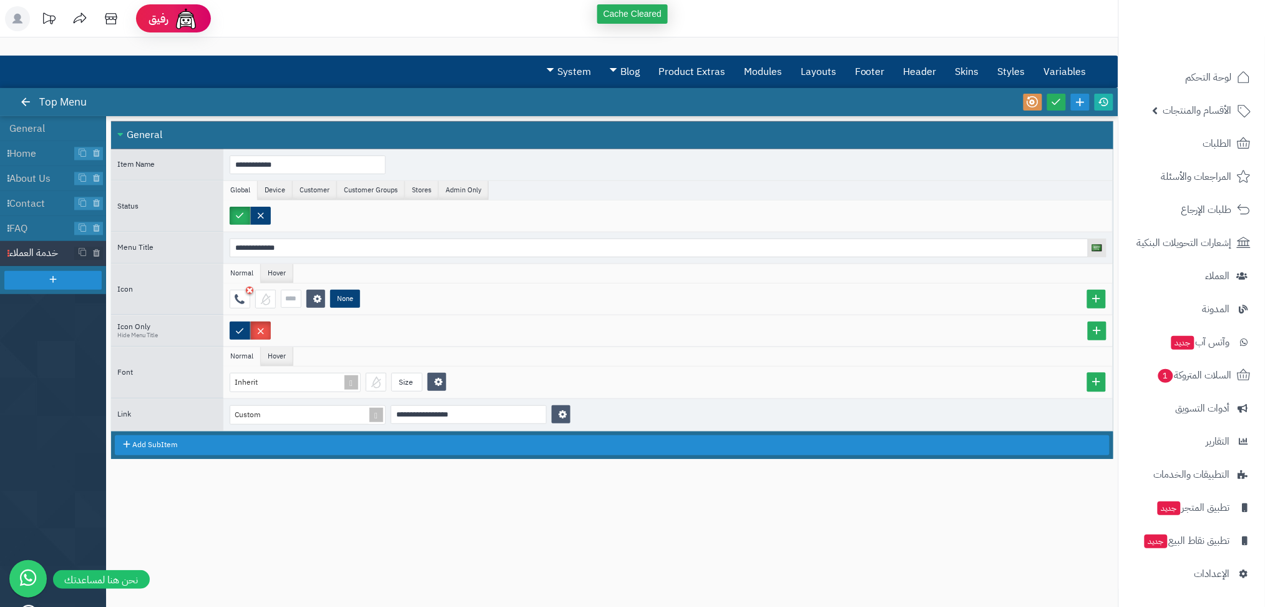
click at [674, 562] on div "**********" at bounding box center [612, 355] width 1003 height 468
click at [403, 519] on div "**********" at bounding box center [612, 355] width 1003 height 468
click at [24, 106] on icon at bounding box center [25, 101] width 11 height 11
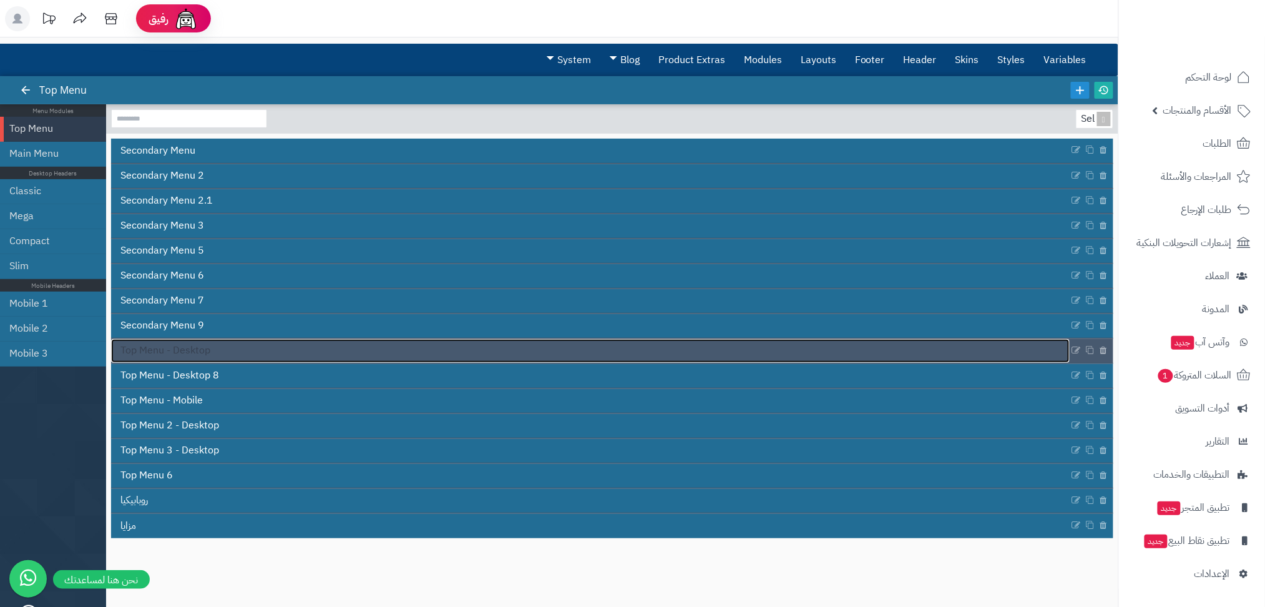
click at [202, 351] on span "Top Menu - Desktop" at bounding box center [165, 350] width 90 height 14
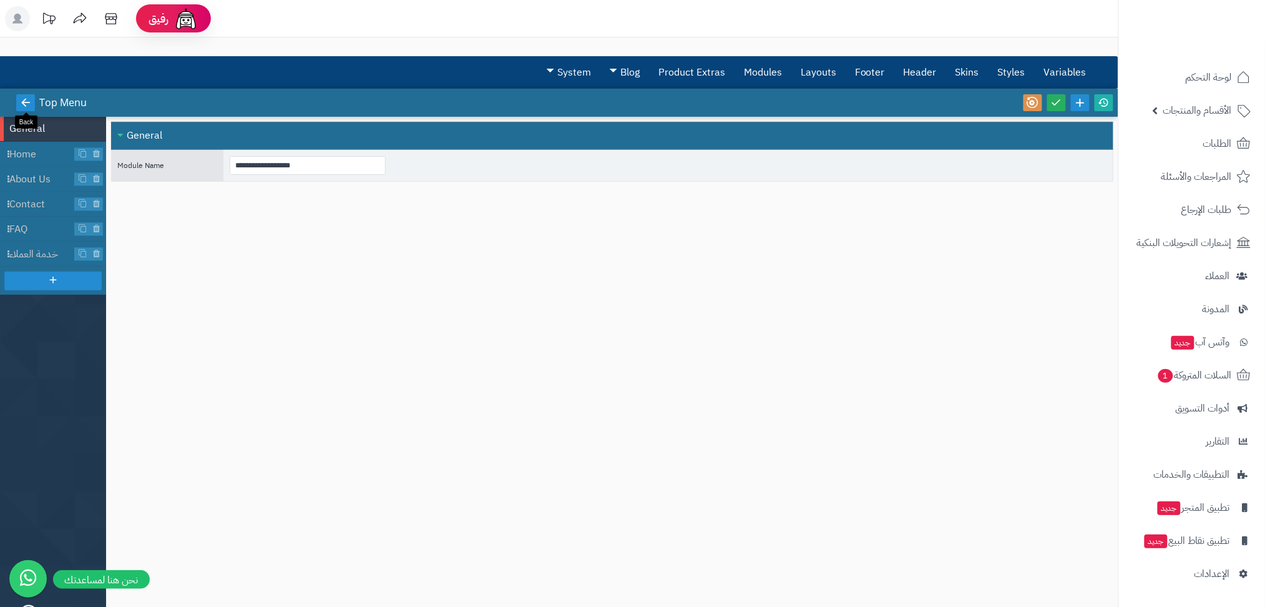
click at [25, 98] on icon at bounding box center [25, 102] width 11 height 11
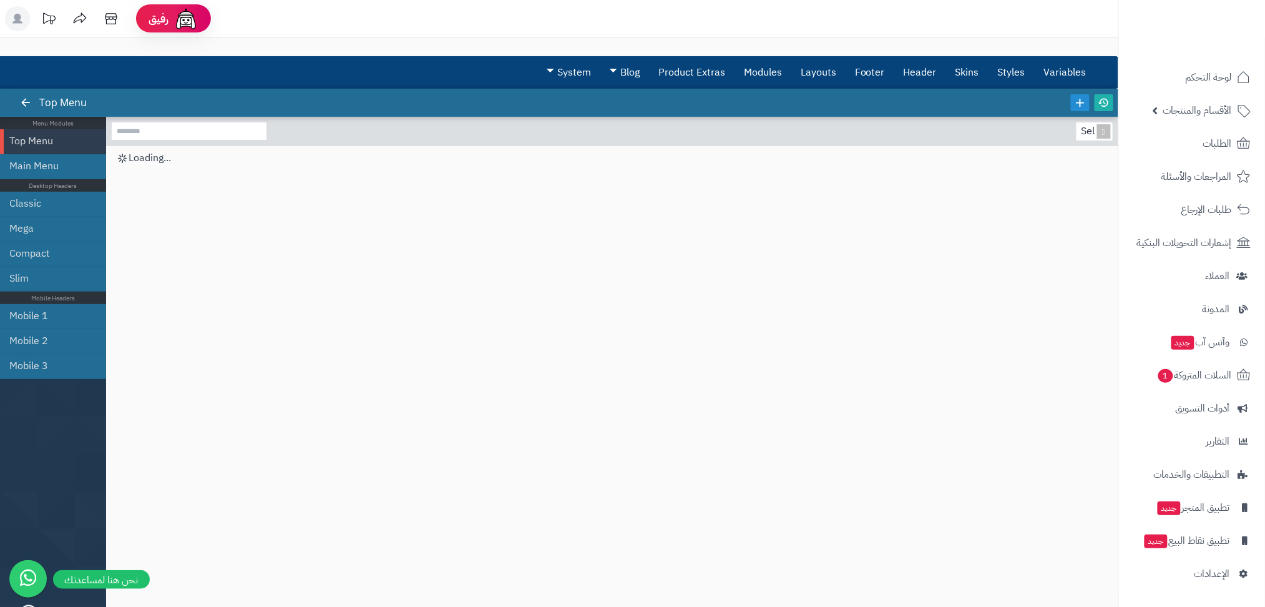
scroll to position [12, 0]
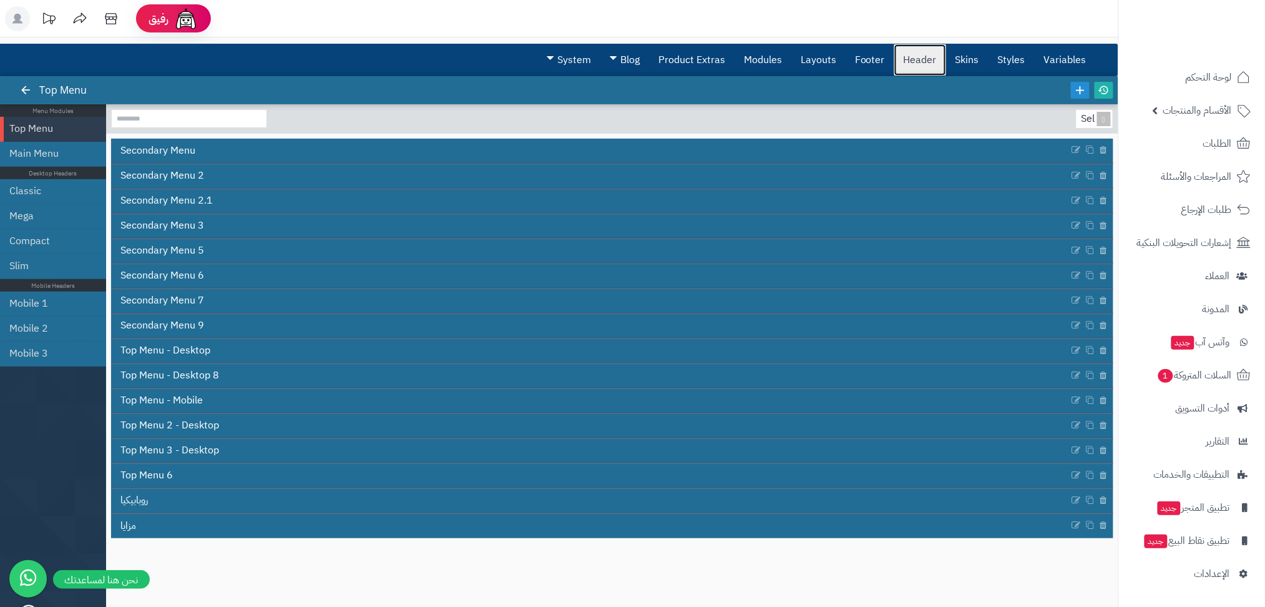
click at [923, 66] on link "Header" at bounding box center [921, 59] width 52 height 31
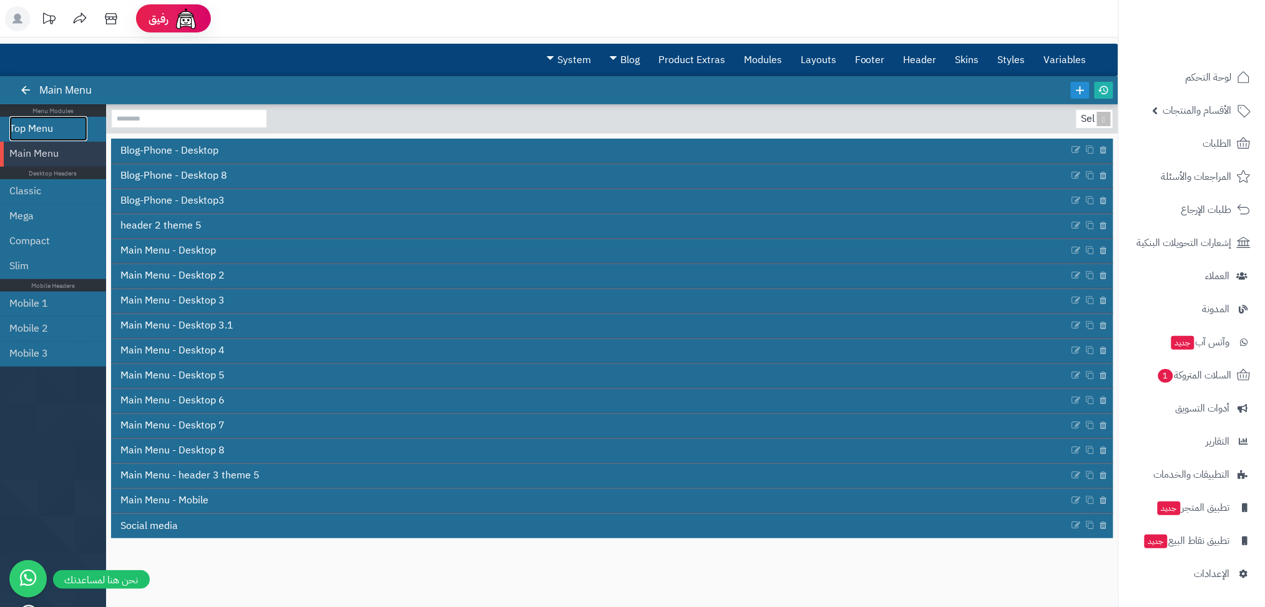
click at [53, 120] on link "Top Menu" at bounding box center [48, 128] width 78 height 25
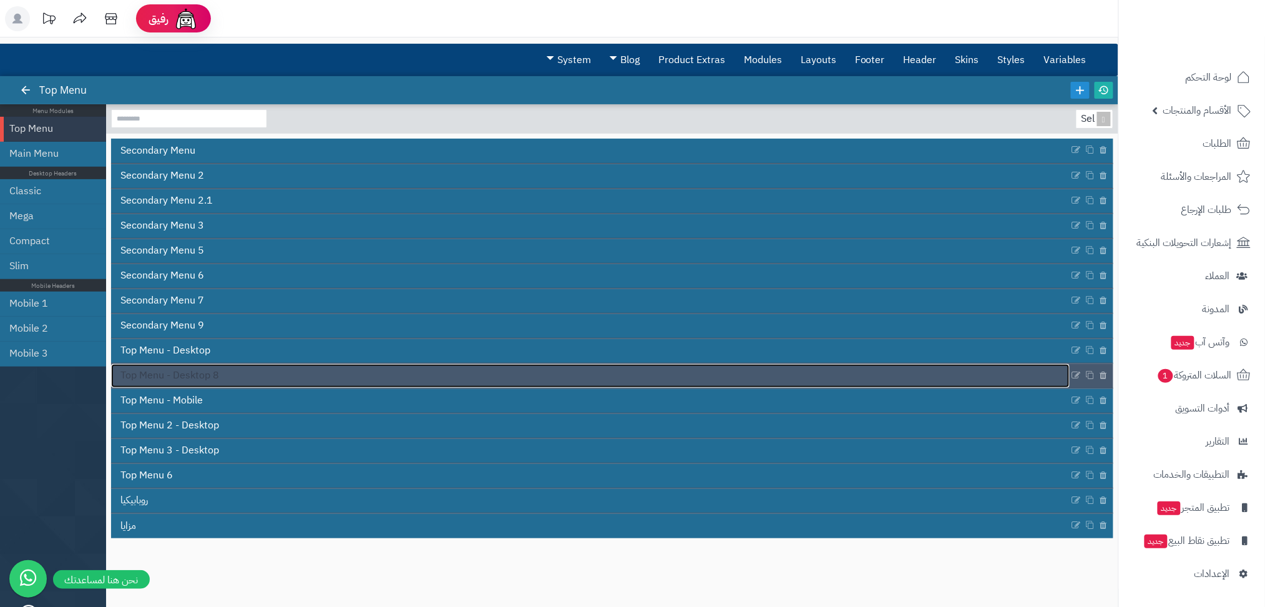
click at [183, 376] on span "Top Menu - Desktop 8" at bounding box center [169, 375] width 99 height 14
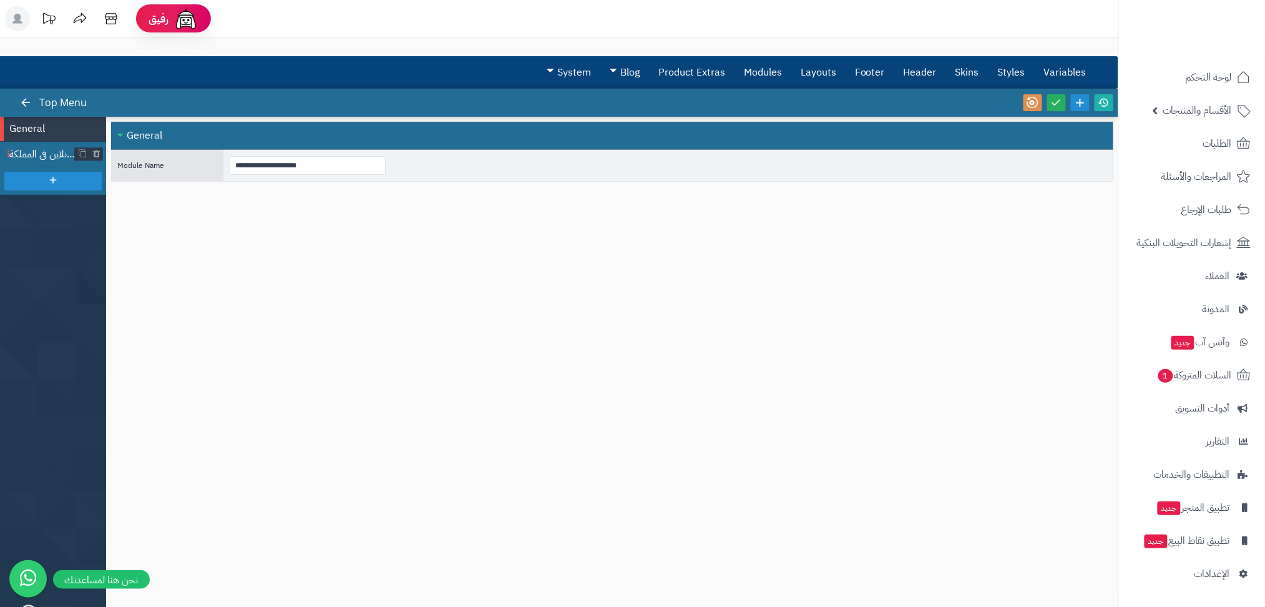
click at [51, 154] on span "الموقع الأول للتسوق الأونلاين في المملكة" at bounding box center [42, 154] width 66 height 14
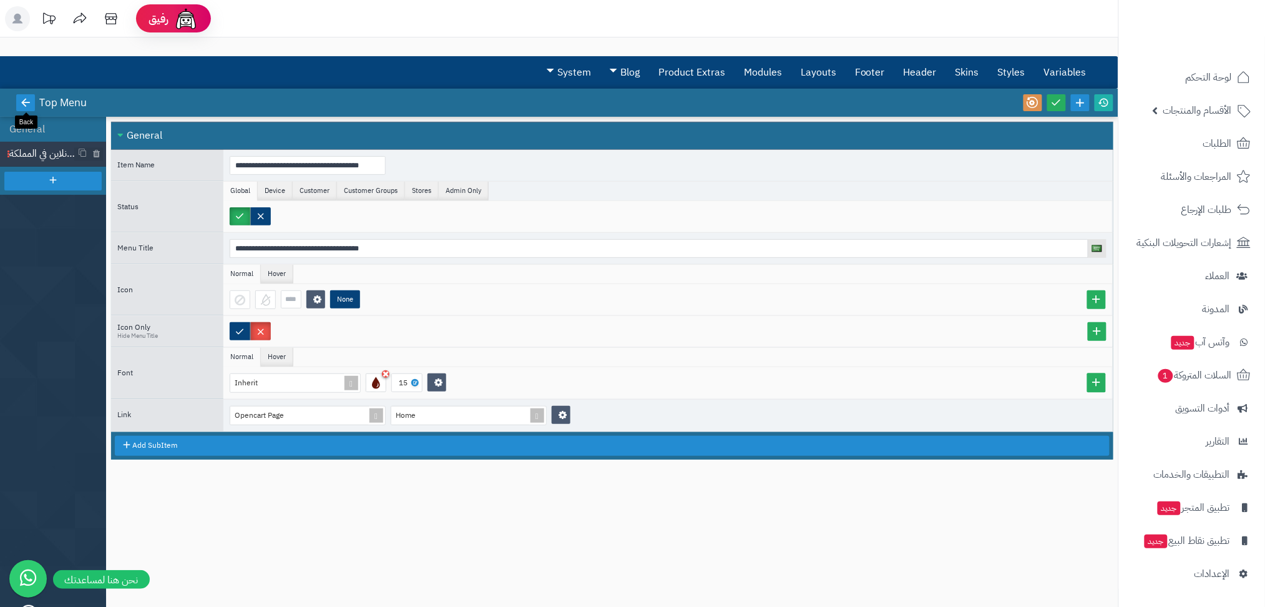
click at [19, 99] on link at bounding box center [25, 102] width 19 height 17
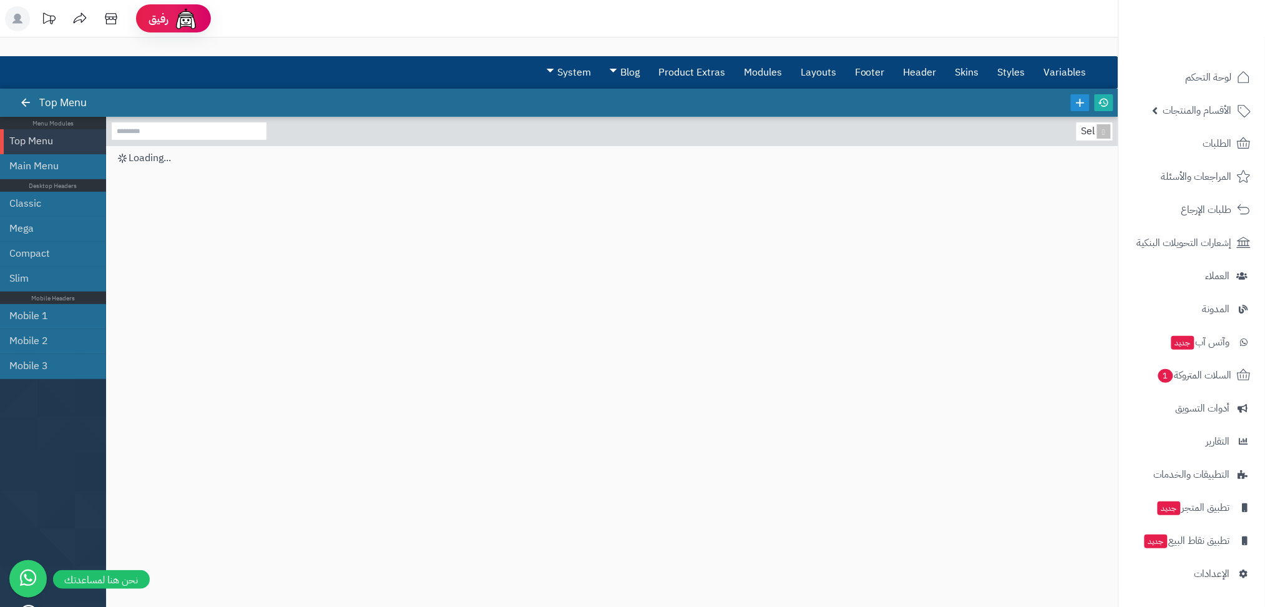
scroll to position [12, 0]
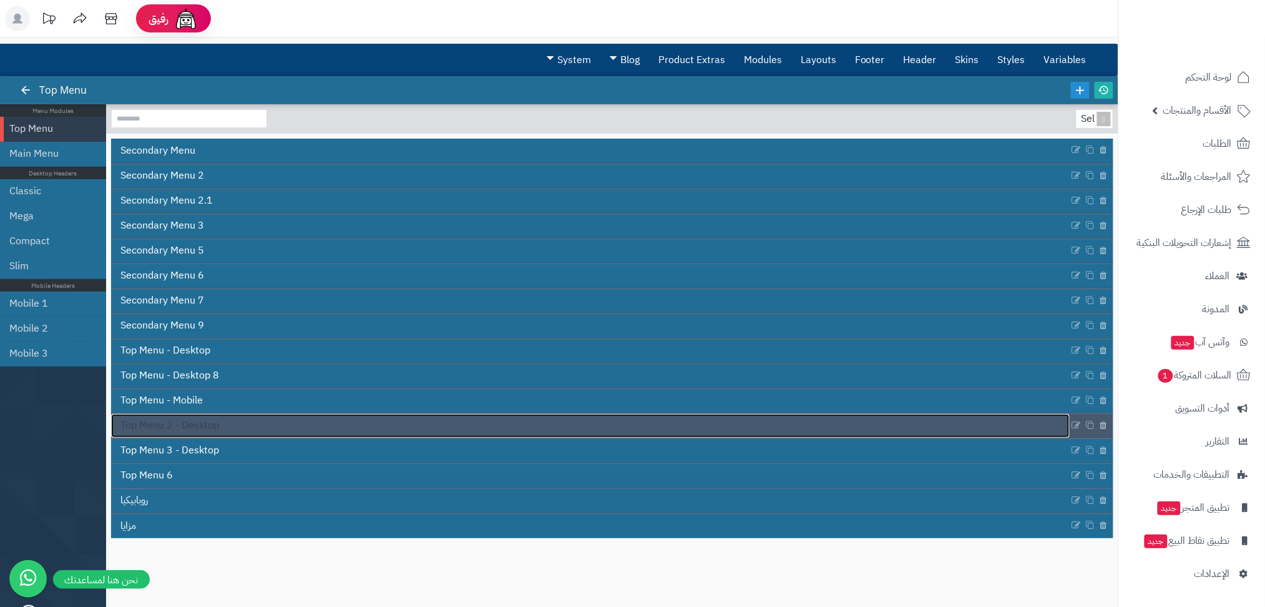
click at [180, 428] on span "Top Menu 2 - Desktop" at bounding box center [169, 425] width 99 height 14
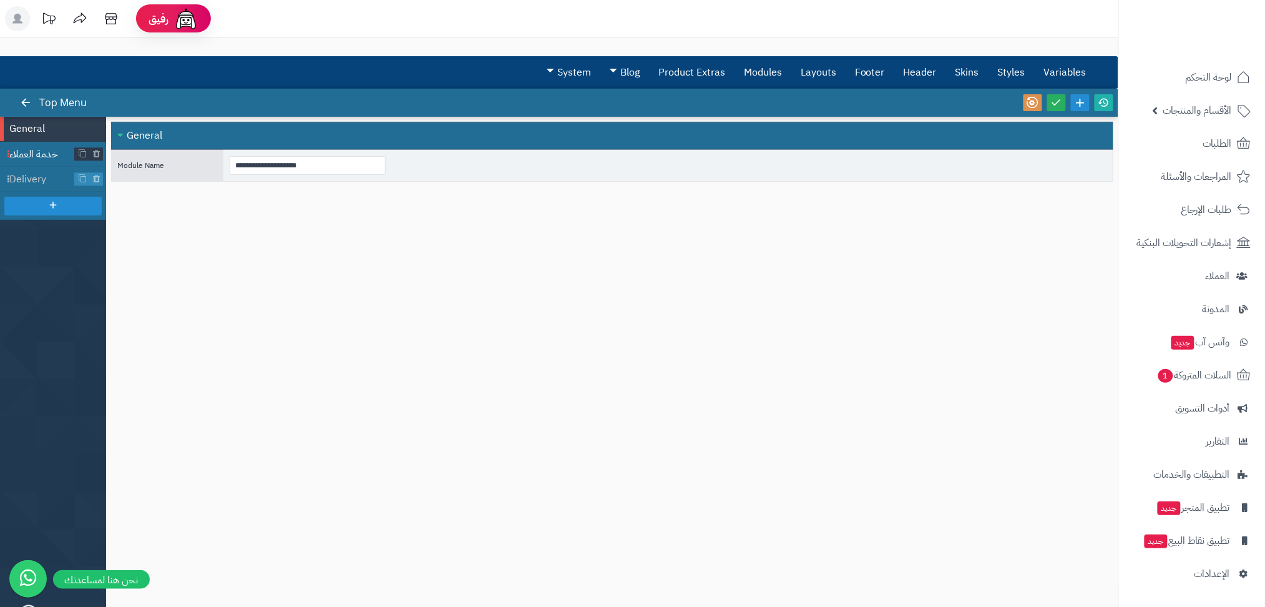
click at [37, 160] on span "خدمة العملاء" at bounding box center [42, 154] width 66 height 14
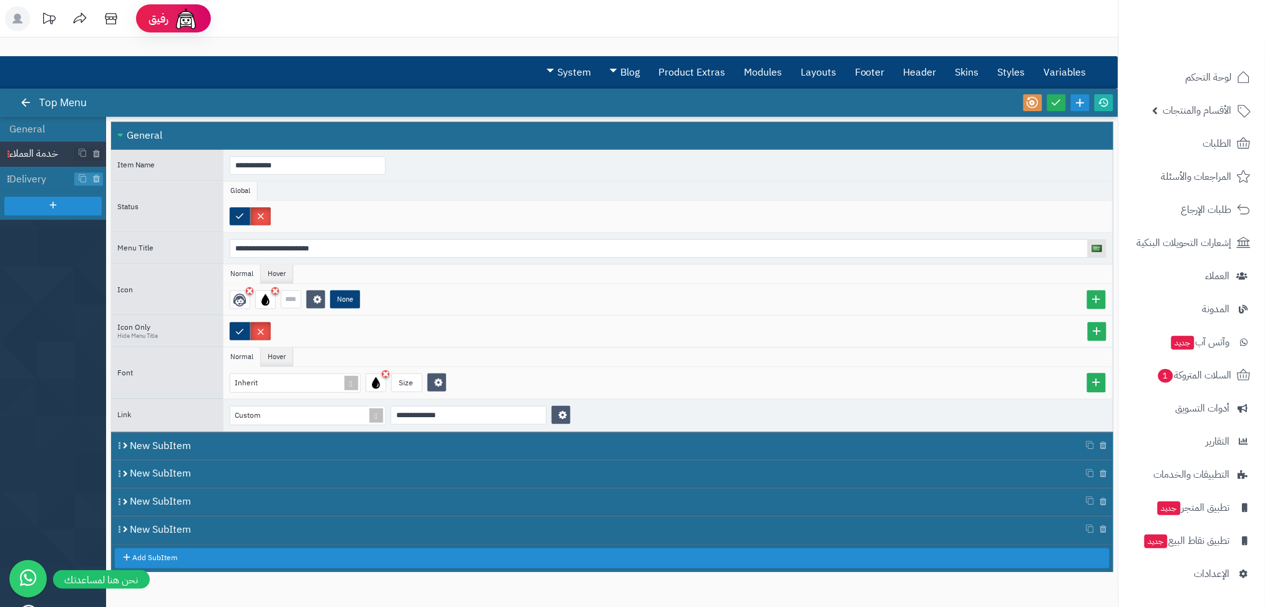
click at [52, 312] on ul "General خدمة العملاء Delivery" at bounding box center [53, 420] width 106 height 607
click at [31, 101] on icon at bounding box center [25, 102] width 11 height 11
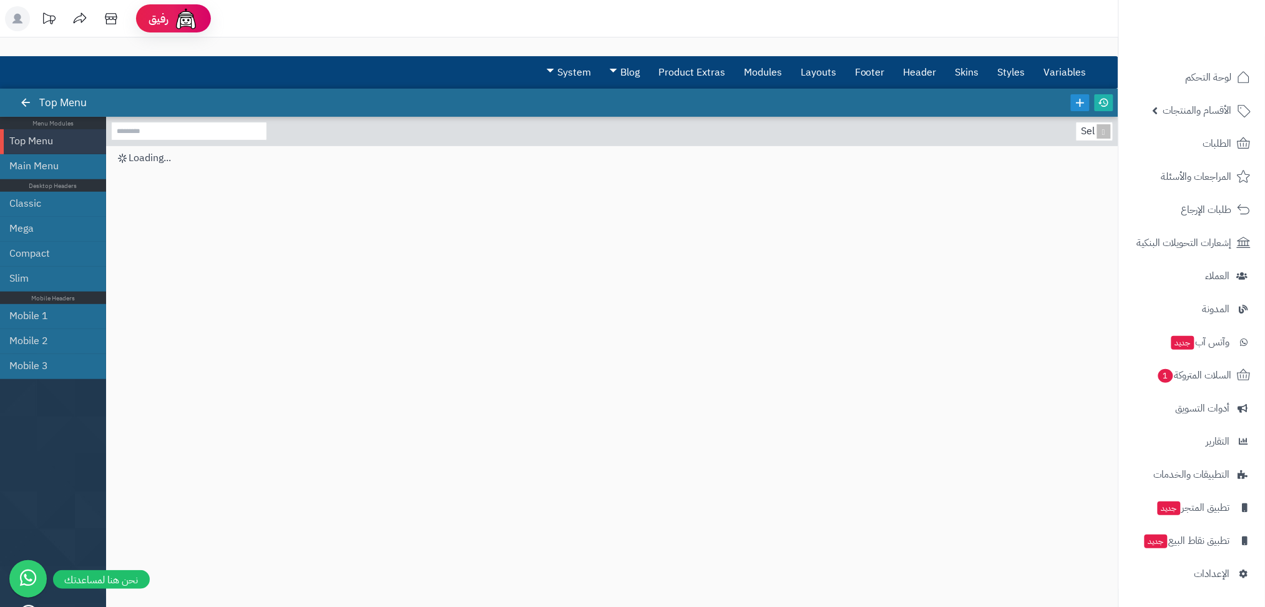
scroll to position [12, 0]
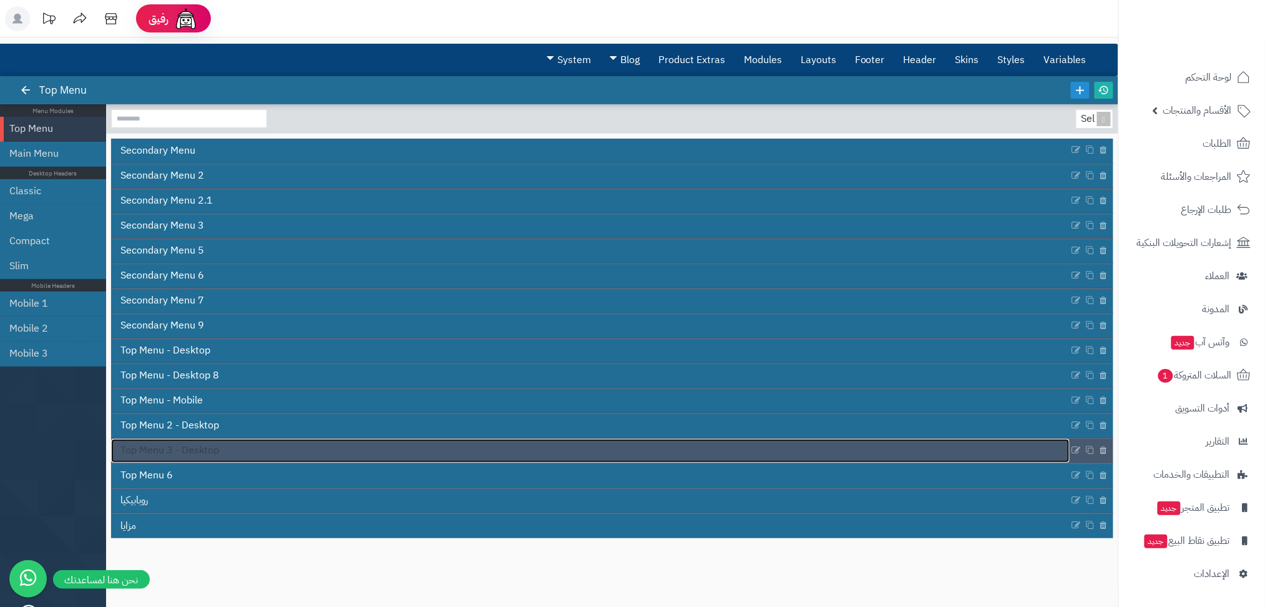
click at [202, 450] on span "Top Menu 3 - Desktop" at bounding box center [169, 450] width 99 height 14
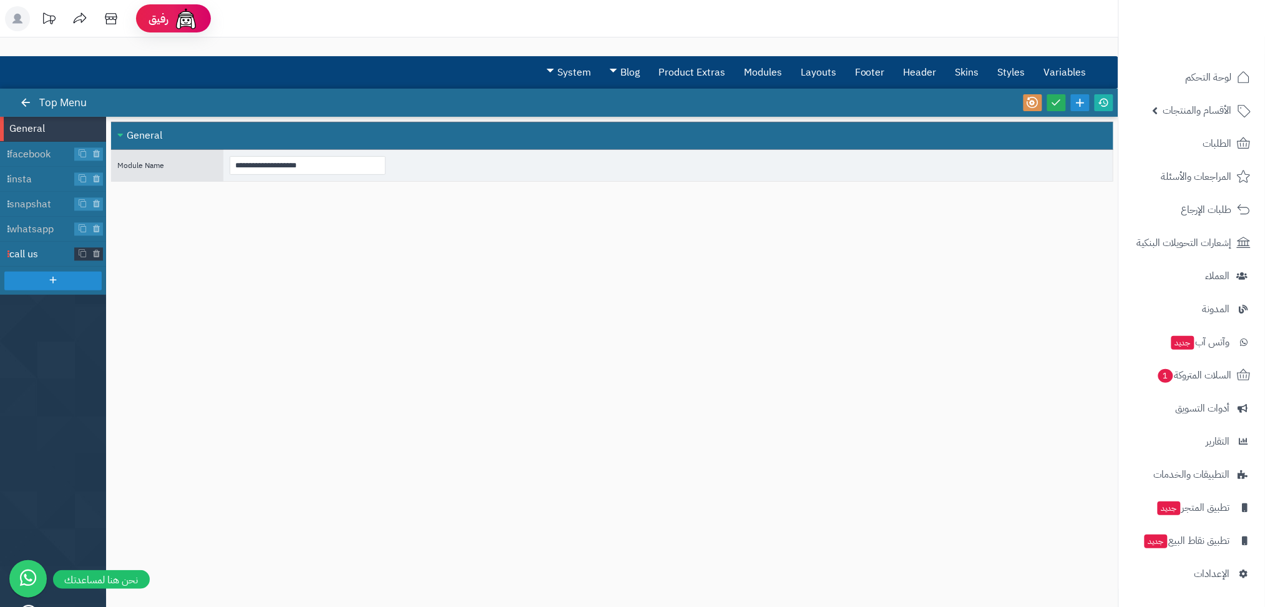
click at [37, 242] on li "call us" at bounding box center [53, 254] width 106 height 25
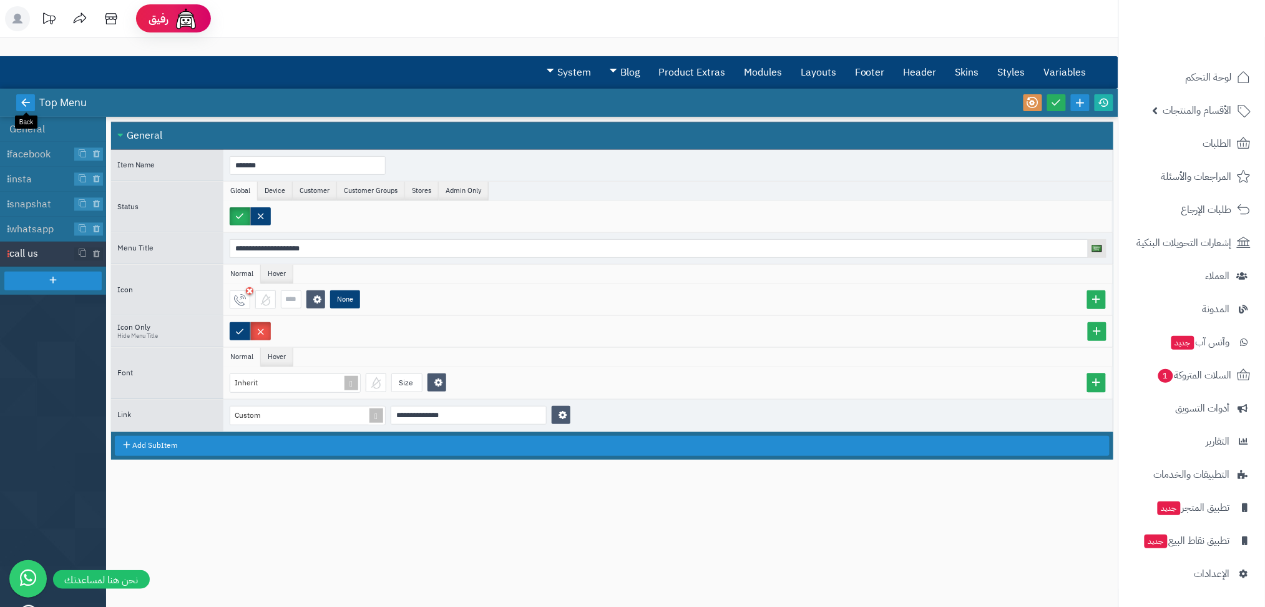
click at [22, 101] on icon at bounding box center [25, 102] width 11 height 11
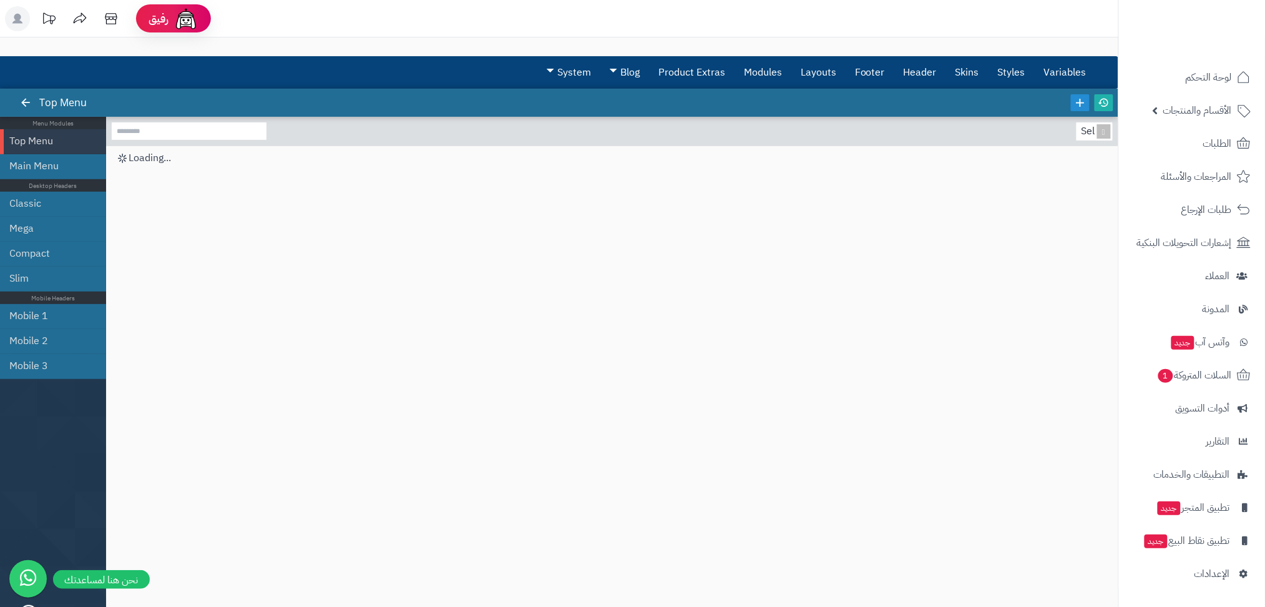
scroll to position [12, 0]
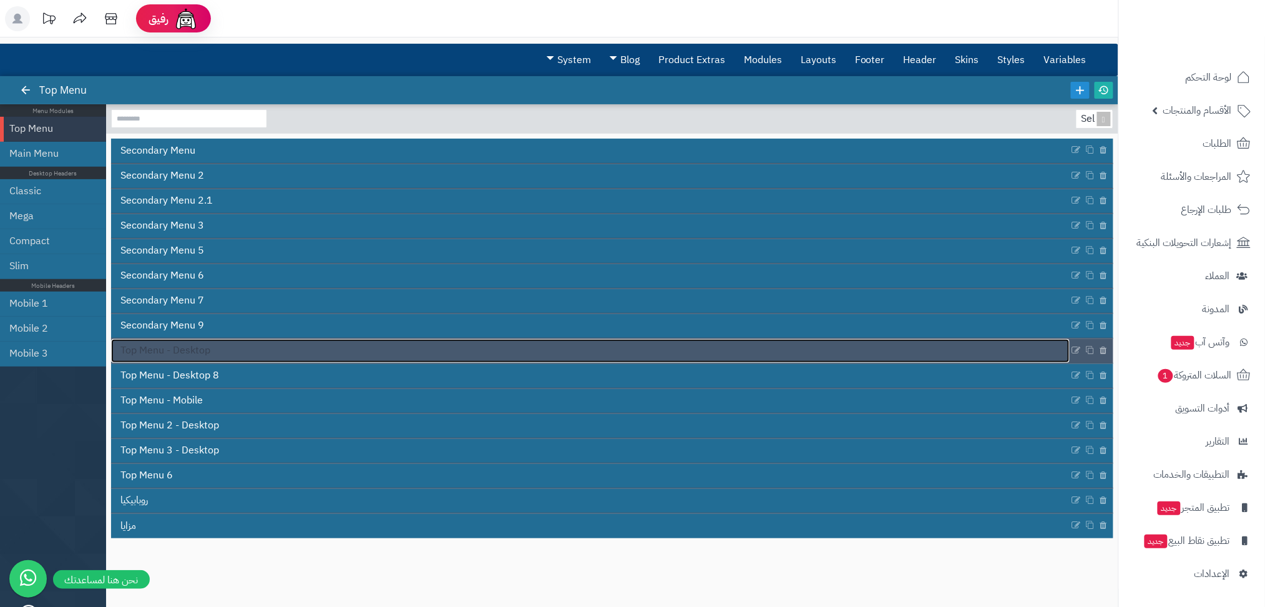
click at [183, 351] on span "Top Menu - Desktop" at bounding box center [165, 350] width 90 height 14
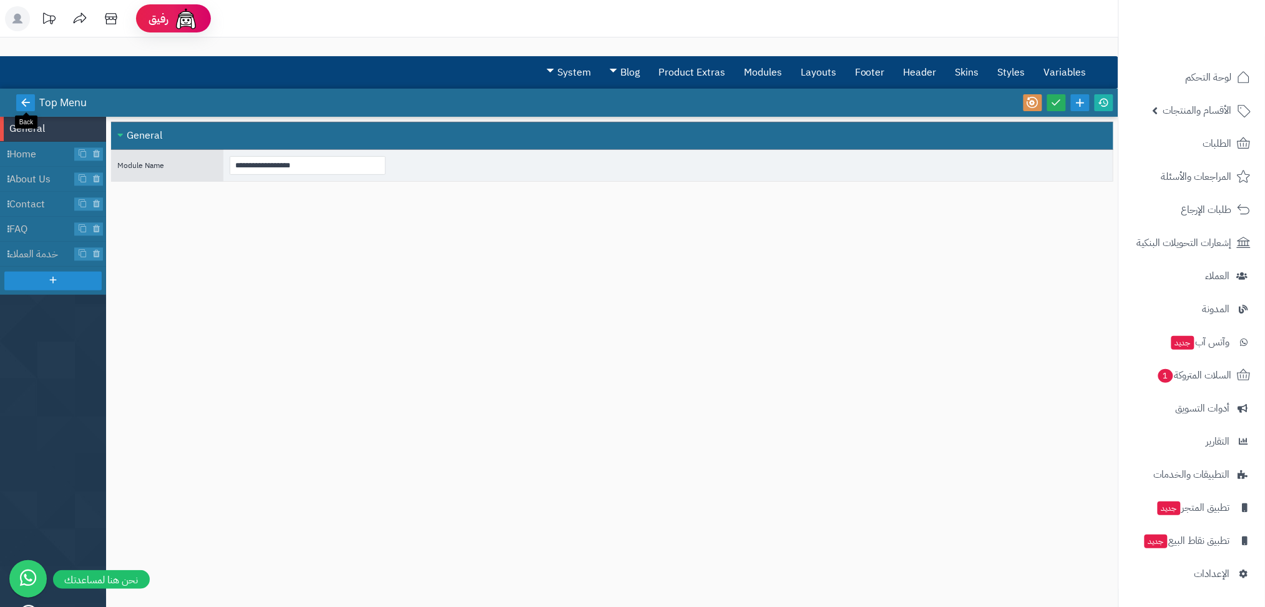
click at [19, 98] on link at bounding box center [25, 102] width 19 height 17
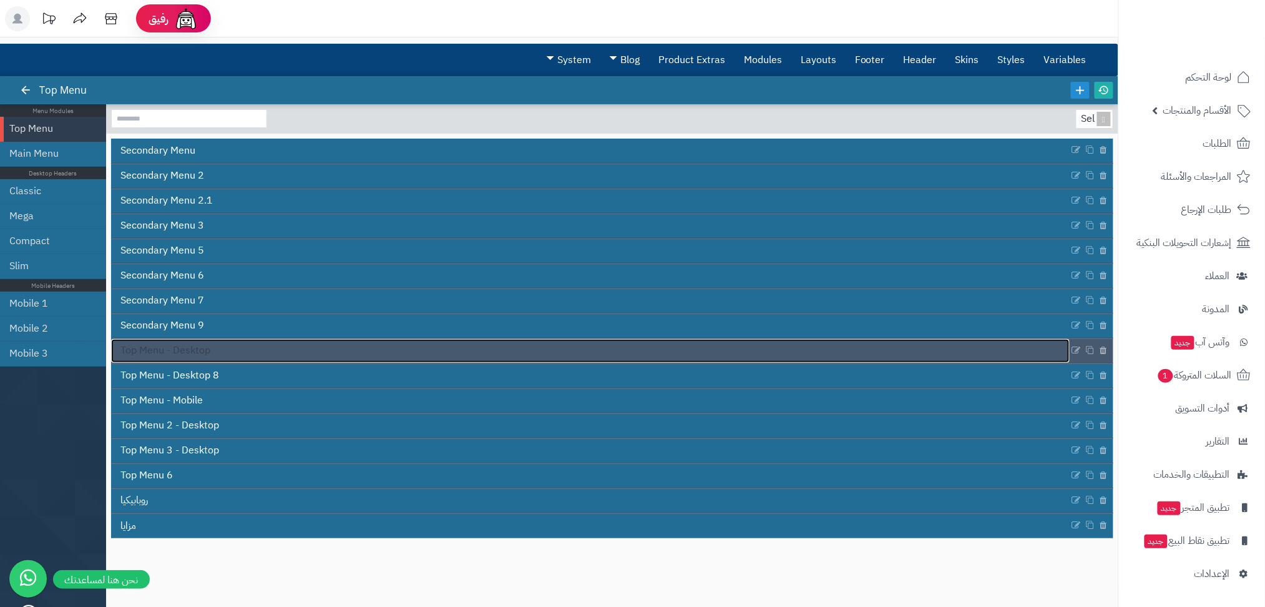
click at [196, 353] on span "Top Menu - Desktop" at bounding box center [165, 350] width 90 height 14
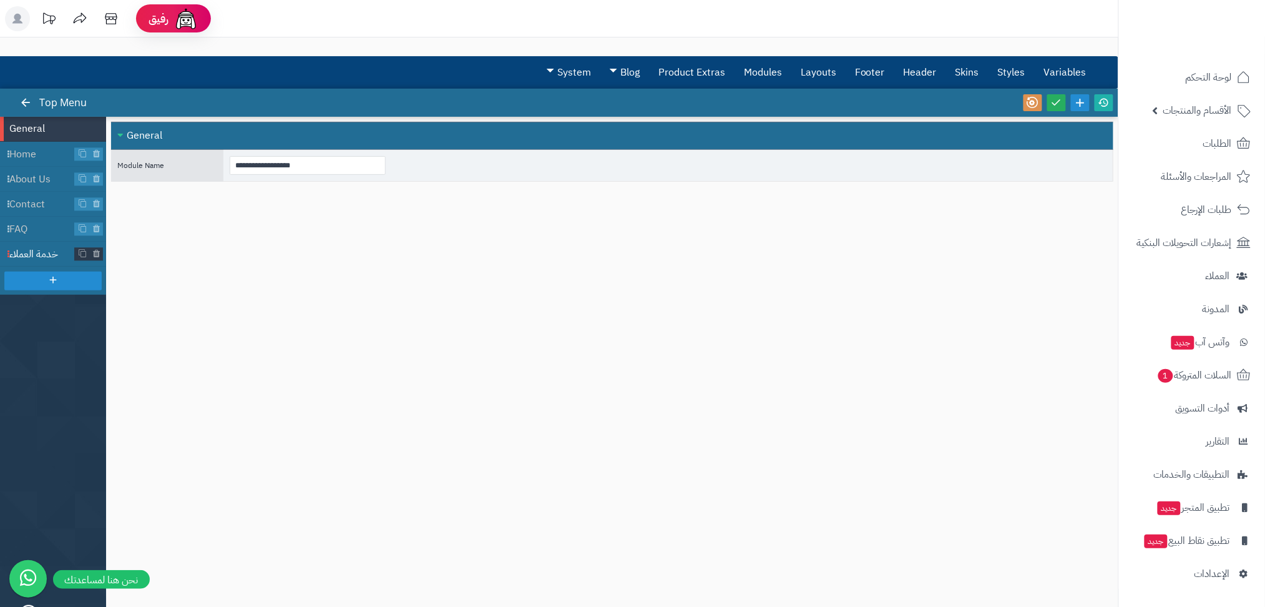
click at [41, 253] on span "خدمة العملاء" at bounding box center [42, 254] width 66 height 14
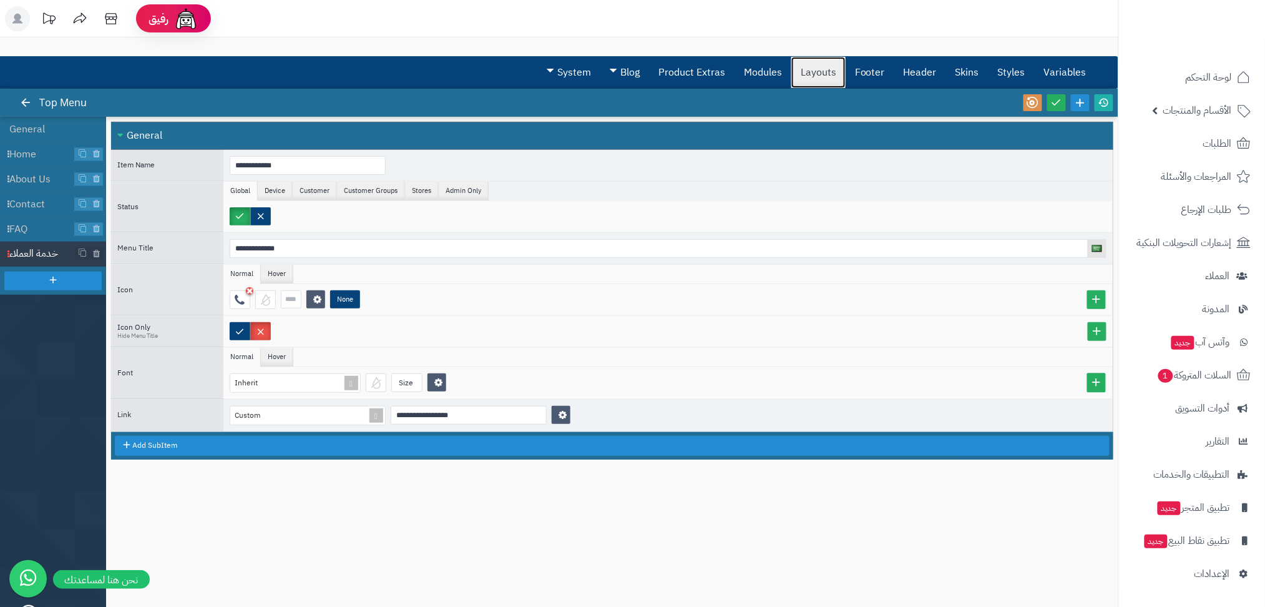
click at [811, 74] on link "Layouts" at bounding box center [819, 72] width 54 height 31
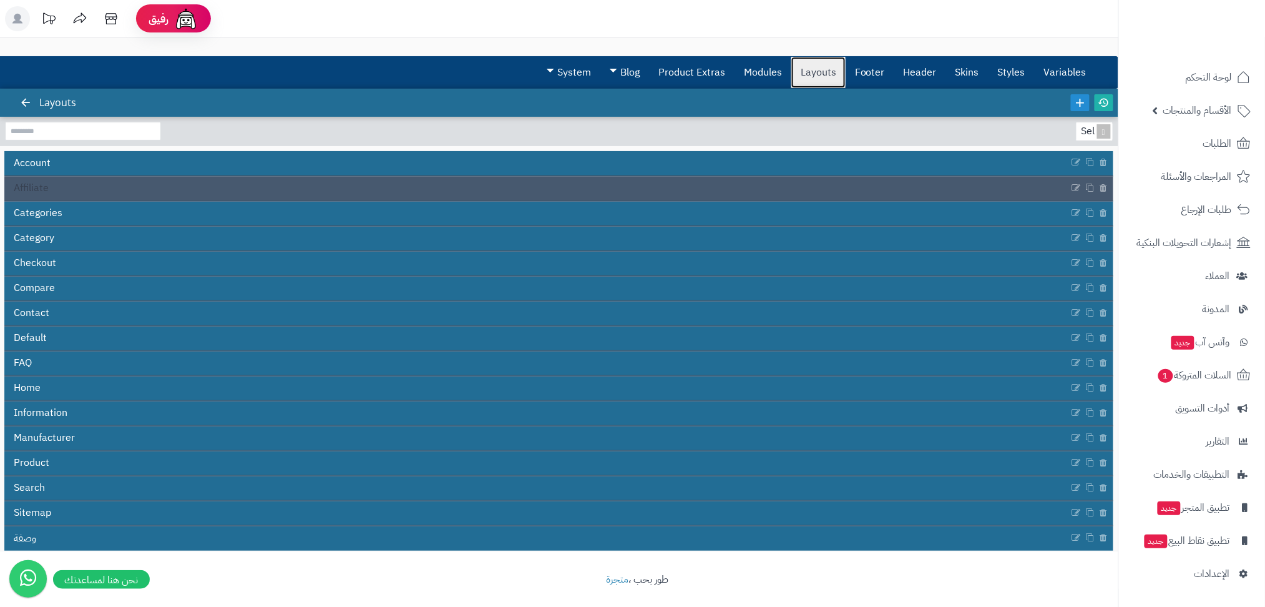
scroll to position [5, 0]
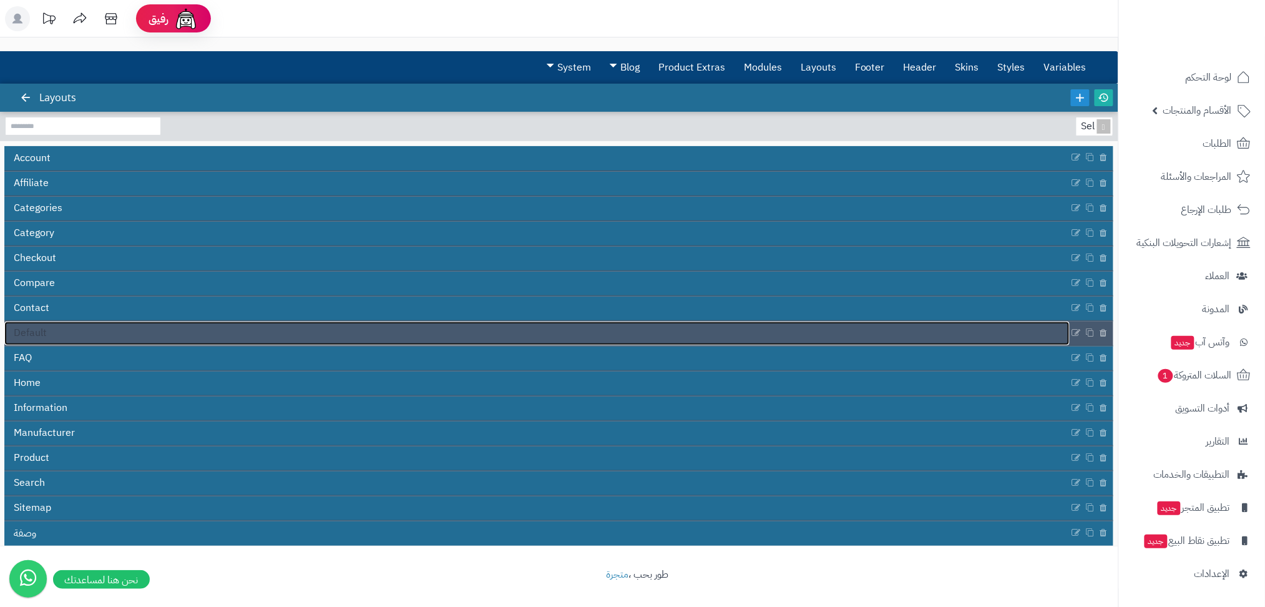
click at [41, 330] on span "Default" at bounding box center [30, 333] width 33 height 14
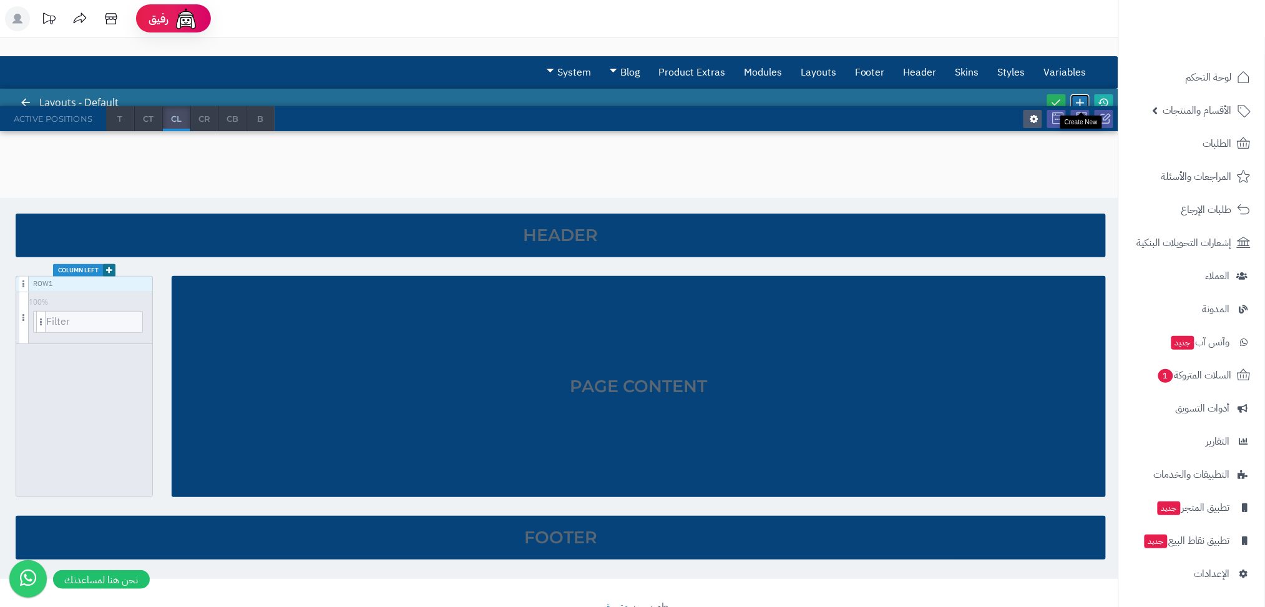
click at [1084, 99] on icon at bounding box center [1081, 103] width 14 height 14
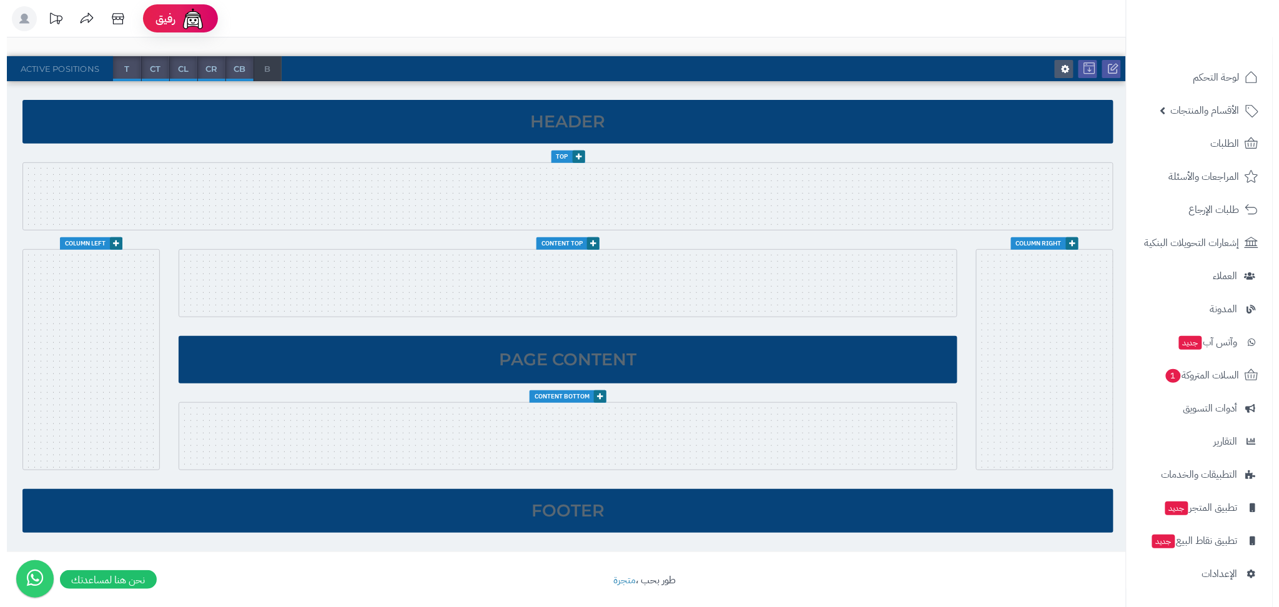
scroll to position [120, 0]
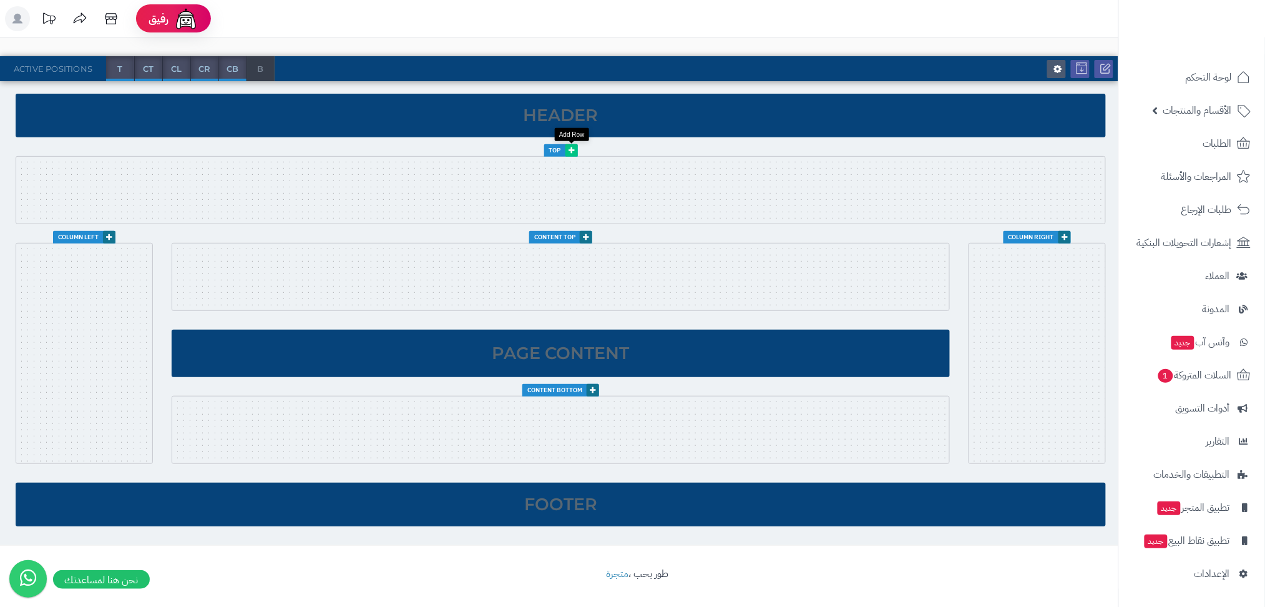
click at [569, 145] on link at bounding box center [572, 150] width 12 height 12
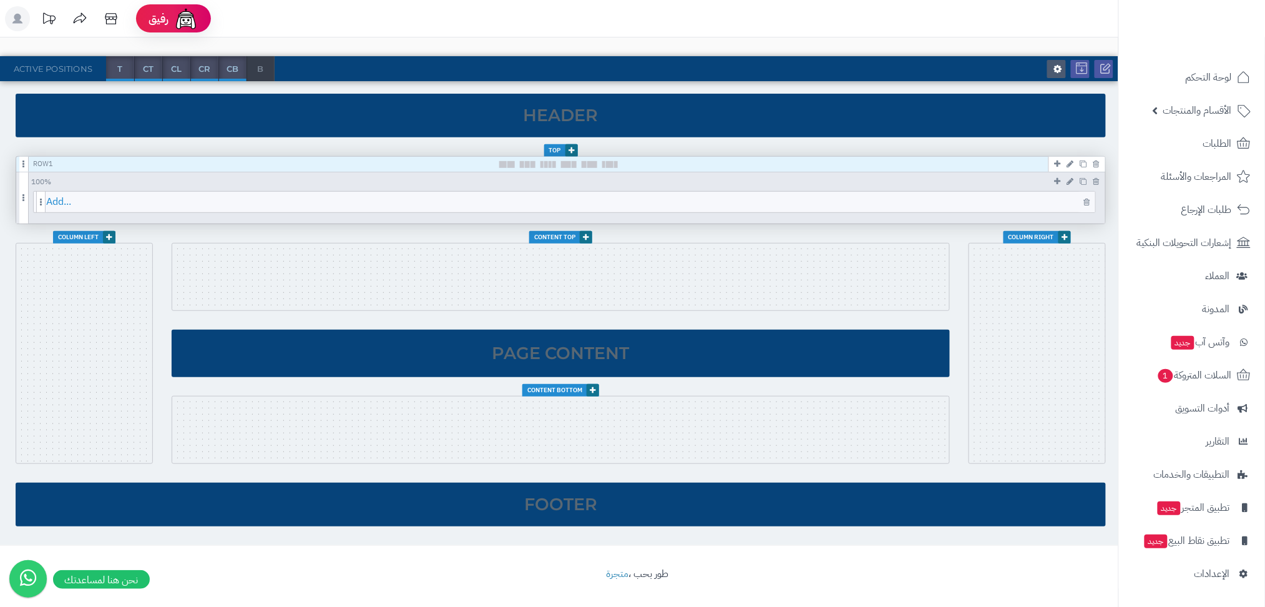
click at [263, 197] on span "Add..." at bounding box center [570, 202] width 1049 height 21
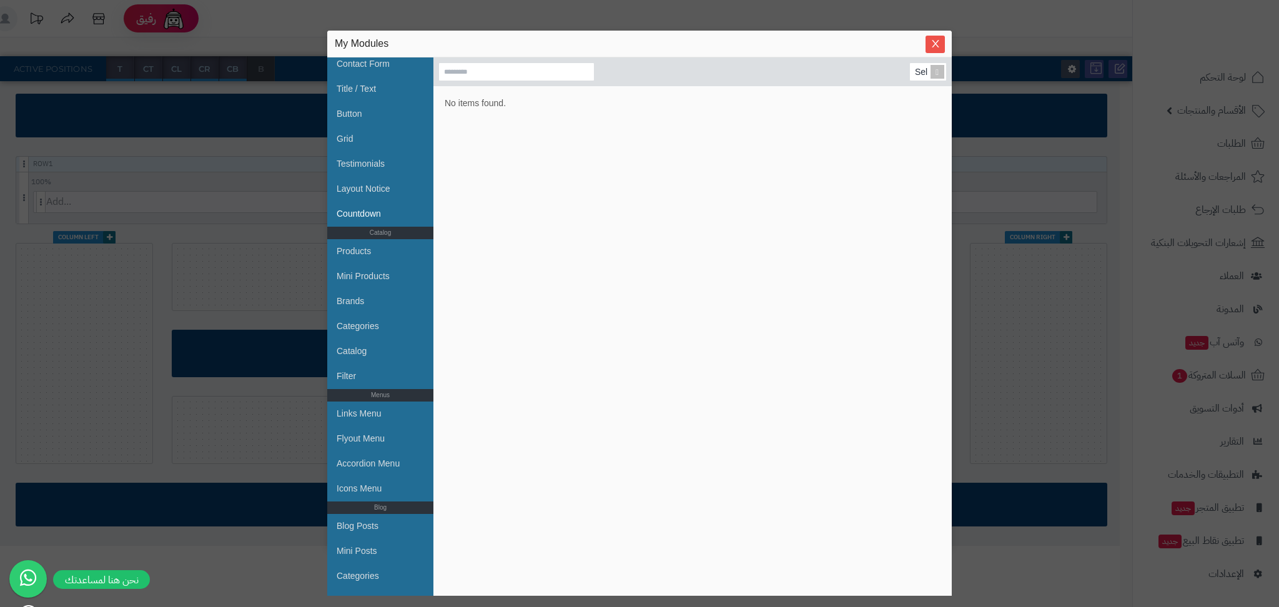
scroll to position [179, 0]
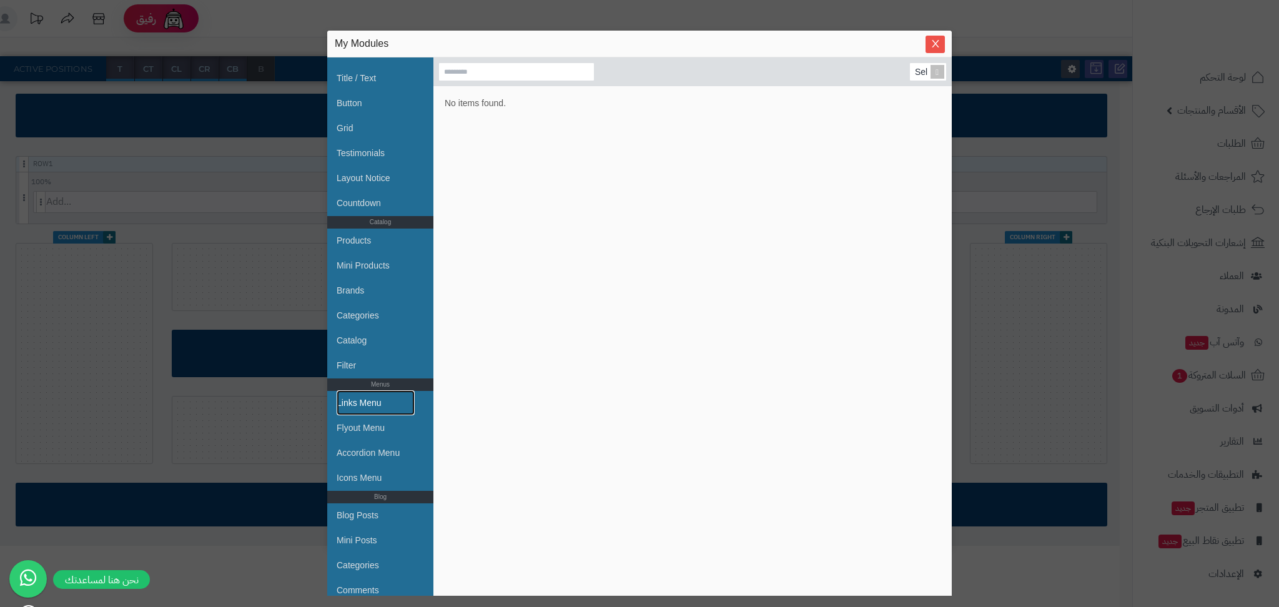
click at [362, 406] on link "Links Menu" at bounding box center [375, 402] width 78 height 25
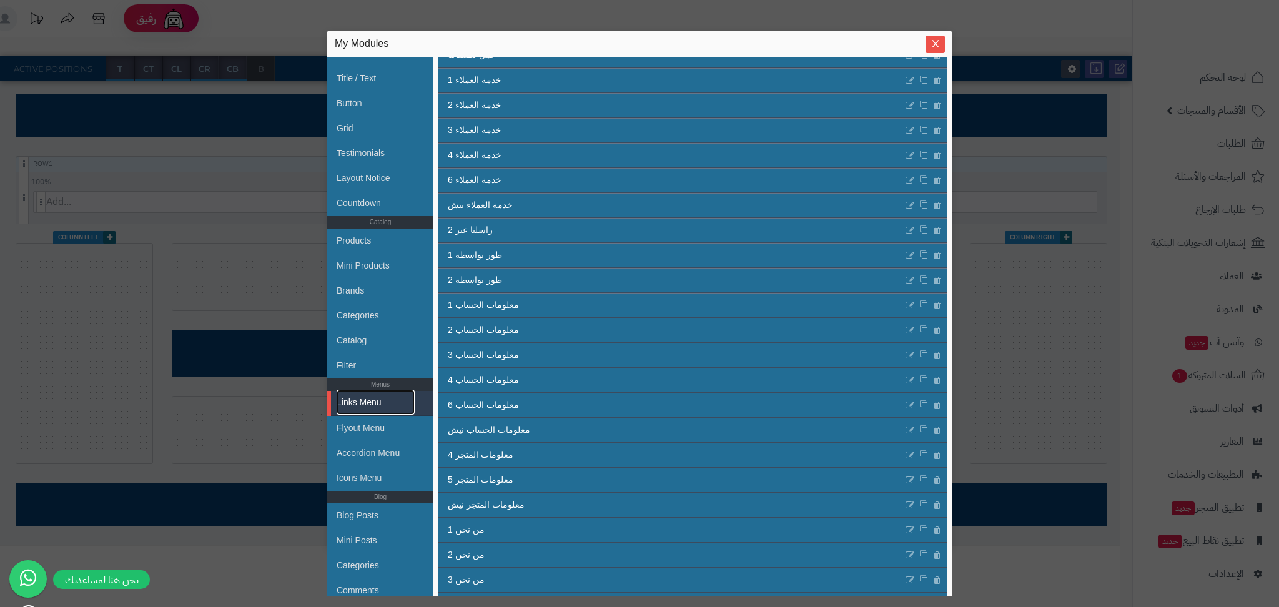
scroll to position [348, 0]
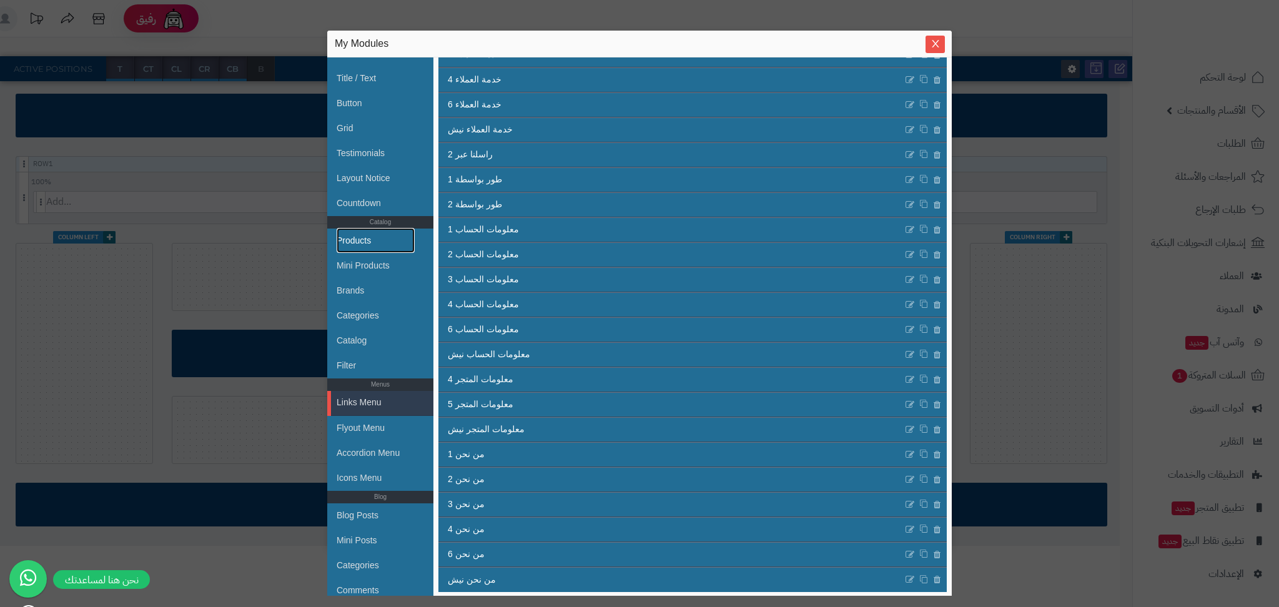
click at [390, 242] on link "Products" at bounding box center [375, 240] width 78 height 25
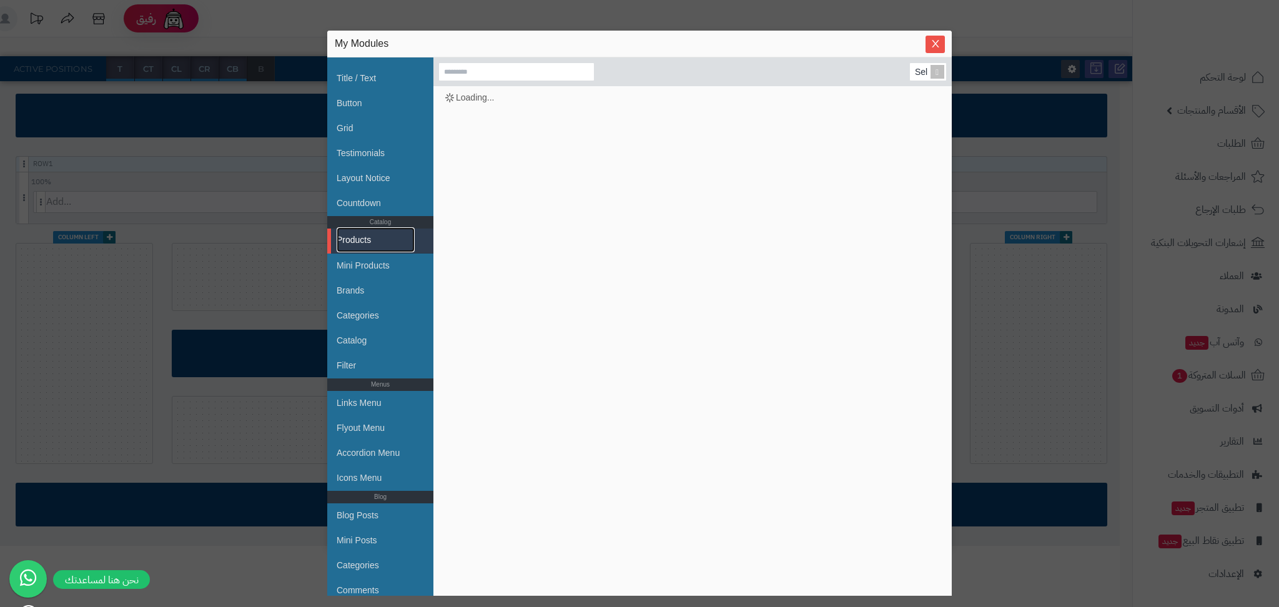
scroll to position [0, 0]
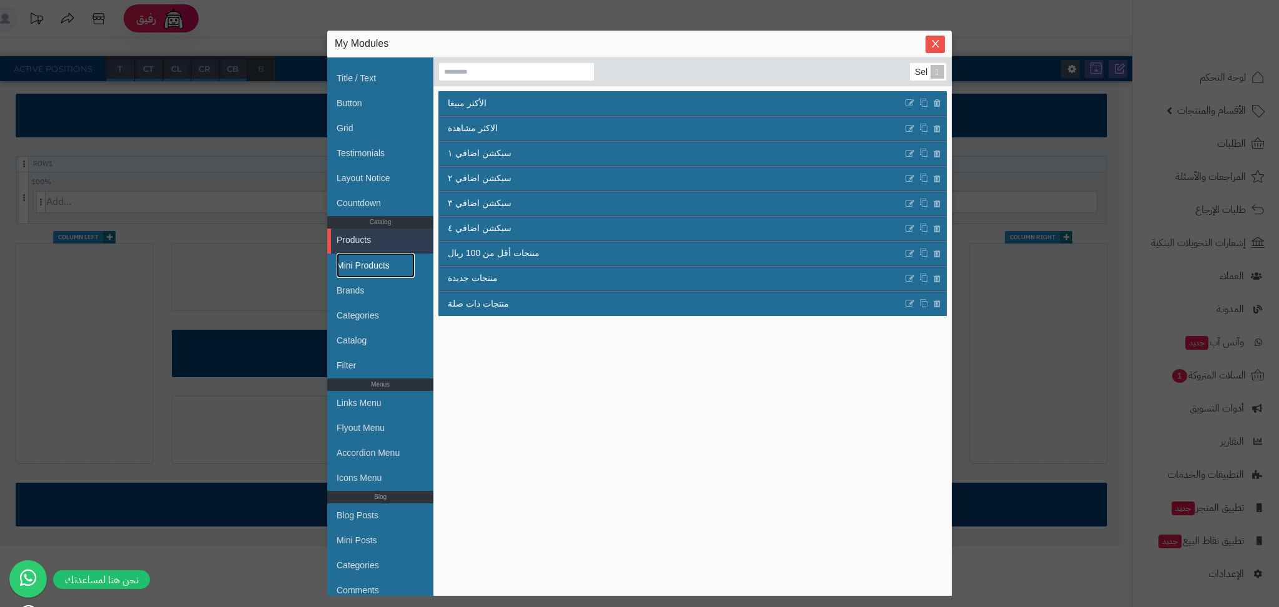
click at [385, 267] on link "Mini Products" at bounding box center [375, 265] width 78 height 25
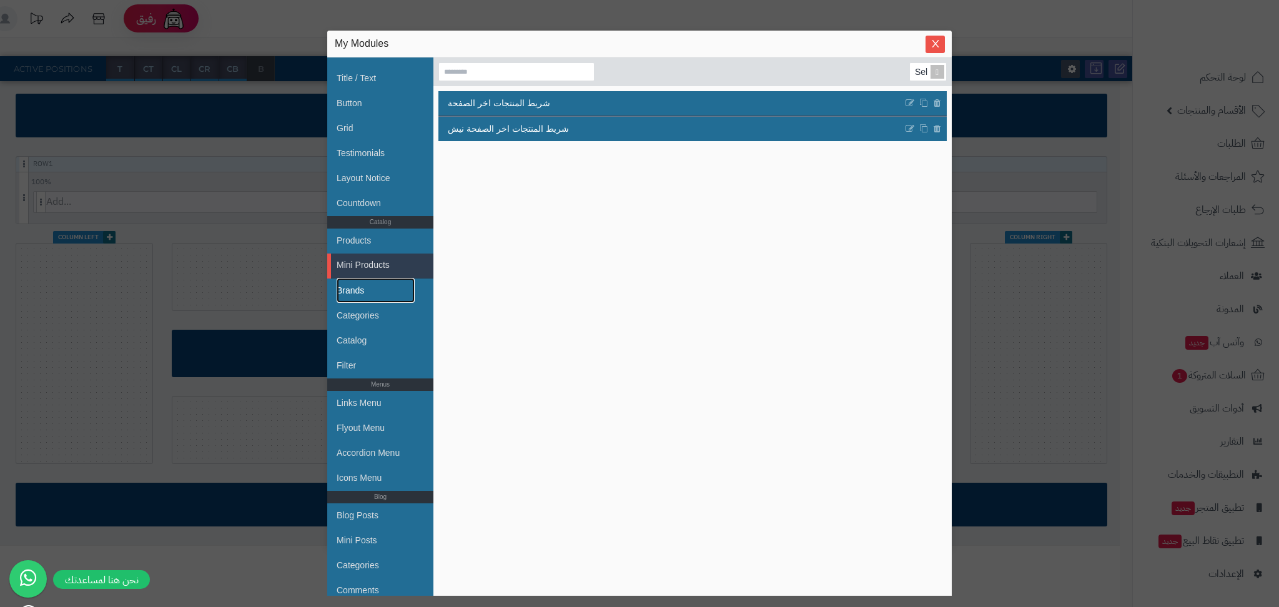
click at [371, 292] on link "Brands" at bounding box center [375, 290] width 78 height 25
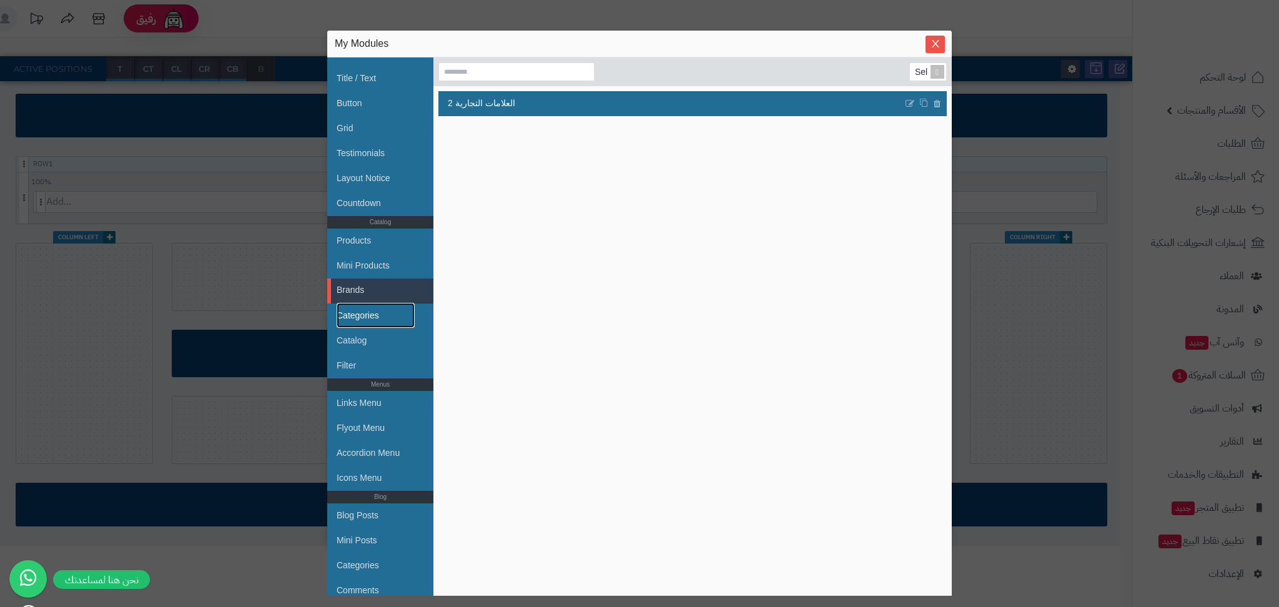
click at [380, 310] on link "Categories" at bounding box center [375, 315] width 78 height 25
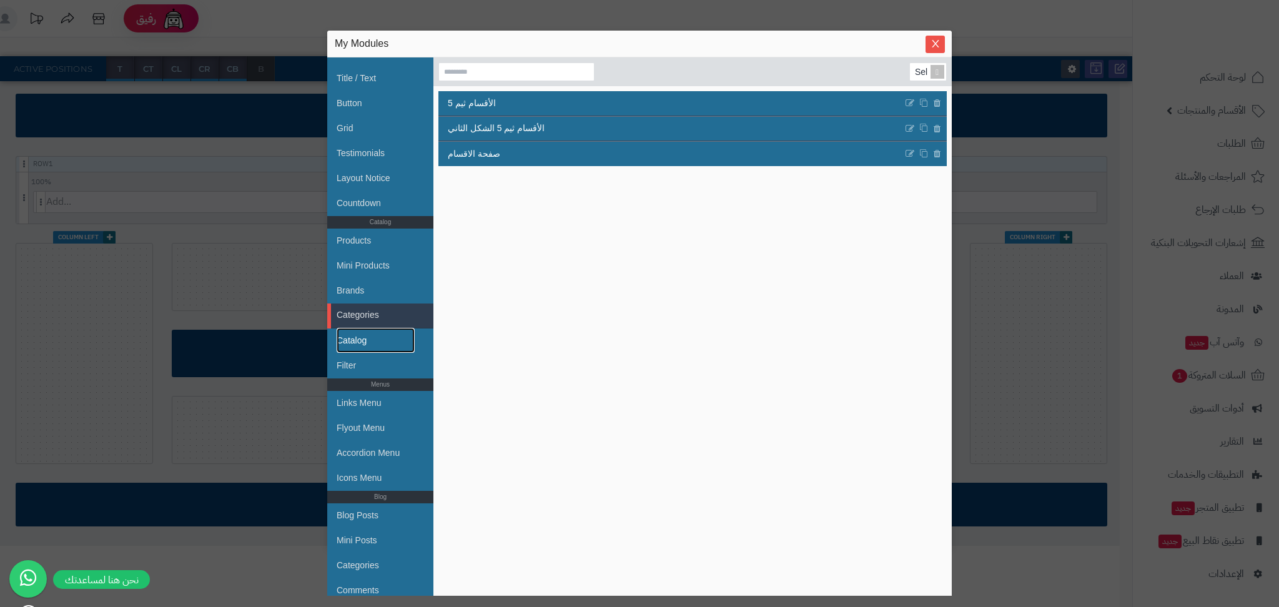
click at [353, 342] on link "Catalog" at bounding box center [375, 340] width 78 height 25
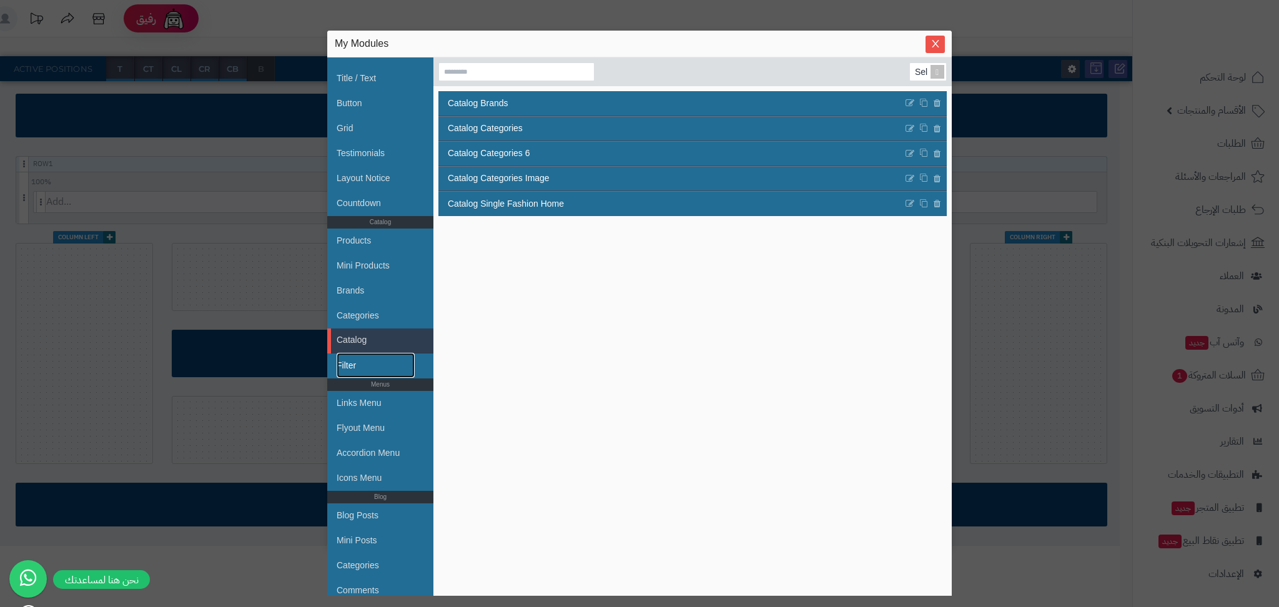
click at [357, 363] on link "Filter" at bounding box center [375, 365] width 78 height 25
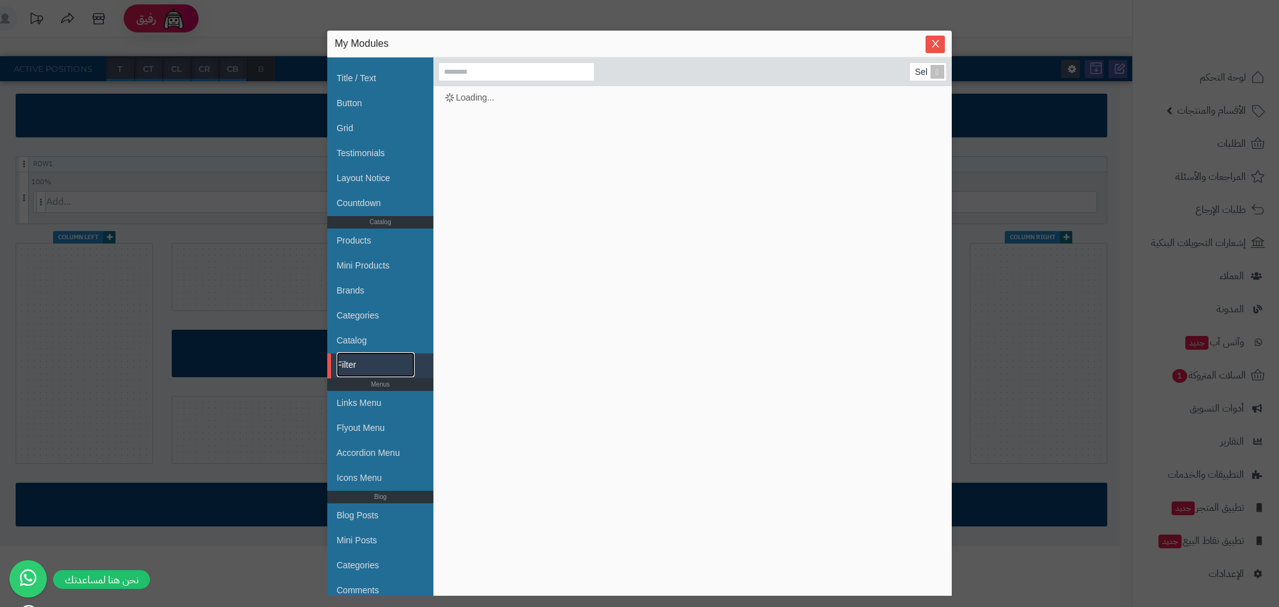
click at [357, 363] on link "Filter" at bounding box center [375, 364] width 78 height 25
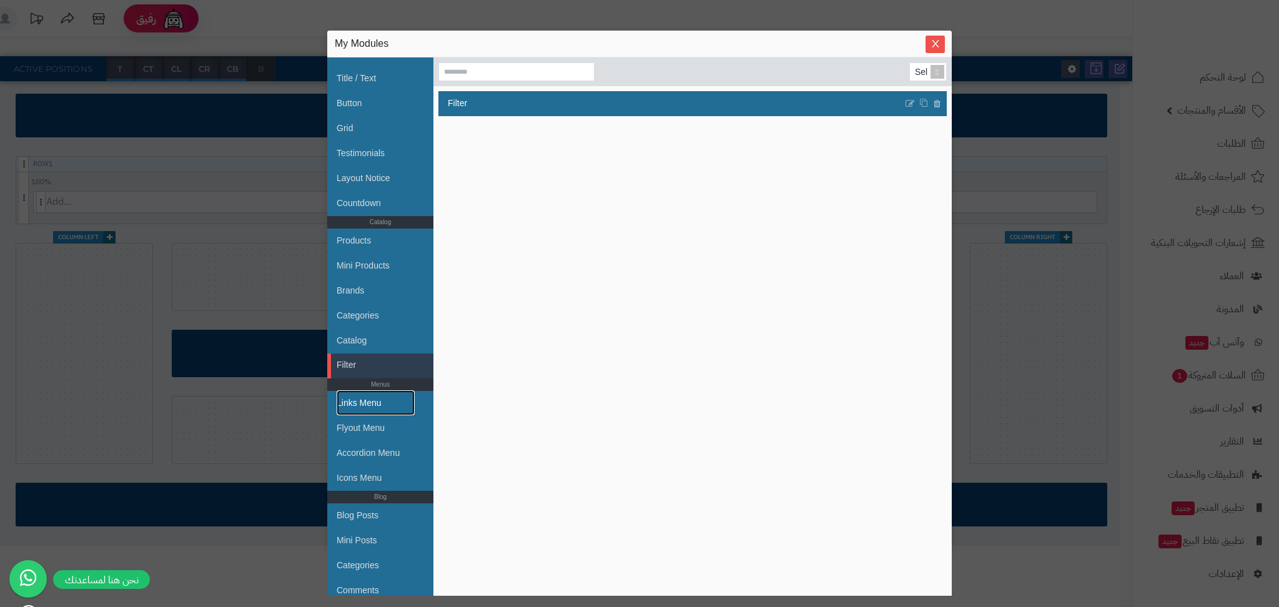
click at [375, 400] on link "Links Menu" at bounding box center [375, 402] width 78 height 25
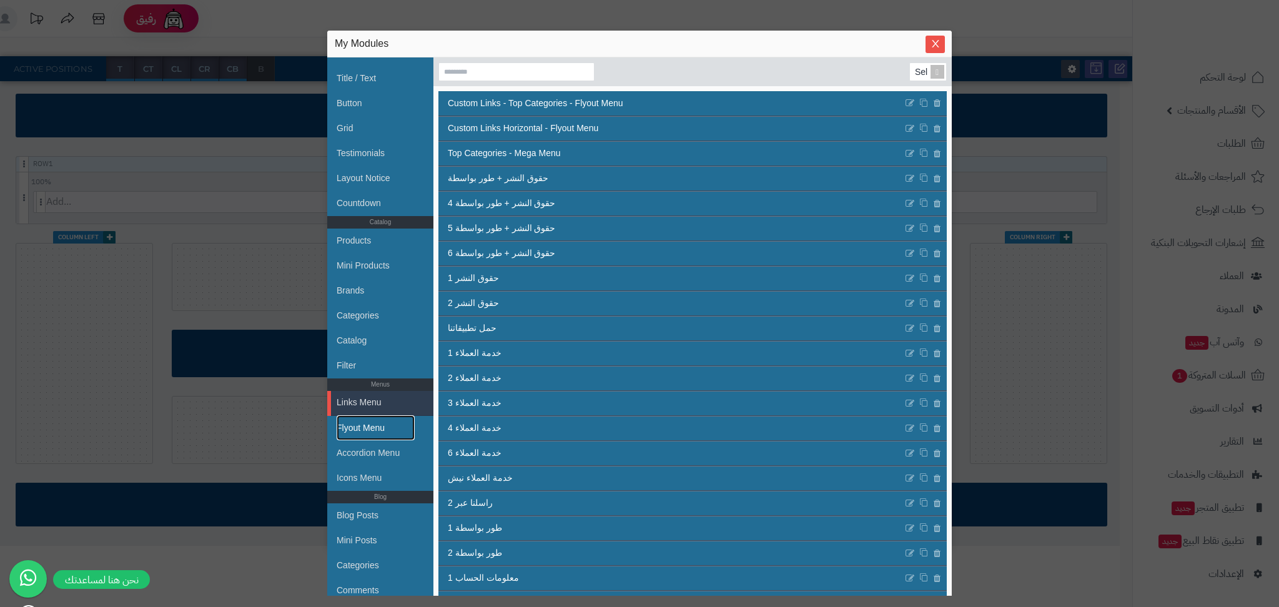
click at [380, 431] on link "Flyout Menu" at bounding box center [375, 427] width 78 height 25
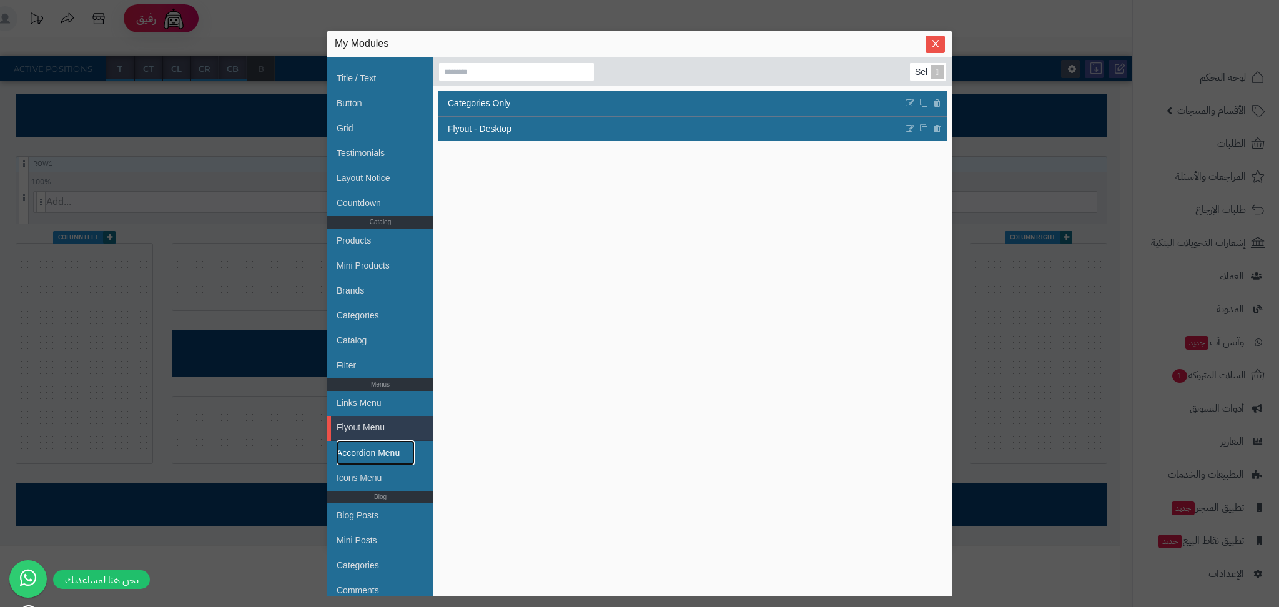
click at [380, 441] on link "Accordion Menu" at bounding box center [375, 452] width 78 height 25
click at [372, 472] on link "Icons Menu" at bounding box center [375, 477] width 78 height 25
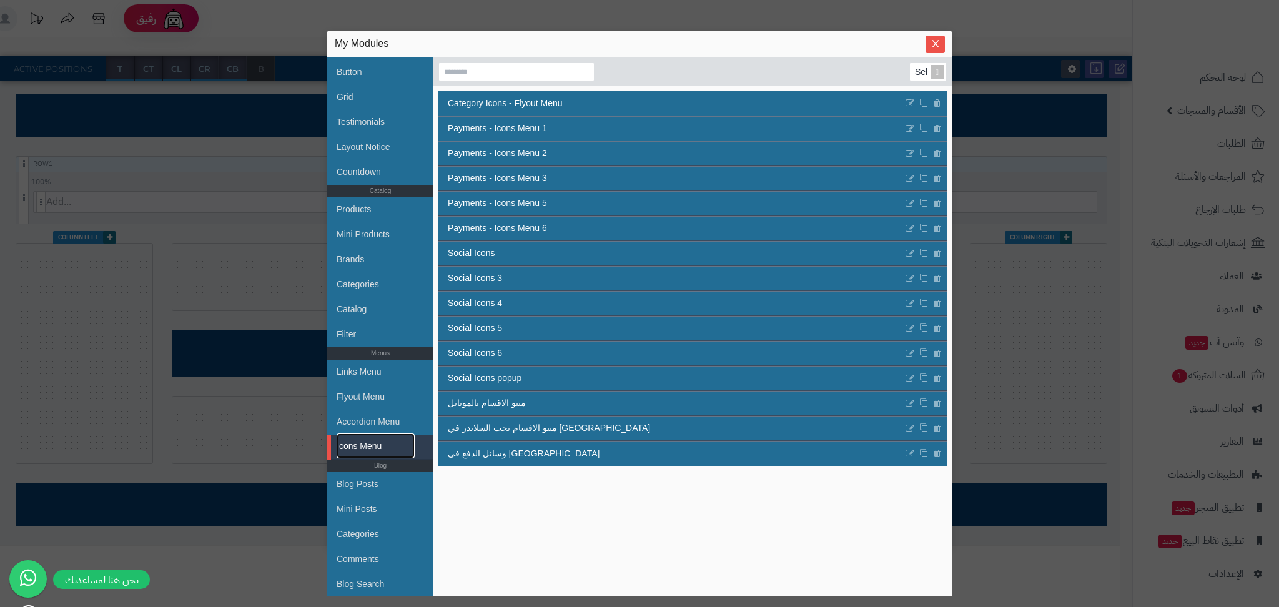
scroll to position [190, 0]
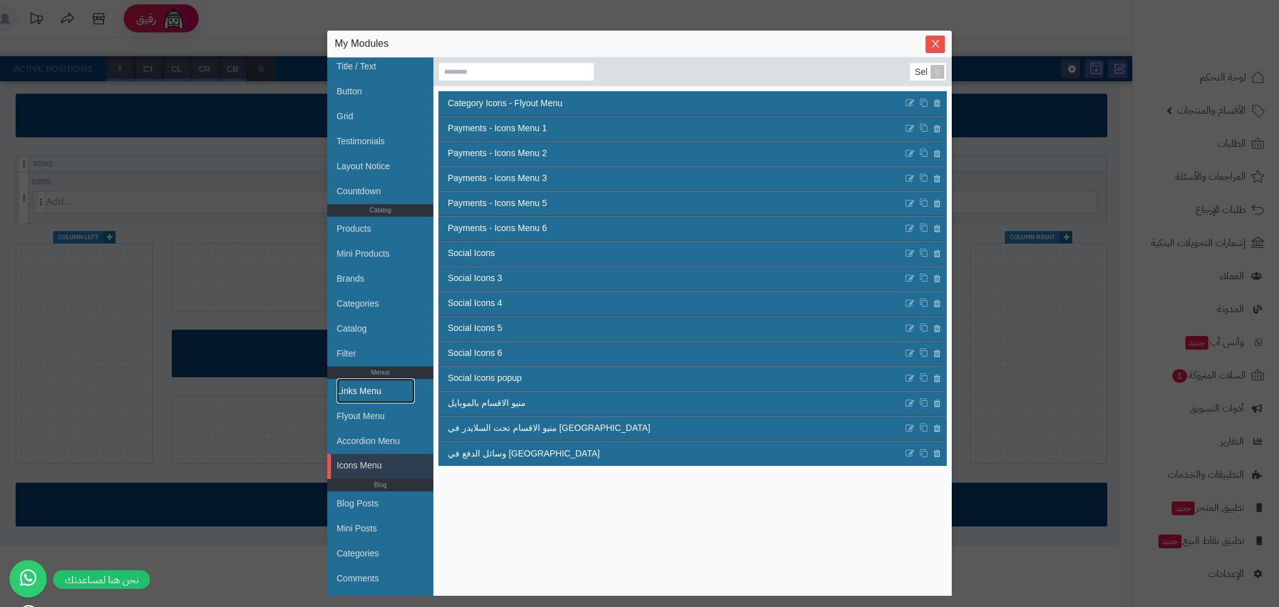
click at [370, 395] on link "Links Menu" at bounding box center [375, 390] width 78 height 25
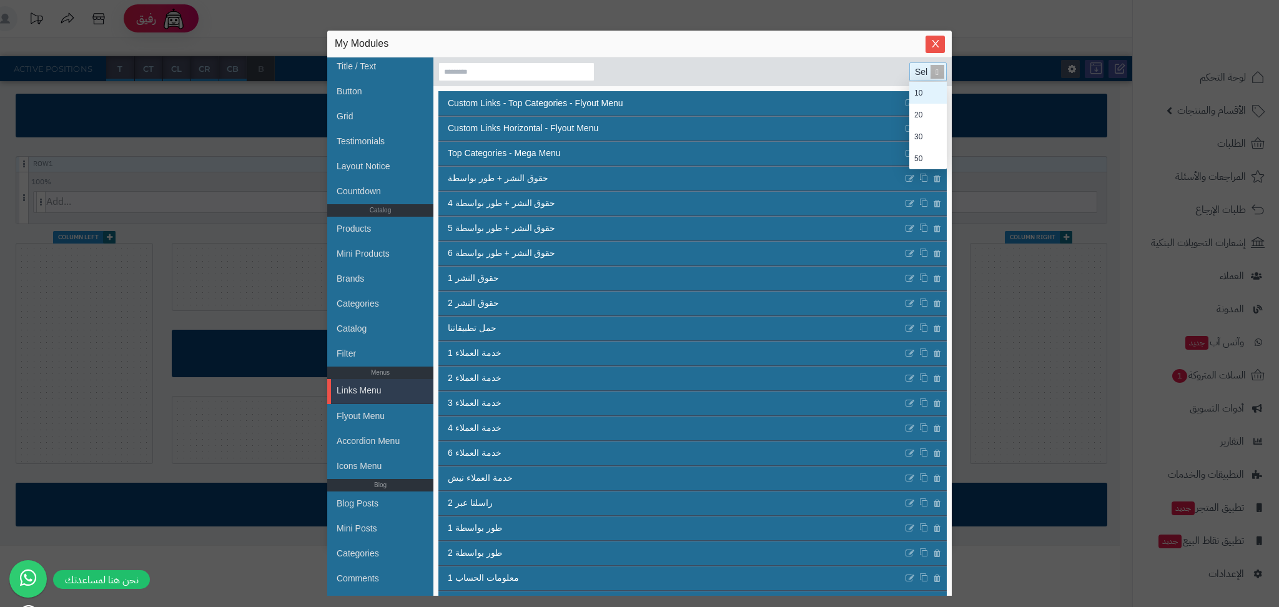
scroll to position [75, 25]
click at [928, 69] on span at bounding box center [936, 71] width 17 height 17
click at [865, 74] on section "Select... 10 20 30 50" at bounding box center [692, 71] width 518 height 29
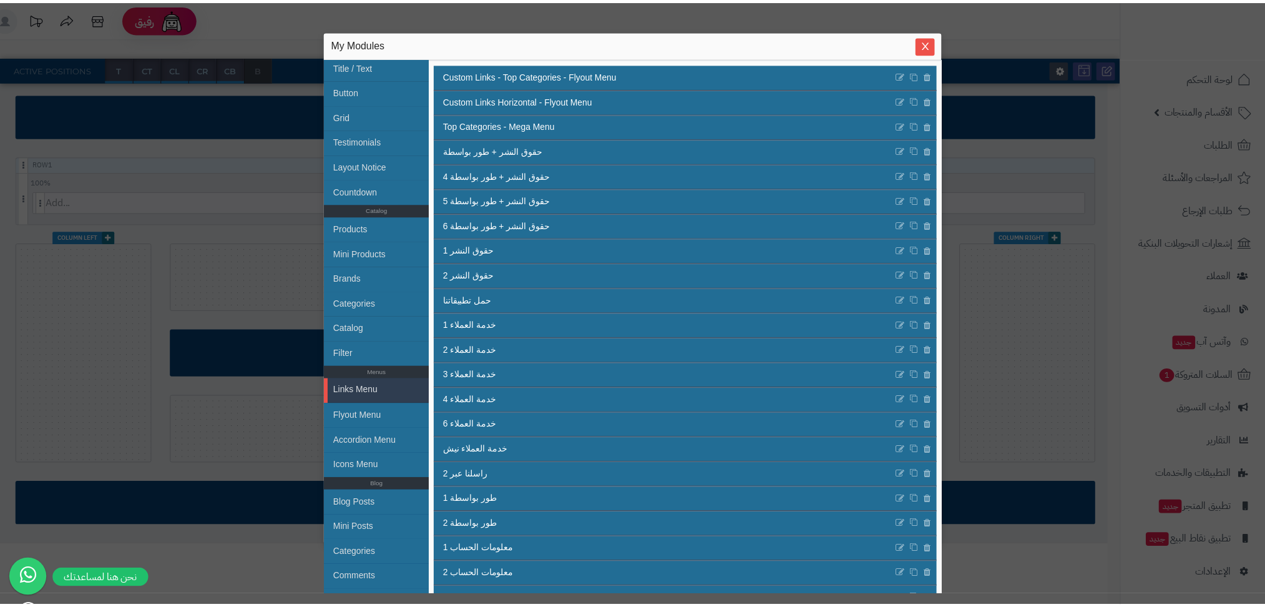
scroll to position [0, 0]
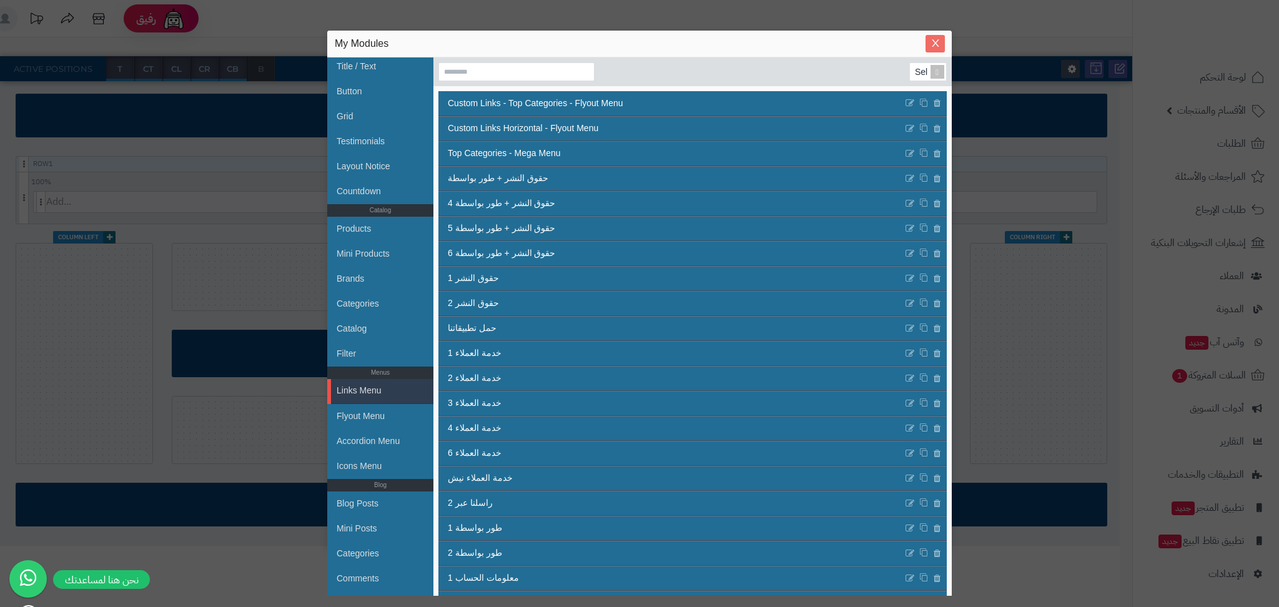
click at [942, 35] on button "Close" at bounding box center [934, 43] width 19 height 17
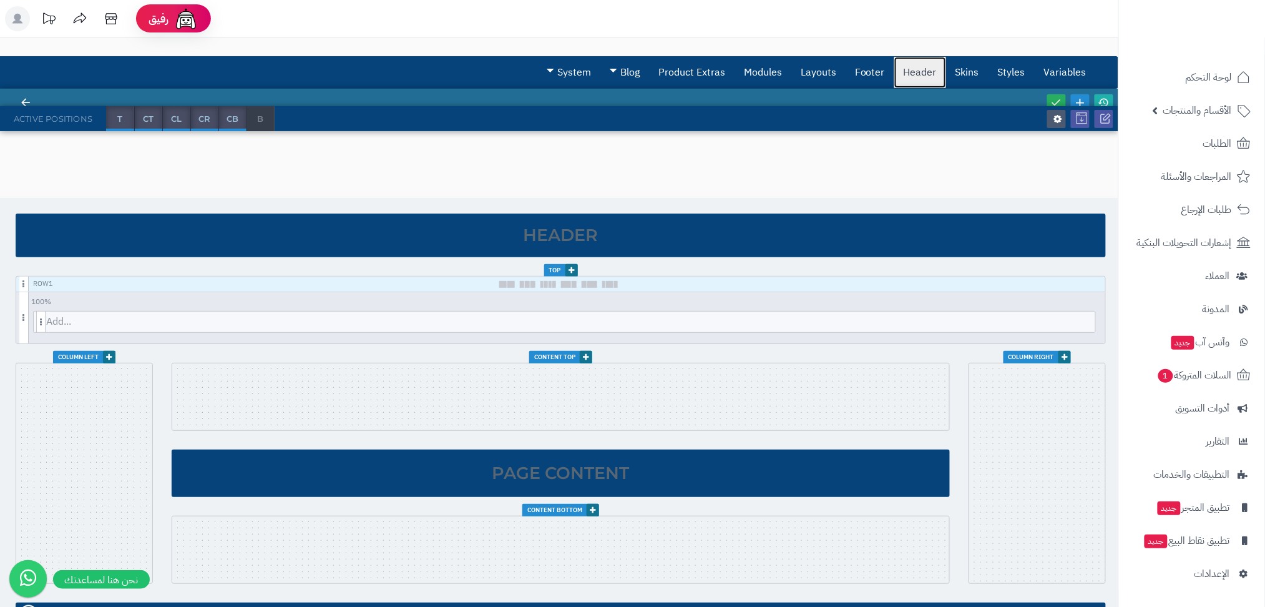
click at [924, 58] on link "Header" at bounding box center [921, 72] width 52 height 31
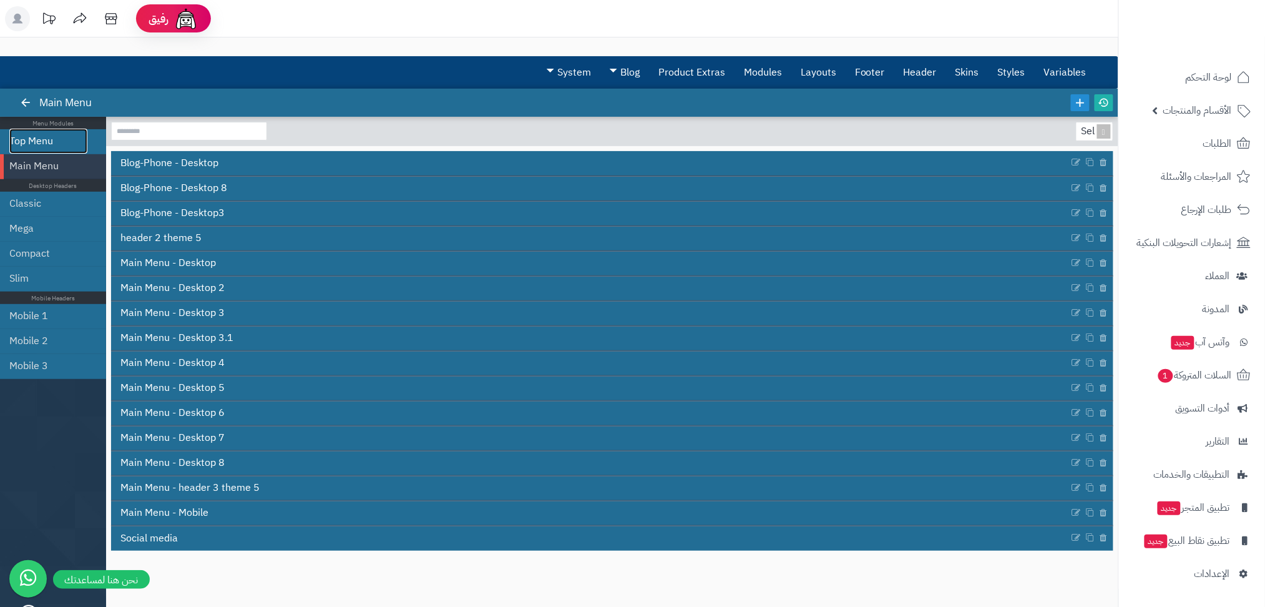
click at [44, 135] on link "Top Menu" at bounding box center [48, 141] width 78 height 25
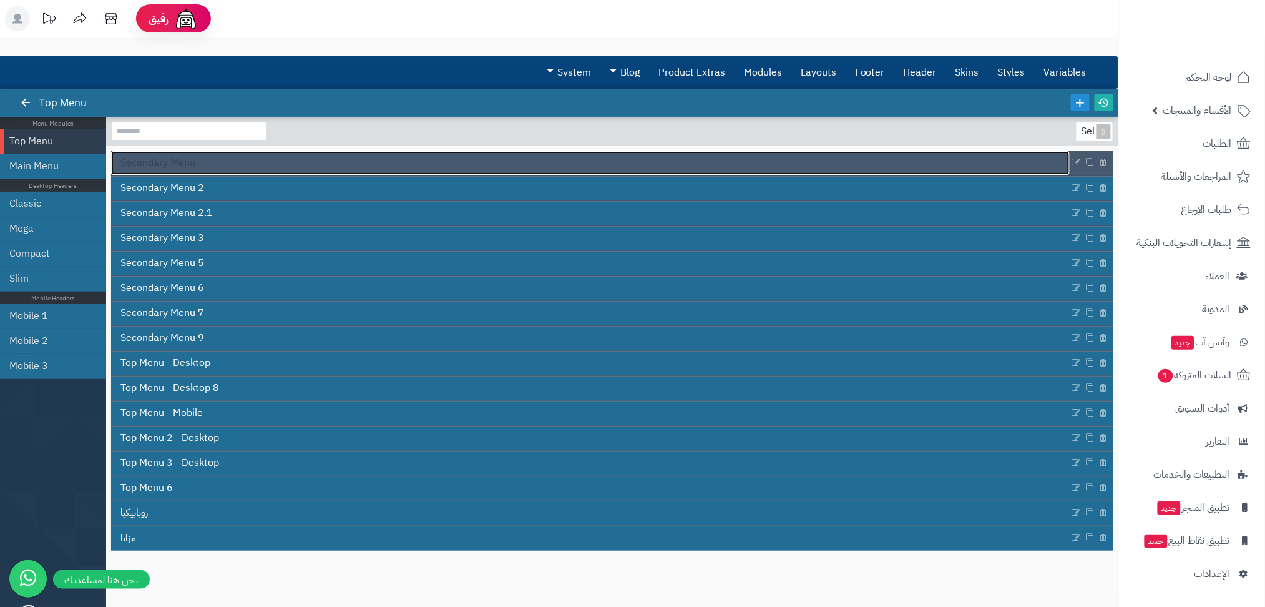
click at [163, 172] on link "Secondary Menu" at bounding box center [590, 163] width 959 height 24
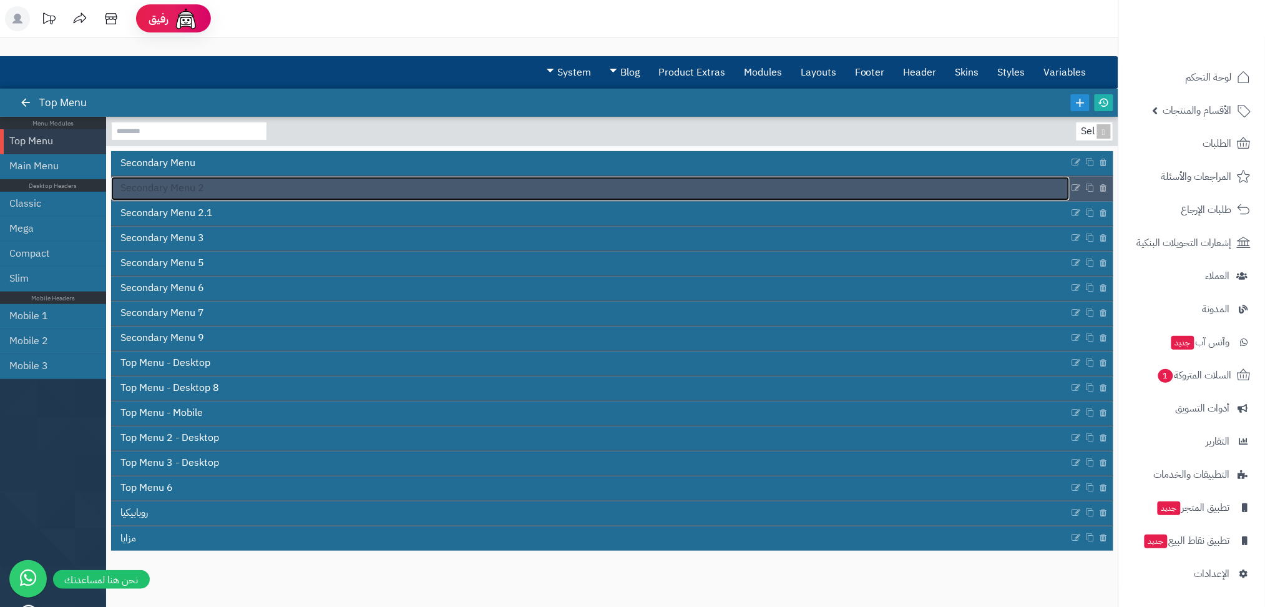
click at [172, 189] on span "Secondary Menu 2" at bounding box center [162, 188] width 84 height 14
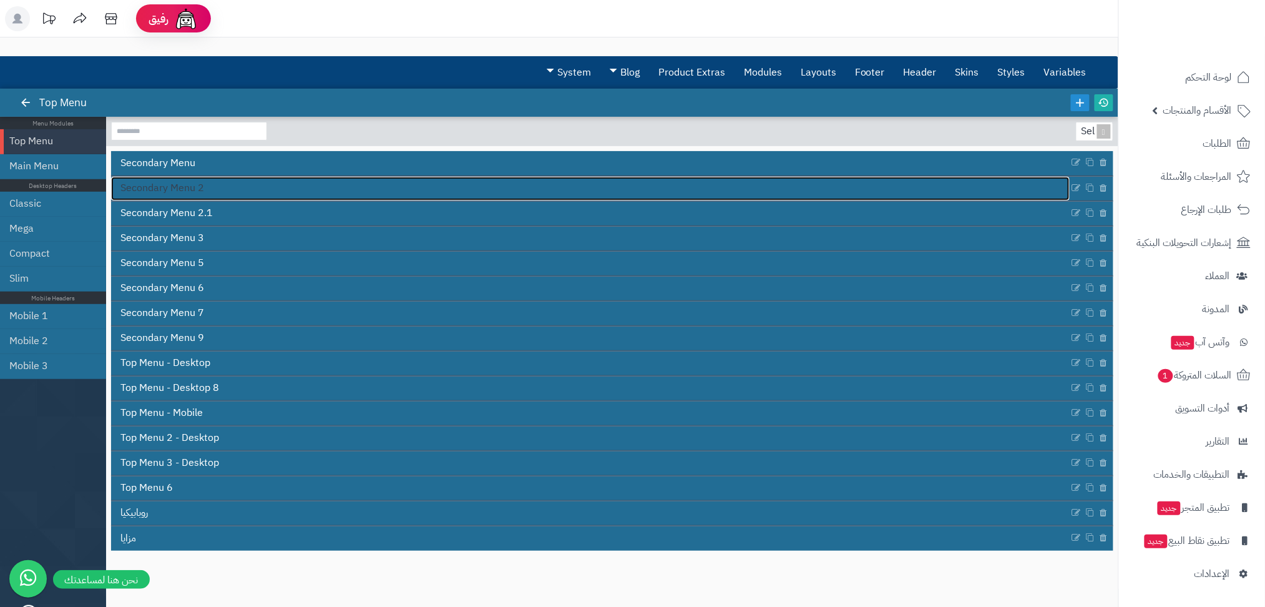
click at [172, 189] on span "Secondary Menu 2" at bounding box center [162, 188] width 84 height 14
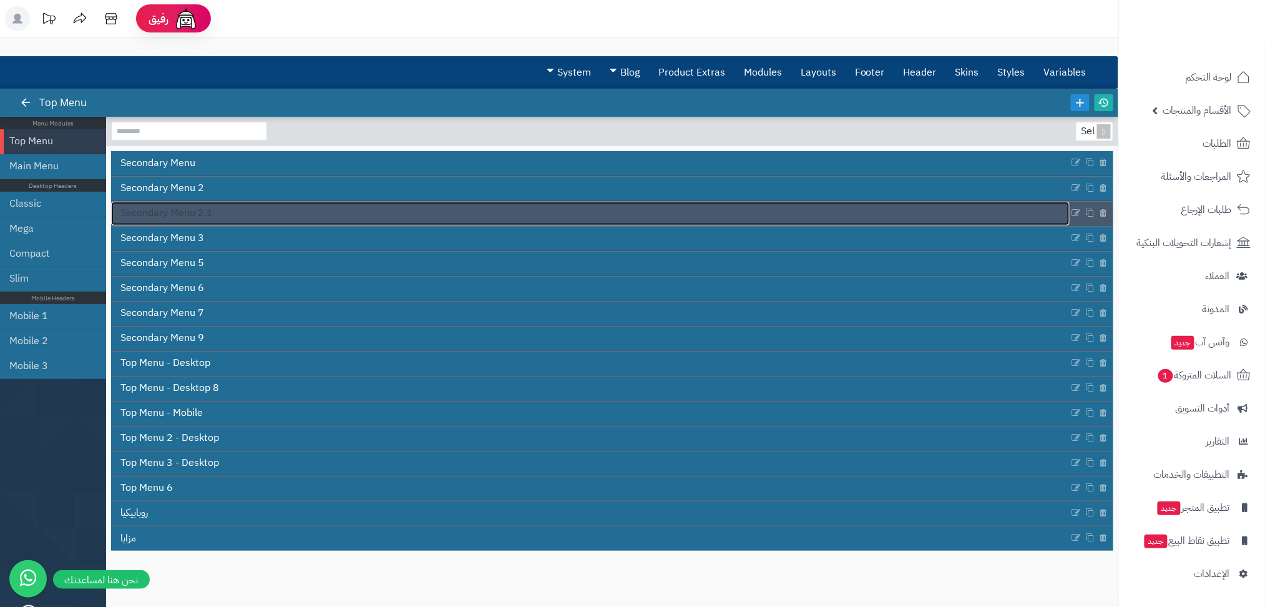
click at [185, 214] on span "Secondary Menu 2.1" at bounding box center [166, 213] width 92 height 14
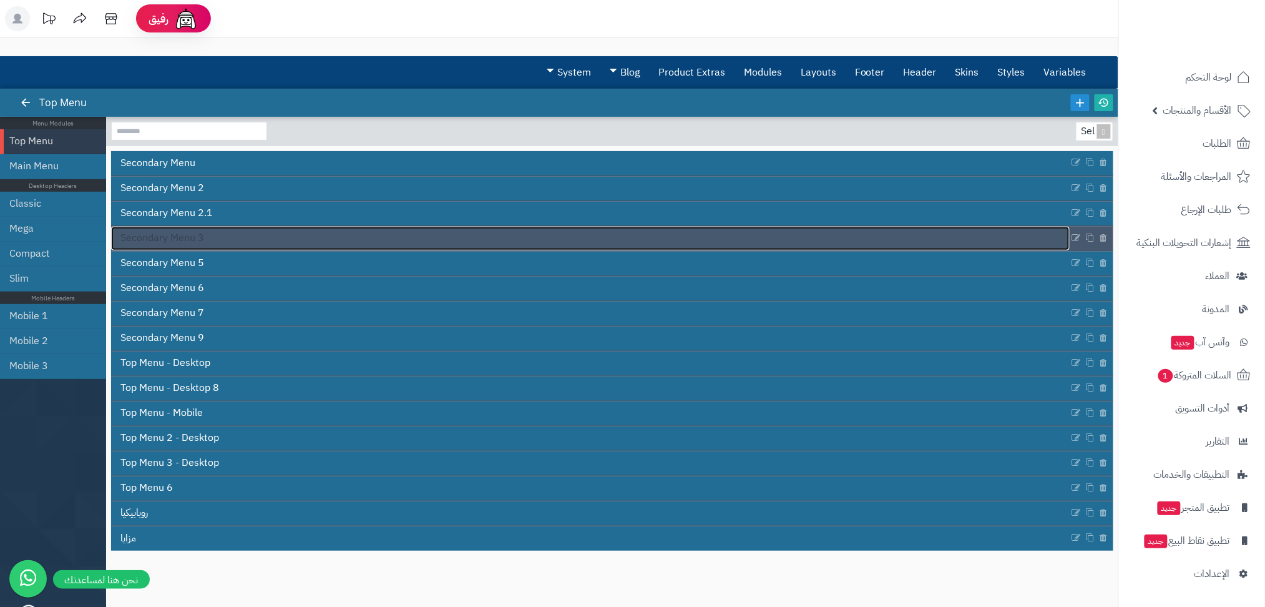
click at [191, 239] on span "Secondary Menu 3" at bounding box center [162, 238] width 84 height 14
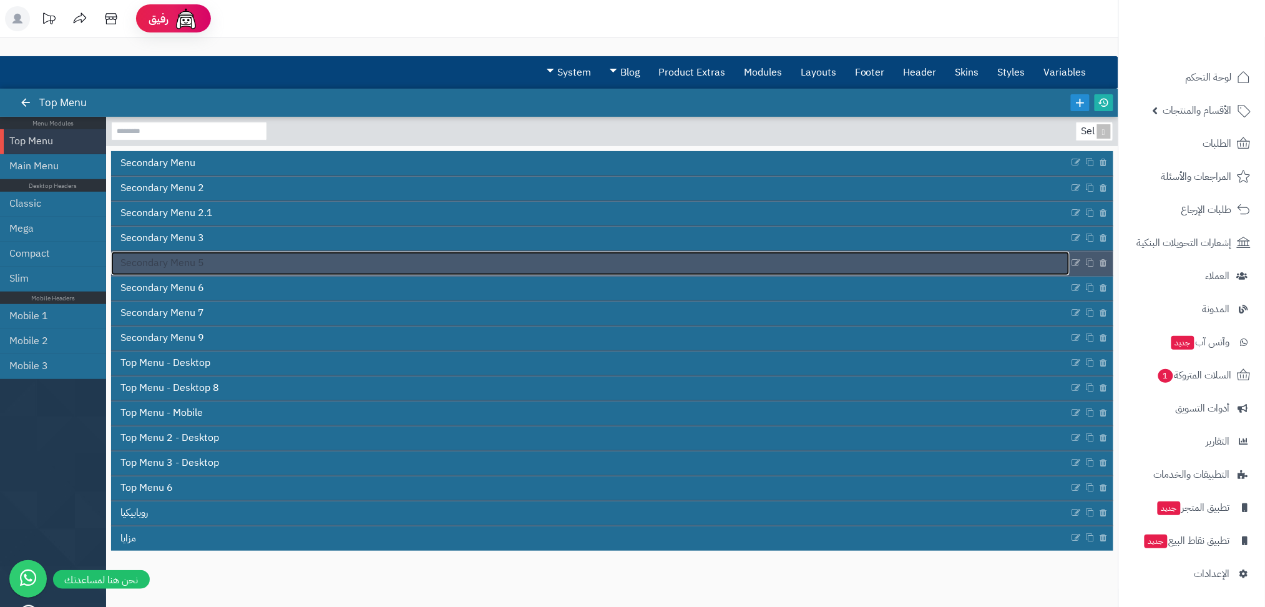
click at [194, 263] on span "Secondary Menu 5" at bounding box center [162, 263] width 84 height 14
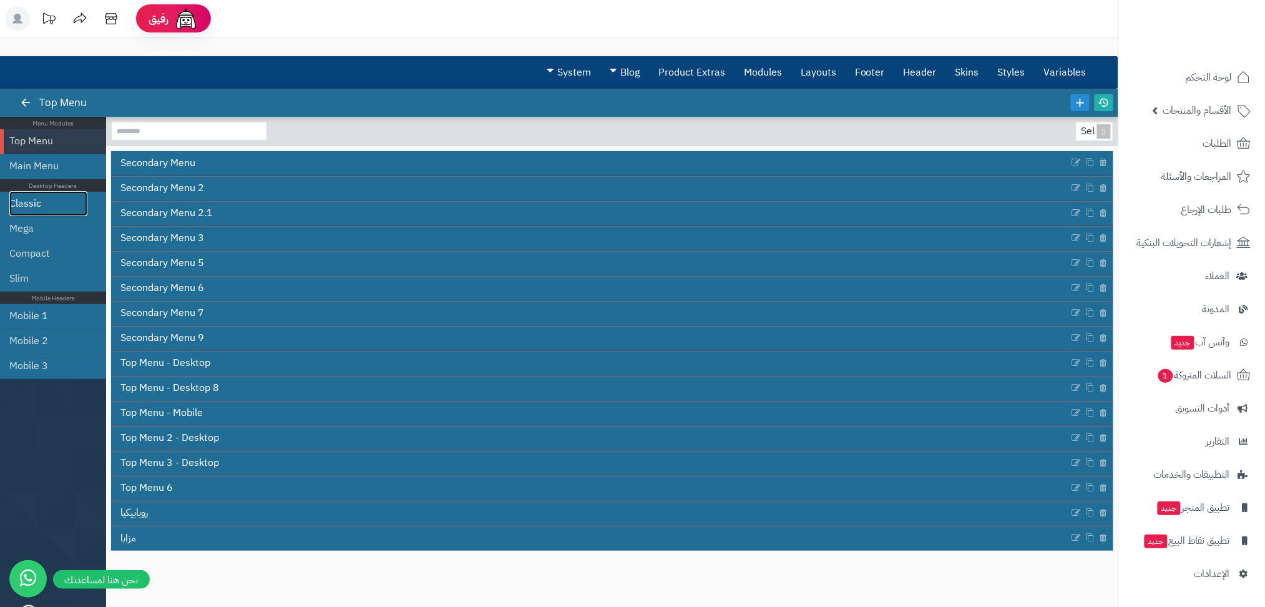
click at [27, 199] on link "Classic" at bounding box center [48, 203] width 78 height 25
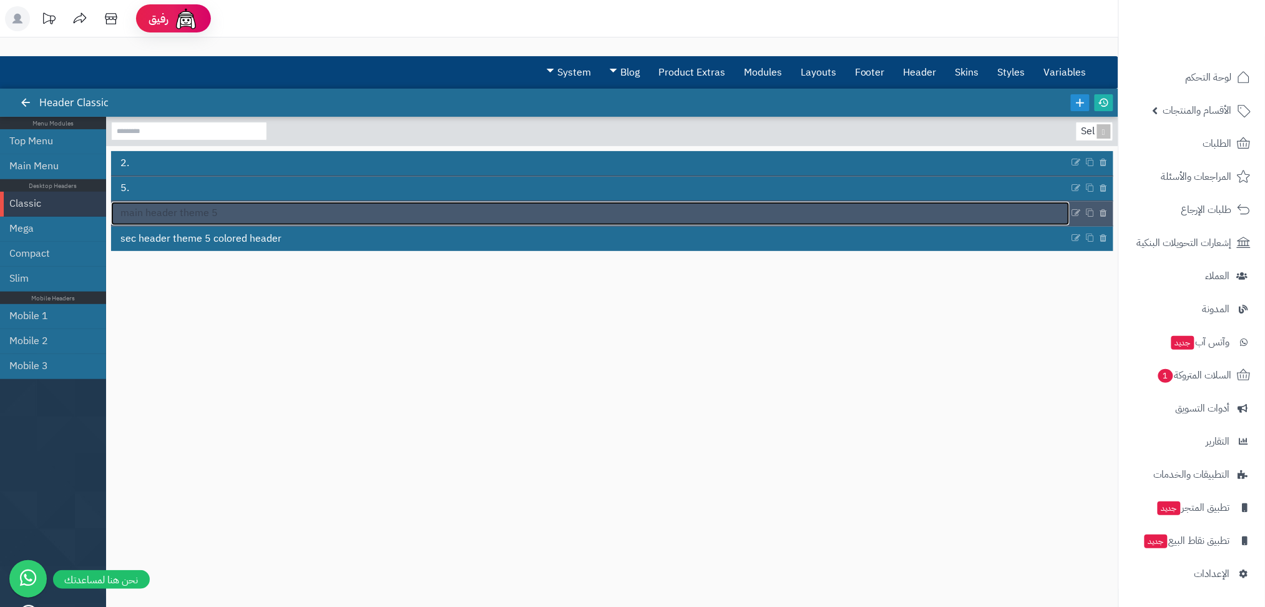
click at [202, 212] on span "main header theme 5" at bounding box center [168, 213] width 97 height 14
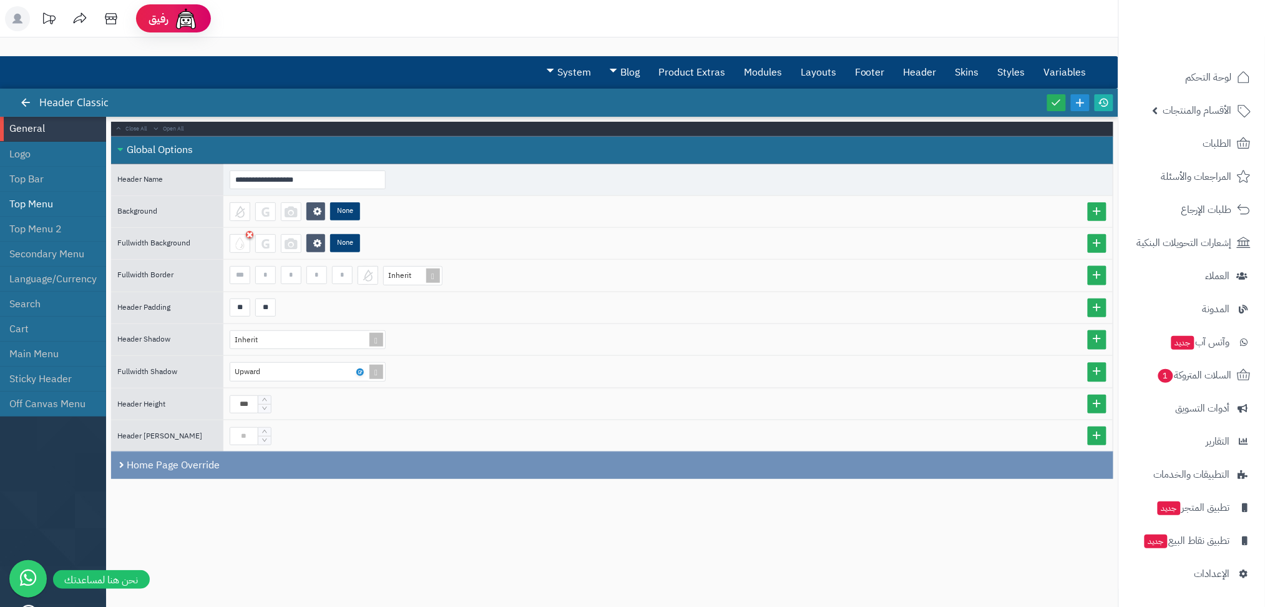
click at [21, 197] on li "Top Menu" at bounding box center [53, 204] width 106 height 25
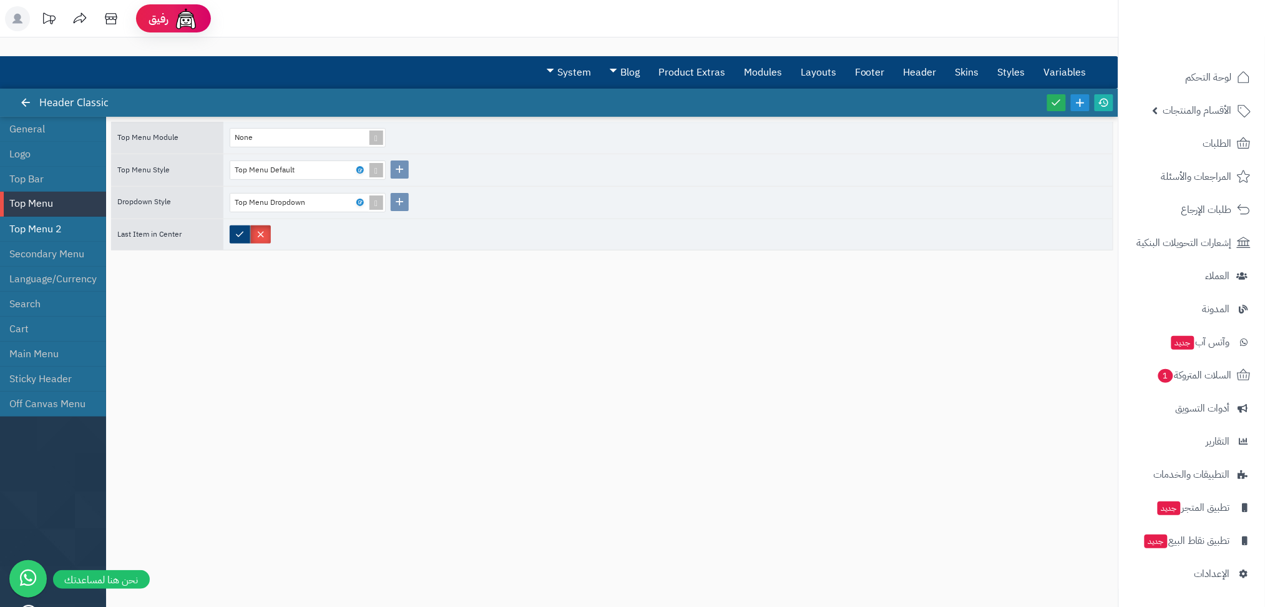
click at [55, 228] on li "Top Menu 2" at bounding box center [53, 229] width 106 height 25
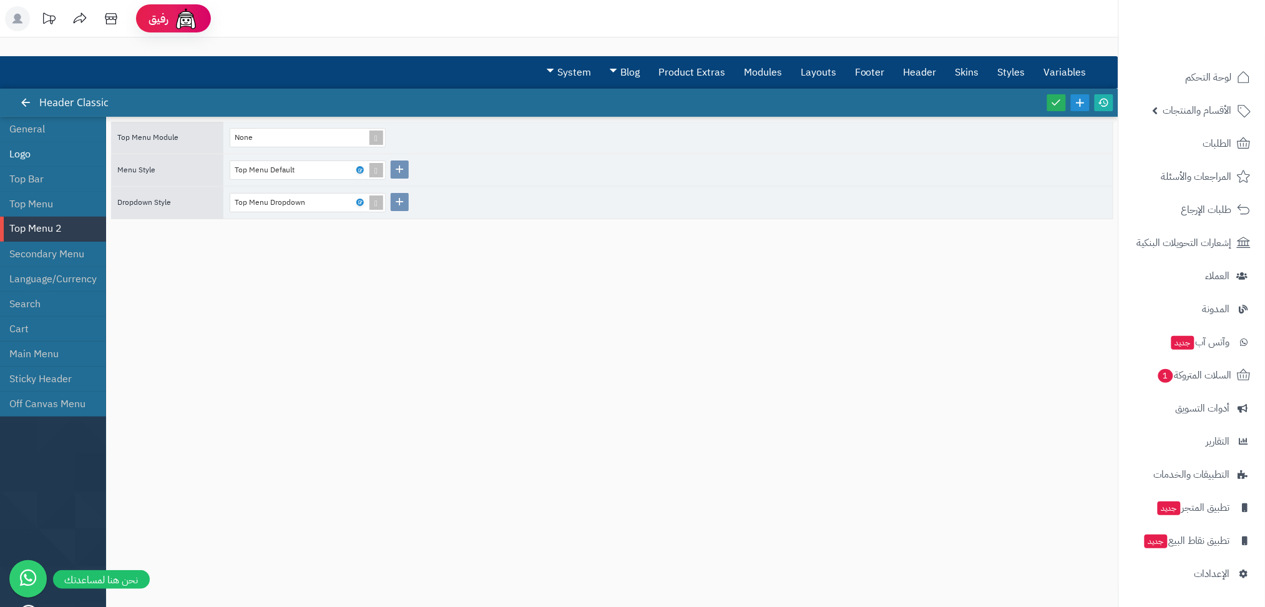
click at [45, 163] on li "Logo" at bounding box center [53, 154] width 106 height 25
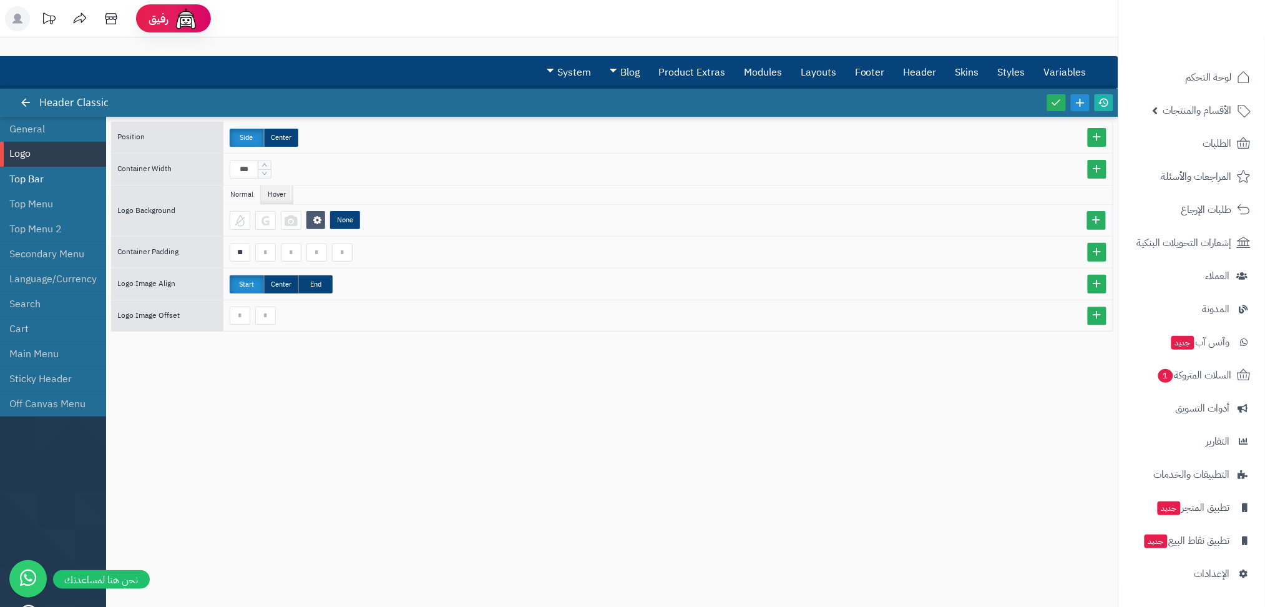
click at [45, 175] on li "Top Bar" at bounding box center [53, 179] width 106 height 25
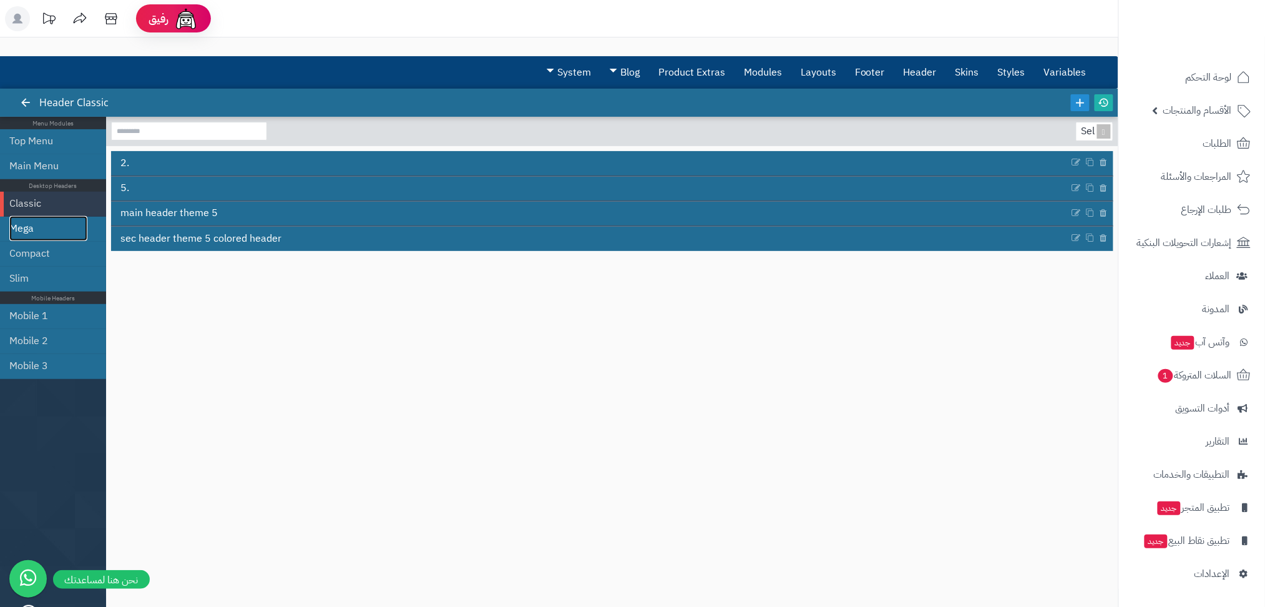
click at [26, 225] on link "Mega" at bounding box center [48, 228] width 78 height 25
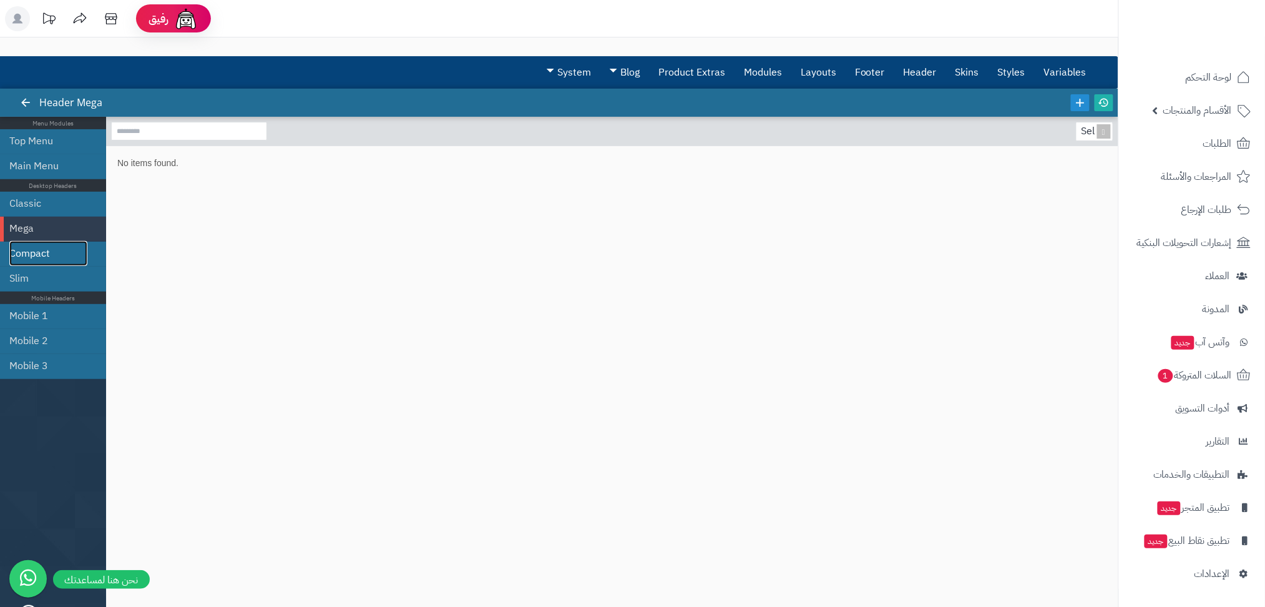
click at [29, 243] on link "Compact" at bounding box center [48, 253] width 78 height 25
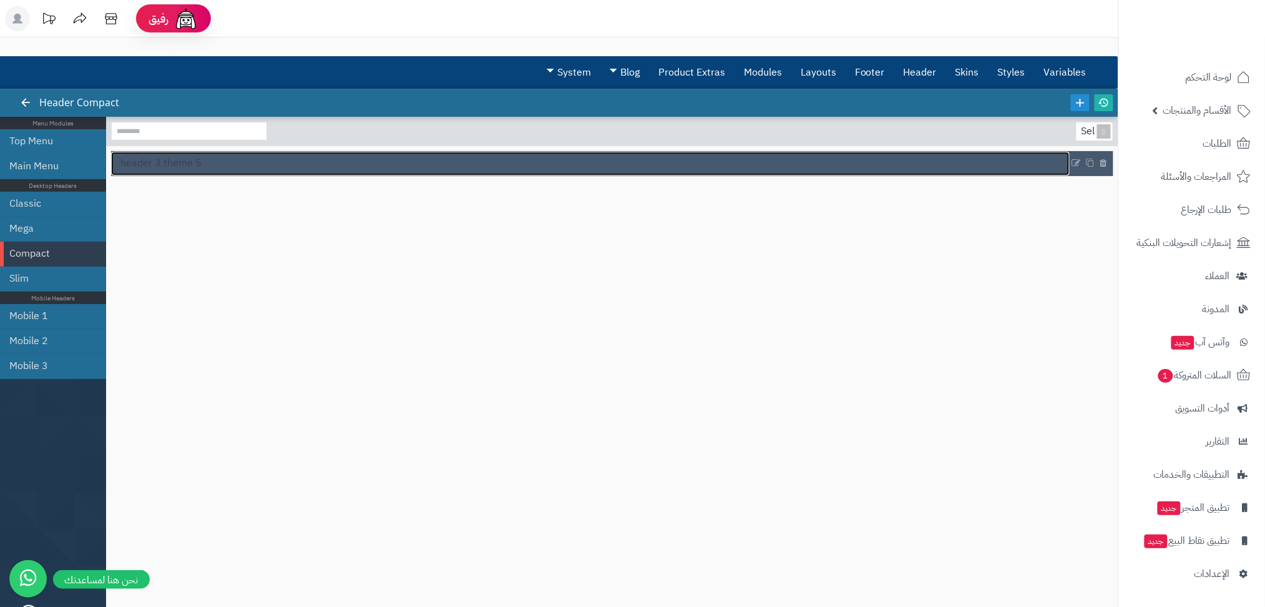
click at [170, 174] on link "header 3 theme 5" at bounding box center [590, 164] width 959 height 24
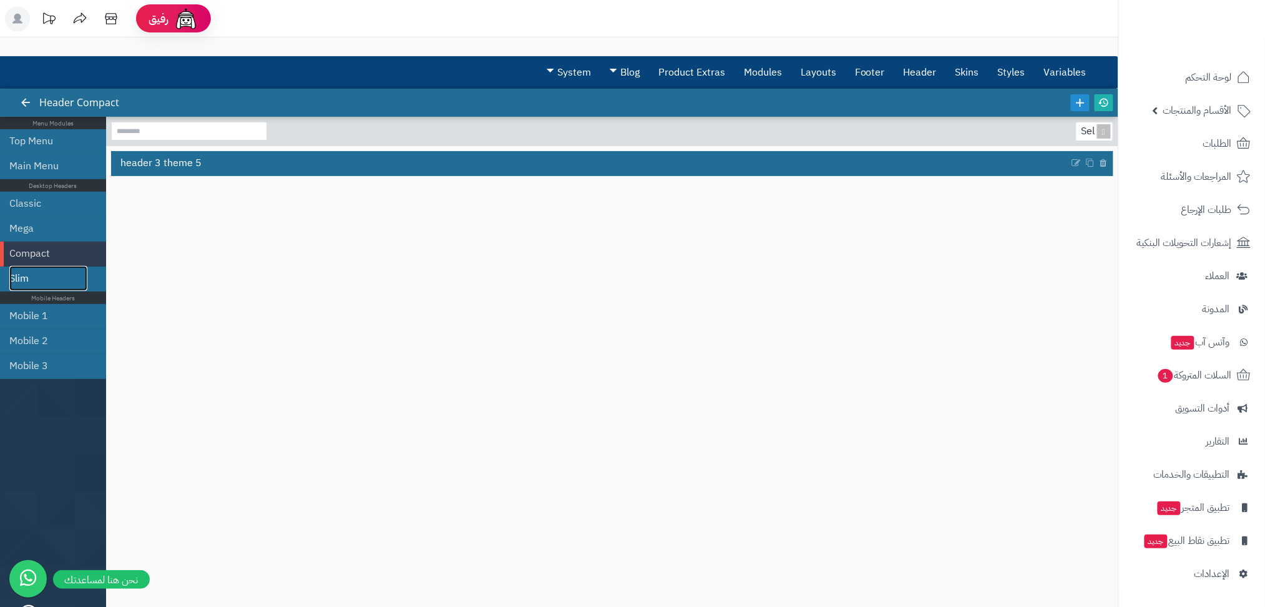
click at [24, 266] on link "Slim" at bounding box center [48, 278] width 78 height 25
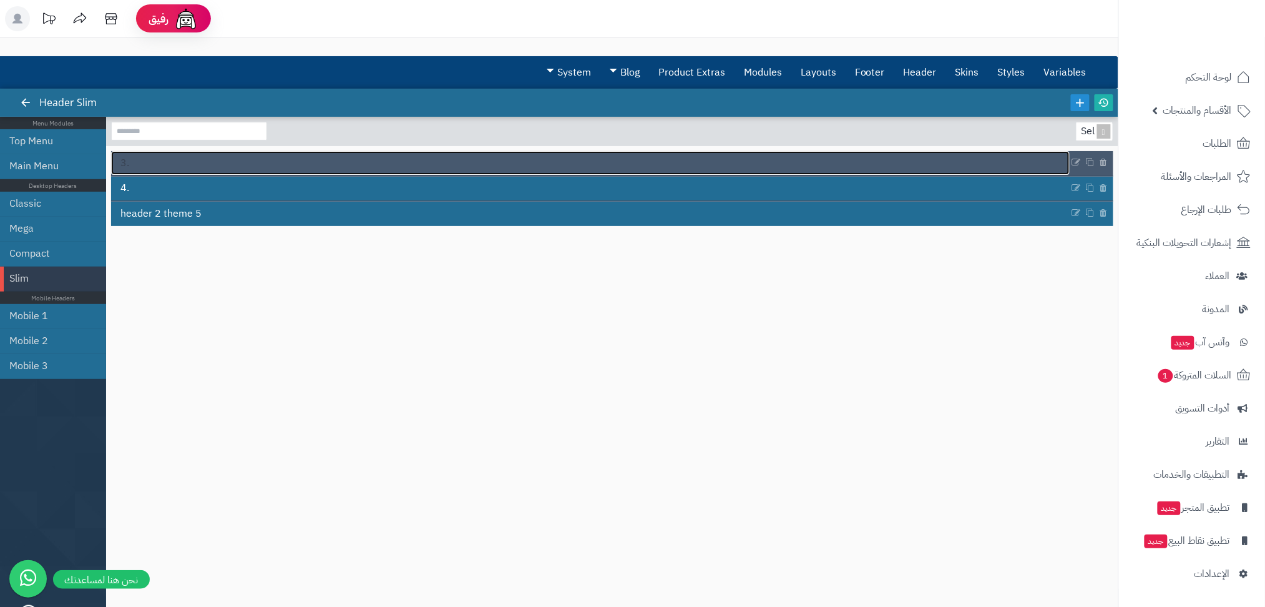
click at [147, 163] on link "3." at bounding box center [590, 163] width 959 height 24
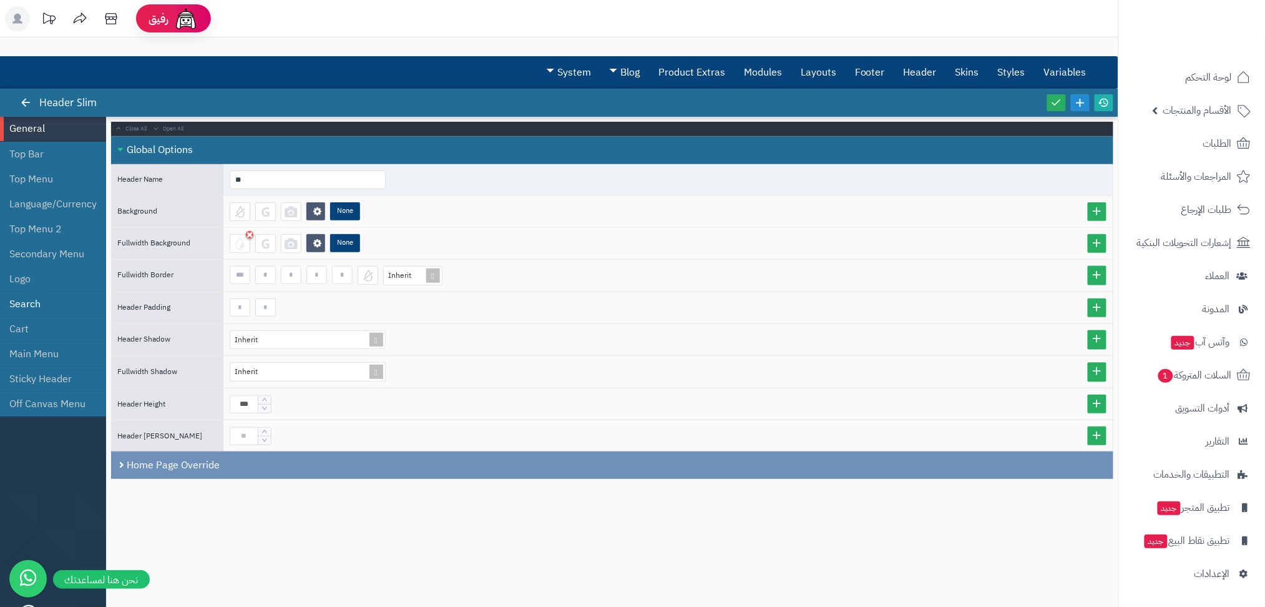
click at [52, 298] on li "Search" at bounding box center [53, 304] width 106 height 25
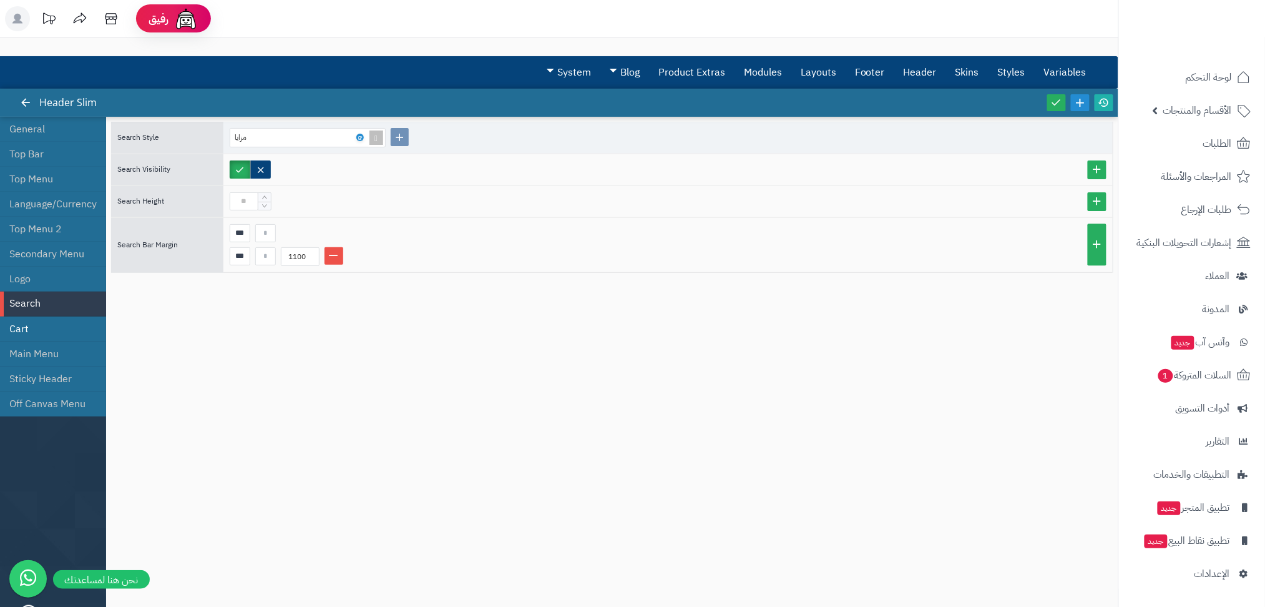
click at [47, 328] on li "Cart" at bounding box center [53, 329] width 106 height 25
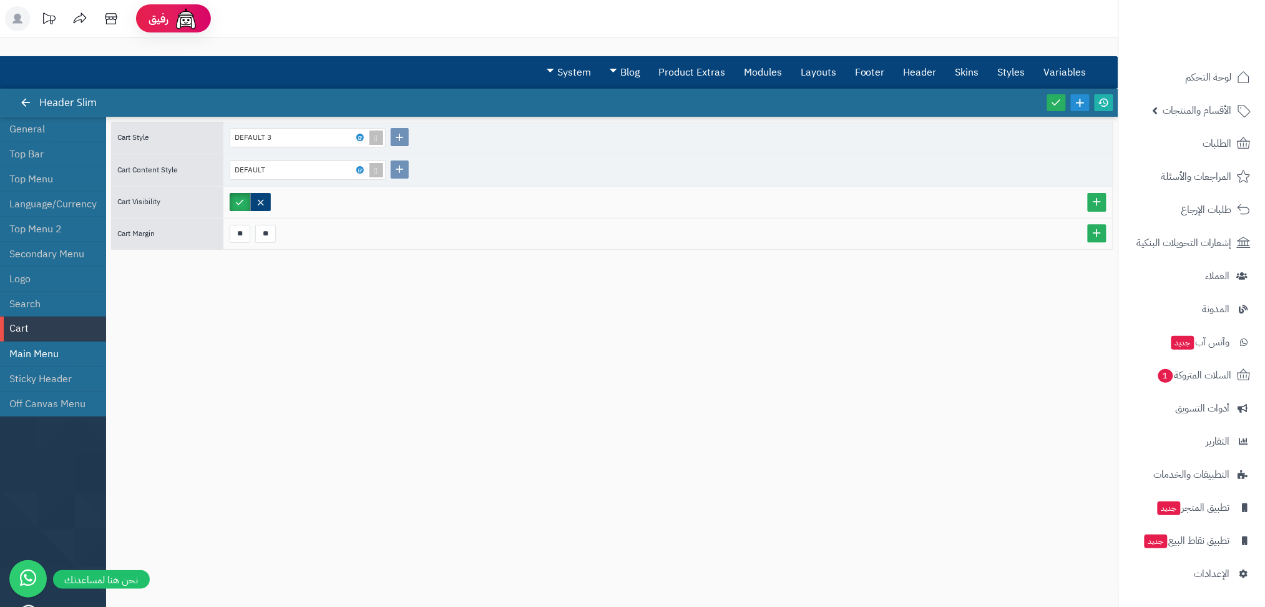
click at [57, 359] on li "Main Menu" at bounding box center [53, 353] width 106 height 25
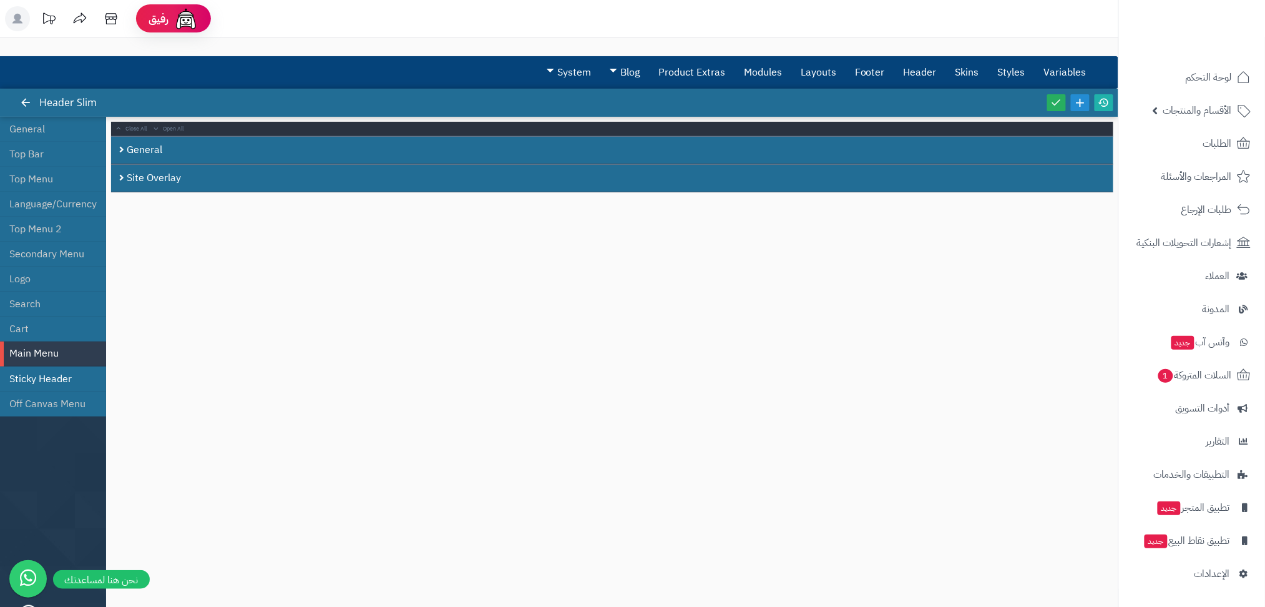
click at [59, 374] on li "Sticky Header" at bounding box center [53, 378] width 106 height 25
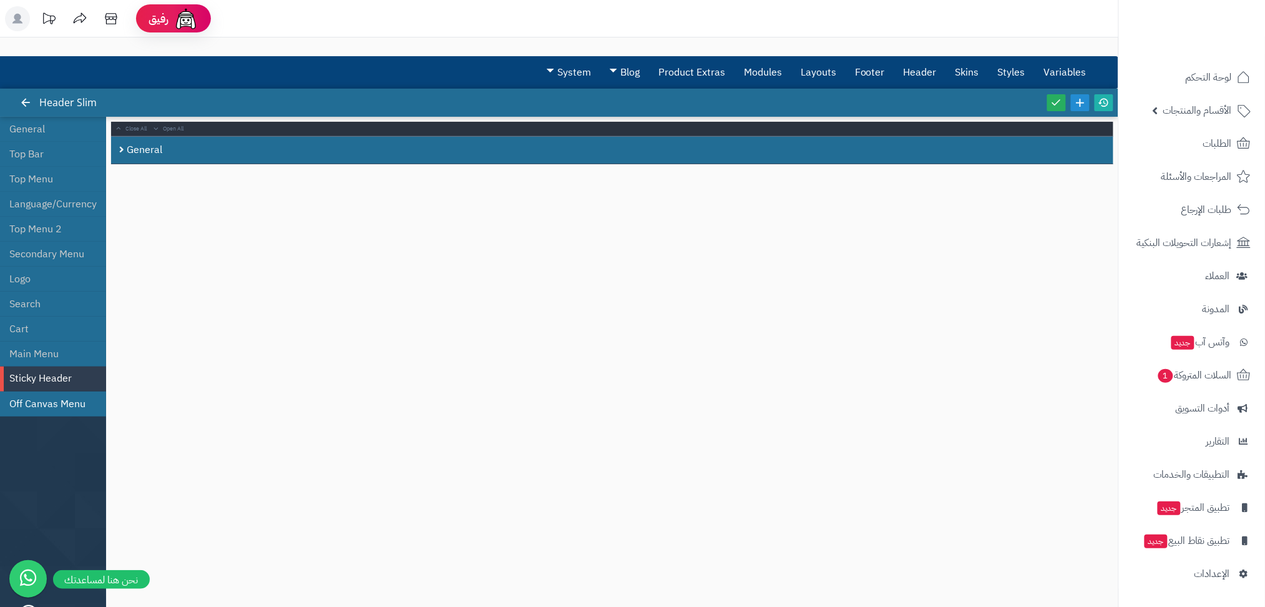
click at [71, 396] on li "Off Canvas Menu" at bounding box center [53, 403] width 106 height 25
click at [18, 130] on li "General" at bounding box center [53, 129] width 106 height 25
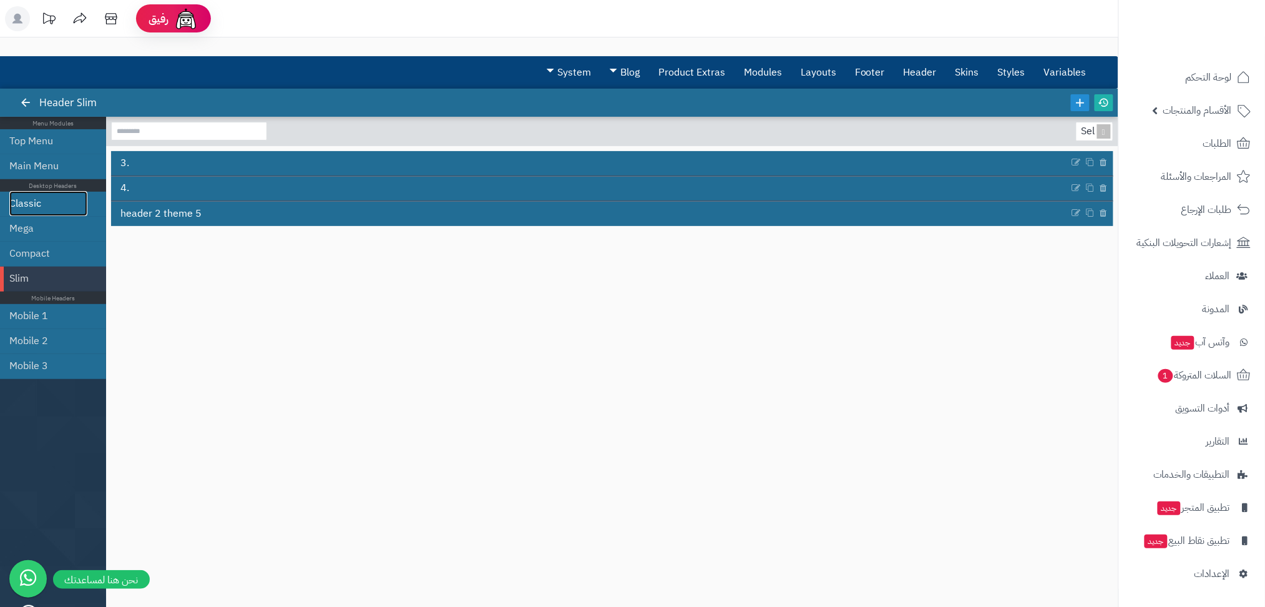
click at [30, 199] on link "Classic" at bounding box center [48, 203] width 78 height 25
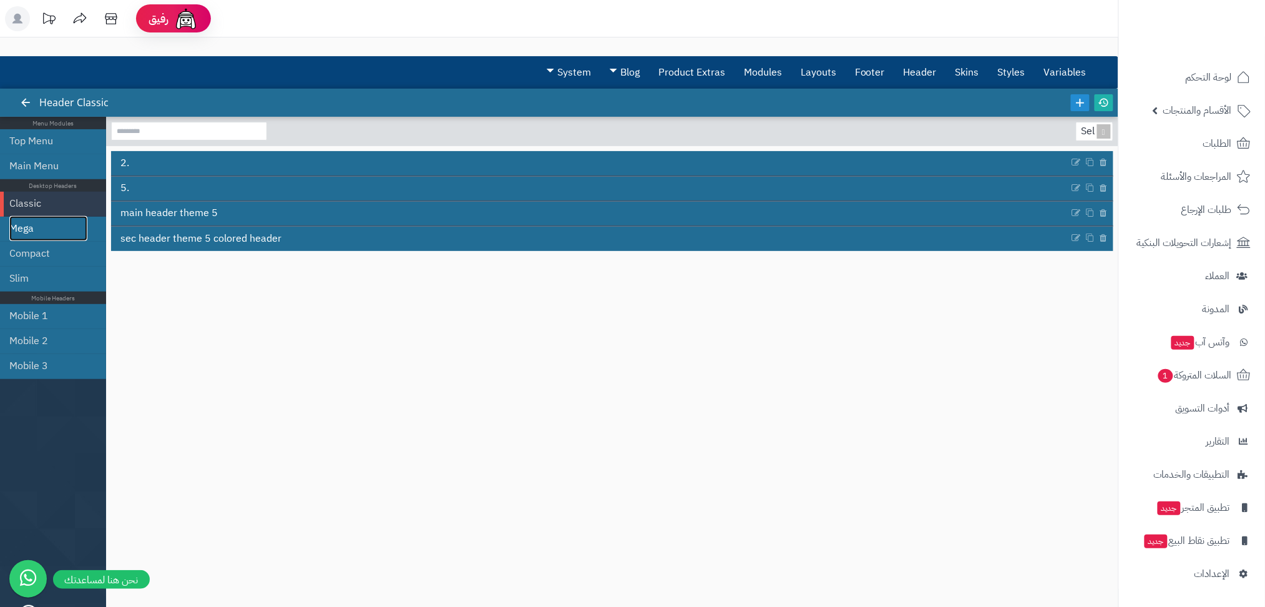
click at [37, 230] on link "Mega" at bounding box center [48, 228] width 78 height 25
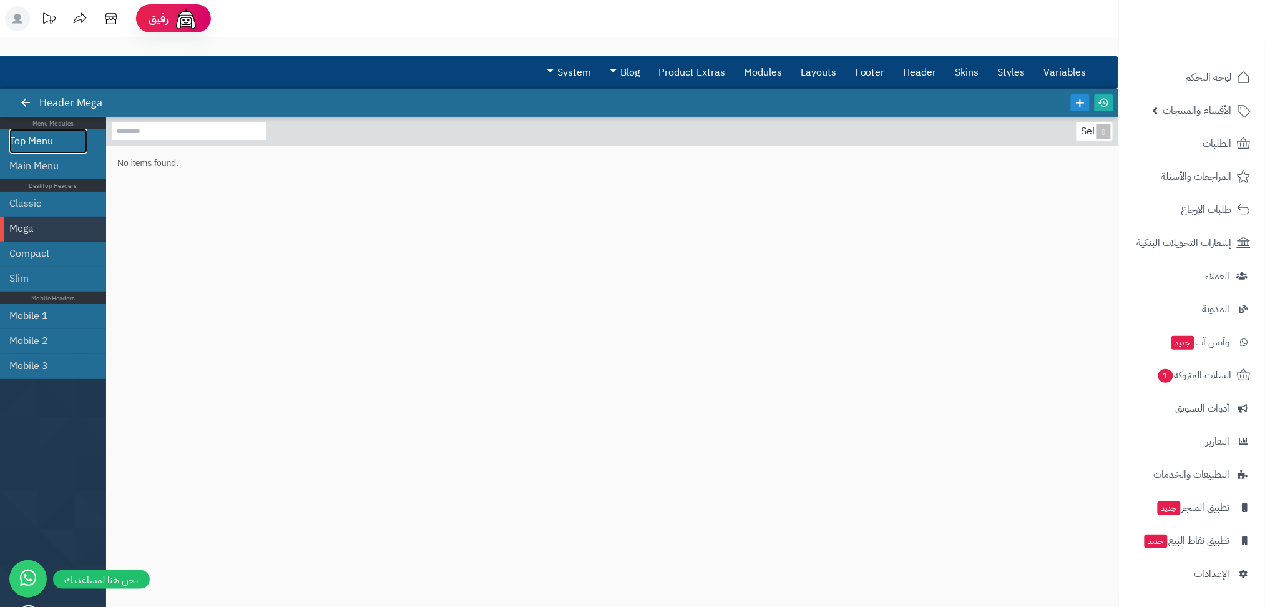
click at [35, 140] on link "Top Menu" at bounding box center [48, 141] width 78 height 25
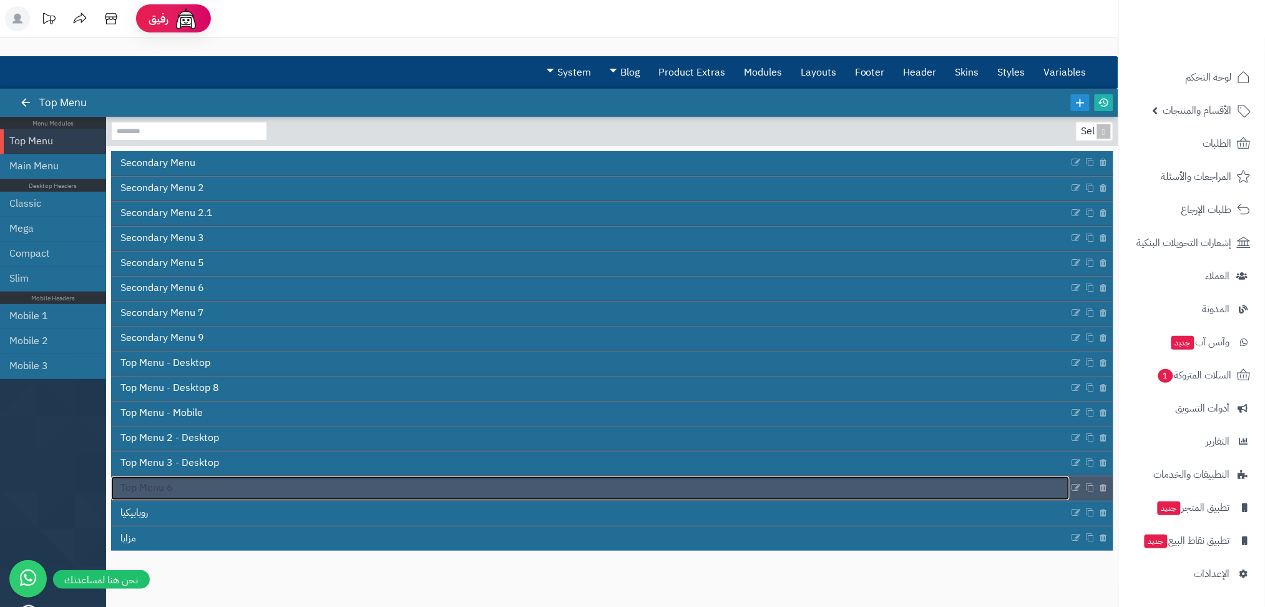
click at [174, 484] on link "Top Menu 6" at bounding box center [590, 488] width 959 height 24
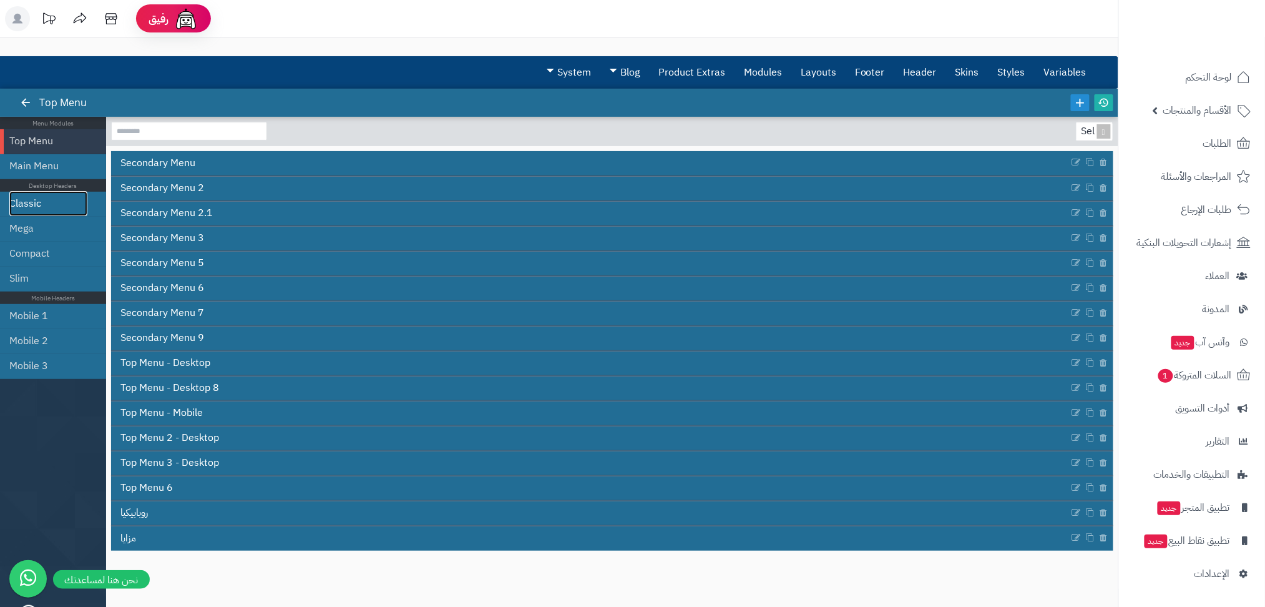
click at [31, 199] on link "Classic" at bounding box center [48, 203] width 78 height 25
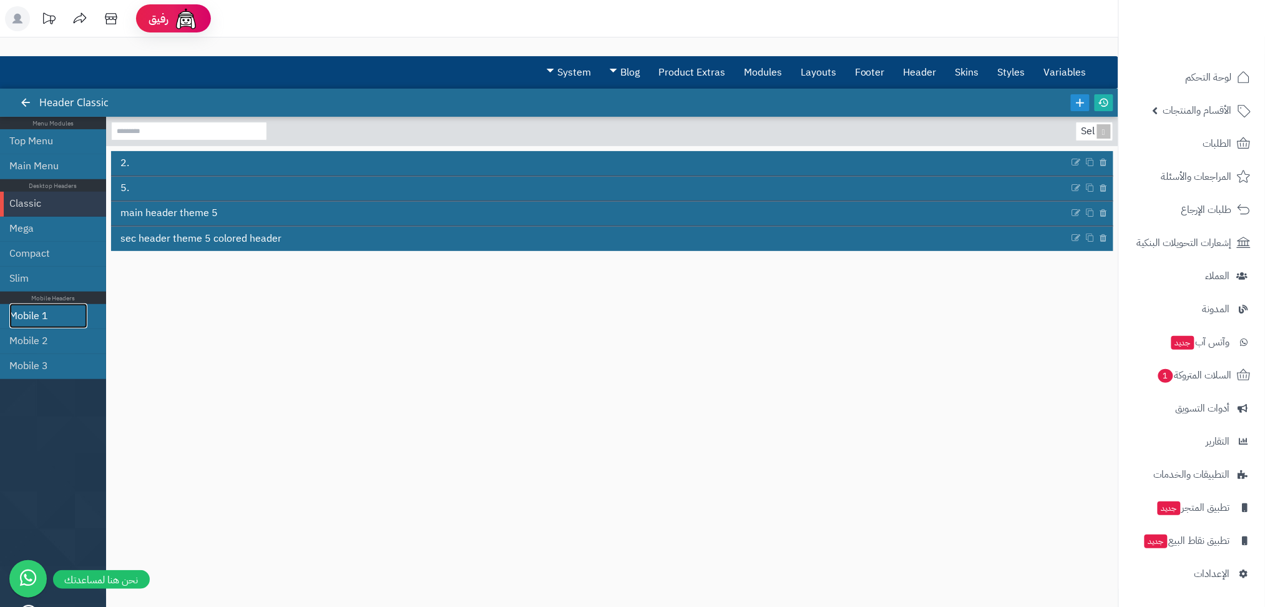
click at [46, 312] on link "Mobile 1" at bounding box center [48, 315] width 78 height 25
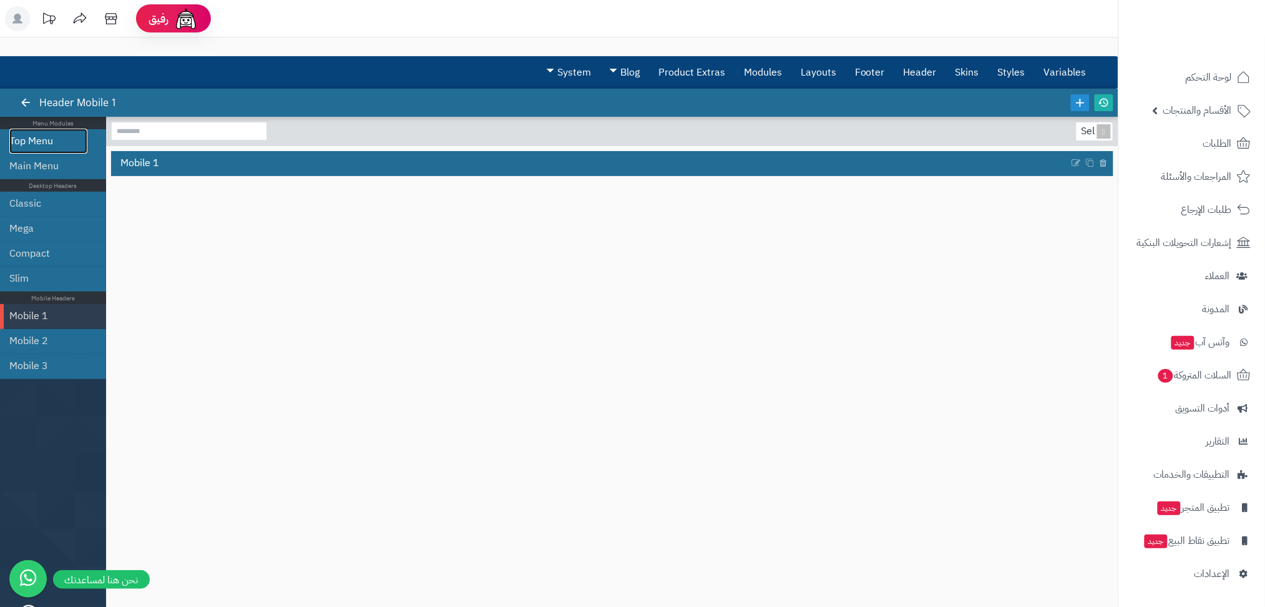
click at [59, 132] on link "Top Menu" at bounding box center [48, 141] width 78 height 25
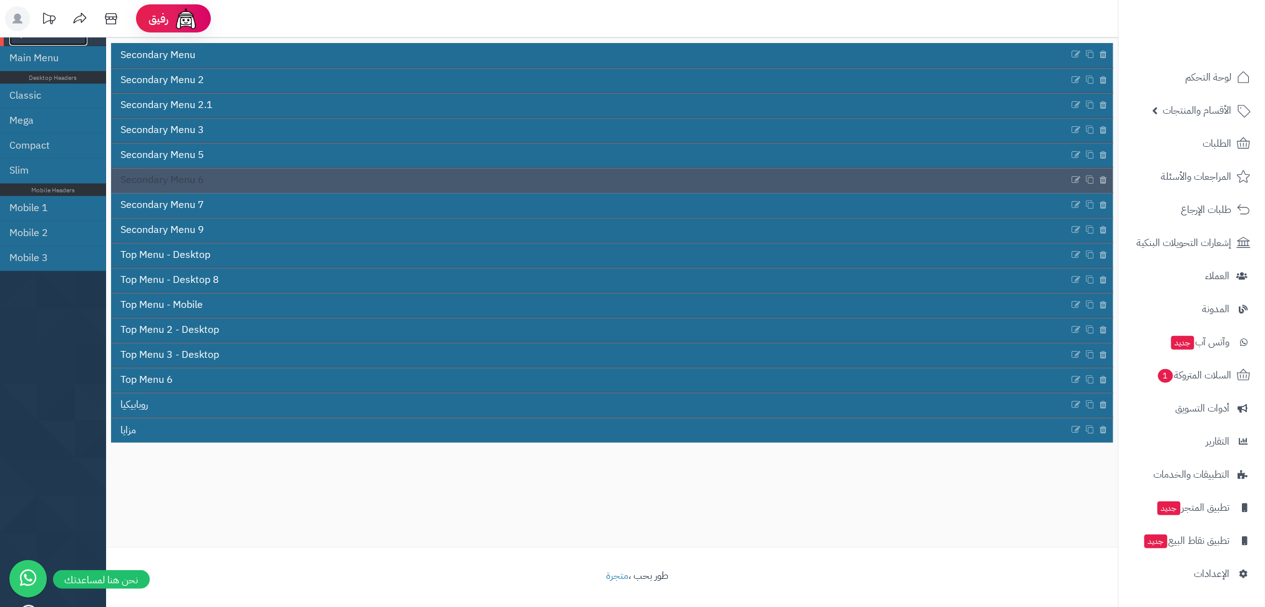
scroll to position [111, 0]
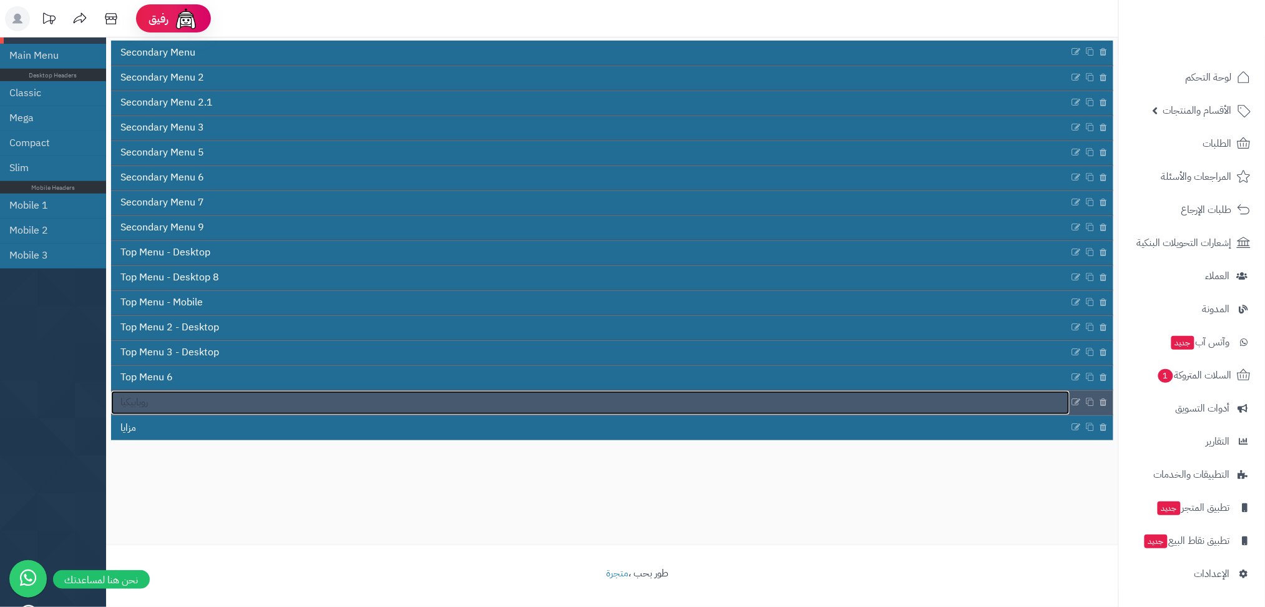
click at [140, 410] on link "روبابيكيا" at bounding box center [590, 403] width 959 height 24
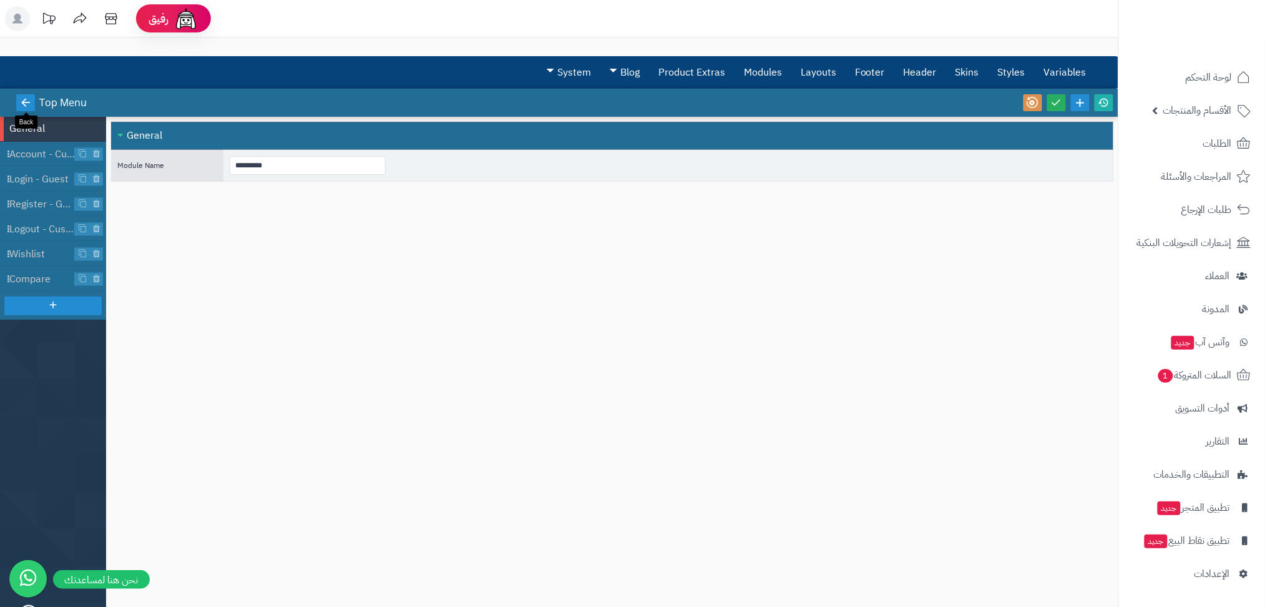
click at [34, 107] on link at bounding box center [25, 102] width 19 height 17
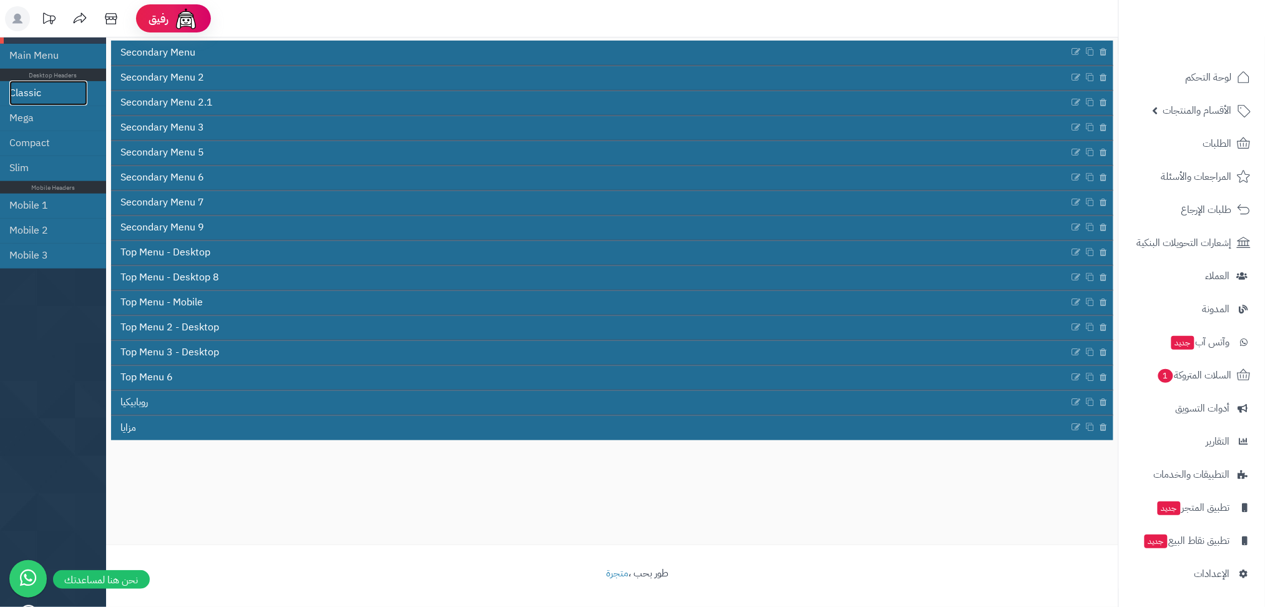
click at [29, 83] on link "Classic" at bounding box center [48, 93] width 78 height 25
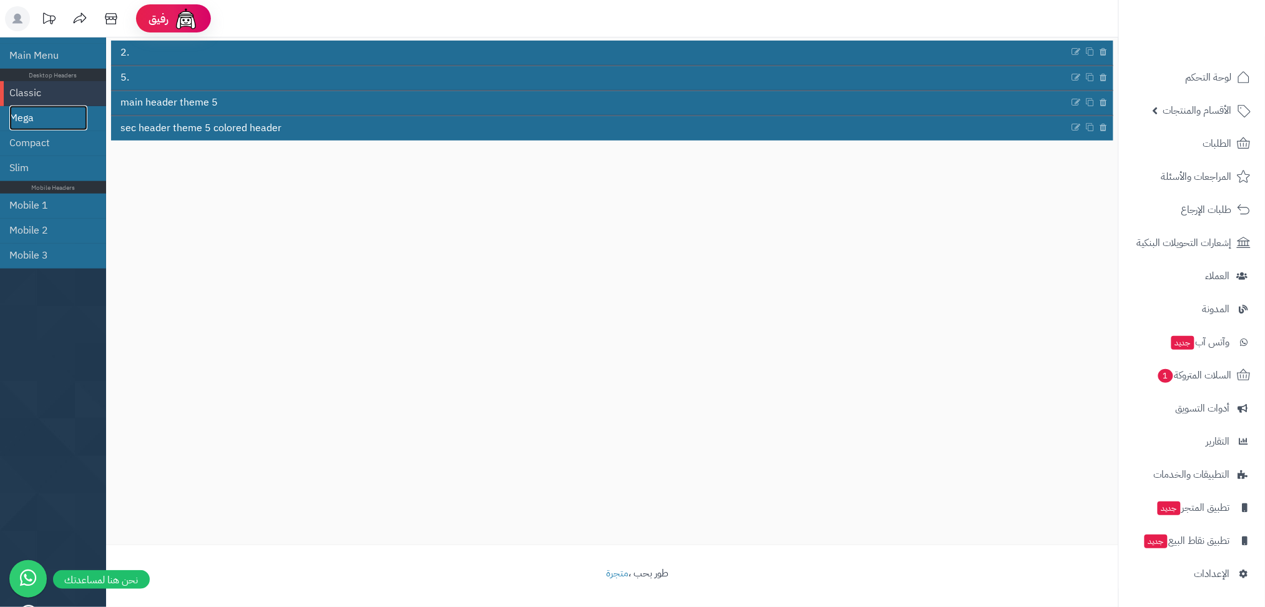
click at [32, 125] on link "Mega" at bounding box center [48, 118] width 78 height 25
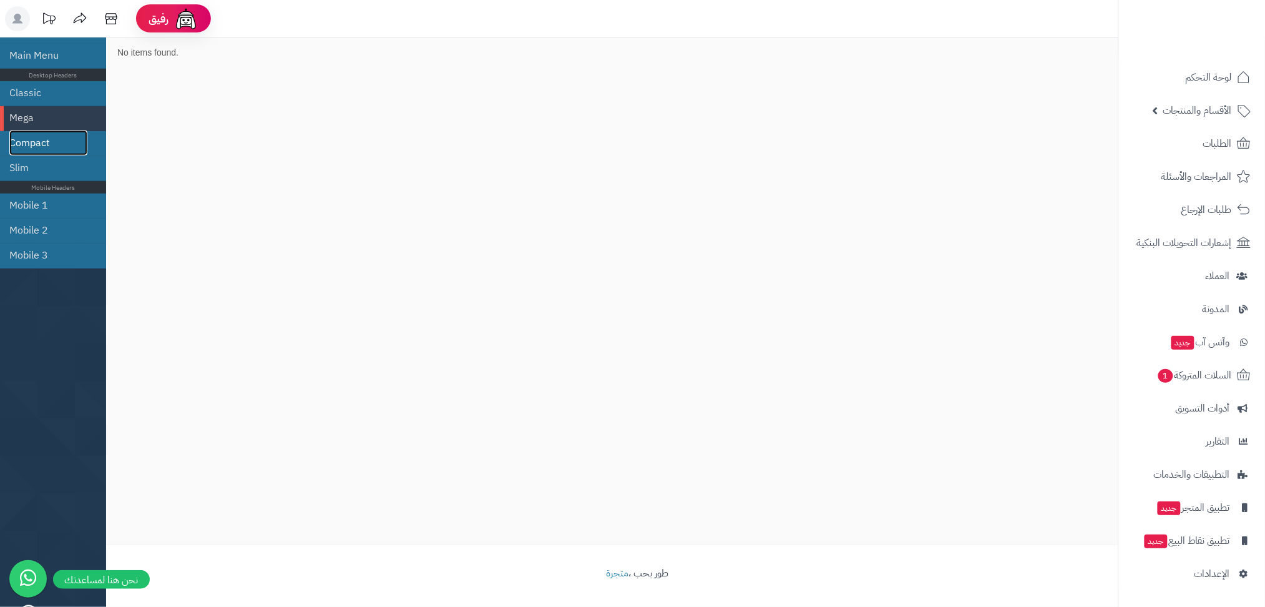
click at [38, 139] on link "Compact" at bounding box center [48, 142] width 78 height 25
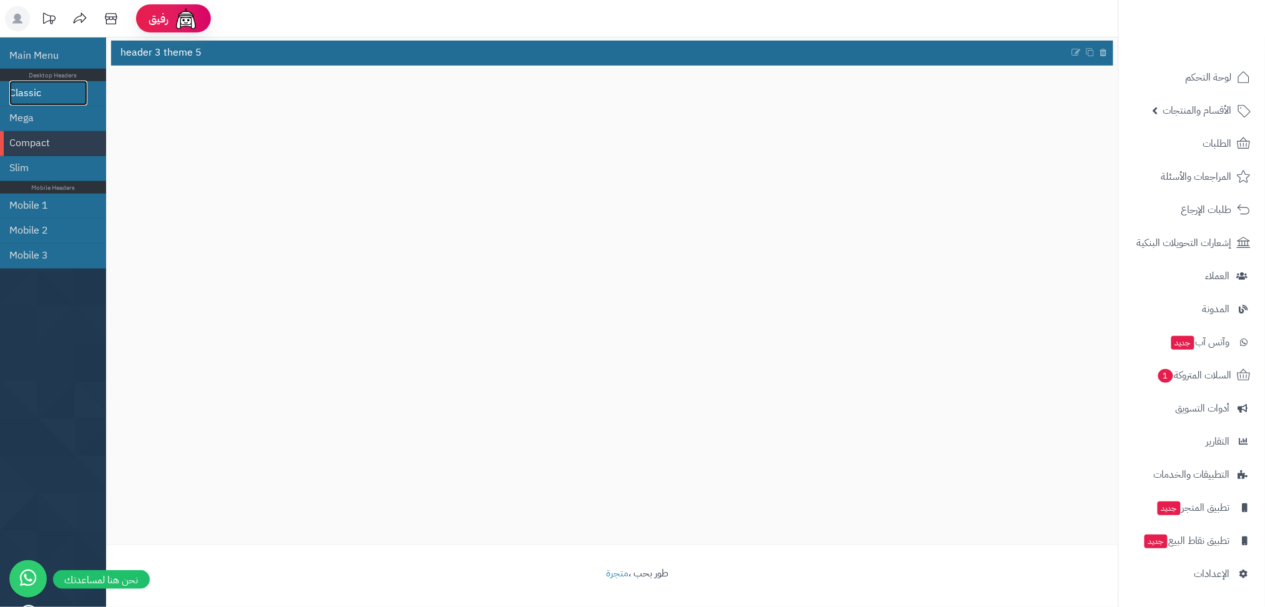
click at [31, 90] on link "Classic" at bounding box center [48, 93] width 78 height 25
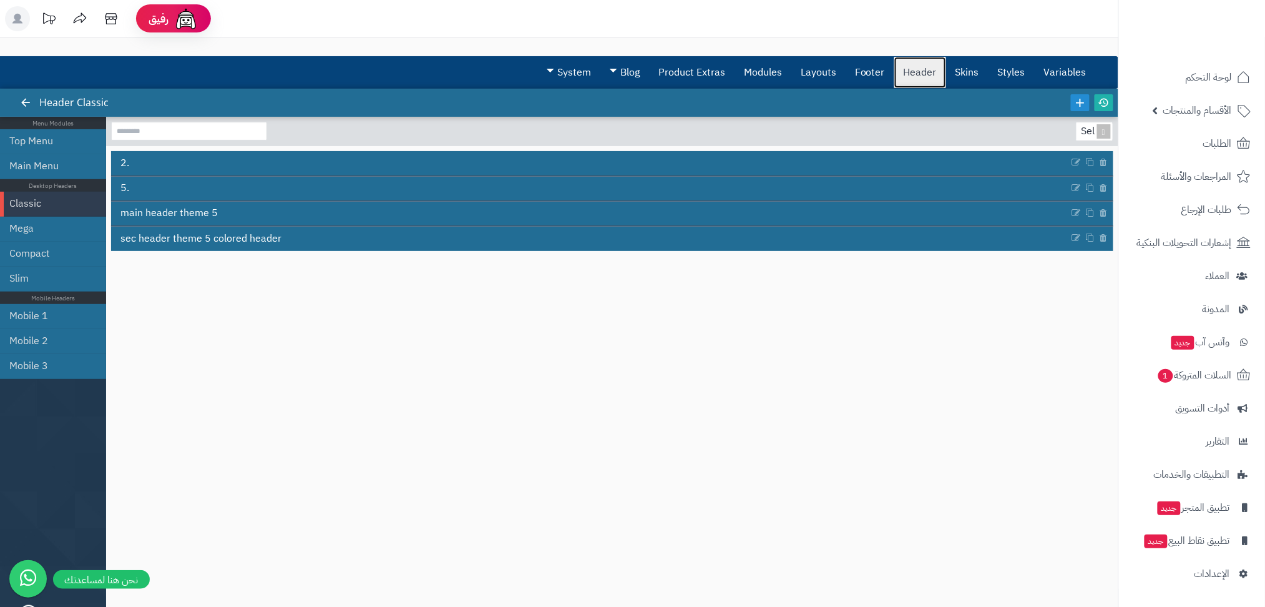
click at [909, 71] on link "Header" at bounding box center [921, 72] width 52 height 31
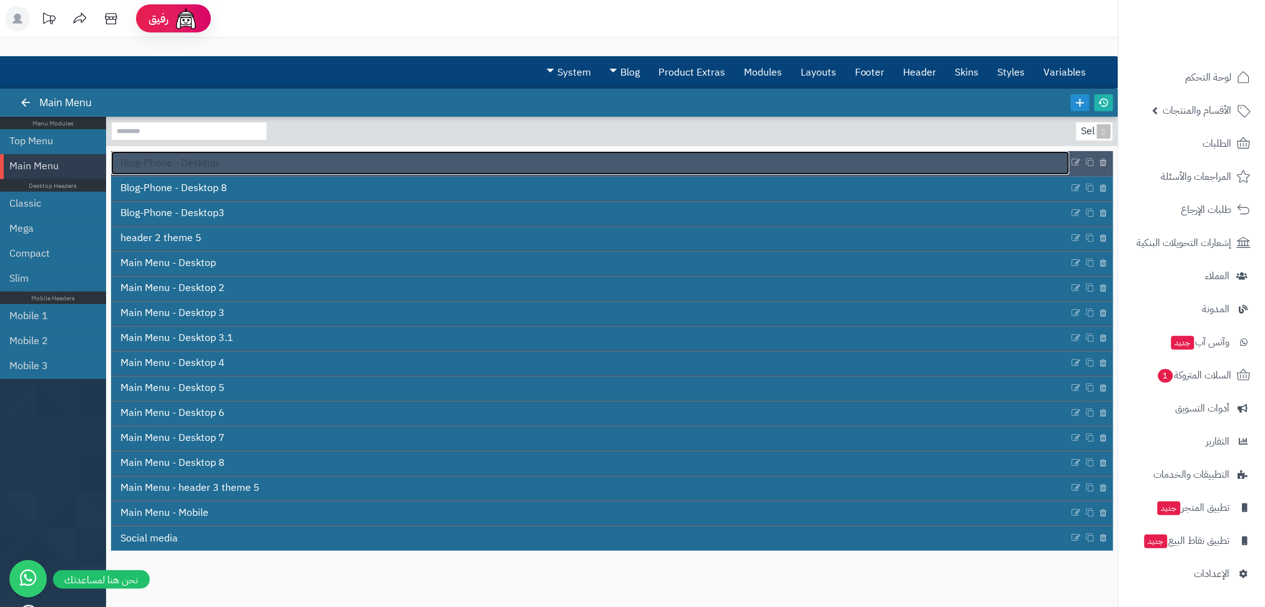
click at [215, 162] on span "Blog-Phone - Desktop" at bounding box center [169, 163] width 98 height 14
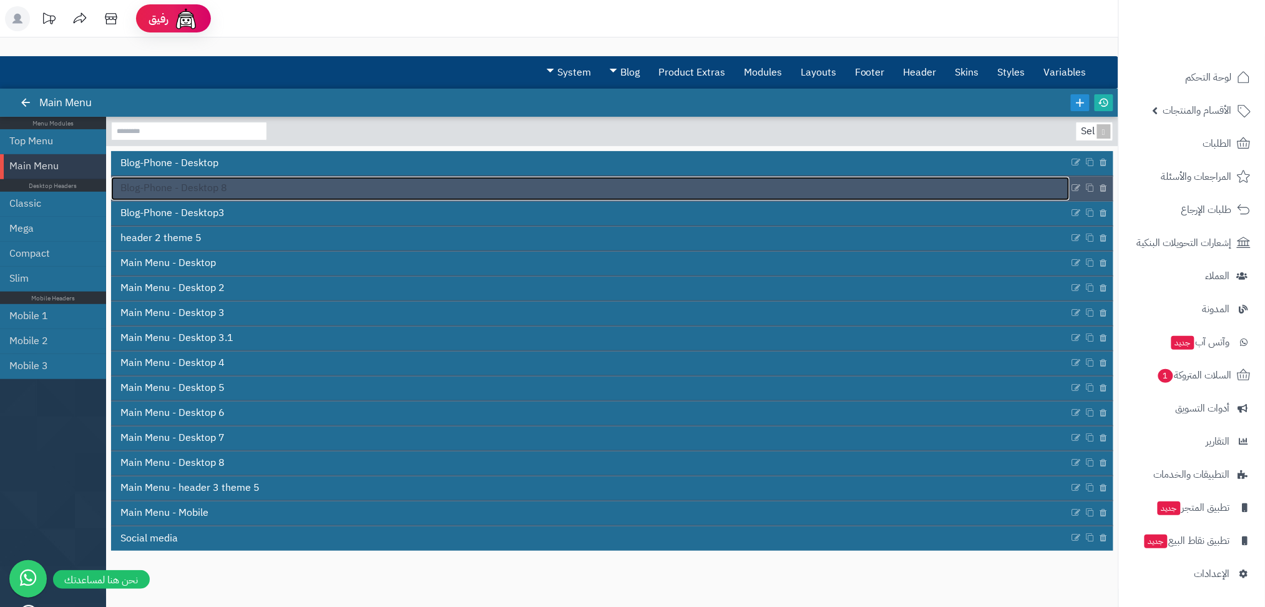
click at [210, 181] on span "Blog-Phone - Desktop 8" at bounding box center [173, 188] width 107 height 14
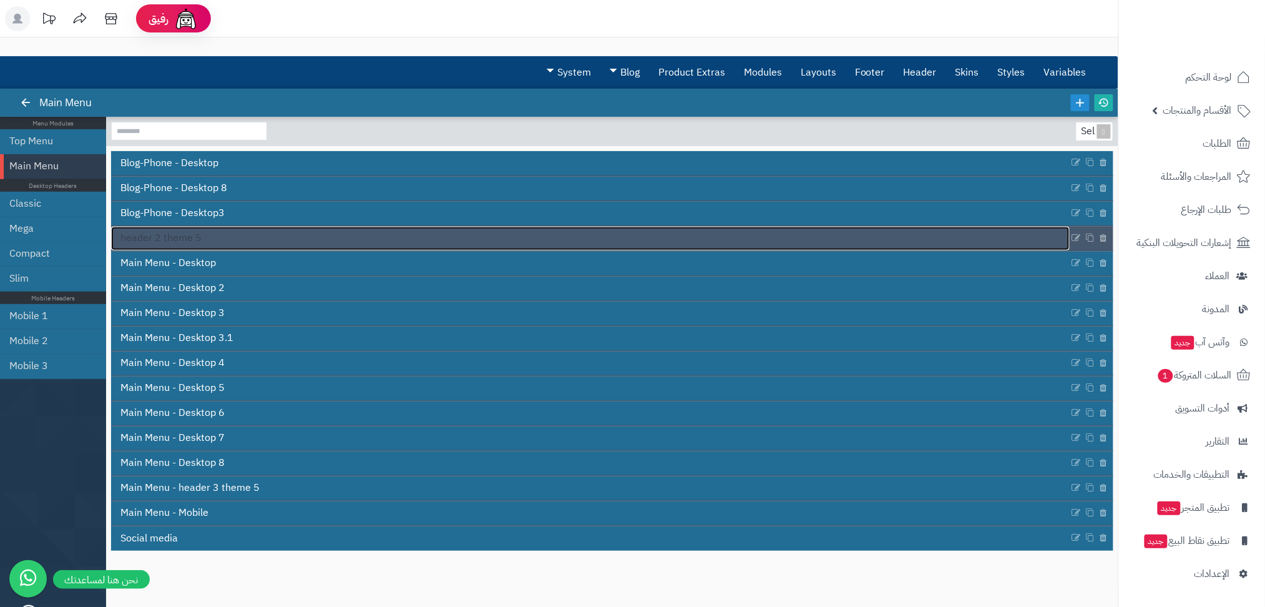
click at [195, 244] on span "header 2 theme 5" at bounding box center [160, 238] width 81 height 14
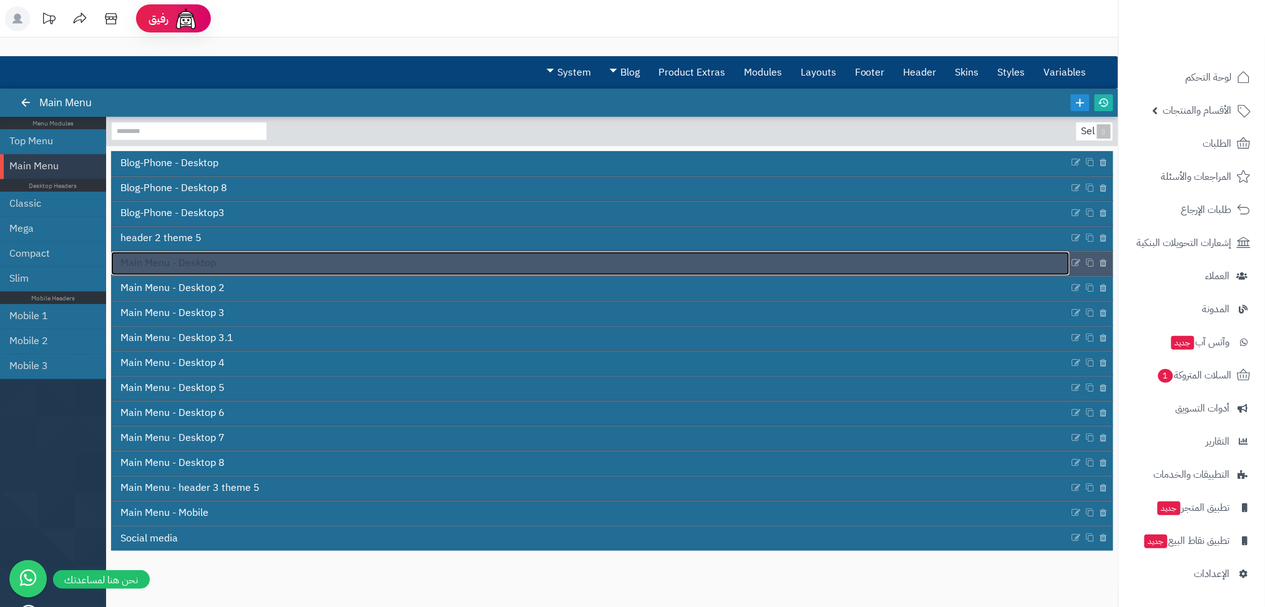
click at [209, 270] on link "Main Menu - Desktop" at bounding box center [590, 264] width 959 height 24
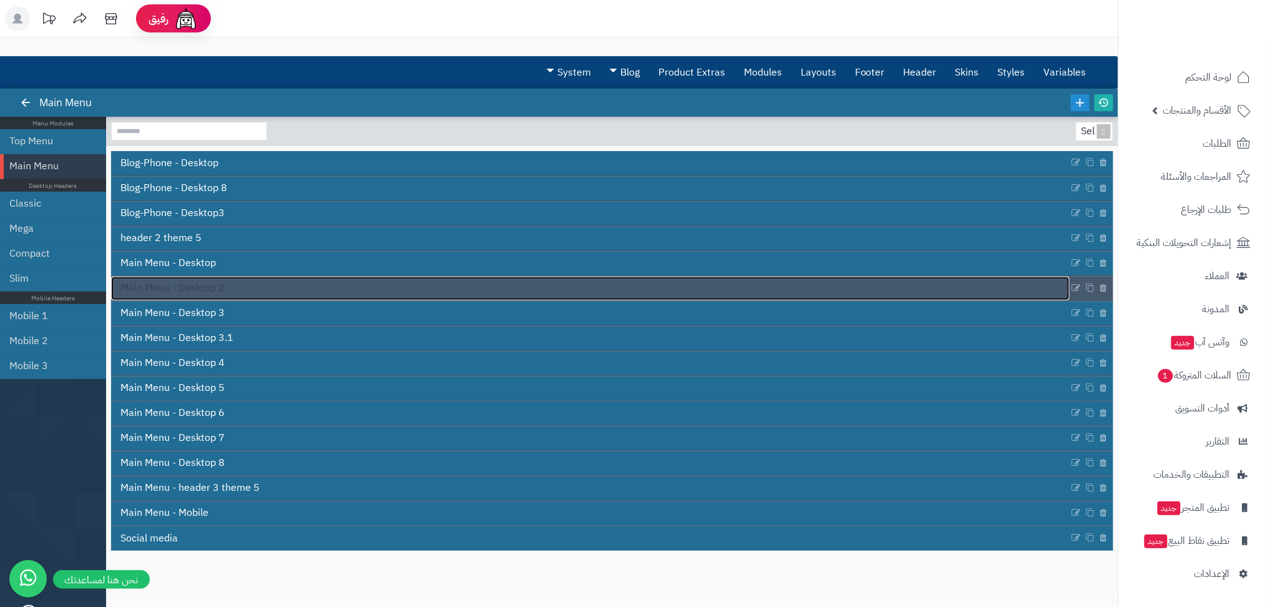
click at [232, 277] on link "Main Menu - Desktop 2" at bounding box center [590, 289] width 959 height 24
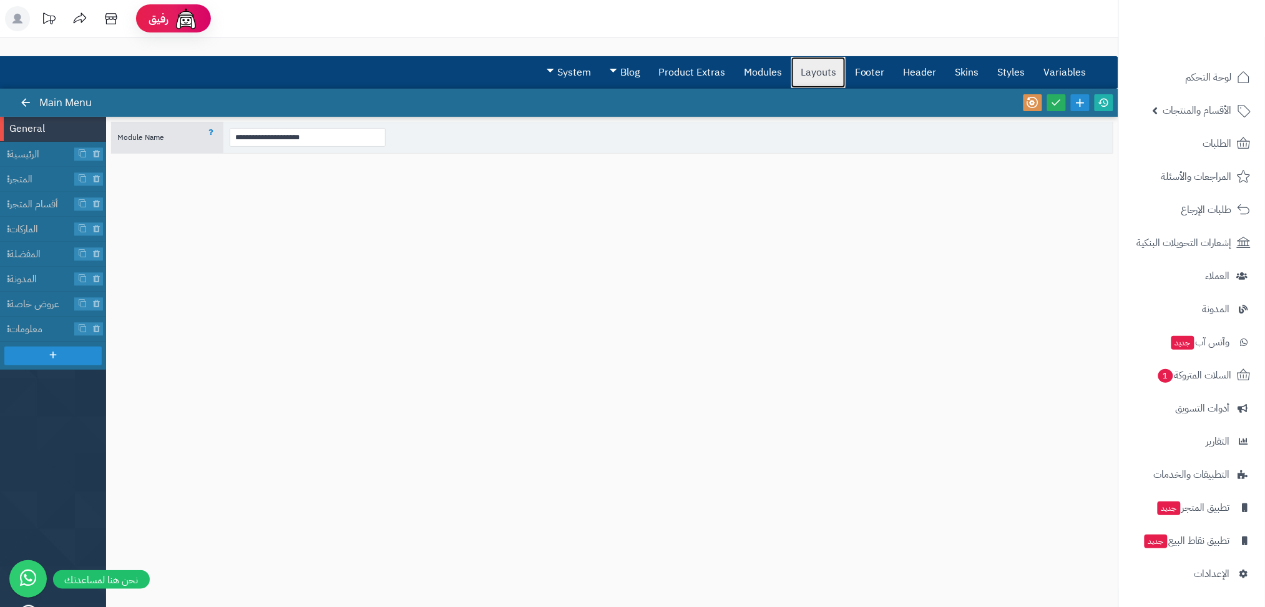
drag, startPoint x: 819, startPoint y: 84, endPoint x: 670, endPoint y: 135, distance: 157.0
drag, startPoint x: 670, startPoint y: 135, endPoint x: 414, endPoint y: 369, distance: 347.3
click at [414, 369] on div "**********" at bounding box center [612, 356] width 1003 height 468
click at [465, 293] on div "**********" at bounding box center [612, 356] width 1003 height 468
click at [777, 74] on link "Modules" at bounding box center [763, 72] width 57 height 31
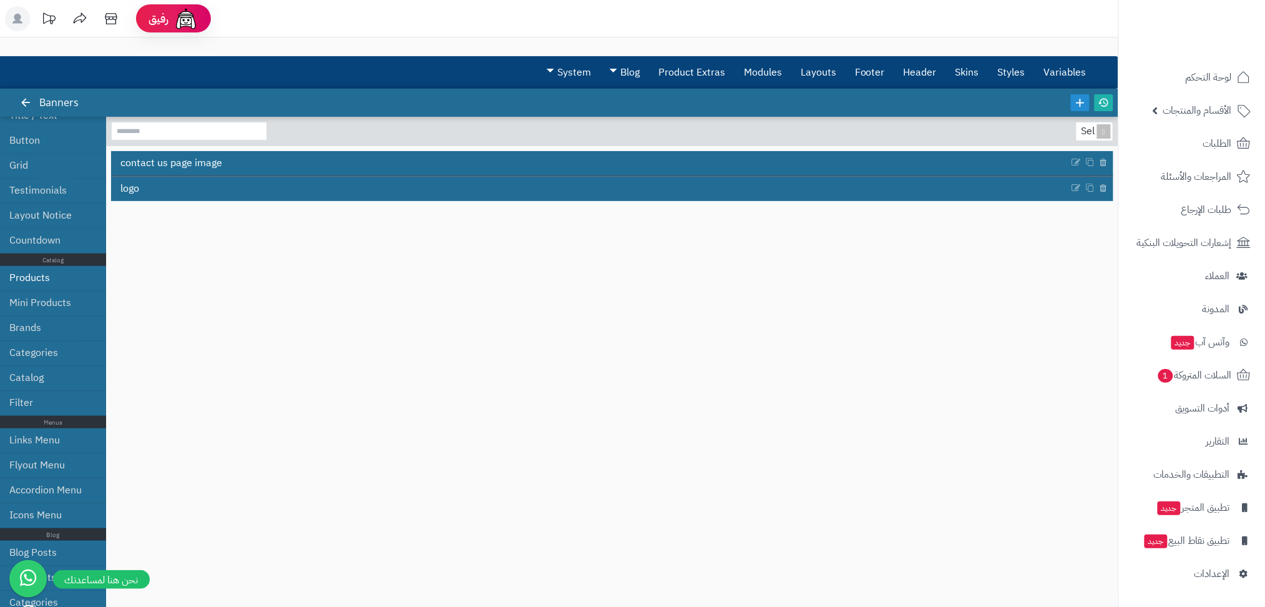
scroll to position [202, 0]
click at [57, 431] on link "Links Menu" at bounding box center [48, 438] width 78 height 25
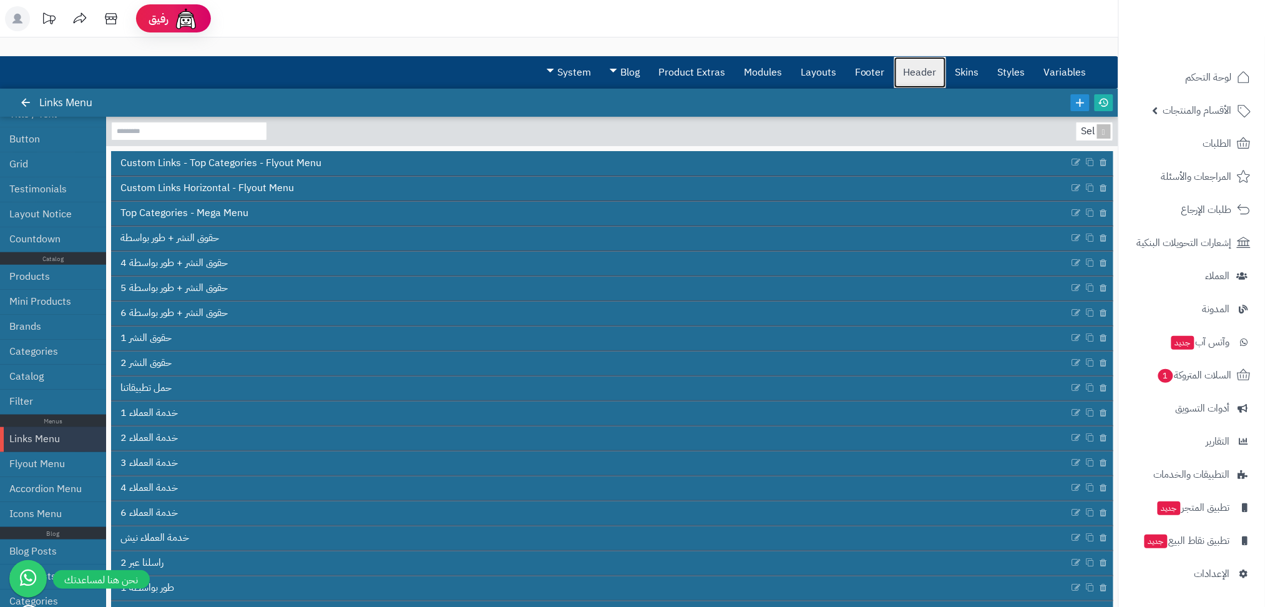
click at [924, 63] on link "Header" at bounding box center [921, 72] width 52 height 31
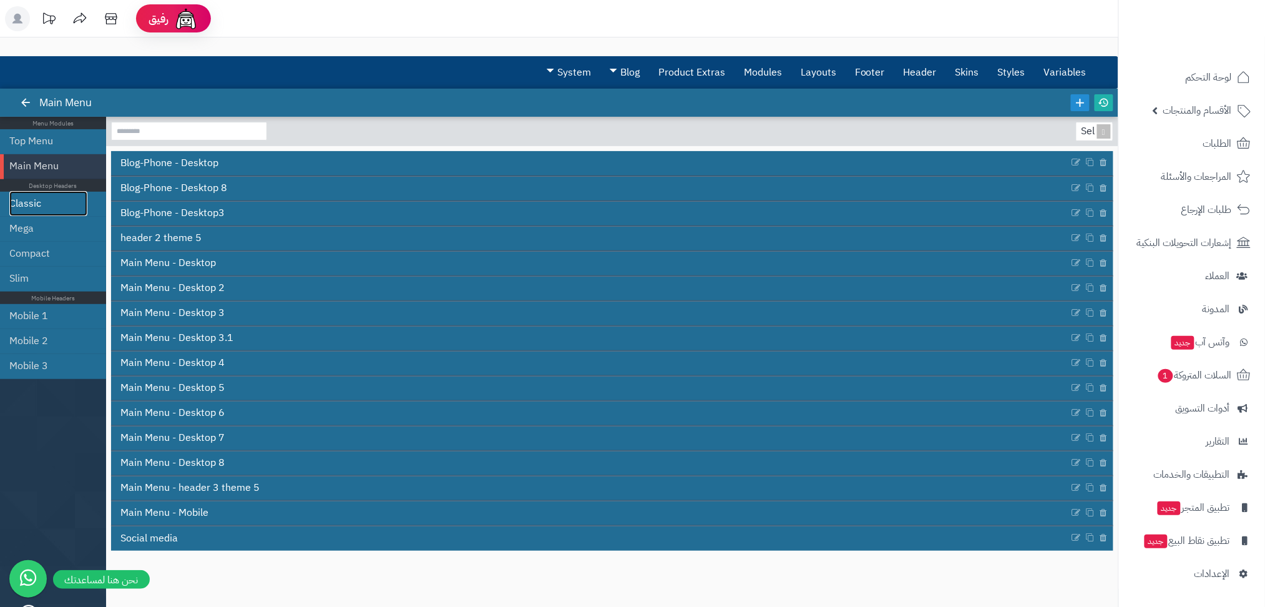
click at [24, 205] on link "Classic" at bounding box center [48, 203] width 78 height 25
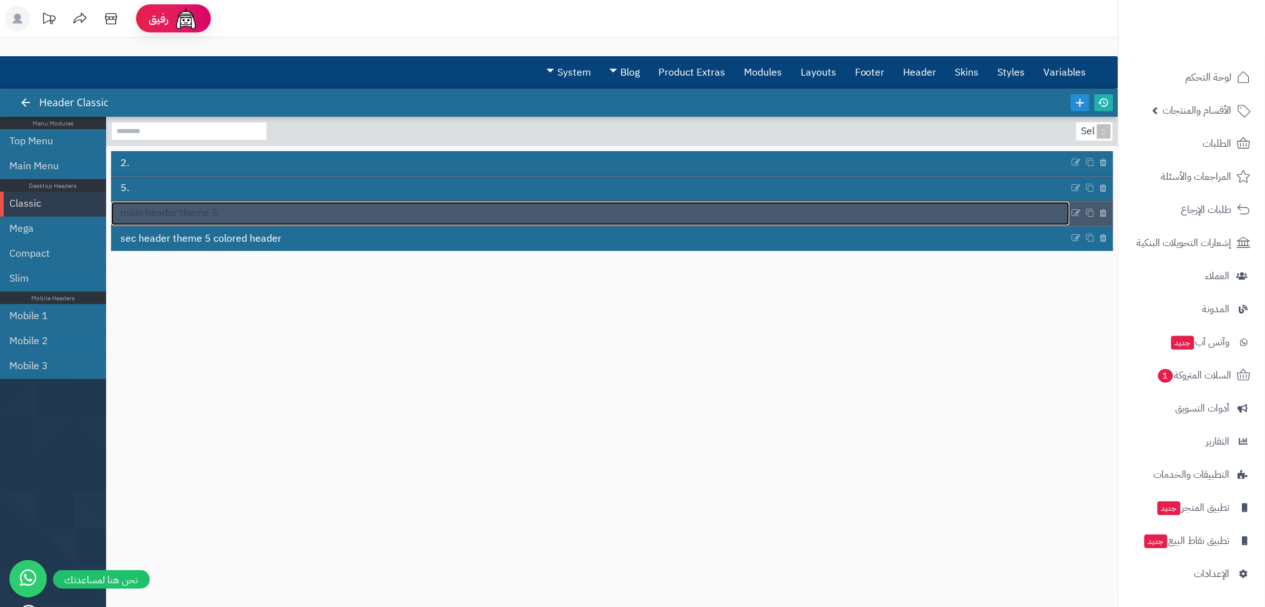
click at [175, 219] on span "main header theme 5" at bounding box center [168, 213] width 97 height 14
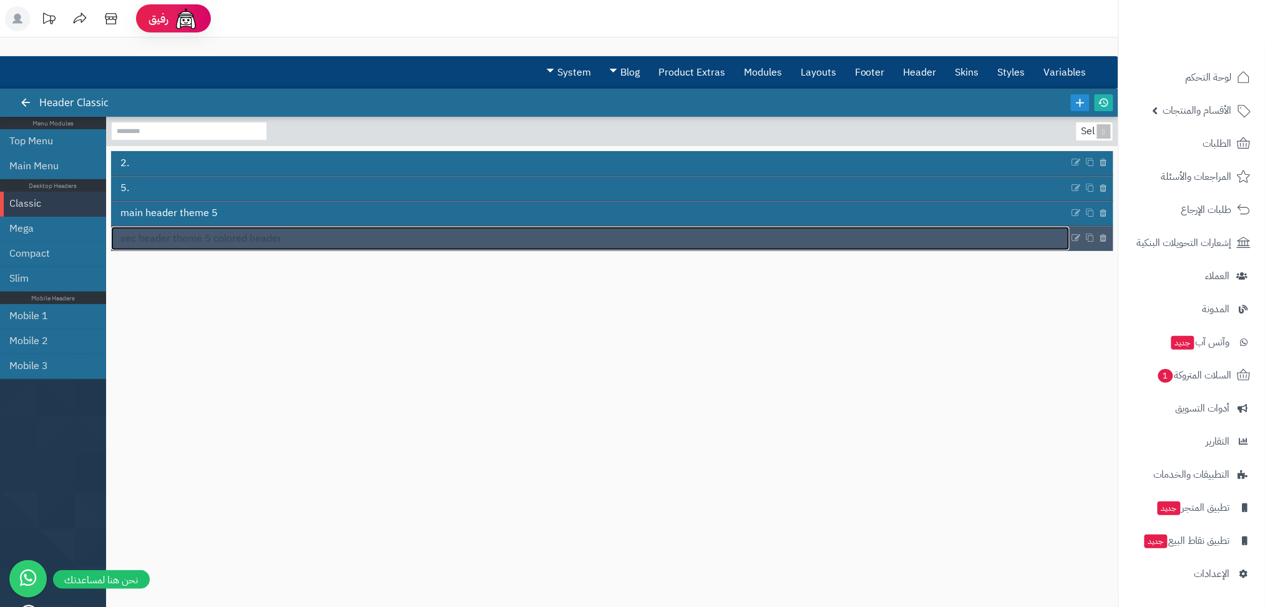
click at [141, 244] on span "sec header theme 5 colored header" at bounding box center [200, 239] width 161 height 14
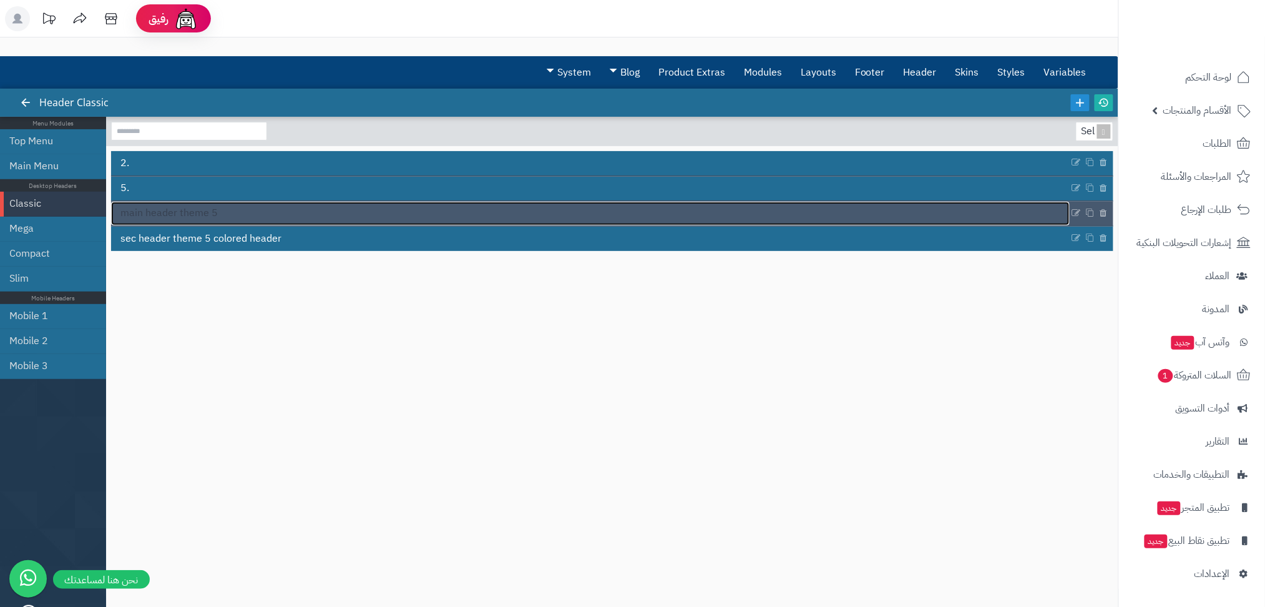
click at [212, 223] on link "main header theme 5" at bounding box center [590, 214] width 959 height 24
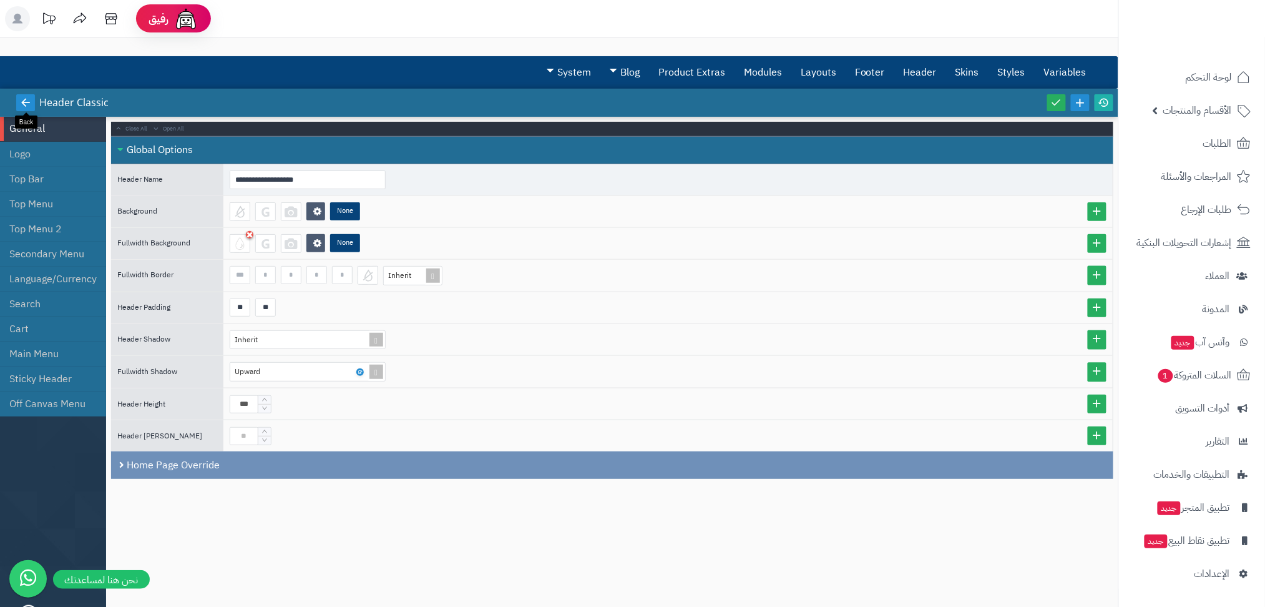
click at [23, 97] on icon at bounding box center [25, 102] width 11 height 11
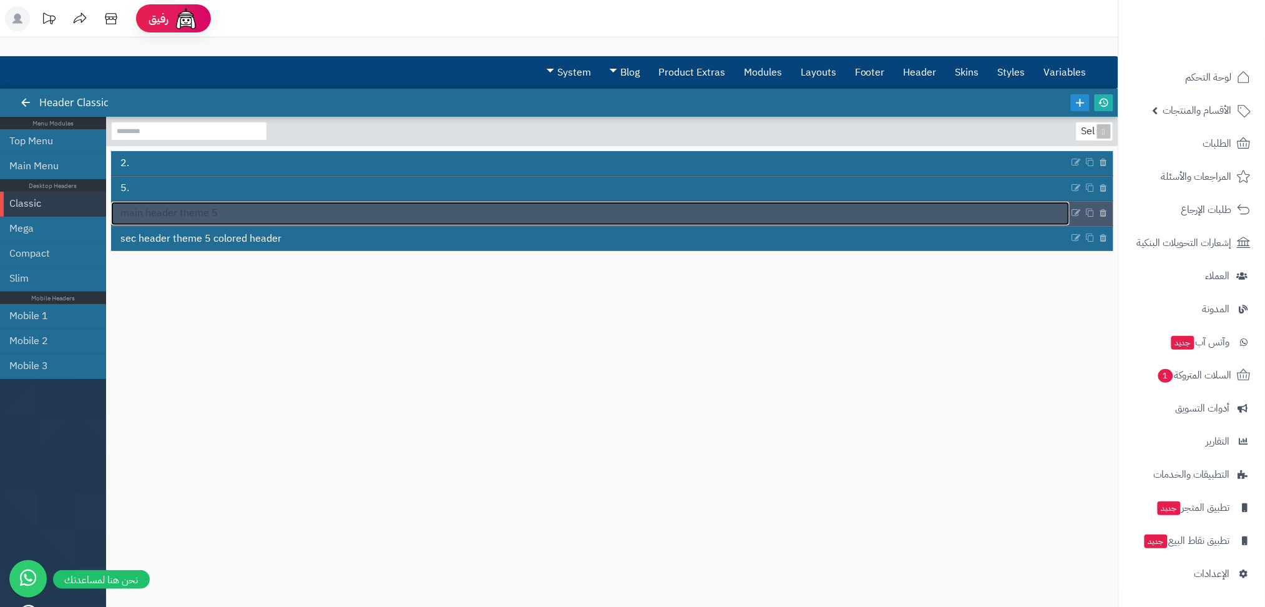
click at [175, 204] on link "main header theme 5" at bounding box center [590, 214] width 959 height 24
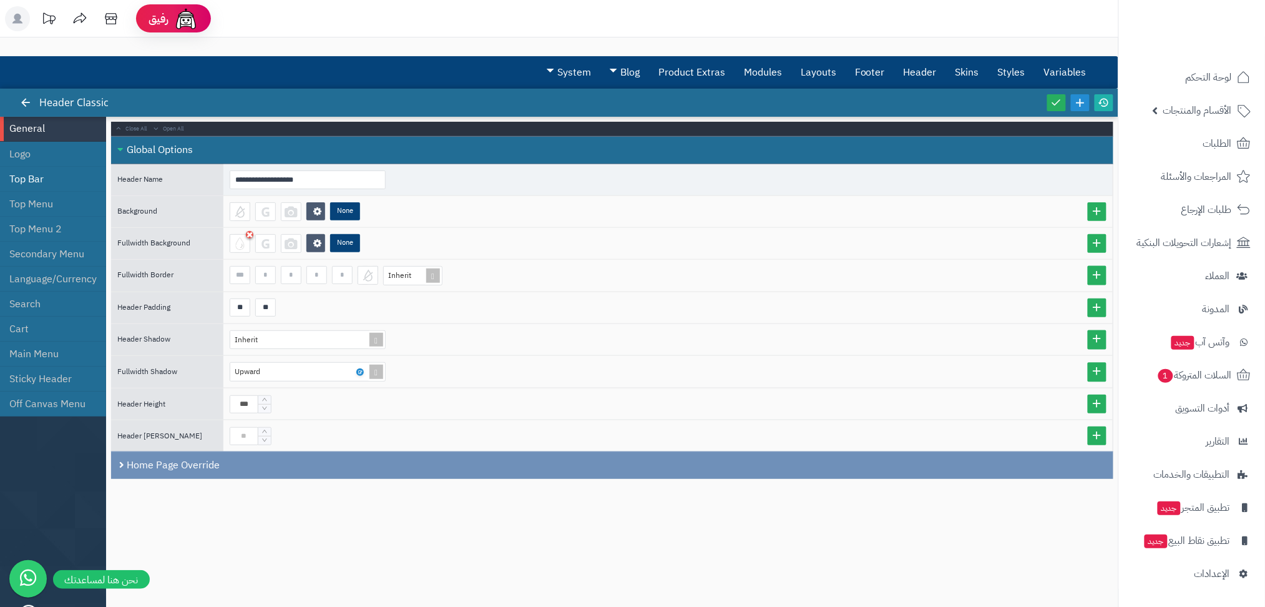
click at [37, 189] on li "Top Bar" at bounding box center [53, 179] width 106 height 25
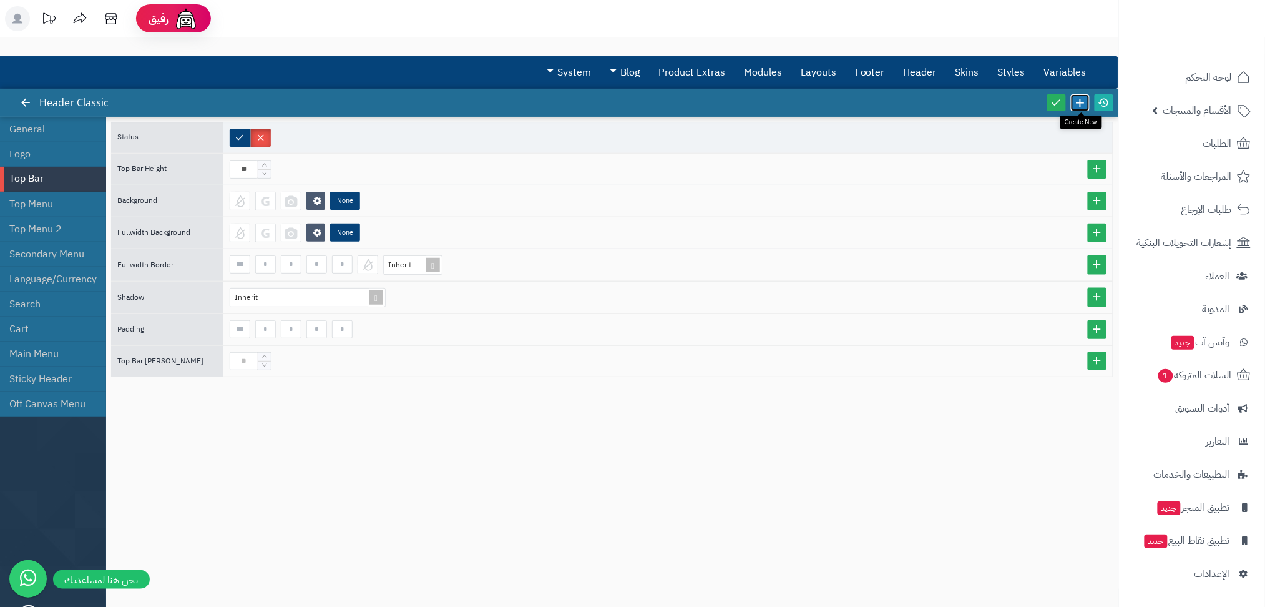
click at [1087, 105] on icon at bounding box center [1081, 103] width 14 height 14
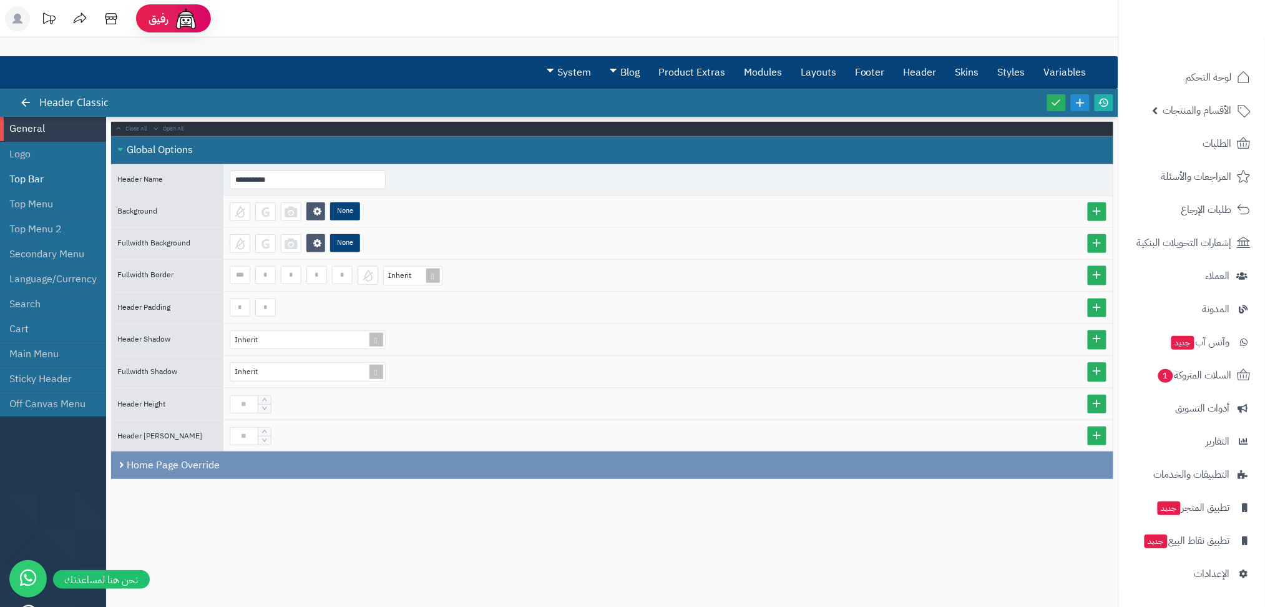
click at [31, 176] on li "Top Bar" at bounding box center [53, 179] width 106 height 25
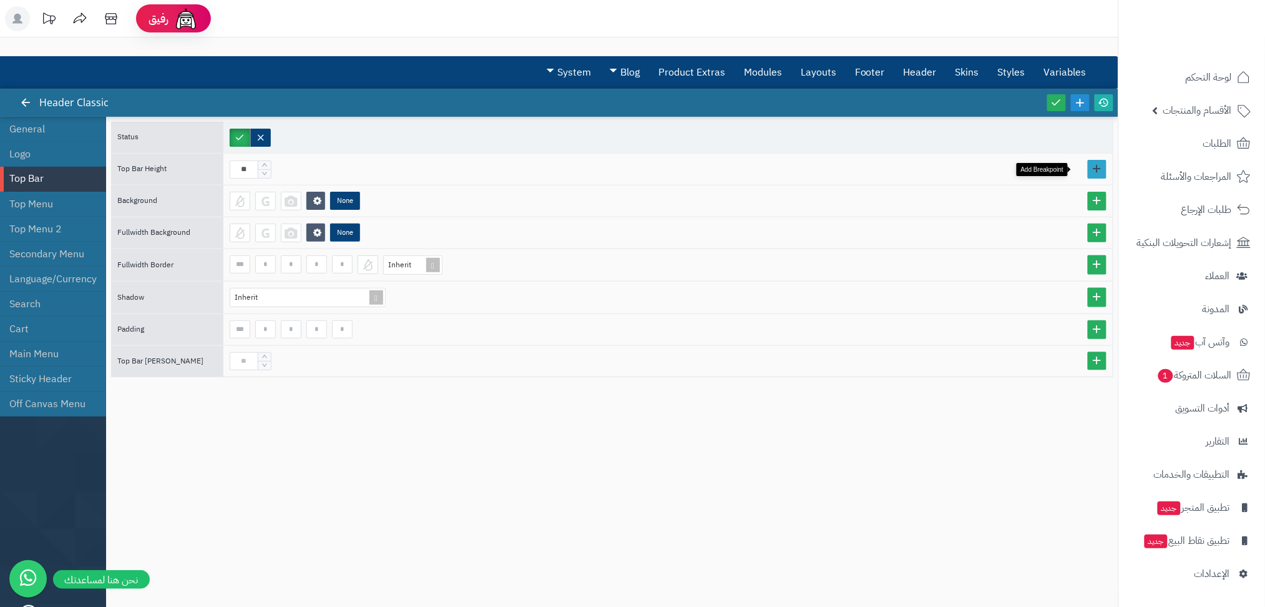
click at [1088, 172] on link at bounding box center [1097, 169] width 19 height 19
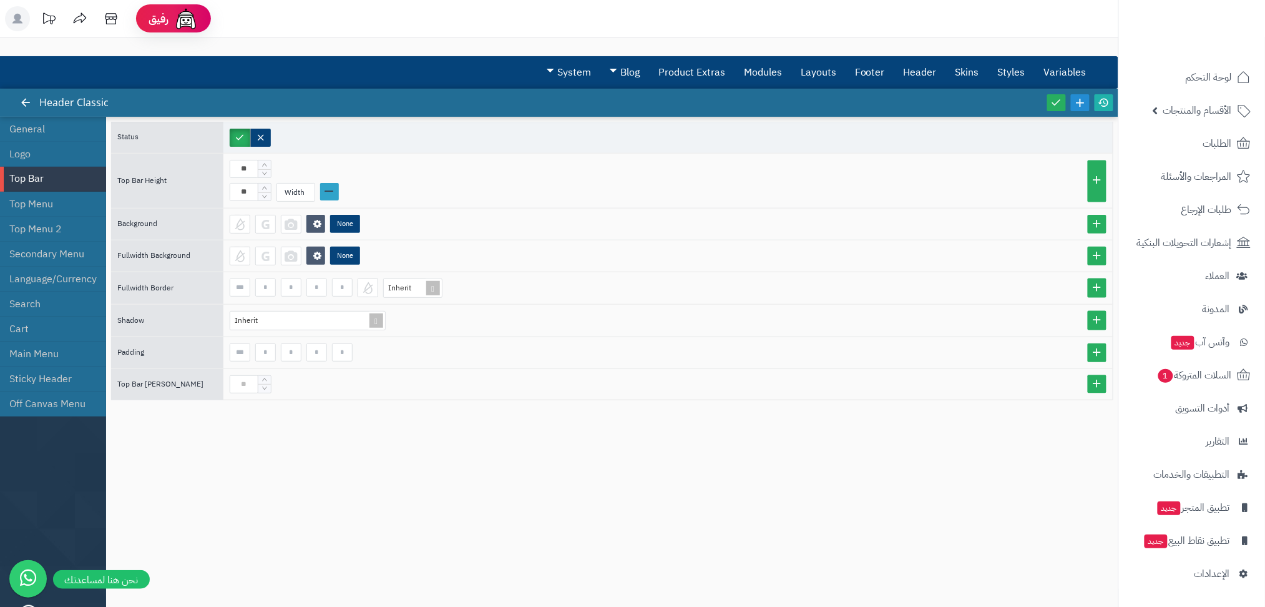
click at [335, 185] on link at bounding box center [329, 191] width 19 height 17
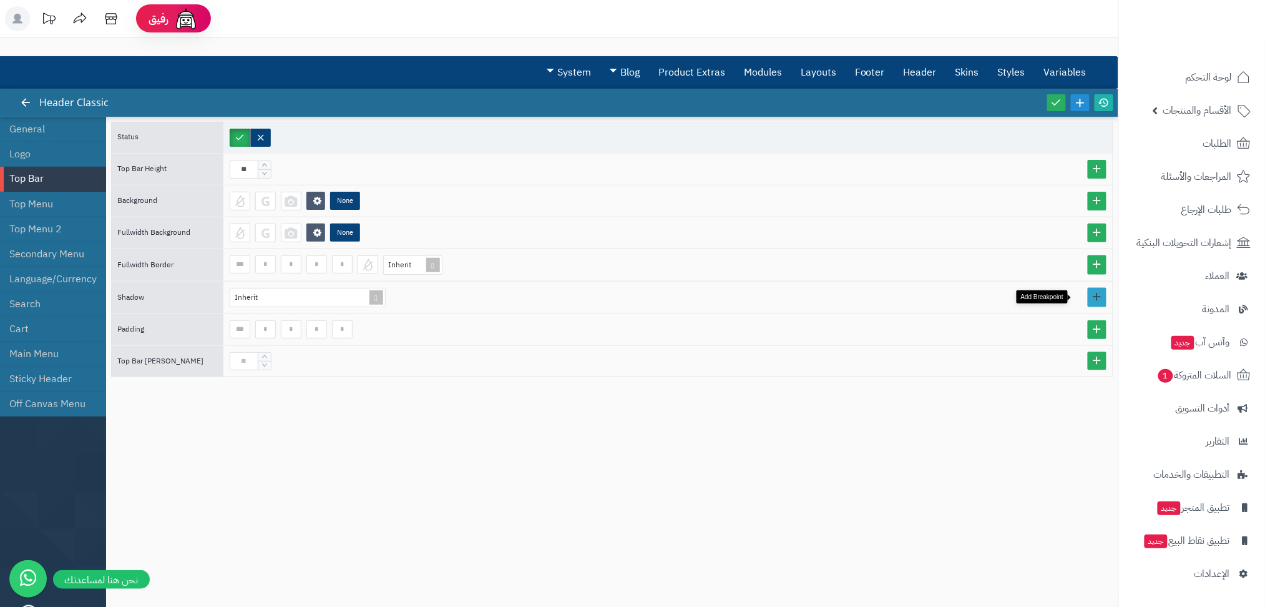
click at [1088, 292] on link at bounding box center [1097, 297] width 19 height 19
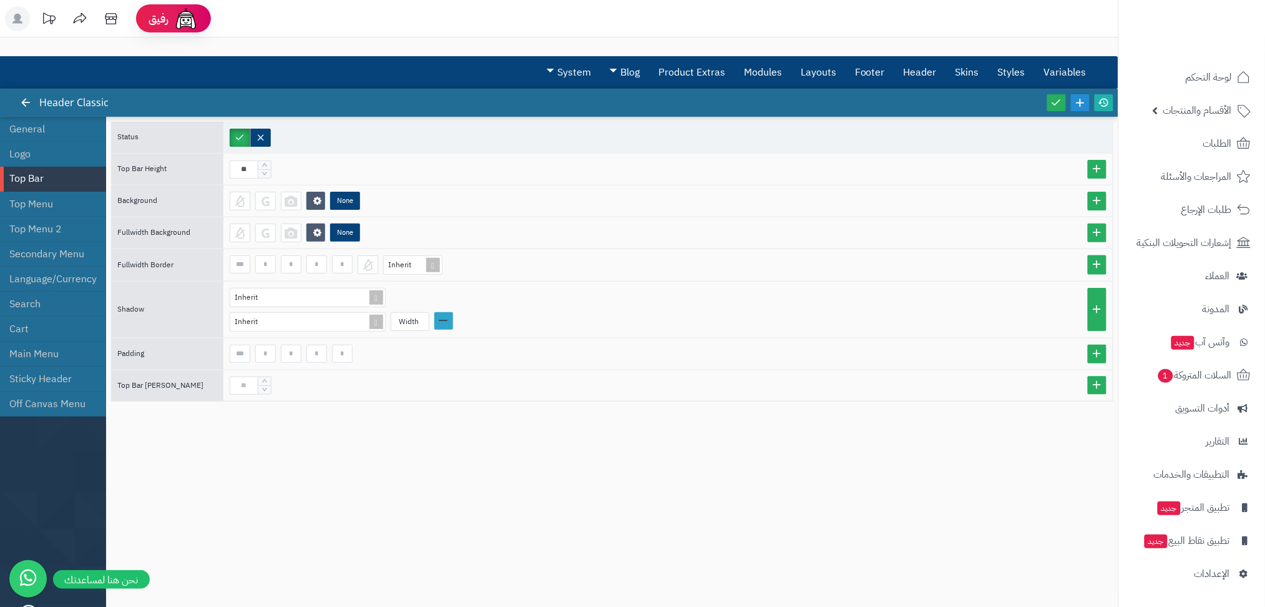
click at [452, 318] on link at bounding box center [444, 320] width 19 height 17
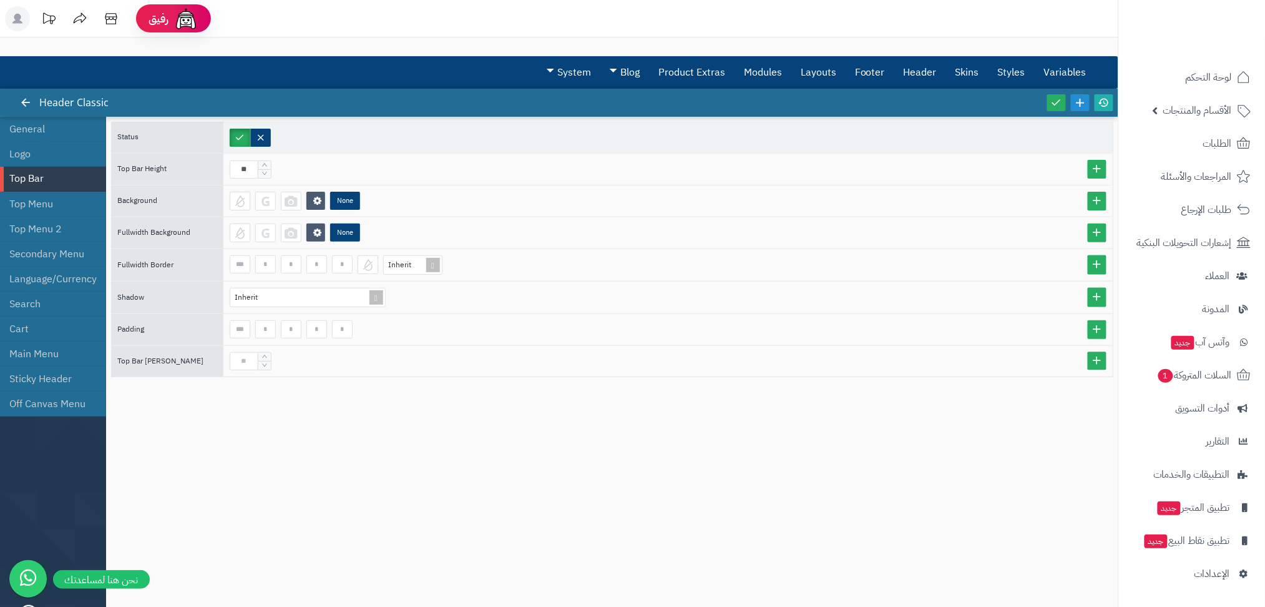
click at [393, 458] on div "Status Top Bar Height ** Background None Fullwidth Background None Fullwidth Bo…" at bounding box center [612, 356] width 1003 height 468
click at [283, 593] on div "Status Top Bar Height ** Background None Fullwidth Background None Fullwidth Bo…" at bounding box center [612, 386] width 1013 height 538
click at [1081, 98] on icon at bounding box center [1081, 103] width 14 height 14
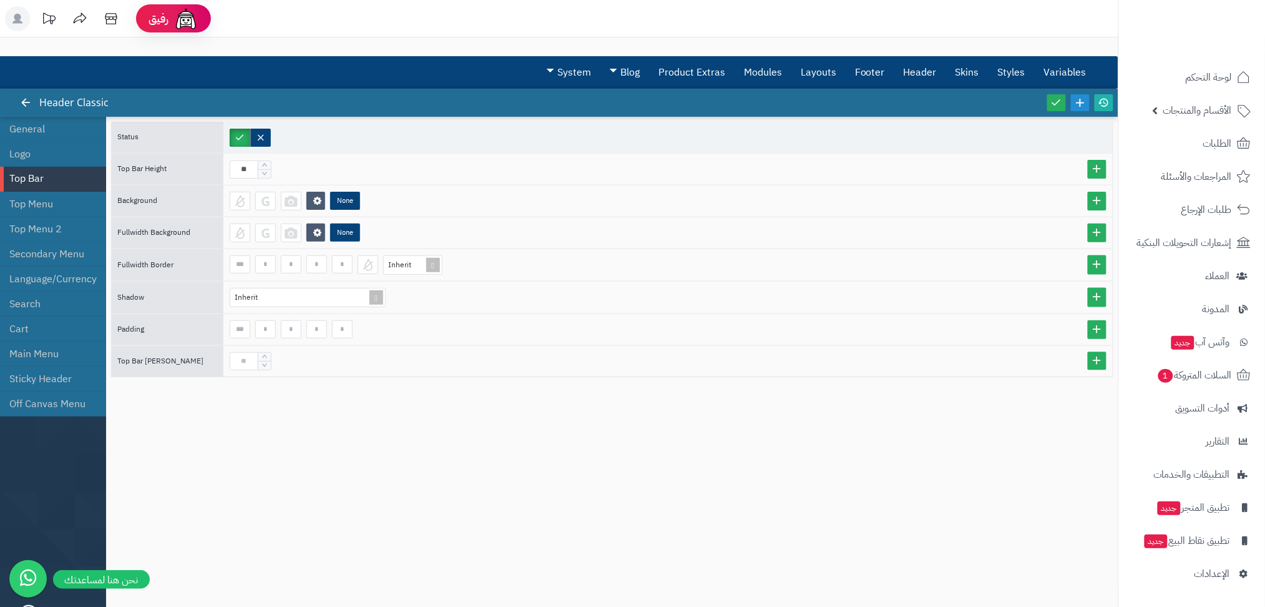
click at [729, 485] on div "Status Top Bar Height ** Background None Fullwidth Background None Fullwidth Bo…" at bounding box center [612, 356] width 1003 height 468
click at [28, 97] on icon at bounding box center [25, 102] width 11 height 11
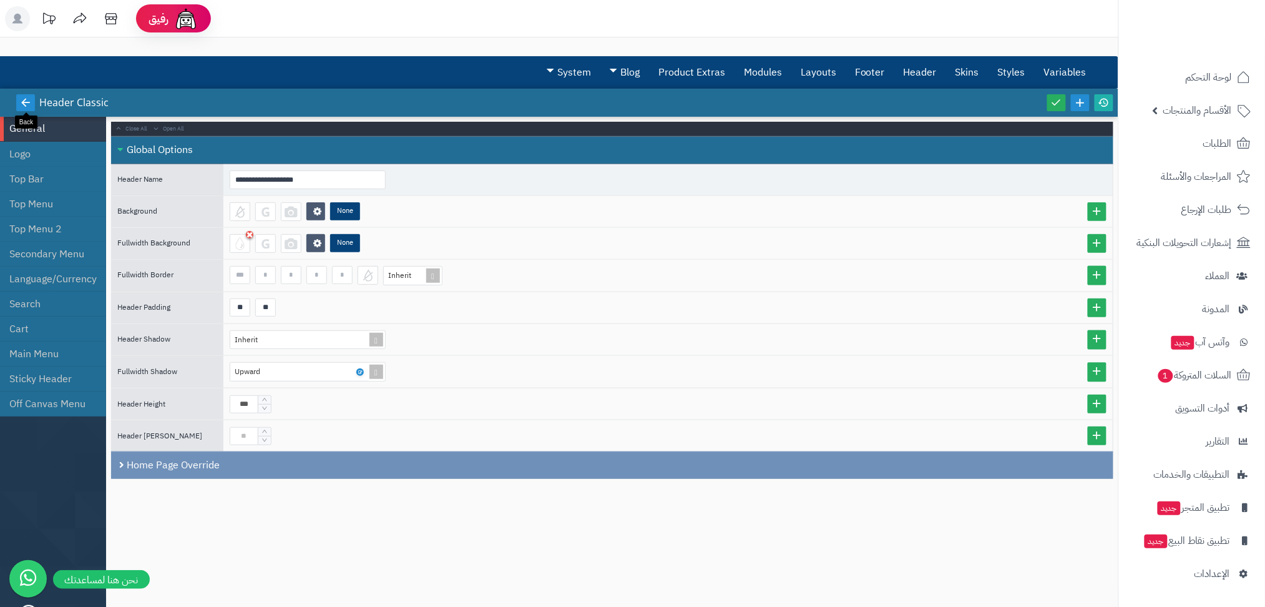
click at [28, 97] on icon at bounding box center [25, 102] width 11 height 11
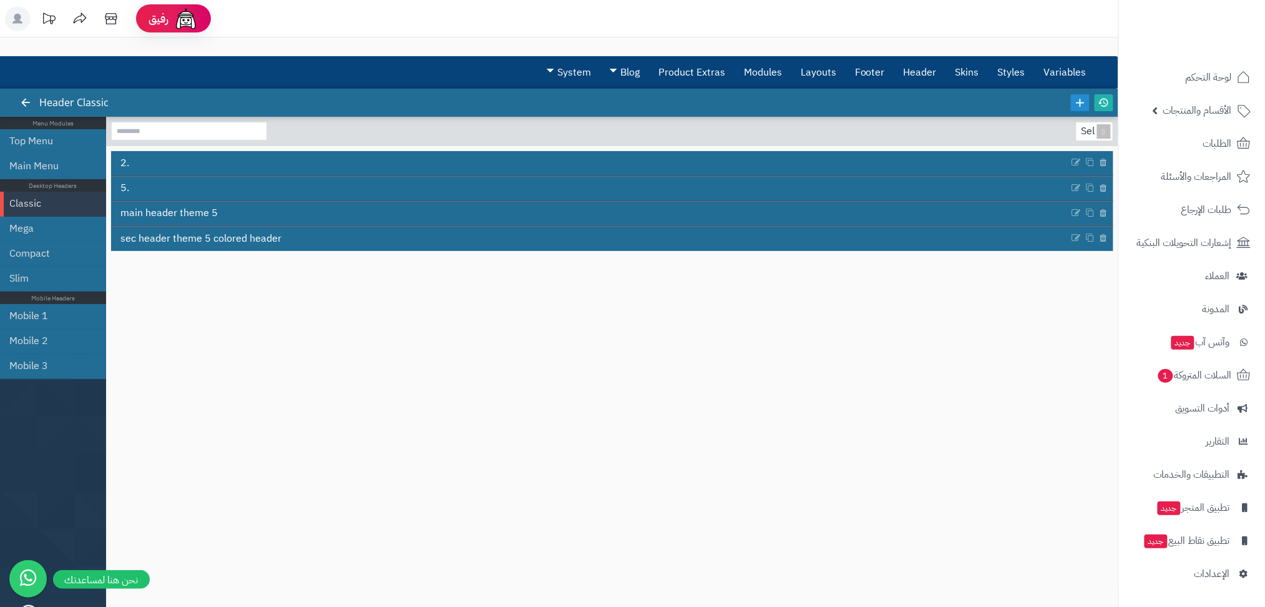
click at [28, 97] on icon at bounding box center [25, 102] width 11 height 11
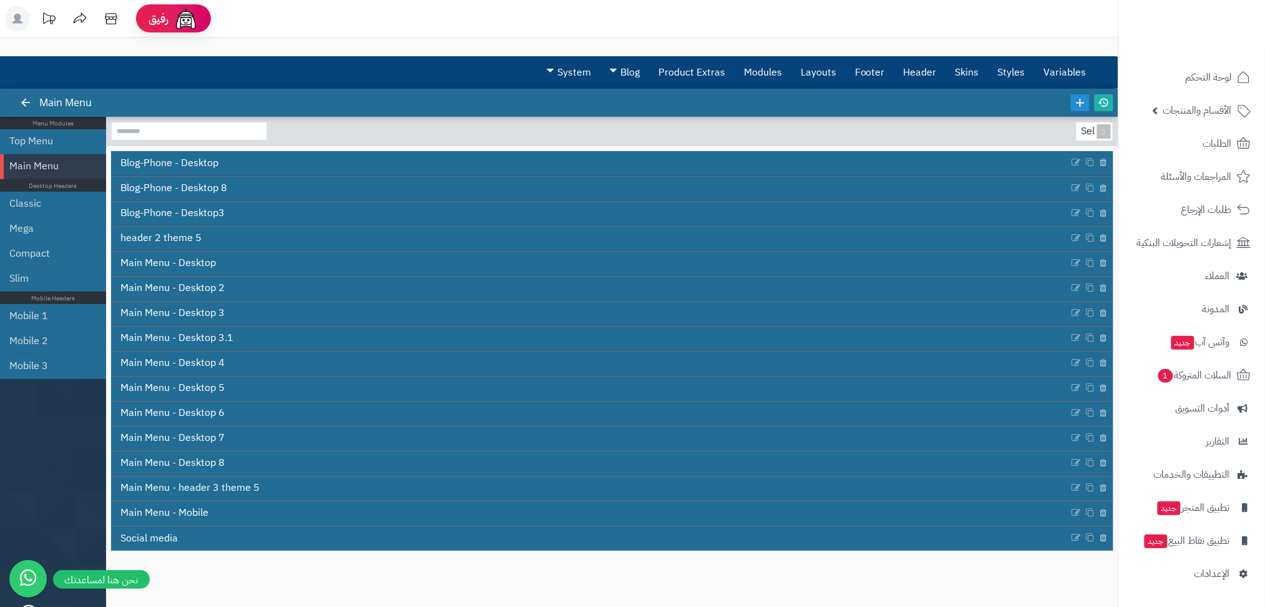
click at [28, 97] on icon at bounding box center [25, 102] width 11 height 11
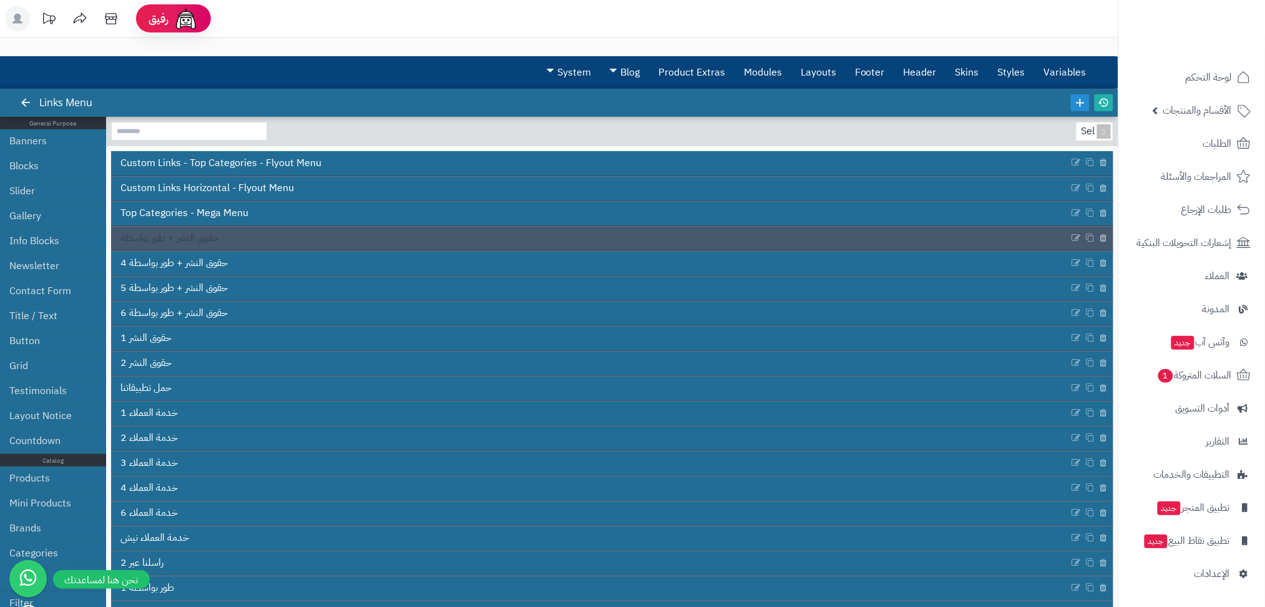
scroll to position [348, 0]
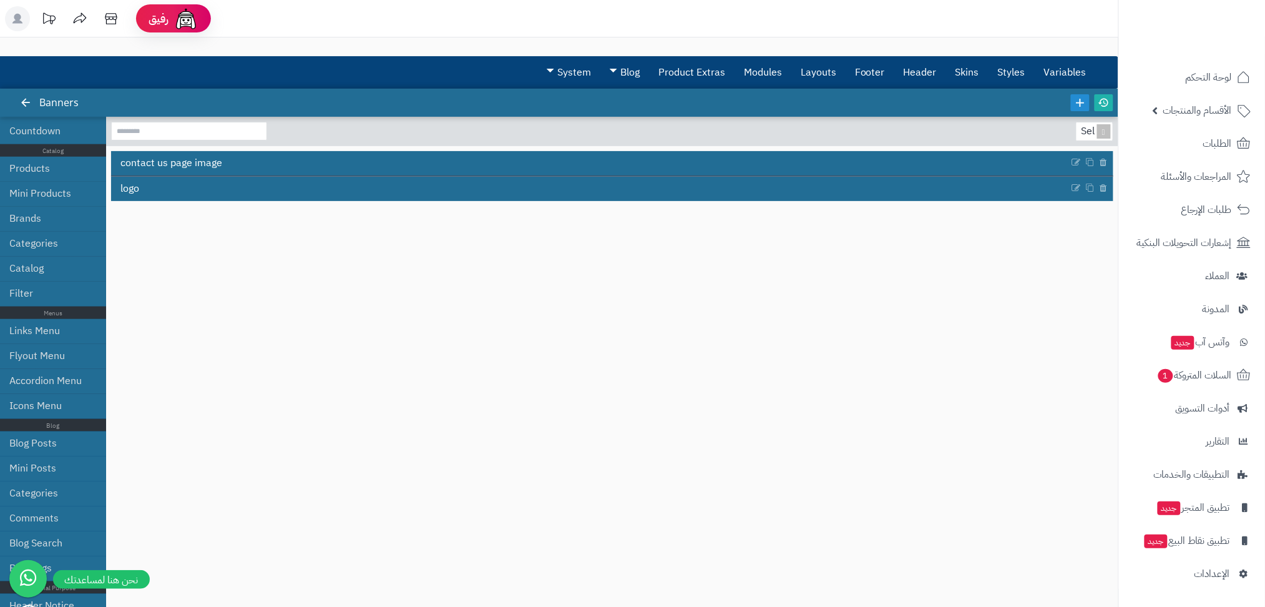
scroll to position [310, 0]
click at [40, 340] on link "Links Menu" at bounding box center [48, 330] width 78 height 25
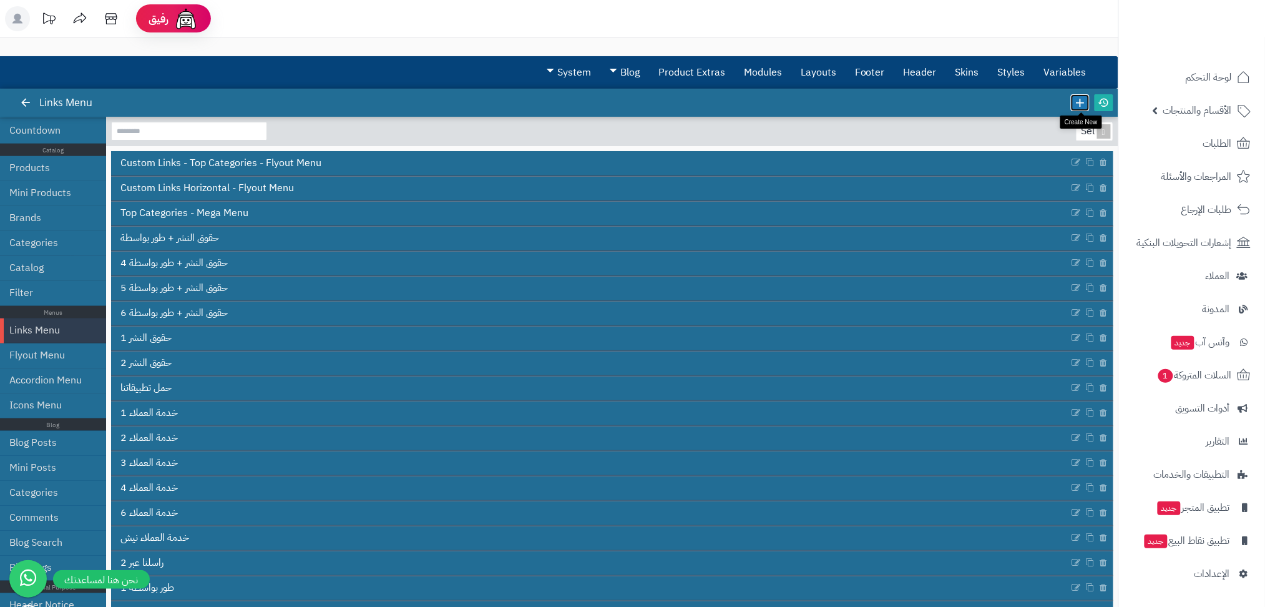
click at [1081, 101] on icon at bounding box center [1081, 103] width 14 height 14
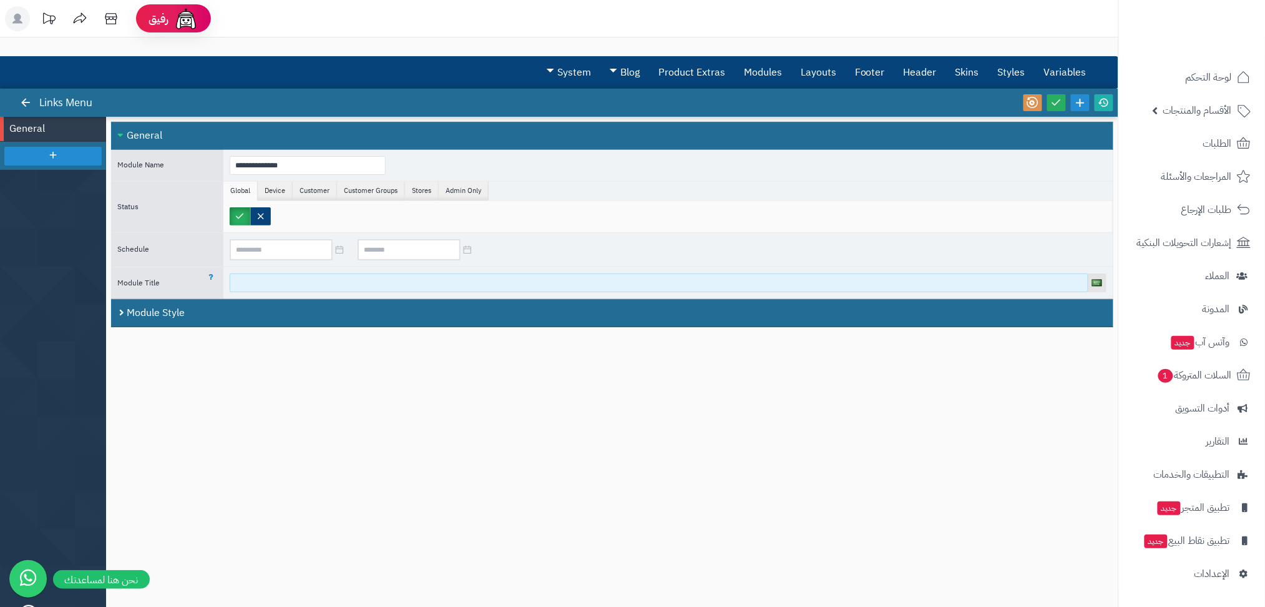
click at [474, 278] on input at bounding box center [659, 282] width 859 height 19
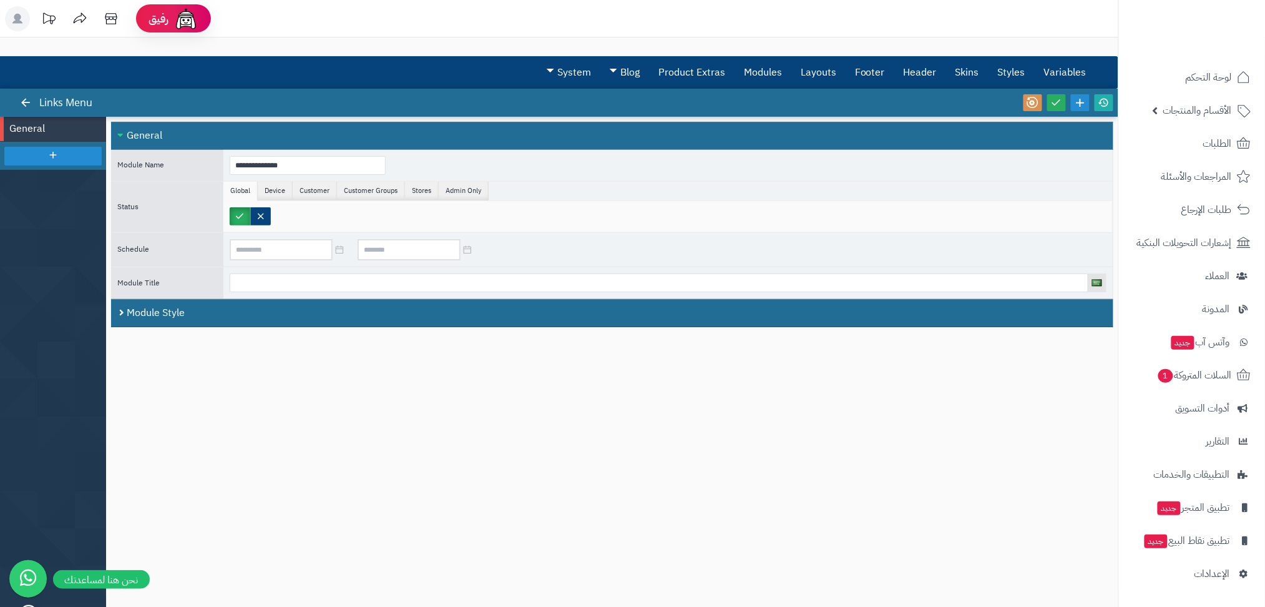
click at [310, 229] on div at bounding box center [668, 216] width 890 height 31
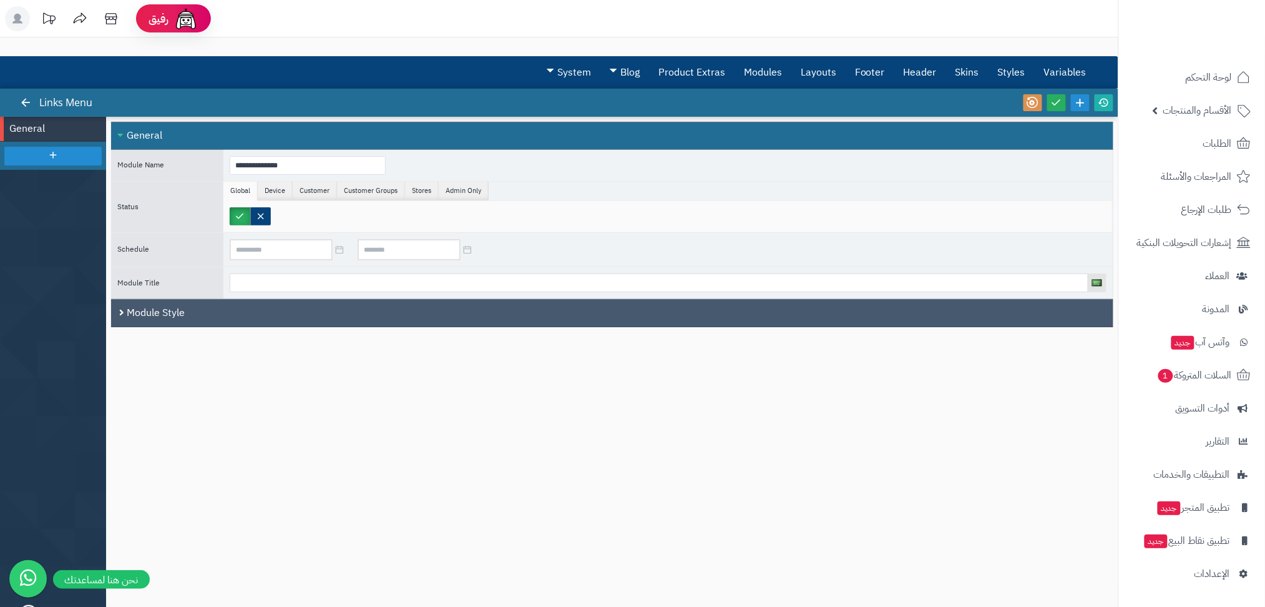
click at [146, 308] on div "Module Style" at bounding box center [612, 313] width 1003 height 28
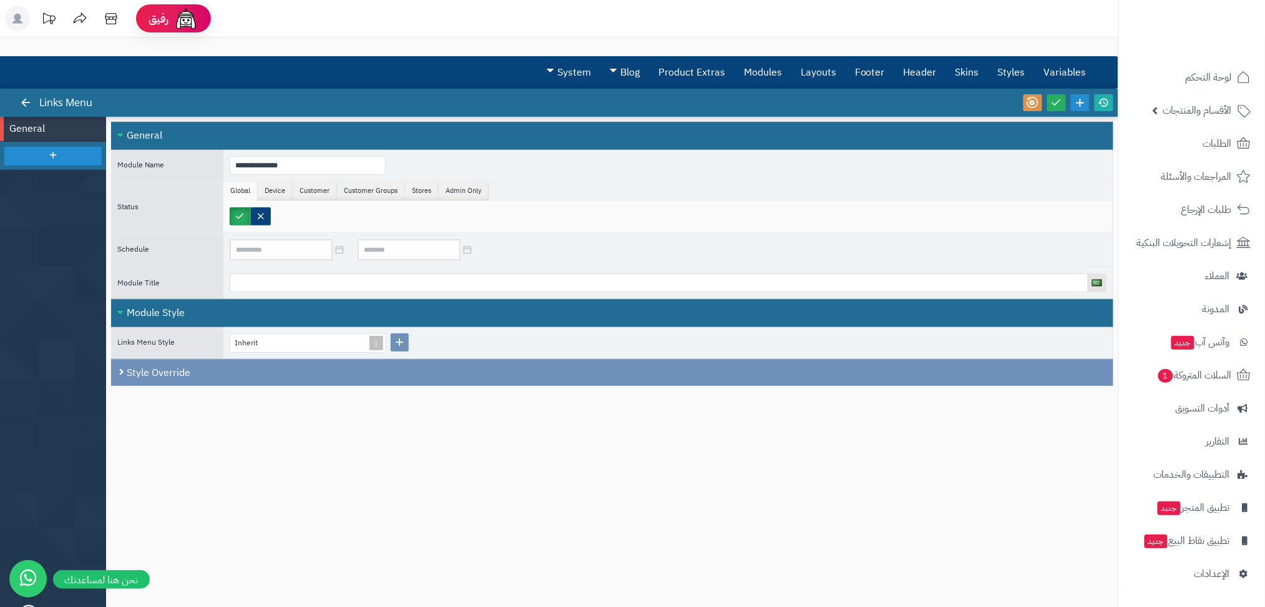
click at [146, 308] on div "Module Style" at bounding box center [612, 313] width 1003 height 28
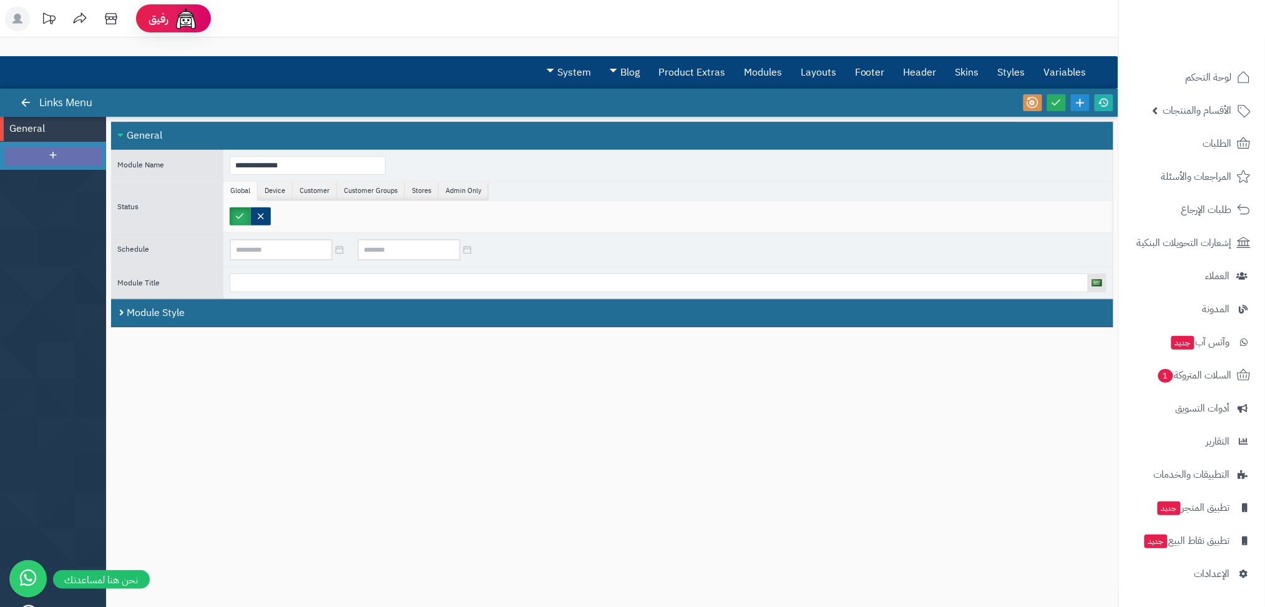
click at [87, 152] on div at bounding box center [52, 156] width 97 height 19
click at [37, 151] on span "New Item" at bounding box center [42, 154] width 66 height 14
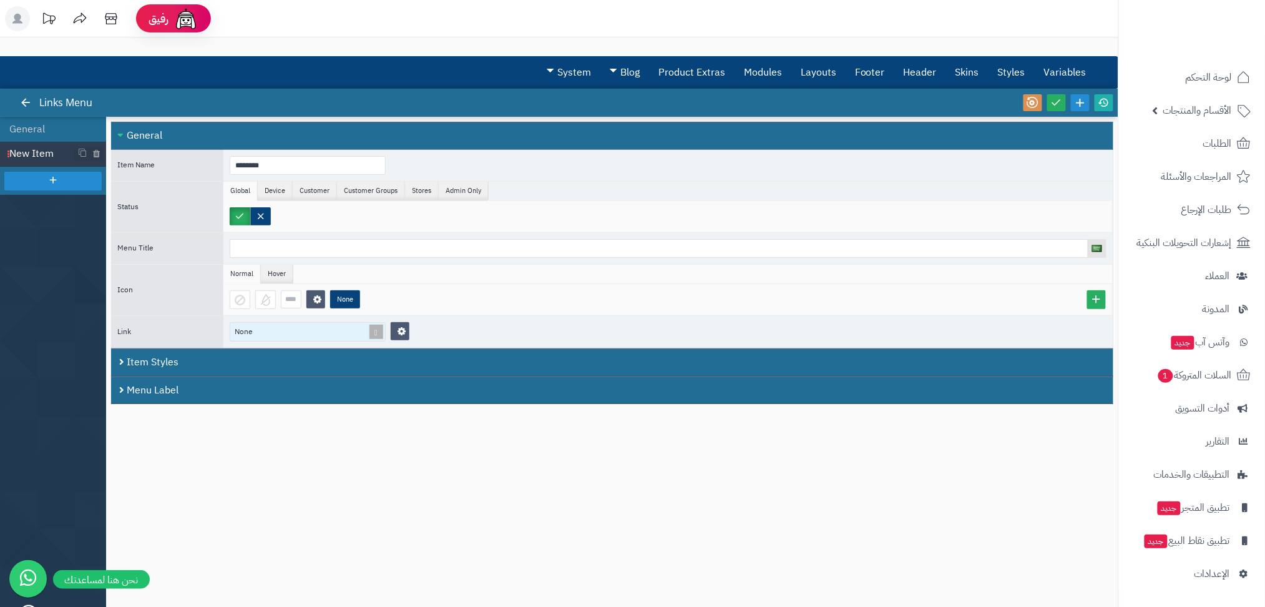
click at [325, 328] on div "None" at bounding box center [302, 332] width 144 height 18
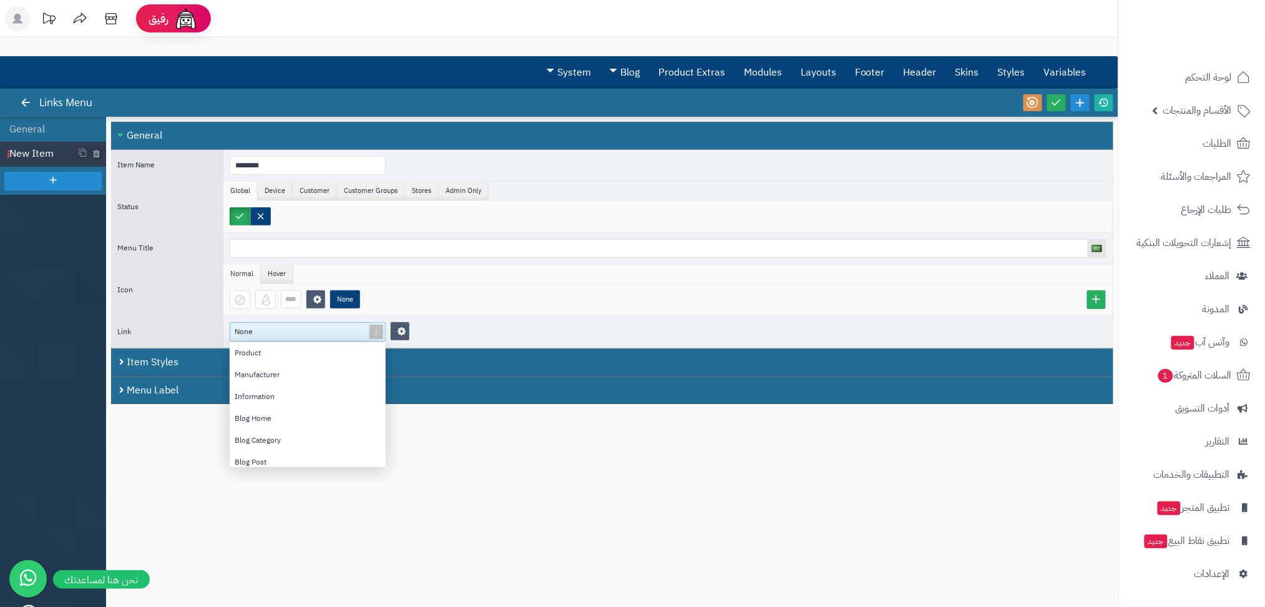
scroll to position [159, 0]
click at [137, 421] on div "Close All Open All General Item Name ******** Status Global Device Customer Cus…" at bounding box center [612, 356] width 1003 height 468
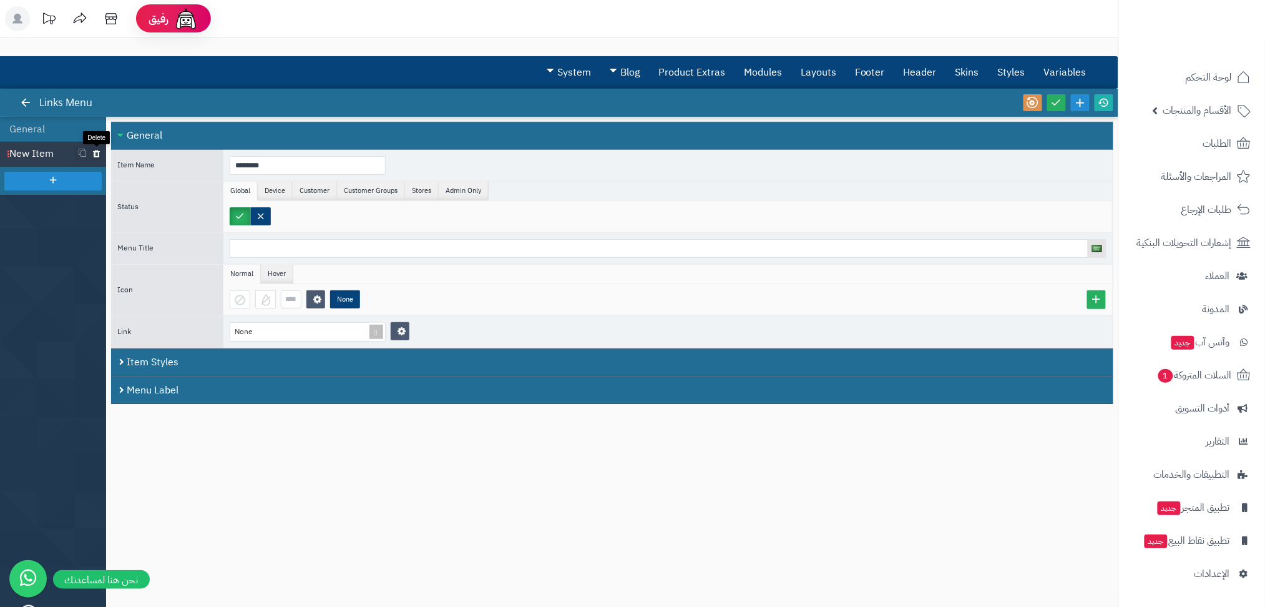
click at [100, 153] on icon at bounding box center [96, 154] width 8 height 11
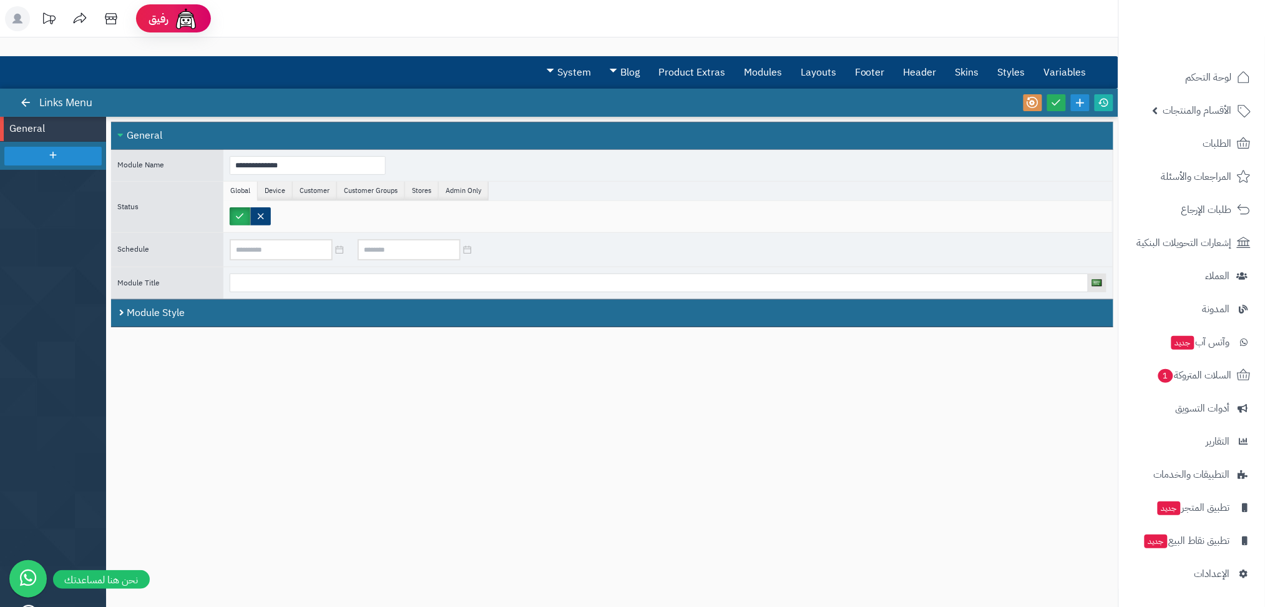
click at [504, 430] on div "**********" at bounding box center [612, 356] width 1003 height 468
click at [26, 97] on icon at bounding box center [25, 102] width 11 height 11
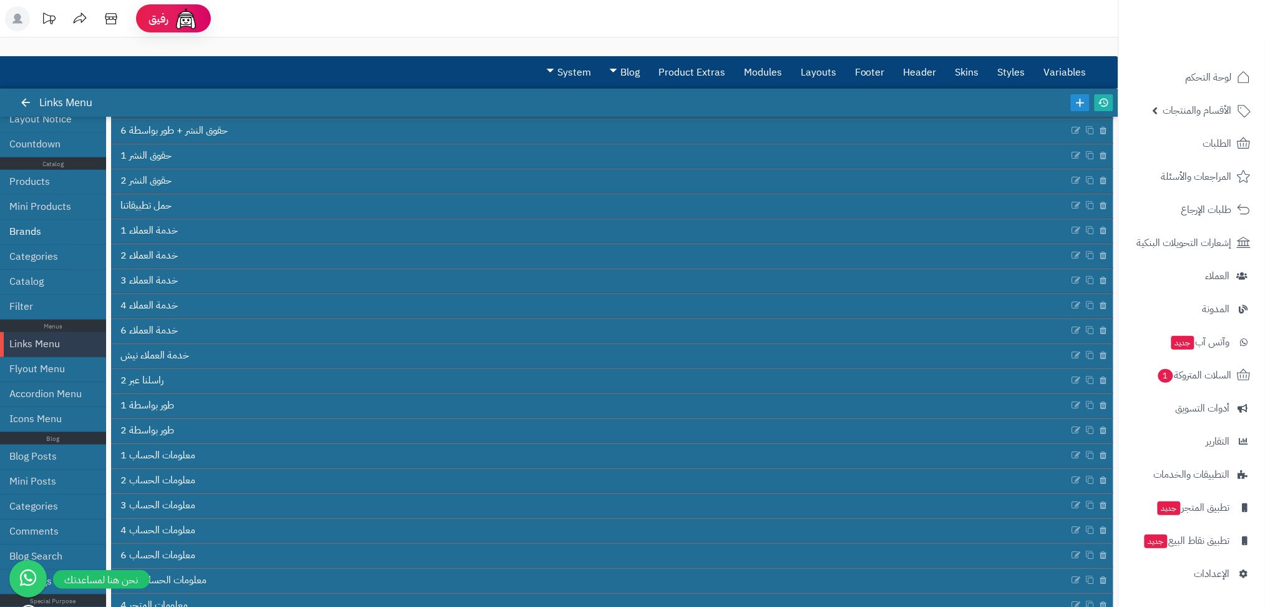
scroll to position [310, 0]
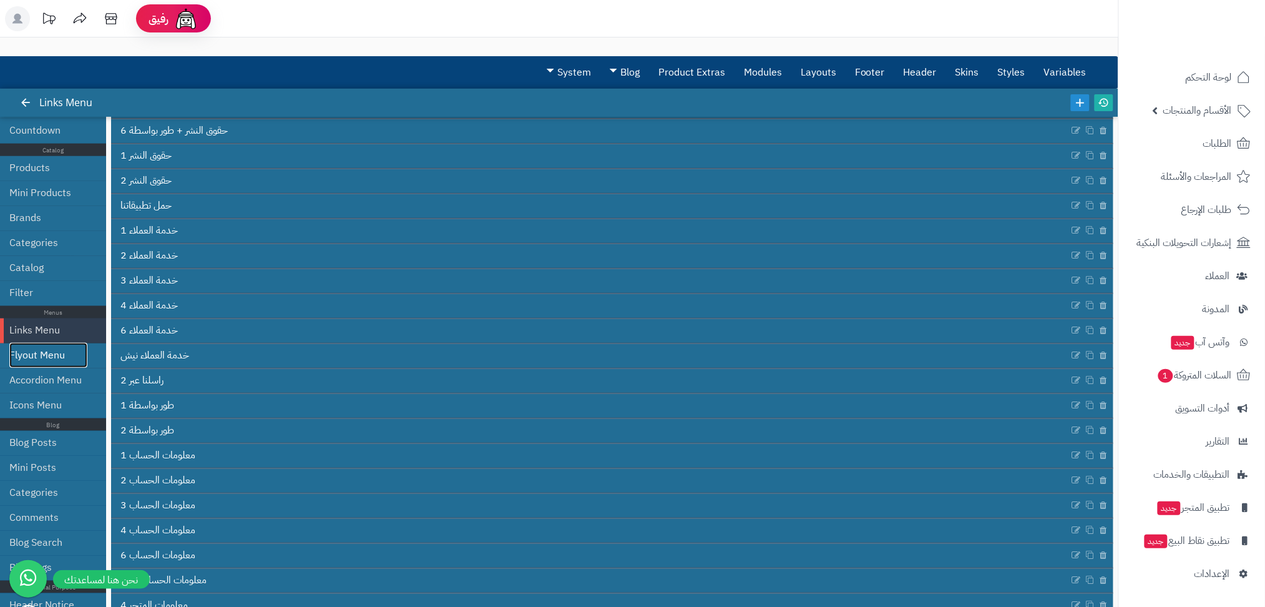
click at [62, 361] on link "Flyout Menu" at bounding box center [48, 355] width 78 height 25
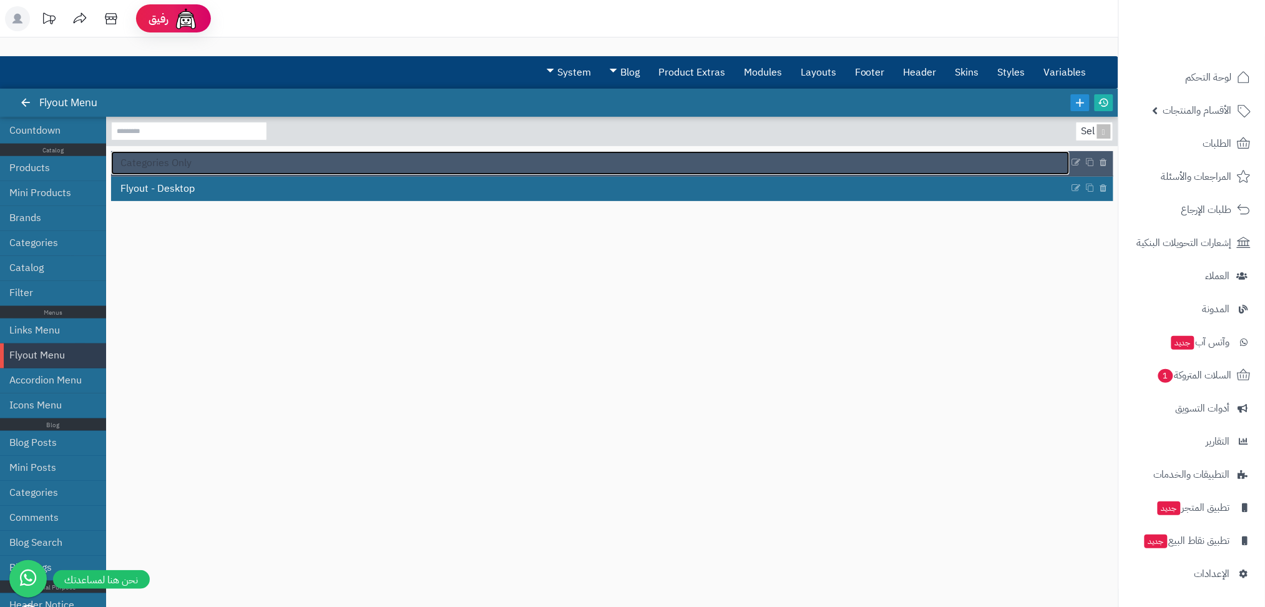
click at [179, 167] on span "Categories Only" at bounding box center [155, 163] width 71 height 14
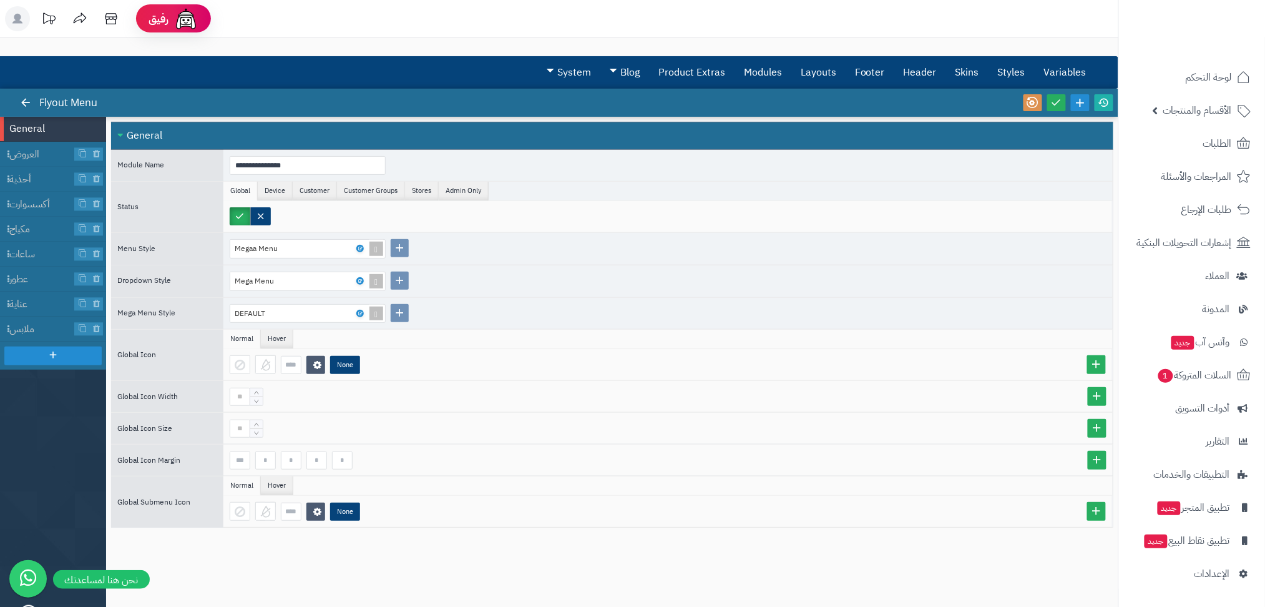
click at [35, 102] on div at bounding box center [25, 103] width 22 height 28
click at [27, 101] on icon at bounding box center [25, 102] width 11 height 11
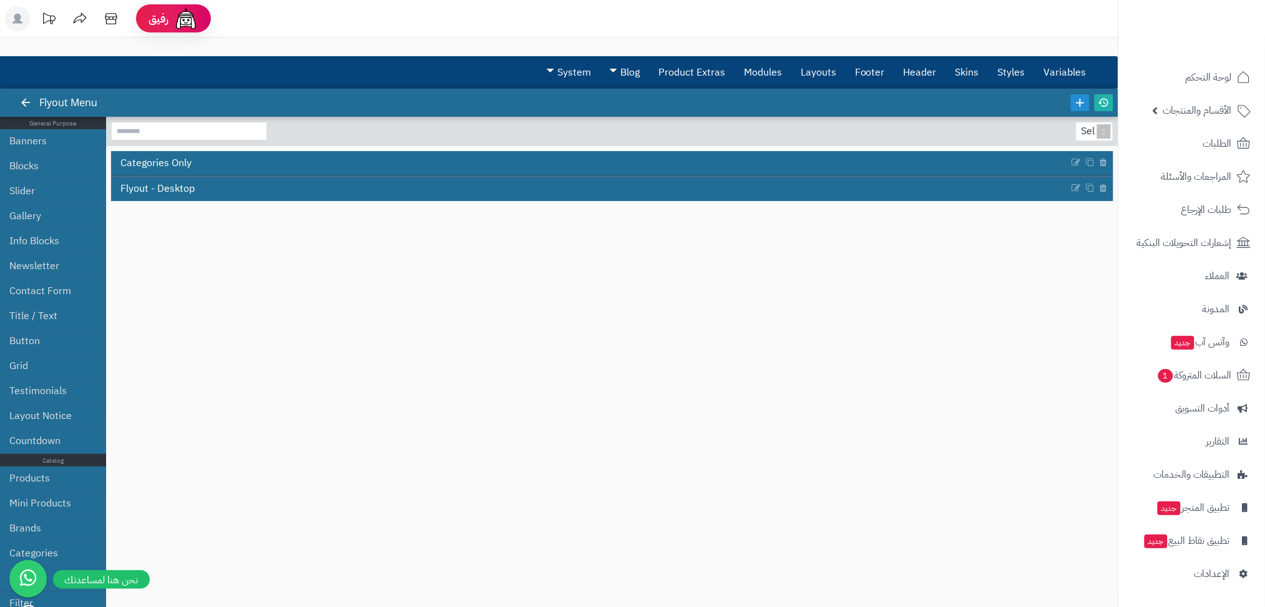
click at [26, 92] on div at bounding box center [25, 103] width 22 height 28
click at [26, 106] on icon at bounding box center [25, 102] width 11 height 11
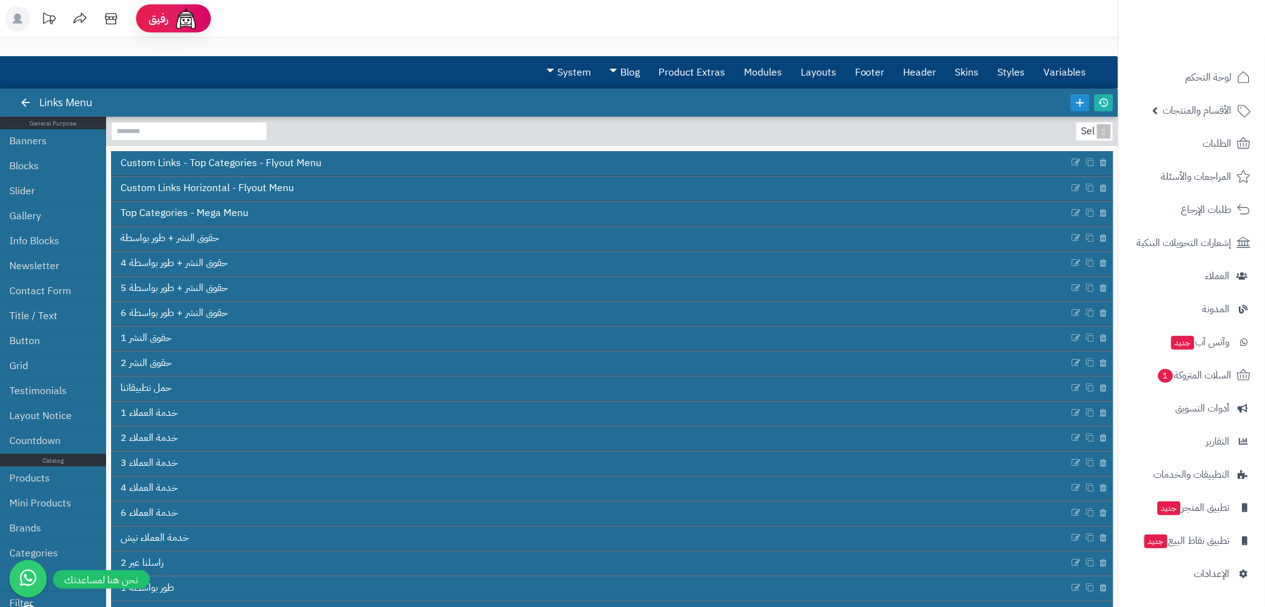
click at [216, 105] on div "3.0.48 Links Menu" at bounding box center [559, 103] width 1119 height 28
click at [15, 104] on div at bounding box center [25, 103] width 22 height 28
click at [21, 102] on icon at bounding box center [25, 102] width 11 height 11
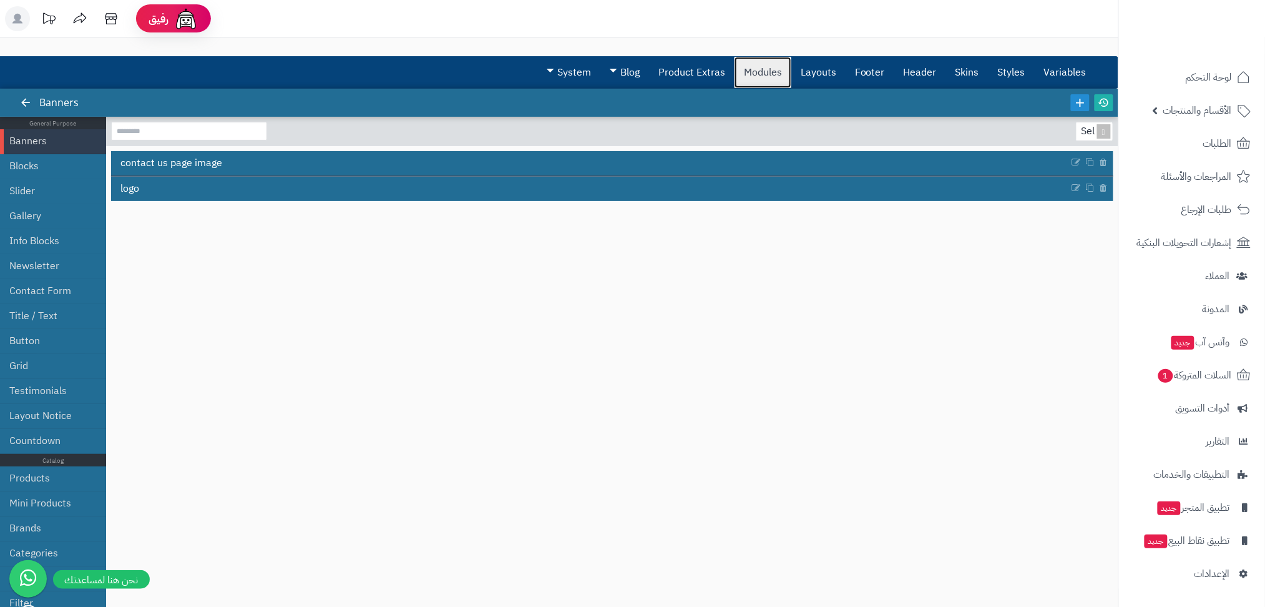
click at [770, 70] on link "Modules" at bounding box center [763, 72] width 57 height 31
click at [763, 81] on link "Modules" at bounding box center [763, 72] width 57 height 31
